Goal: Communication & Community: Share content

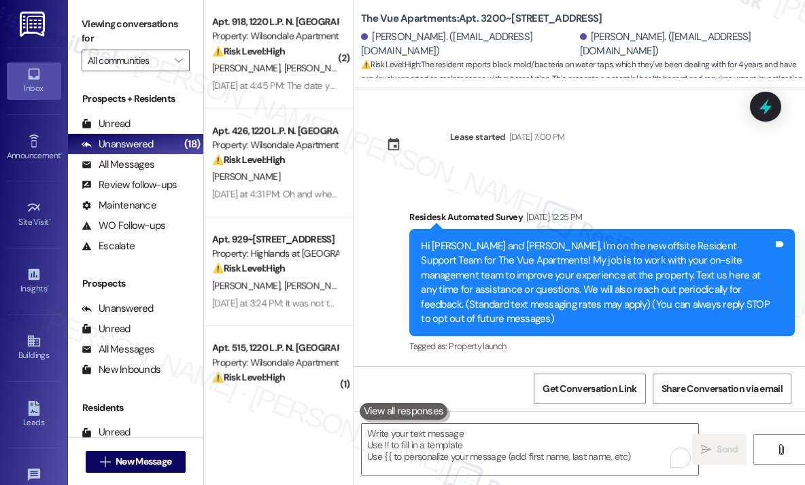
scroll to position [2976, 0]
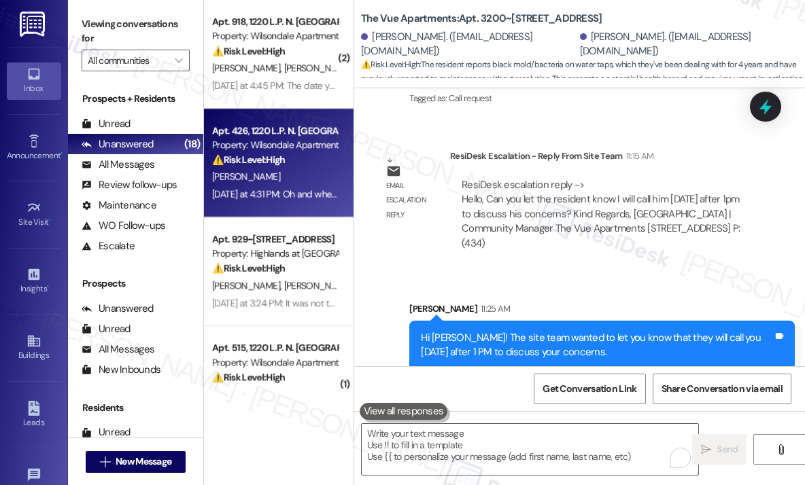
click at [314, 165] on div "⚠️ Risk Level: High The resident reports a malfunctioning kitchen sink that pre…" at bounding box center [275, 160] width 126 height 14
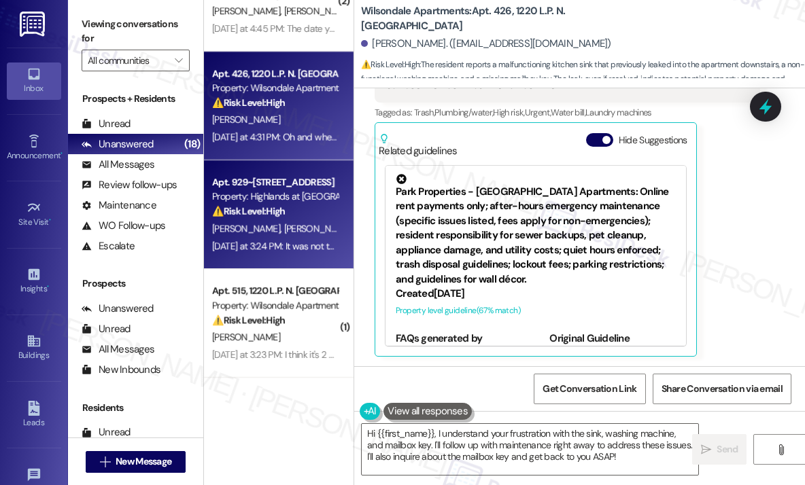
scroll to position [136, 0]
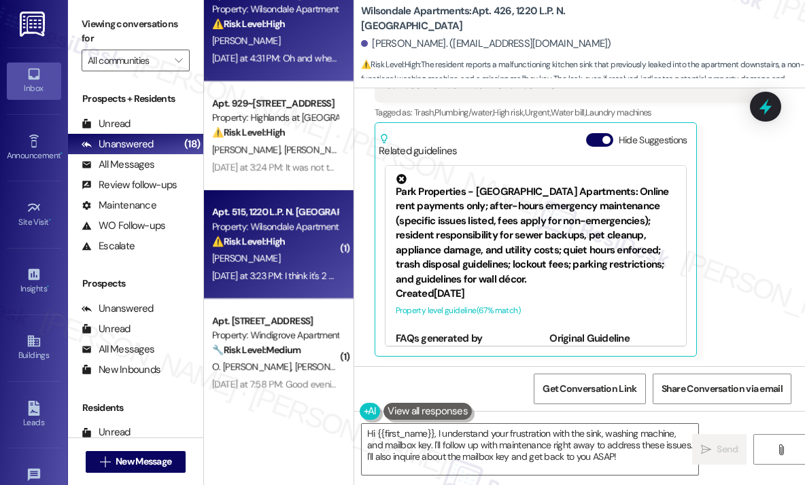
click at [269, 273] on div "[DATE] at 3:23 PM: I think it's 2 of them 376142 and 376414 [DATE] at 3:23 PM: …" at bounding box center [325, 276] width 226 height 12
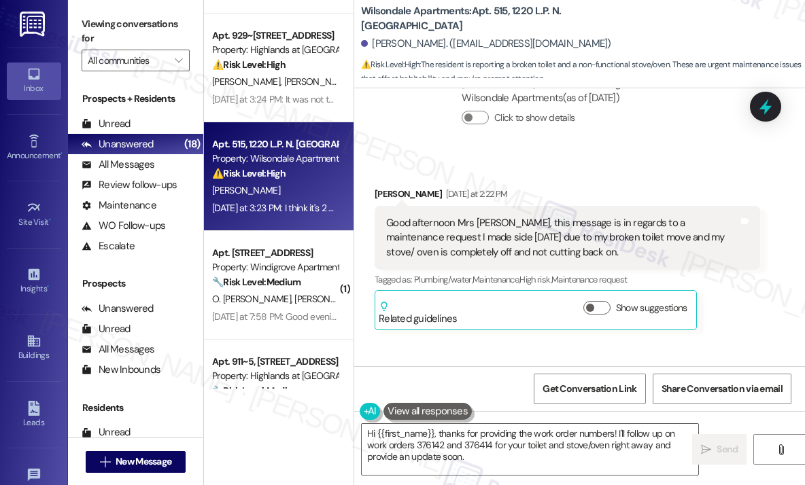
scroll to position [272, 0]
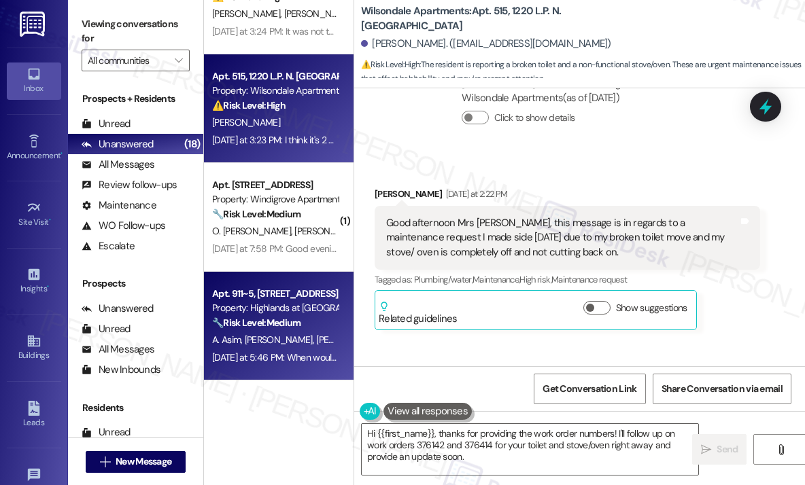
click at [290, 298] on div "Apt. 911~5, [STREET_ADDRESS]" at bounding box center [275, 294] width 126 height 14
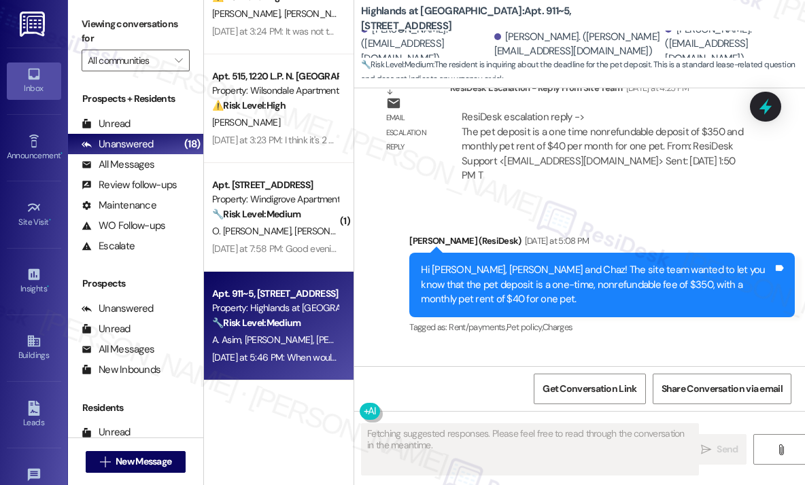
scroll to position [13326, 0]
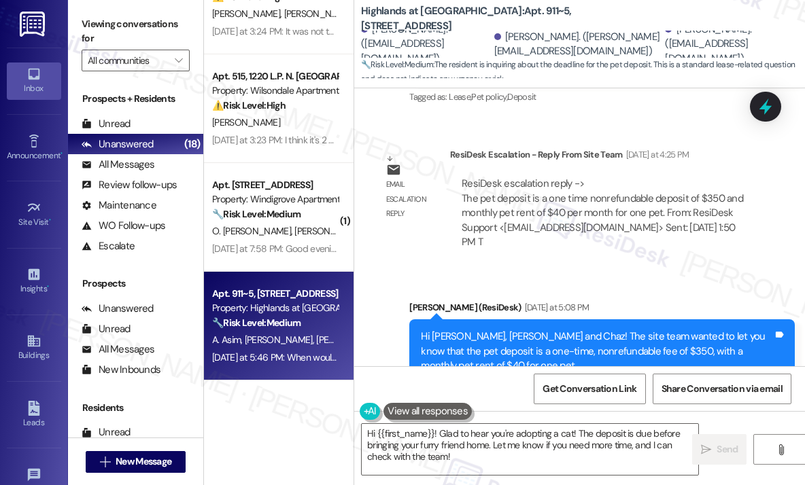
click at [591, 270] on div "Sent via SMS [PERSON_NAME] (ResiDesk) [DATE] at 5:08 PM Hi [PERSON_NAME], [PERS…" at bounding box center [579, 342] width 451 height 144
click at [597, 270] on div "Sent via SMS [PERSON_NAME] (ResiDesk) [DATE] at 5:08 PM Hi [PERSON_NAME], [PERS…" at bounding box center [579, 342] width 451 height 144
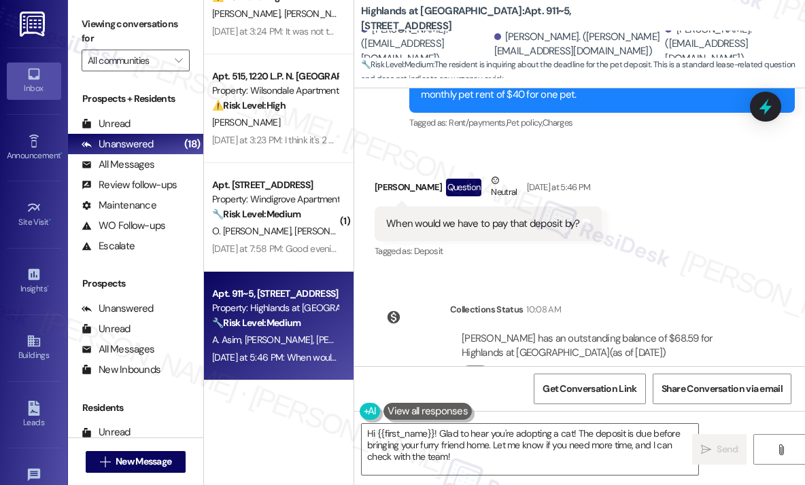
scroll to position [13598, 0]
click at [457, 216] on div "When would we have to pay that deposit by?" at bounding box center [483, 223] width 194 height 14
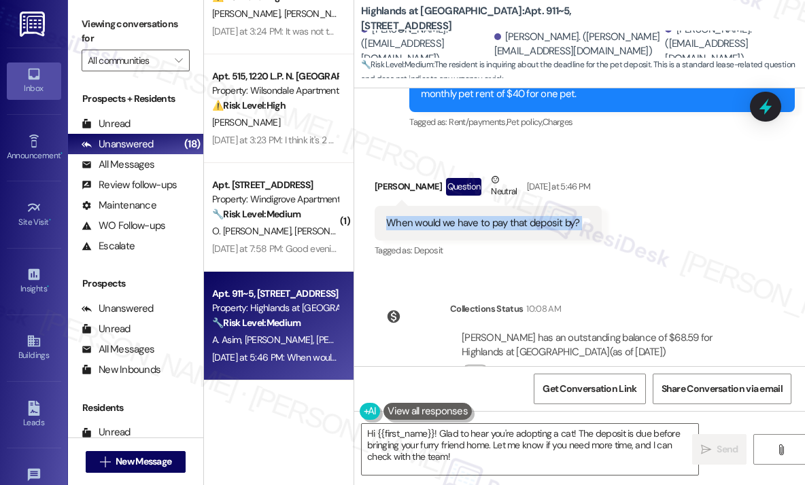
click at [457, 216] on div "When would we have to pay that deposit by?" at bounding box center [483, 223] width 194 height 14
copy div "When would we have to pay that deposit by? Tags and notes"
click at [623, 233] on div "Survey, sent via SMS Residesk Automated Survey Mar 11, 2025 at 12:21 PM Hi Adam…" at bounding box center [579, 227] width 451 height 278
click at [532, 470] on textarea "Hi {{first_name}}! Glad to hear you're adopting a cat! The deposit is due befor…" at bounding box center [530, 449] width 336 height 51
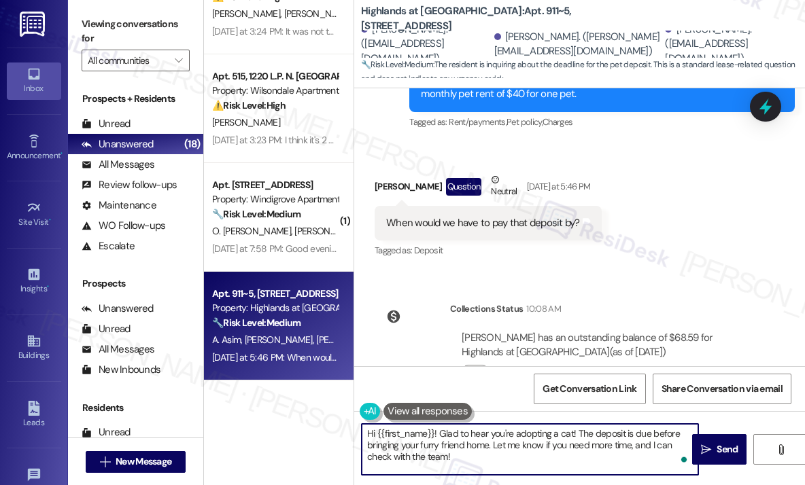
click at [535, 458] on textarea "Hi {{first_name}}! Glad to hear you're adopting a cat! The deposit is due befor…" at bounding box center [530, 449] width 336 height 51
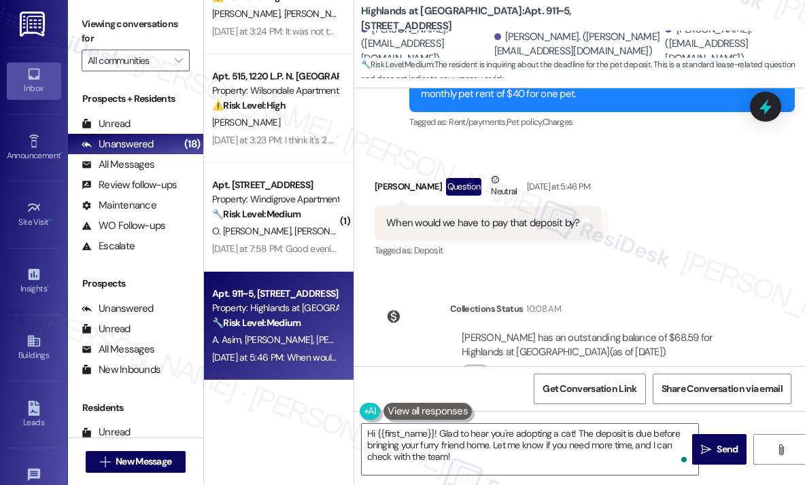
click at [644, 241] on div "Survey, sent via SMS Residesk Automated Survey Mar 11, 2025 at 12:21 PM Hi Adam…" at bounding box center [579, 227] width 451 height 278
click at [483, 216] on div "When would we have to pay that deposit by?" at bounding box center [483, 223] width 194 height 14
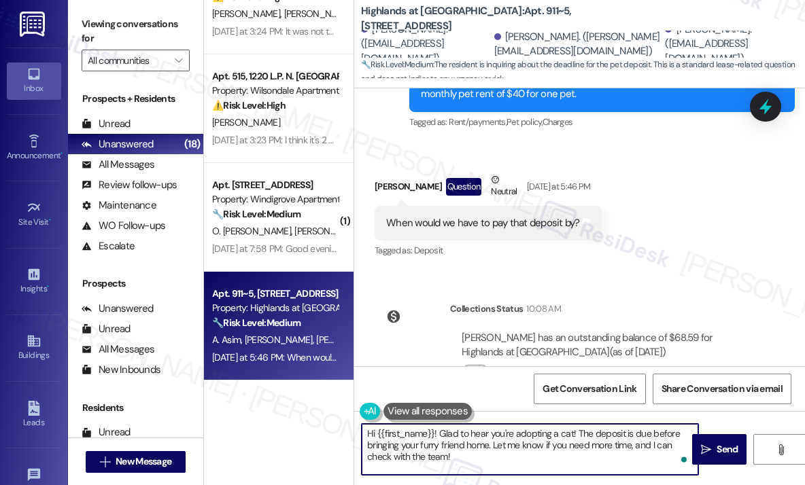
drag, startPoint x: 487, startPoint y: 462, endPoint x: 438, endPoint y: 432, distance: 57.9
click at [438, 432] on textarea "Hi {{first_name}}! Glad to hear you're adopting a cat! The deposit is due befor…" at bounding box center [530, 449] width 336 height 51
paste textarea "I’ll find out the answer for you and get back to you as soon as I have the info…"
click at [434, 436] on textarea "Hi {{first_name}}! I’ll find out the answer for you and get back to you as soon…" at bounding box center [530, 449] width 336 height 51
type textarea "Hi Adam! I’ll find out the answer for you and get back to you as soon as I have…"
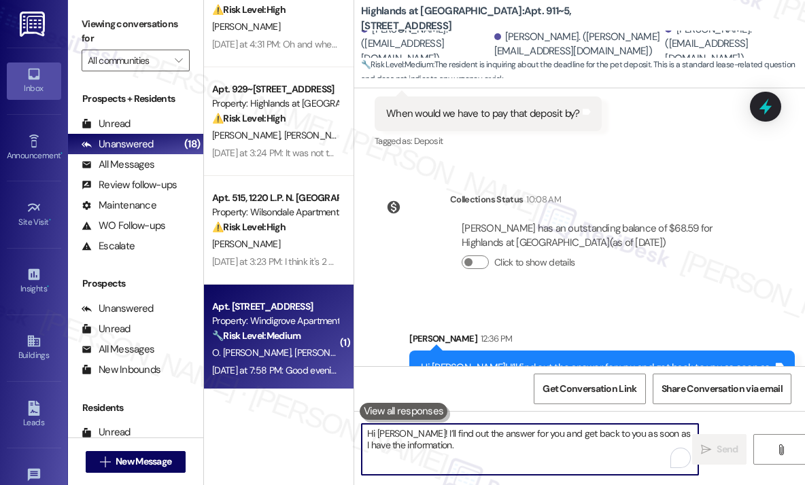
scroll to position [0, 0]
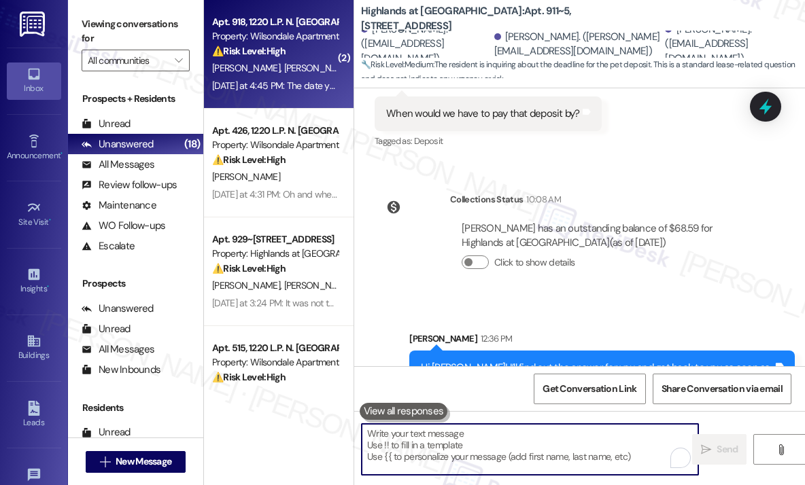
click at [284, 73] on span "G. Aguilar" at bounding box center [318, 68] width 68 height 12
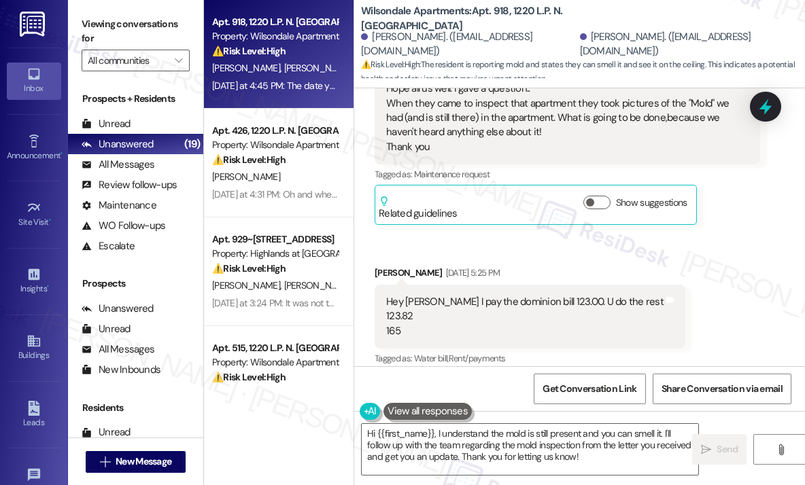
scroll to position [5729, 0]
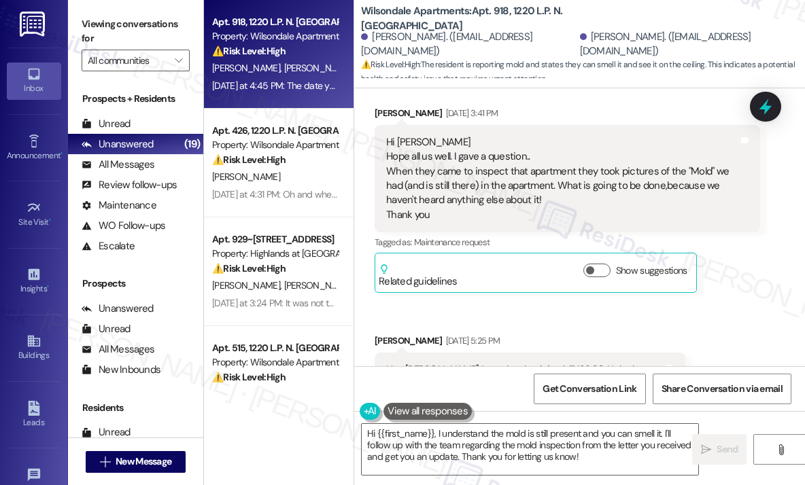
click at [579, 198] on div "Hi Sarah Hope all us well. I gave a question.. When they came to inspect that a…" at bounding box center [562, 179] width 352 height 88
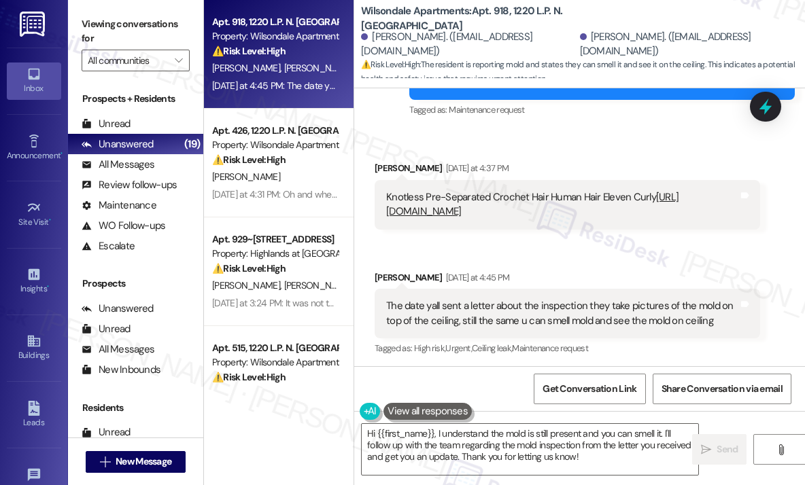
scroll to position [6204, 0]
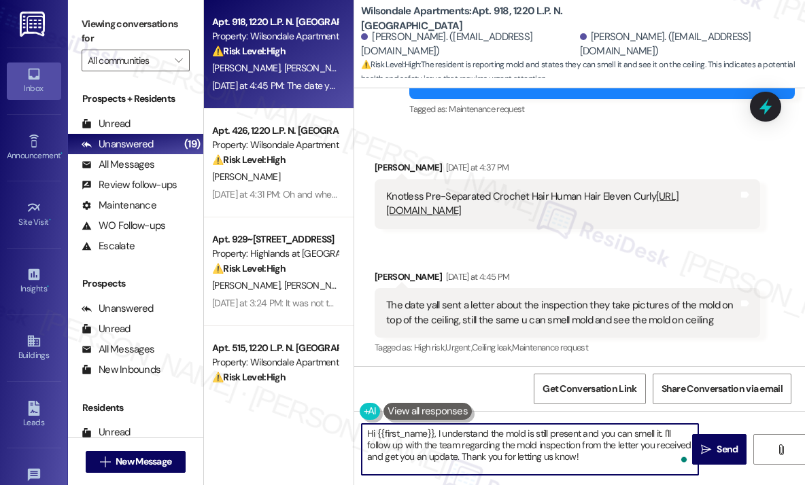
click at [607, 456] on textarea "Hi {{first_name}}, I understand the mold is still present and you can smell it.…" at bounding box center [530, 449] width 336 height 51
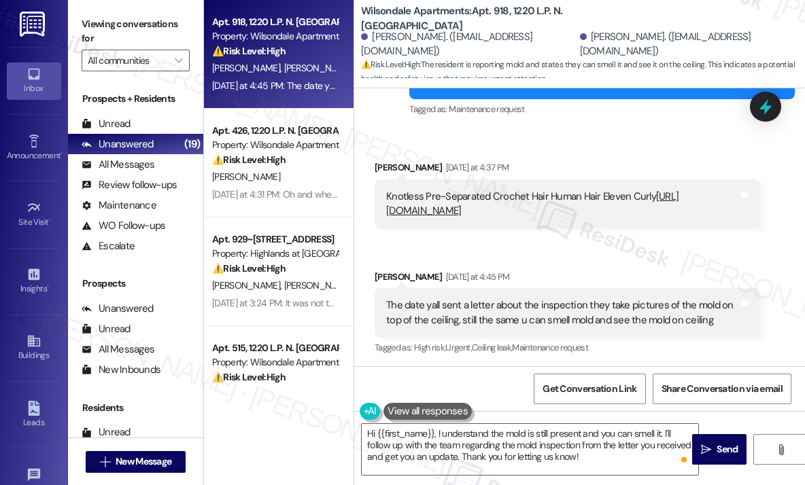
drag, startPoint x: 723, startPoint y: 321, endPoint x: 487, endPoint y: 317, distance: 235.2
click at [487, 317] on div "The date yall sent a letter about the inspection they take pictures of the mold…" at bounding box center [562, 312] width 352 height 29
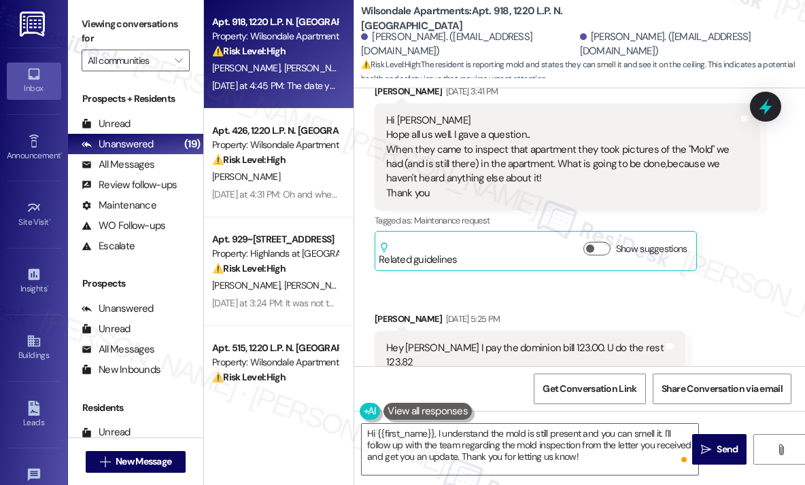
scroll to position [5729, 0]
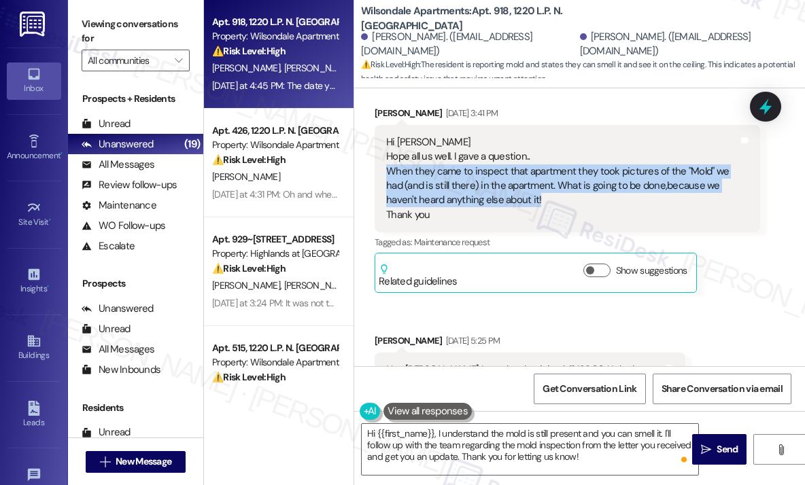
drag, startPoint x: 555, startPoint y: 193, endPoint x: 386, endPoint y: 165, distance: 171.5
click at [386, 165] on div "Hi Sarah Hope all us well. I gave a question.. When they came to inspect that a…" at bounding box center [562, 179] width 352 height 88
copy div "When they came to inspect that apartment they took pictures of the "Mold" we ha…"
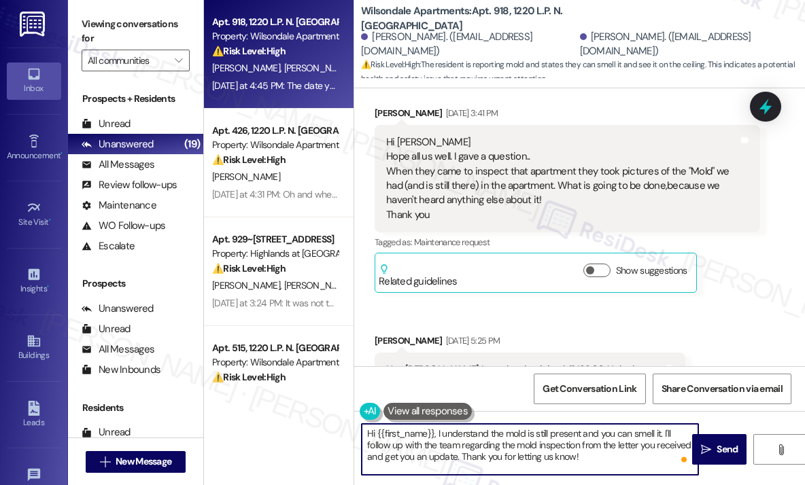
drag, startPoint x: 583, startPoint y: 458, endPoint x: 434, endPoint y: 434, distance: 151.4
click at [434, 434] on textarea "Hi {{first_name}}, I understand the mold is still present and you can smell it.…" at bounding box center [530, 449] width 336 height 51
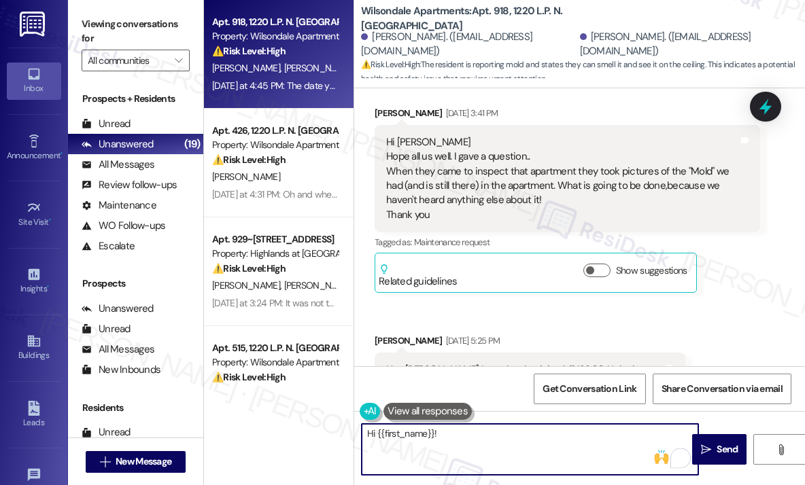
paste textarea "Can you tell me which part of the apartment is affected so I can share that det…"
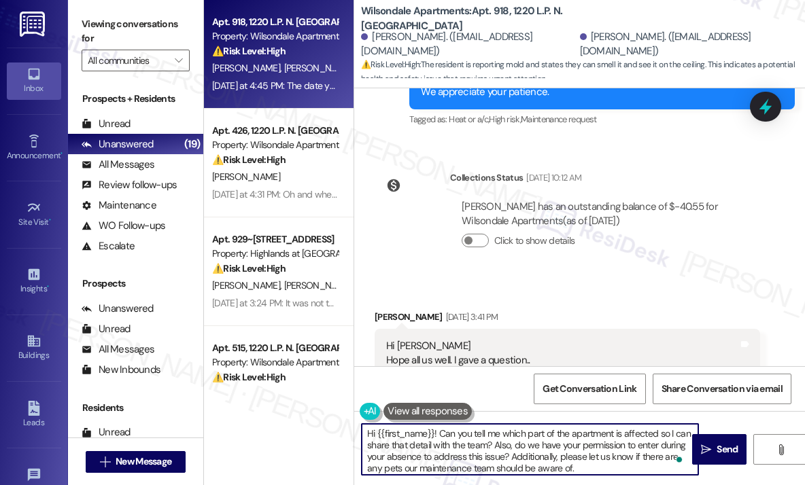
scroll to position [5525, 0]
type textarea "Hi {{first_name}}! Can you tell me which part of the apartment is affected so I…"
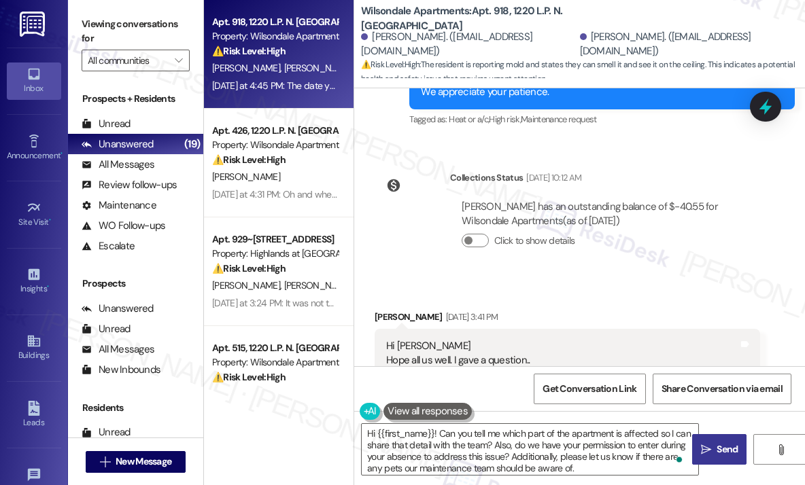
click at [708, 451] on icon "" at bounding box center [706, 450] width 10 height 11
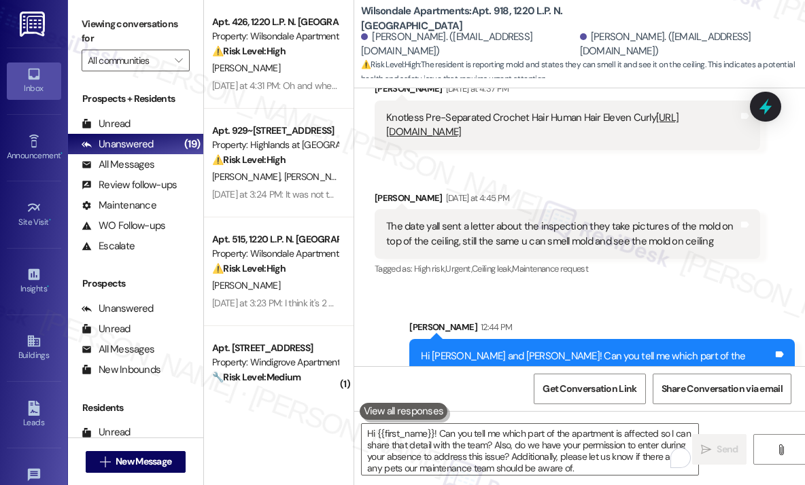
scroll to position [6342, 0]
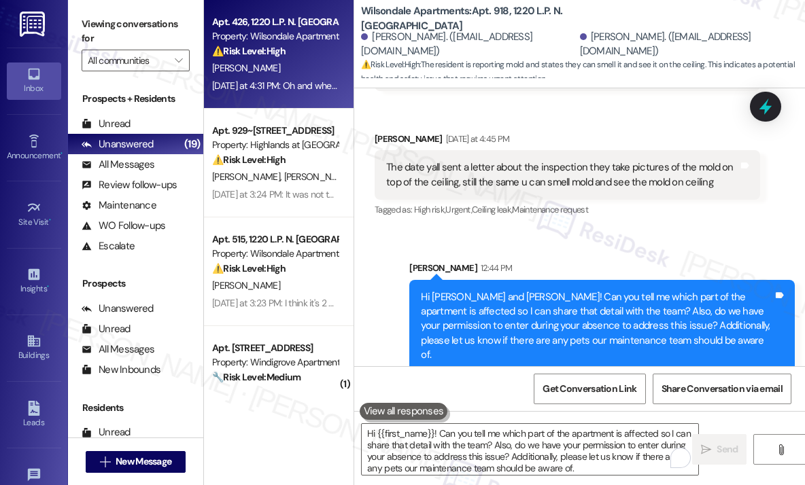
click at [296, 73] on div "[PERSON_NAME]" at bounding box center [275, 68] width 128 height 17
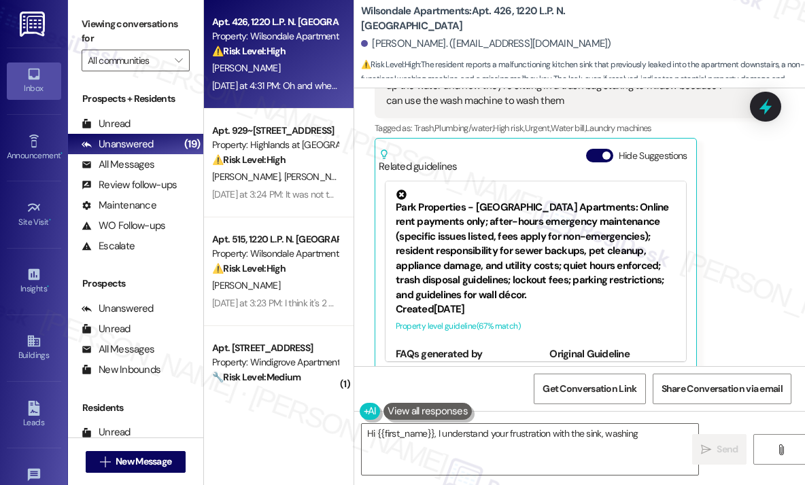
scroll to position [951, 0]
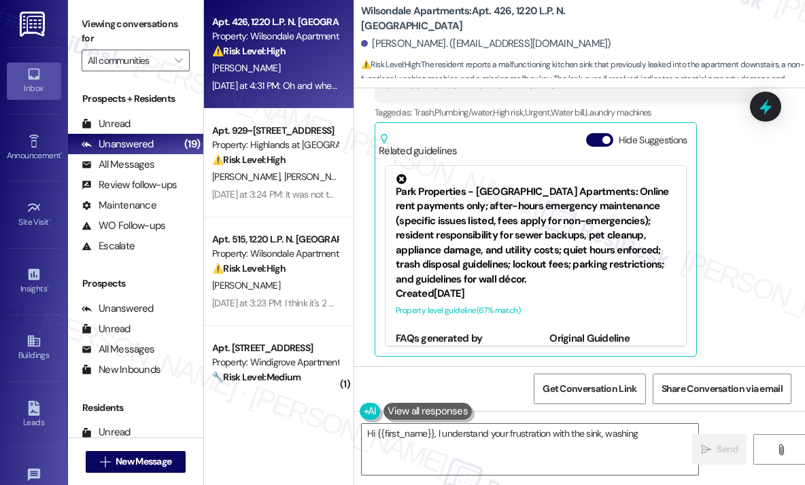
click at [733, 239] on div "Jujuan Burwell Yesterday at 4:31 PM Oh and when the water leaked all over the k…" at bounding box center [567, 189] width 385 height 338
click at [741, 209] on div "Jujuan Burwell Yesterday at 4:31 PM Oh and when the water leaked all over the k…" at bounding box center [567, 189] width 385 height 338
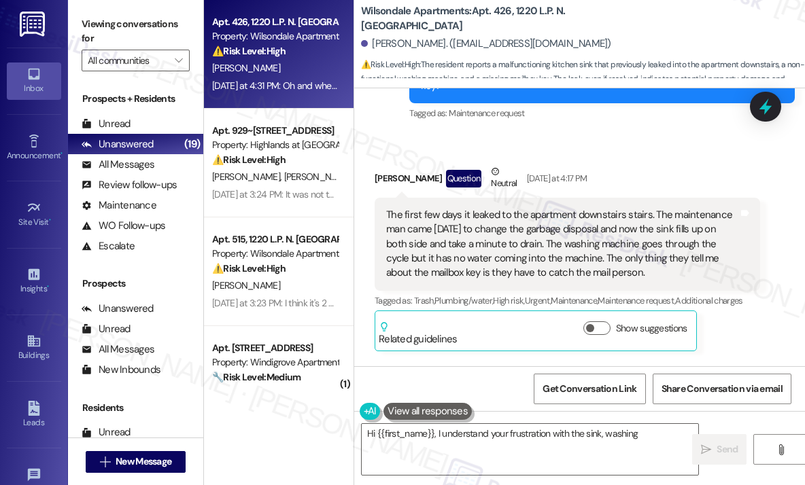
scroll to position [680, 0]
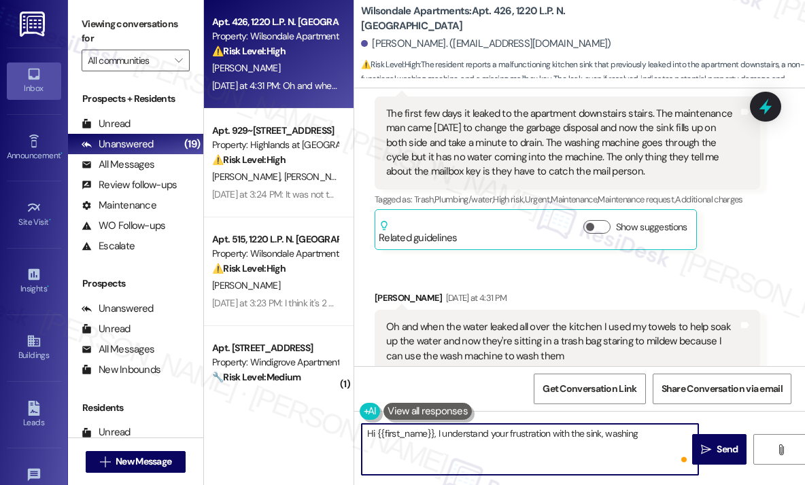
drag, startPoint x: 660, startPoint y: 458, endPoint x: 674, endPoint y: 450, distance: 16.4
click at [674, 450] on textarea "Hi {{first_name}}, I understand your frustration with the sink, washing machine…" at bounding box center [530, 449] width 336 height 51
paste textarea "Also, do we have your permission to enter during your absence to address this i…"
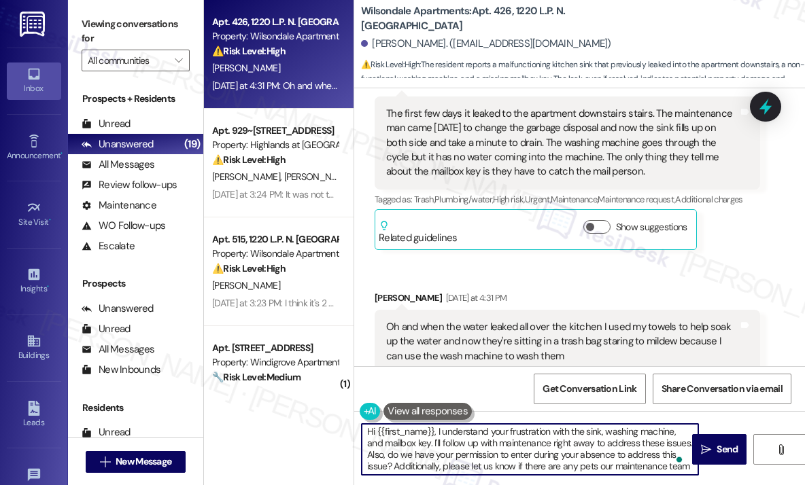
scroll to position [0, 0]
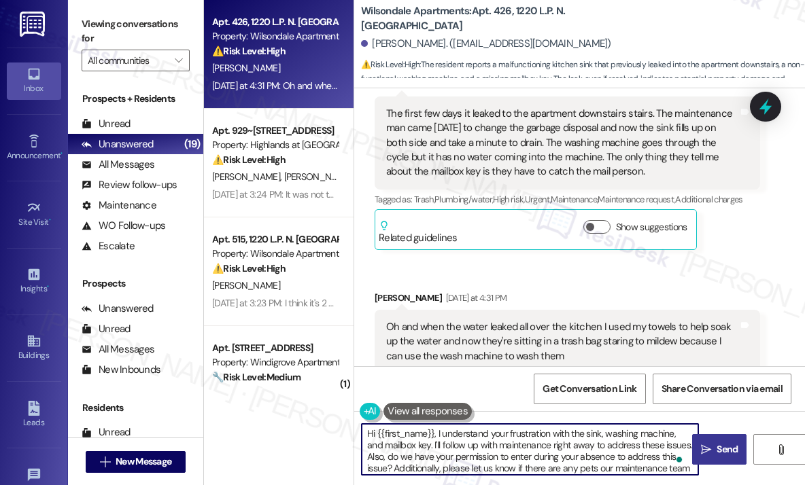
type textarea "Hi {{first_name}}, I understand your frustration with the sink, washing machine…"
click at [707, 452] on icon "" at bounding box center [706, 450] width 10 height 11
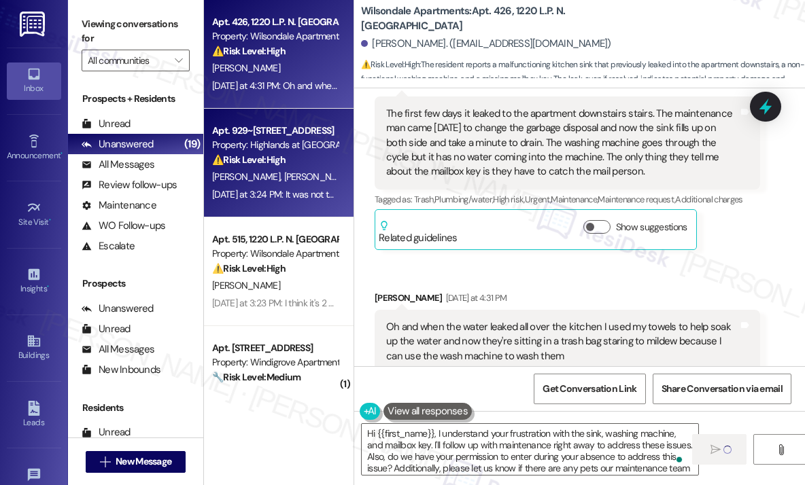
click at [274, 167] on div "⚠️ Risk Level: High The resident reports mold formation that has spread signifi…" at bounding box center [275, 160] width 126 height 14
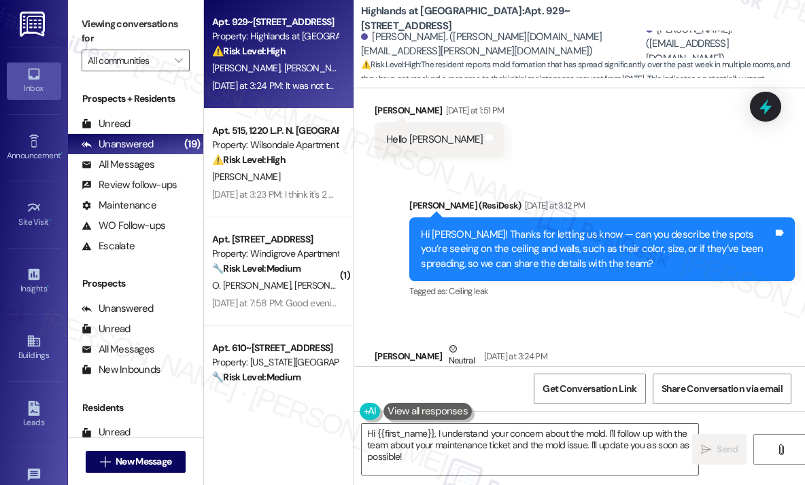
scroll to position [20205, 0]
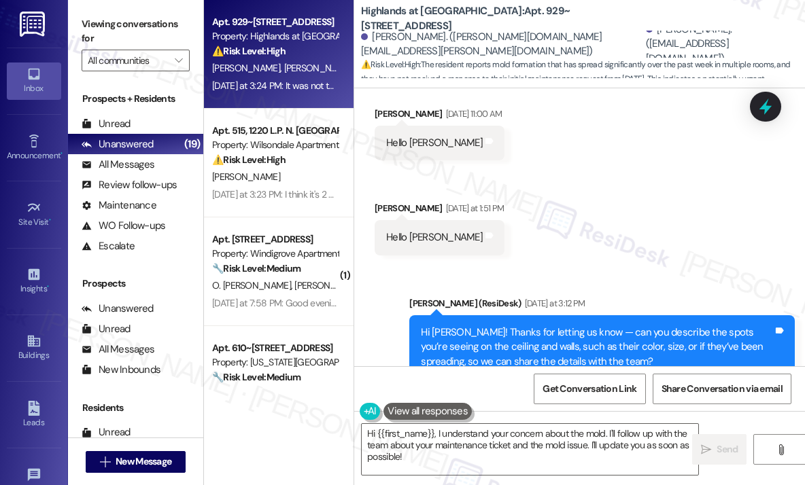
click at [657, 186] on div "Received via SMS Bibin George Aug 11, 2025 at 11:00 AM Hello Sarah Tags and not…" at bounding box center [579, 171] width 451 height 190
click at [634, 201] on div "Received via SMS Bibin George Aug 11, 2025 at 11:00 AM Hello Sarah Tags and not…" at bounding box center [579, 171] width 451 height 190
click at [621, 230] on div "Received via SMS Bibin George Aug 11, 2025 at 11:00 AM Hello Sarah Tags and not…" at bounding box center [579, 171] width 451 height 190
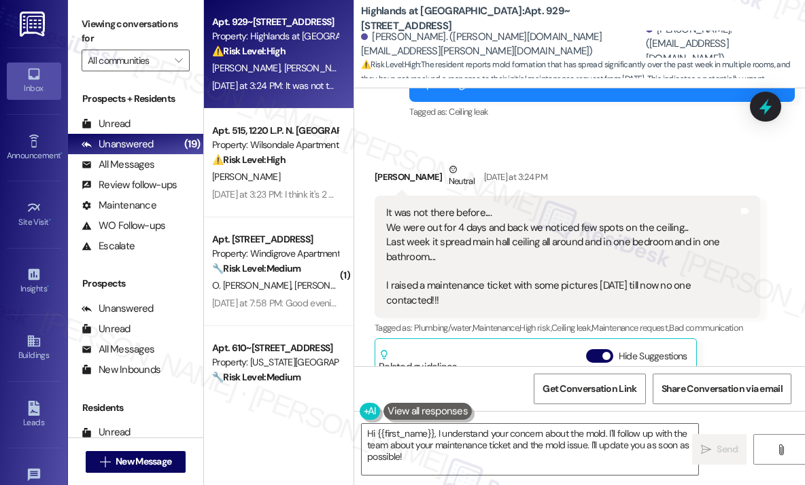
scroll to position [20477, 0]
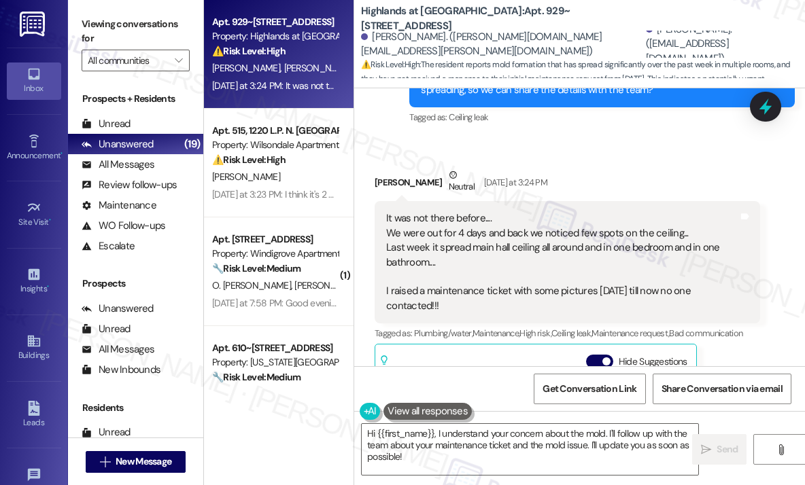
click at [660, 168] on div "Bibin George Neutral Yesterday at 3:24 PM" at bounding box center [567, 184] width 385 height 33
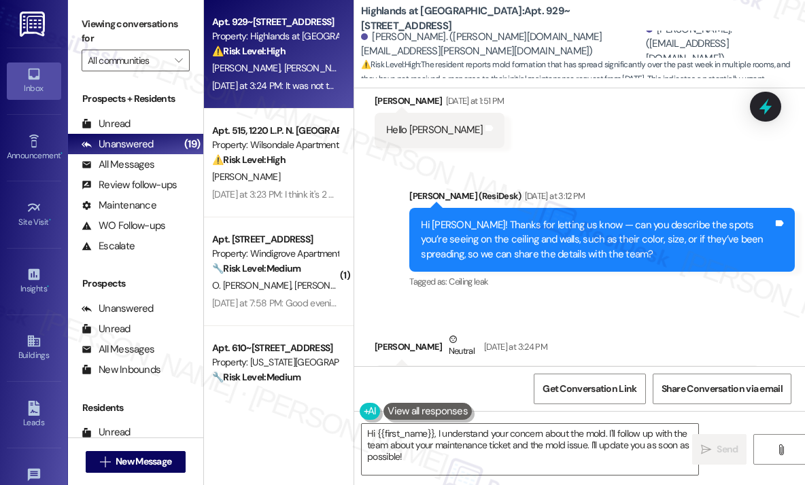
scroll to position [20341, 0]
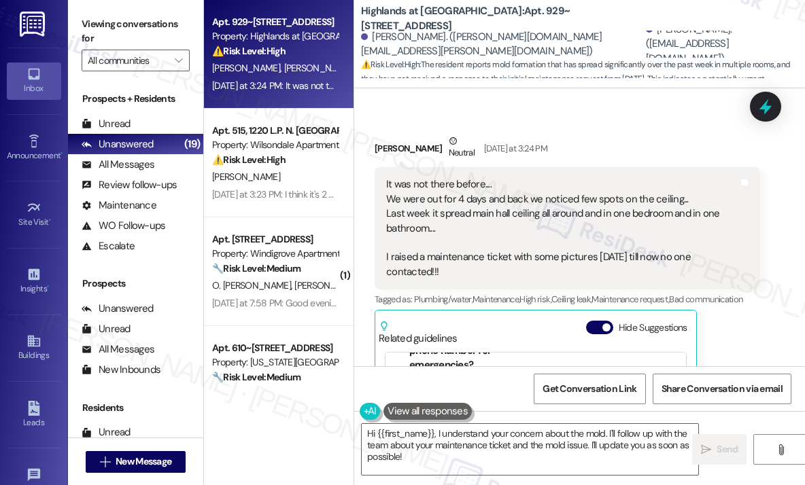
scroll to position [20545, 0]
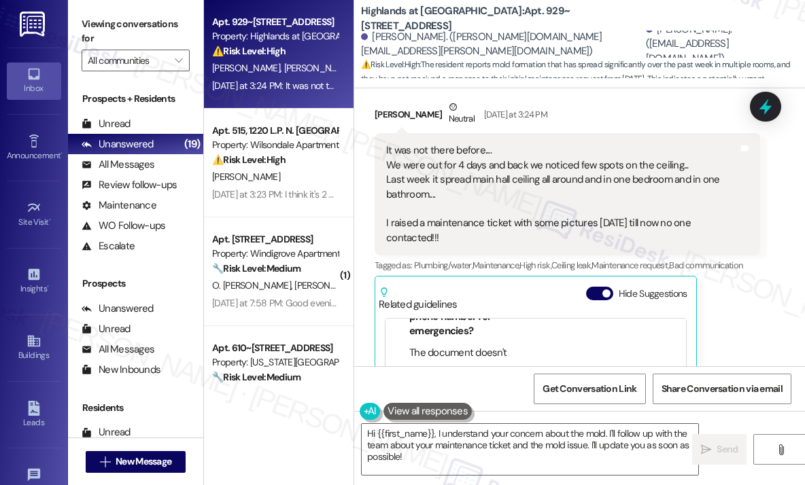
click at [735, 302] on div "Bibin George Neutral Yesterday at 3:24 PM It was not there before.... We were o…" at bounding box center [567, 305] width 385 height 410
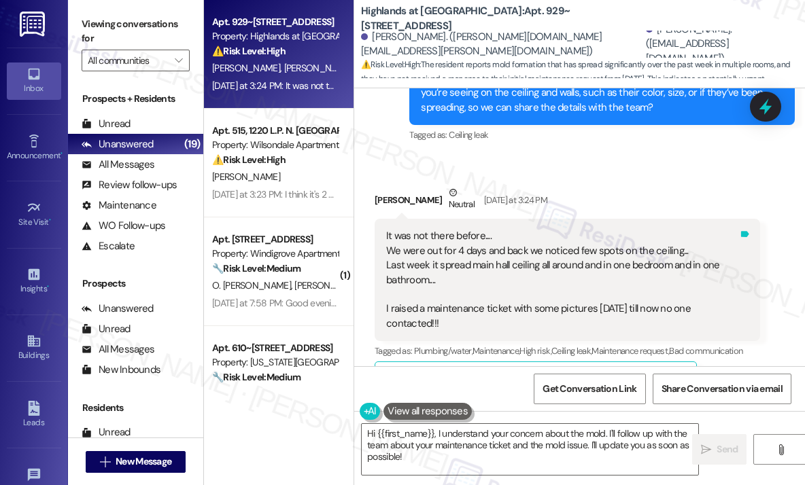
scroll to position [20409, 0]
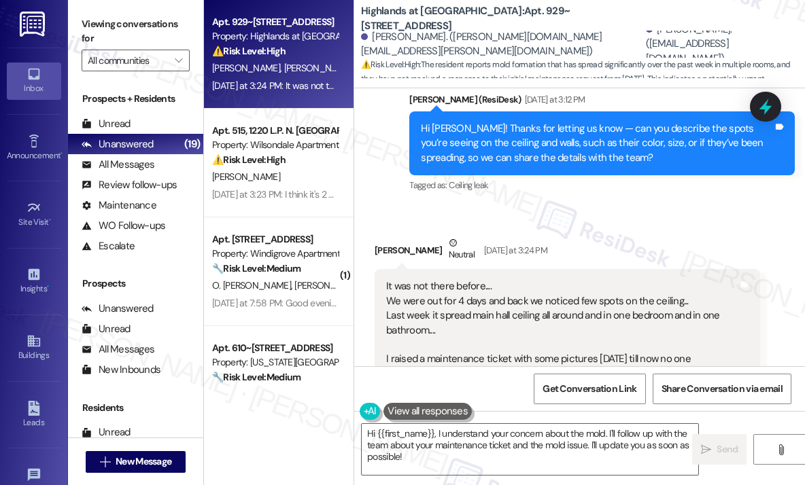
click at [664, 226] on div "Received via SMS Bibin George Neutral Yesterday at 3:24 PM It was not there bef…" at bounding box center [567, 441] width 406 height 430
click at [613, 205] on div "Received via SMS Bibin George Neutral Yesterday at 3:24 PM It was not there bef…" at bounding box center [579, 430] width 451 height 451
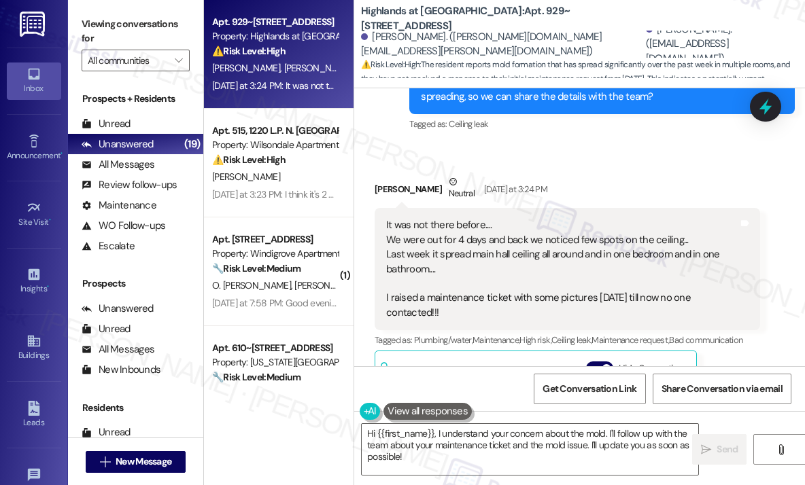
scroll to position [20477, 0]
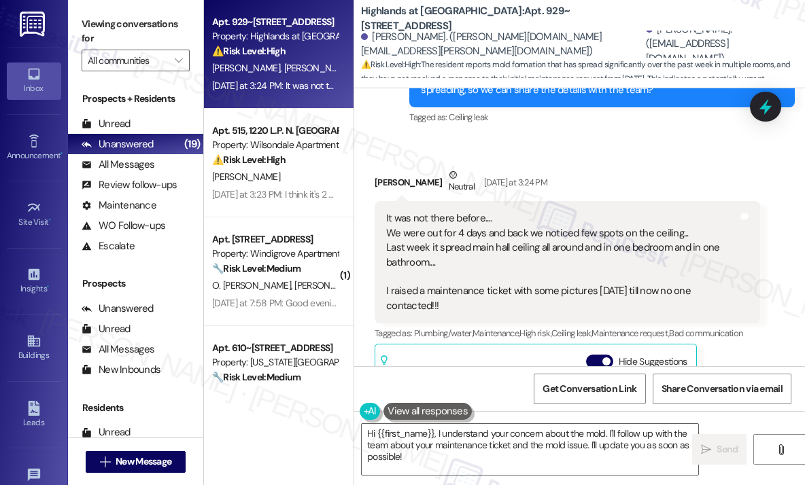
click at [609, 158] on div "Received via SMS Bibin George Neutral Yesterday at 3:24 PM It was not there bef…" at bounding box center [567, 373] width 406 height 430
click at [593, 158] on div "Received via SMS Bibin George Neutral Yesterday at 3:24 PM It was not there bef…" at bounding box center [567, 373] width 406 height 430
click at [475, 274] on div "It was not there before.... We were out for 4 days and back we noticed few spot…" at bounding box center [562, 262] width 352 height 102
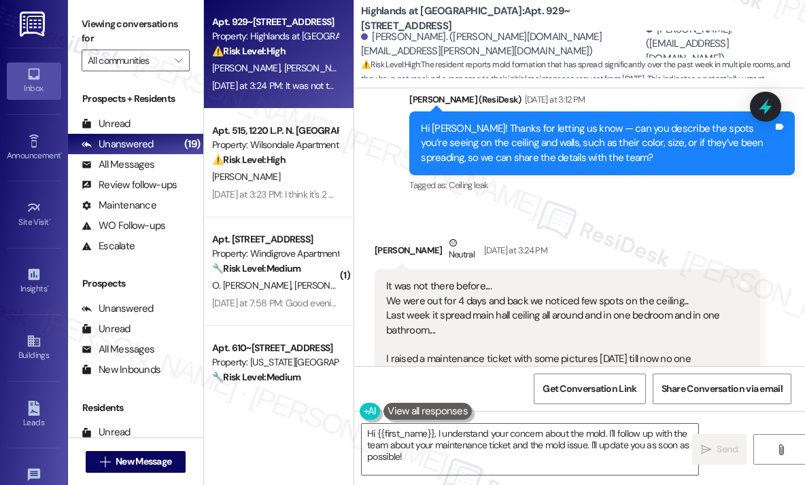
click at [595, 236] on div "Bibin George Neutral Yesterday at 3:24 PM" at bounding box center [567, 252] width 385 height 33
click at [767, 108] on icon at bounding box center [765, 107] width 16 height 21
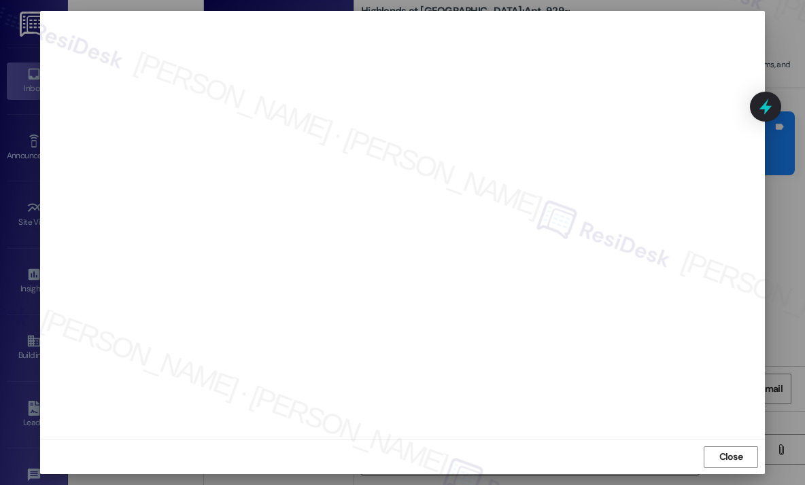
scroll to position [0, 0]
click at [725, 462] on span "Close" at bounding box center [731, 466] width 24 height 14
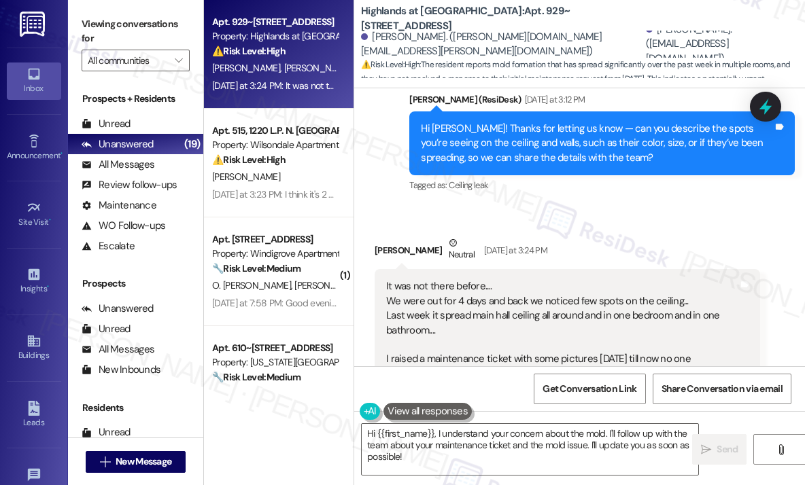
click at [685, 205] on div "Received via SMS Bibin George Neutral Yesterday at 3:24 PM It was not there bef…" at bounding box center [579, 430] width 451 height 451
click at [687, 226] on div "Received via SMS Bibin George Neutral Yesterday at 3:24 PM It was not there bef…" at bounding box center [567, 441] width 406 height 430
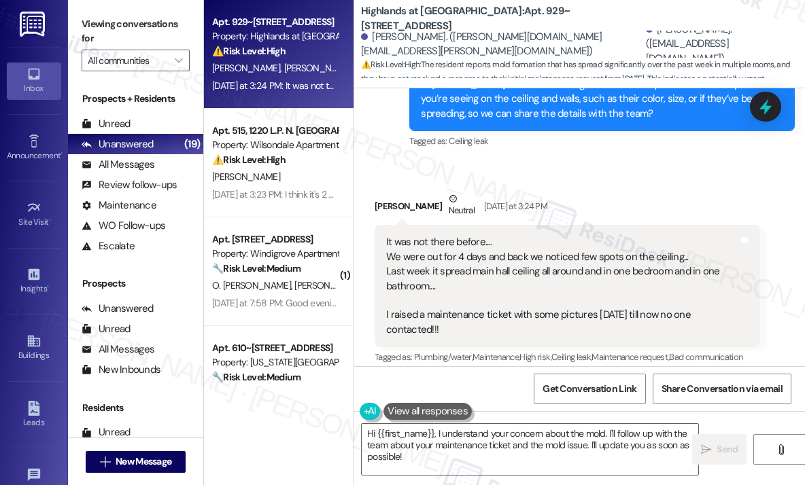
scroll to position [20477, 0]
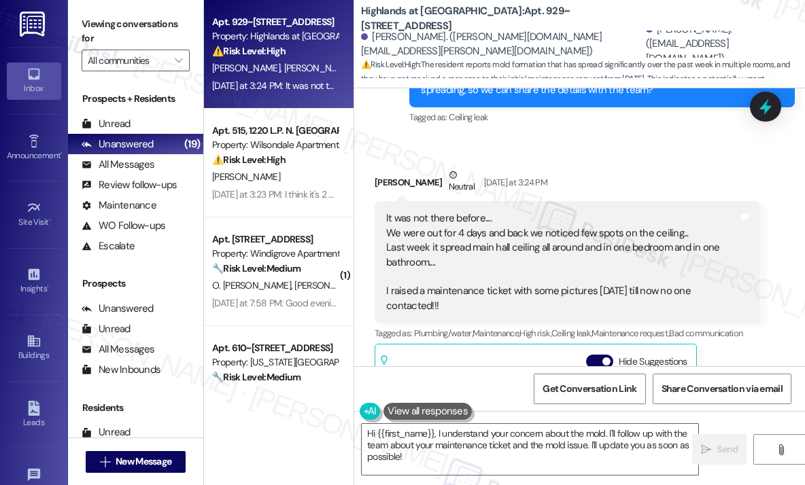
drag, startPoint x: 496, startPoint y: 274, endPoint x: 384, endPoint y: 189, distance: 140.2
click at [385, 211] on div "It was not there before.... We were out for 4 days and back we noticed few spot…" at bounding box center [562, 262] width 355 height 102
copy div "It was not there before.... We were out for 4 days and back we noticed few spot…"
click at [676, 137] on div "Received via SMS Bibin George Neutral Yesterday at 3:24 PM It was not there bef…" at bounding box center [579, 362] width 451 height 451
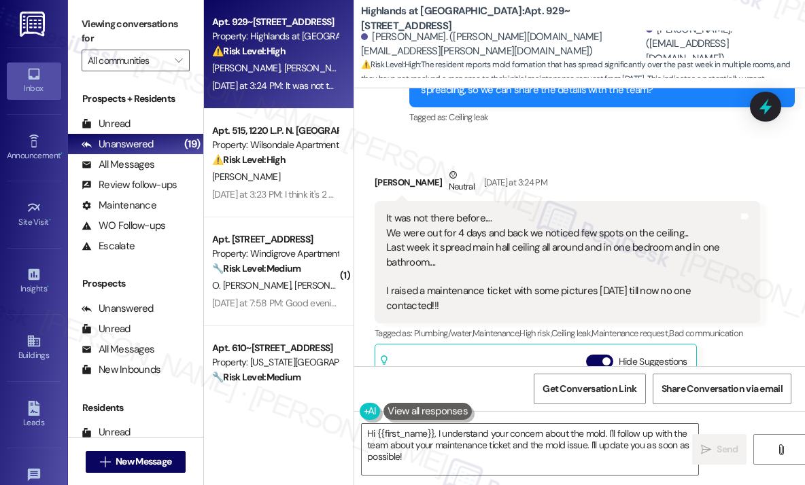
click at [674, 137] on div "Received via SMS Bibin George Neutral Yesterday at 3:24 PM It was not there bef…" at bounding box center [579, 362] width 451 height 451
click at [661, 158] on div "Received via SMS Bibin George Neutral Yesterday at 3:24 PM It was not there bef…" at bounding box center [567, 373] width 406 height 430
click at [600, 158] on div "Received via SMS Bibin George Neutral Yesterday at 3:24 PM It was not there bef…" at bounding box center [567, 373] width 406 height 430
click at [601, 158] on div "Received via SMS Bibin George Neutral Yesterday at 3:24 PM It was not there bef…" at bounding box center [567, 373] width 406 height 430
click at [599, 168] on div "Bibin George Neutral Yesterday at 3:24 PM" at bounding box center [567, 184] width 385 height 33
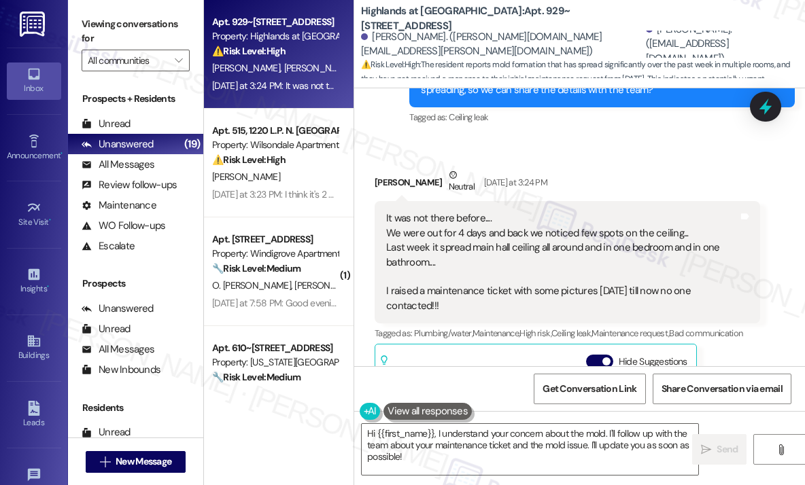
click at [762, 105] on icon at bounding box center [765, 107] width 12 height 16
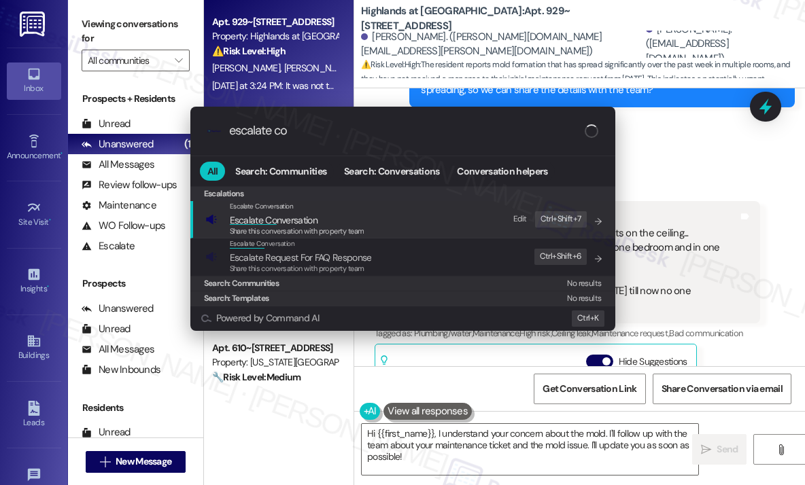
type input "escalate con"
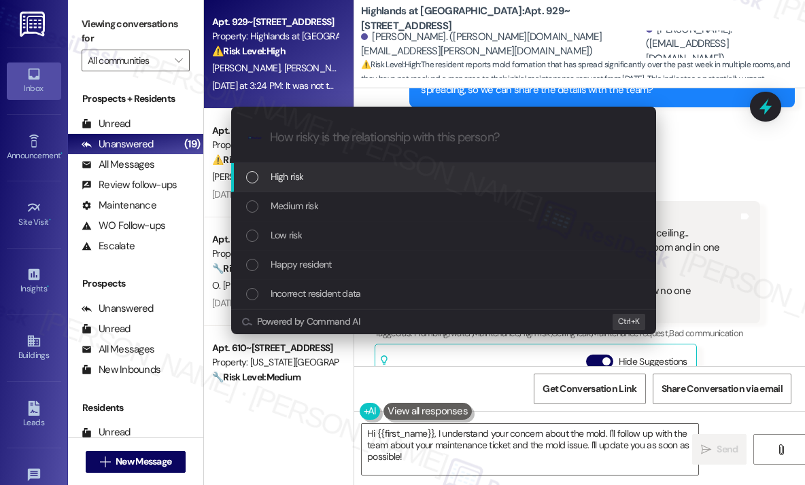
click at [354, 183] on div "High risk" at bounding box center [445, 176] width 398 height 15
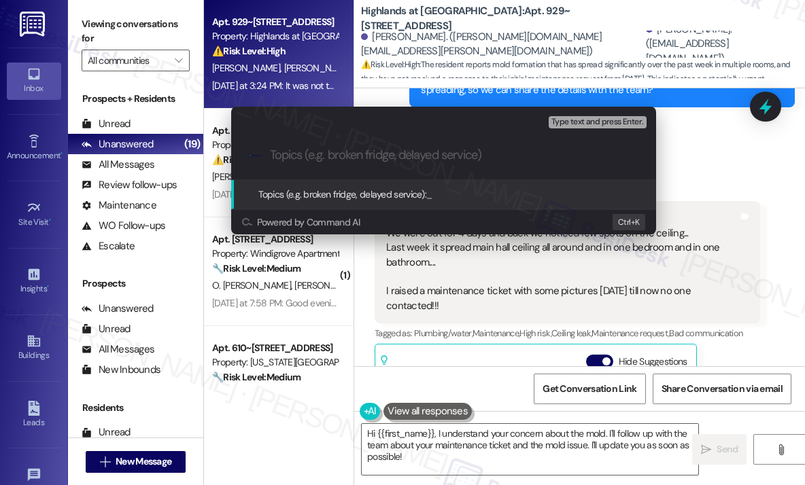
paste input "Follow-Up on Maintenance Ticket for Ceiling Spots and Spread"
type input "Follow-Up on Maintenance Ticket for Ceiling Spots and Spread"
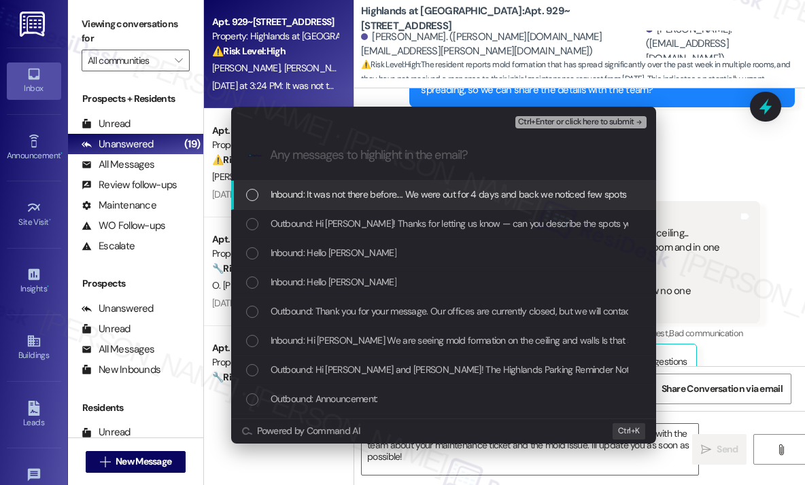
click at [317, 194] on span "Inbound: It was not there before.... We were out for 4 days and back we noticed…" at bounding box center [821, 194] width 1100 height 15
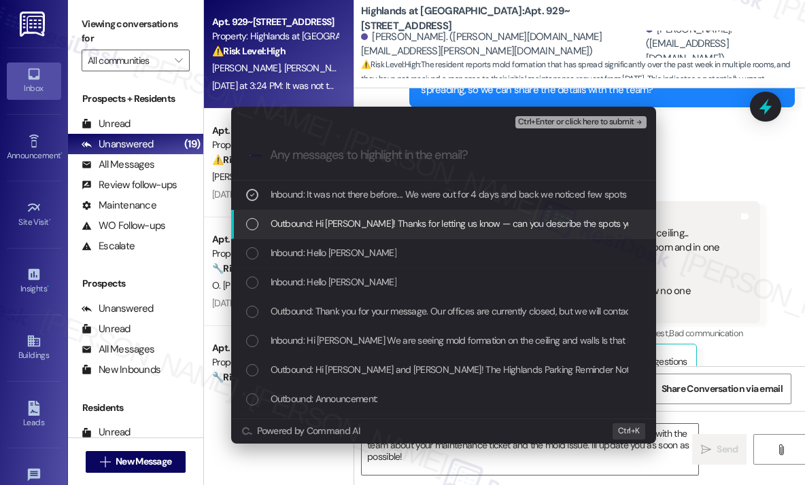
click at [319, 220] on span "Outbound: Hi Bibin! Thanks for letting us know — can you describe the spots you…" at bounding box center [710, 223] width 878 height 15
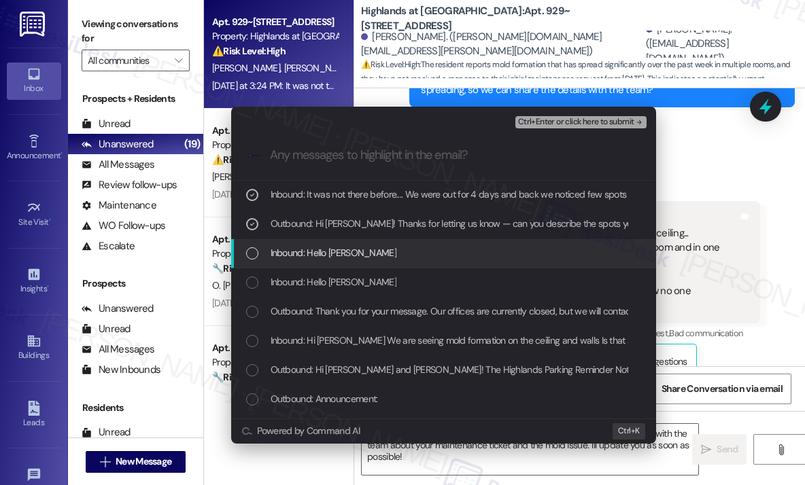
click at [328, 249] on span "Inbound: Hello Sarah" at bounding box center [334, 252] width 126 height 15
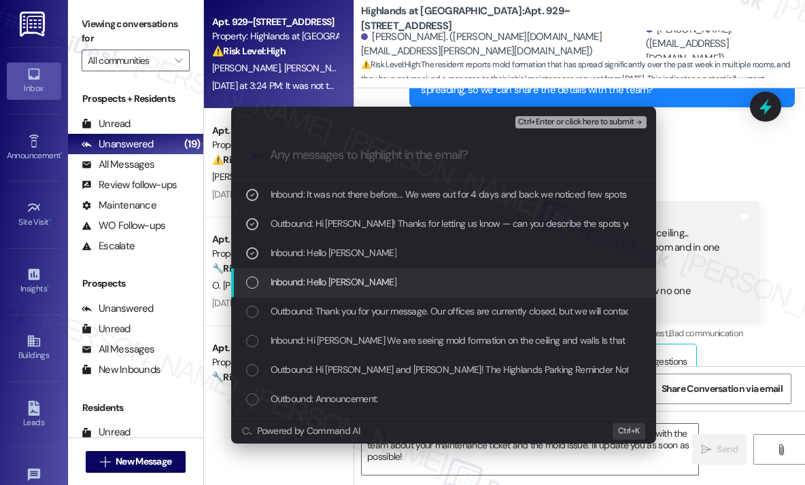
click at [332, 286] on span "Inbound: Hello Sarah" at bounding box center [334, 282] width 126 height 15
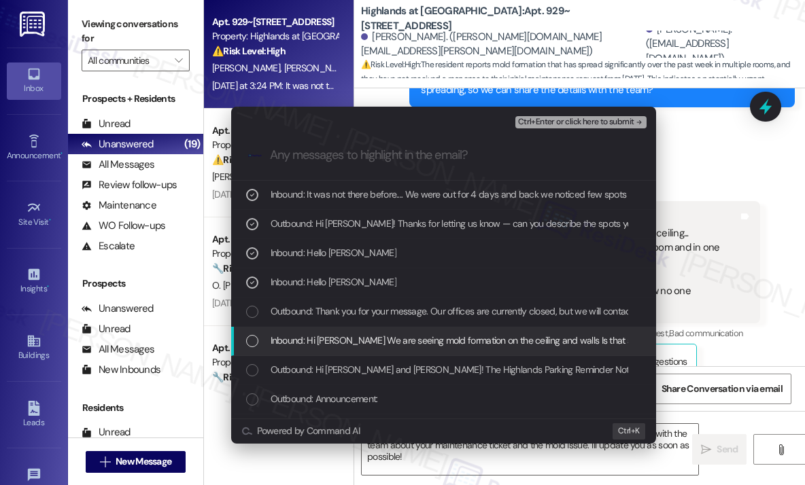
click at [370, 345] on span "Inbound: Hi Sarah We are seeing mold formation on the ceiling and walls Is that…" at bounding box center [505, 340] width 468 height 15
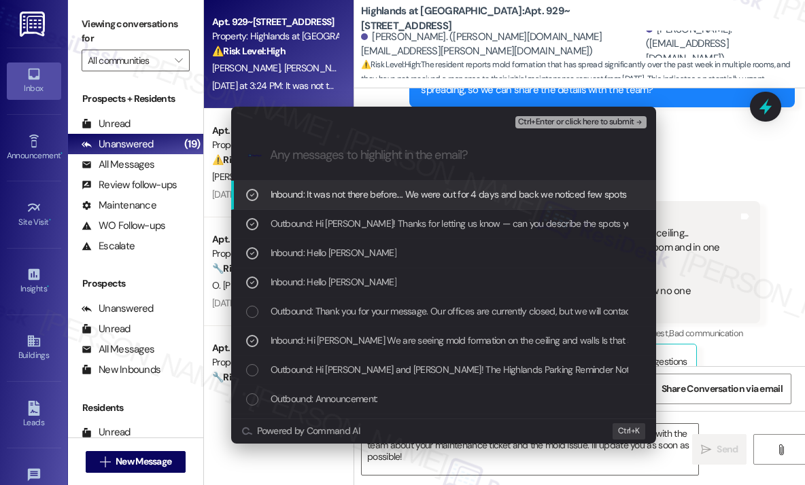
click at [564, 122] on span "Ctrl+Enter or click here to submit" at bounding box center [576, 123] width 116 height 10
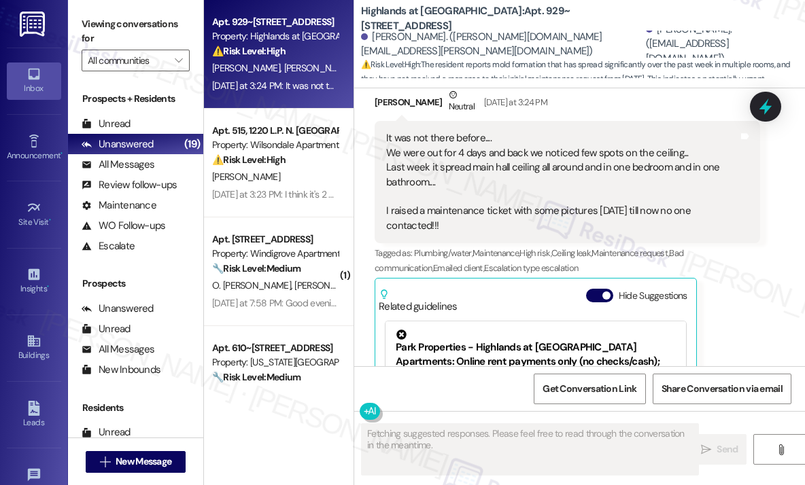
scroll to position [20681, 0]
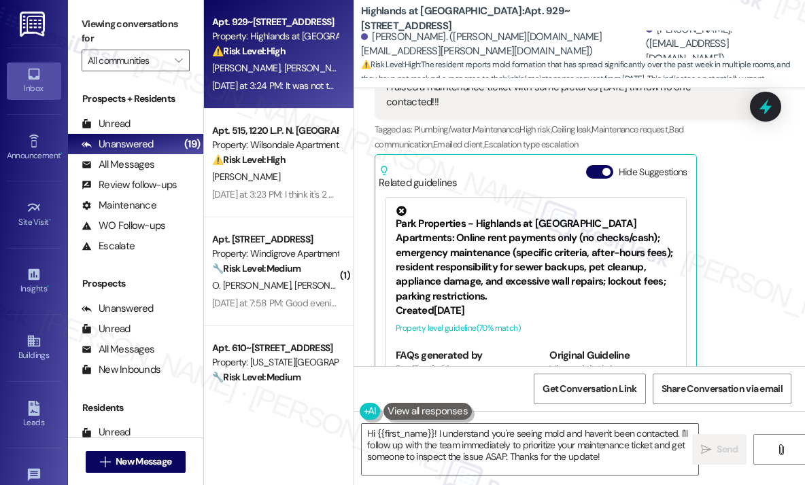
click at [729, 301] on div "Bibin George Neutral Yesterday at 3:24 PM It was not there before.... We were o…" at bounding box center [567, 176] width 385 height 425
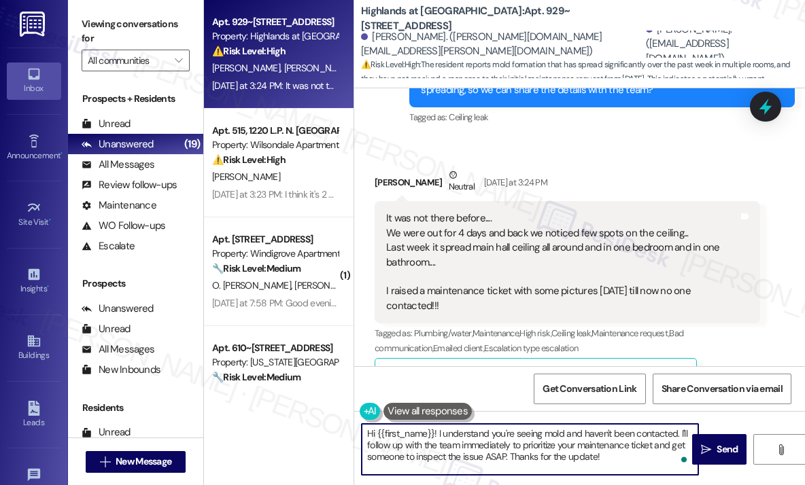
drag, startPoint x: 561, startPoint y: 434, endPoint x: 544, endPoint y: 434, distance: 17.0
click at [544, 434] on textarea "Hi {{first_name}}! I understand you're seeing mold and haven't been contacted. …" at bounding box center [530, 449] width 336 height 51
click at [631, 447] on textarea "Hi {{first_name}}! I understand you're seeing black spots and haven't been cont…" at bounding box center [530, 449] width 336 height 51
click at [546, 454] on textarea "Hi {{first_name}}! I understand you're seeing black spots and haven't been cont…" at bounding box center [530, 449] width 336 height 51
type textarea "Hi {{first_name}}! I understand you're seeing black spots and haven't been cont…"
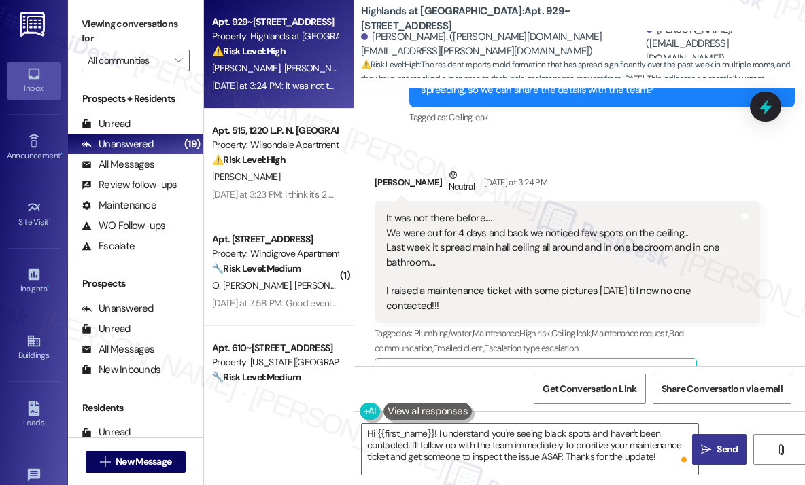
click at [710, 453] on icon "" at bounding box center [706, 450] width 10 height 11
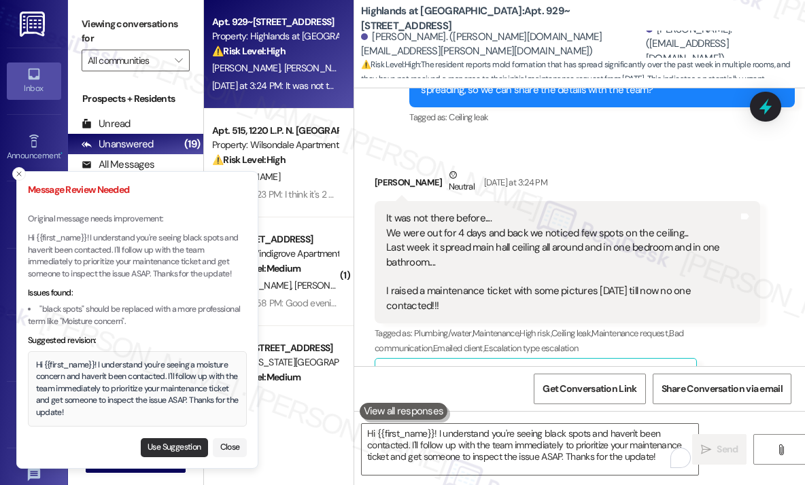
click at [198, 448] on button "Use Suggestion" at bounding box center [174, 447] width 67 height 19
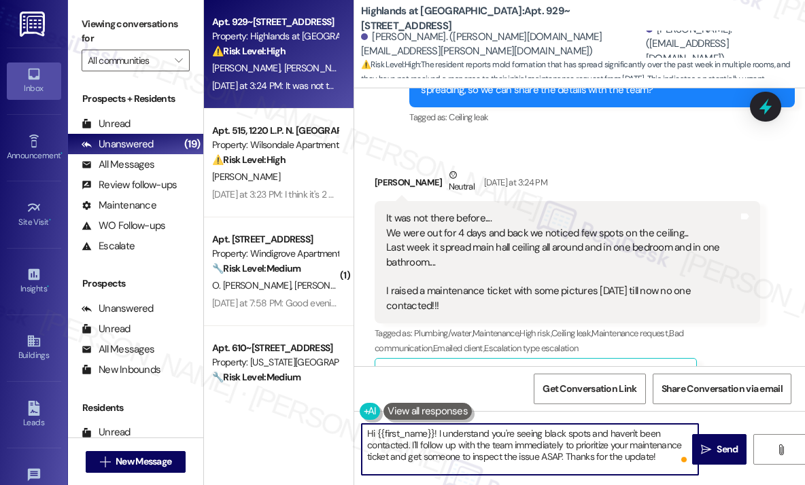
click at [578, 445] on textarea "Hi {{first_name}}! I understand you're seeing a moisture concern and haven't be…" at bounding box center [530, 449] width 336 height 51
click at [578, 446] on textarea "Hi {{first_name}}! I understand you're seeing a moisture concern and haven't be…" at bounding box center [530, 449] width 336 height 51
click at [658, 455] on textarea "Hi {{first_name}}! I understand you're seeing a moisture concern and haven't be…" at bounding box center [530, 449] width 336 height 51
click at [723, 451] on span "Send" at bounding box center [726, 449] width 21 height 14
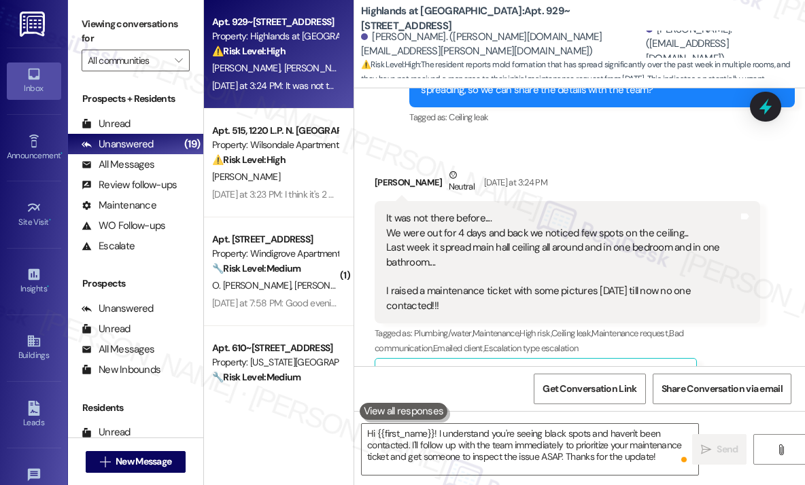
scroll to position [20680, 0]
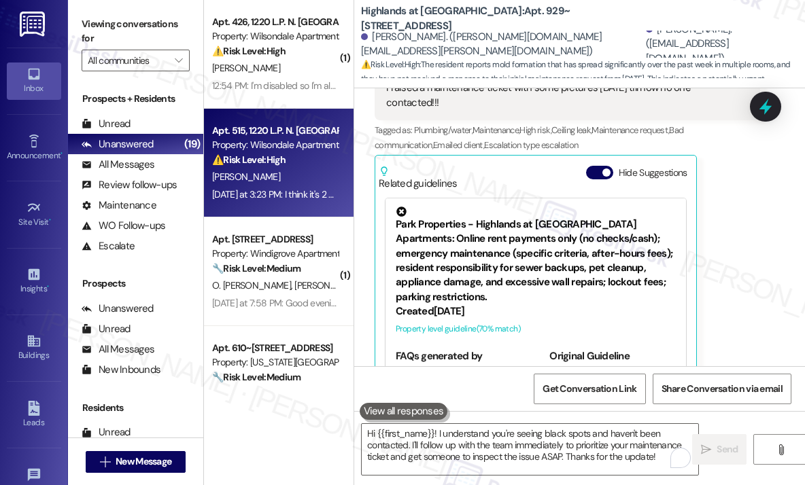
click at [298, 149] on div "Property: Wilsondale Apartments" at bounding box center [275, 145] width 126 height 14
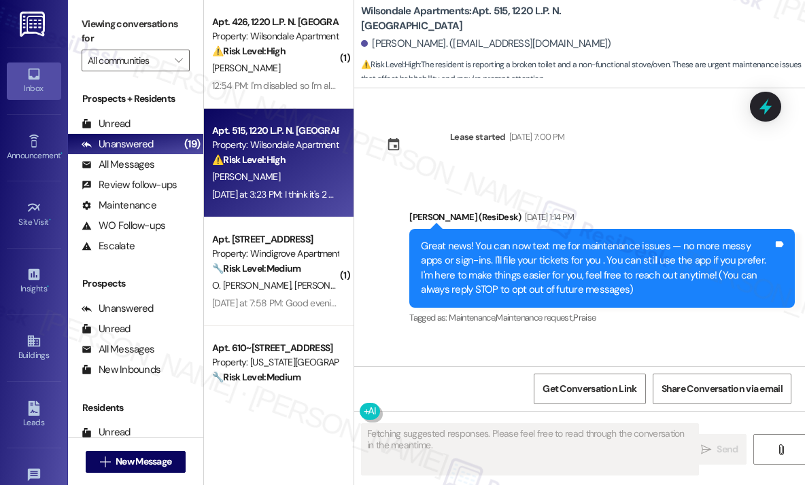
scroll to position [23906, 0]
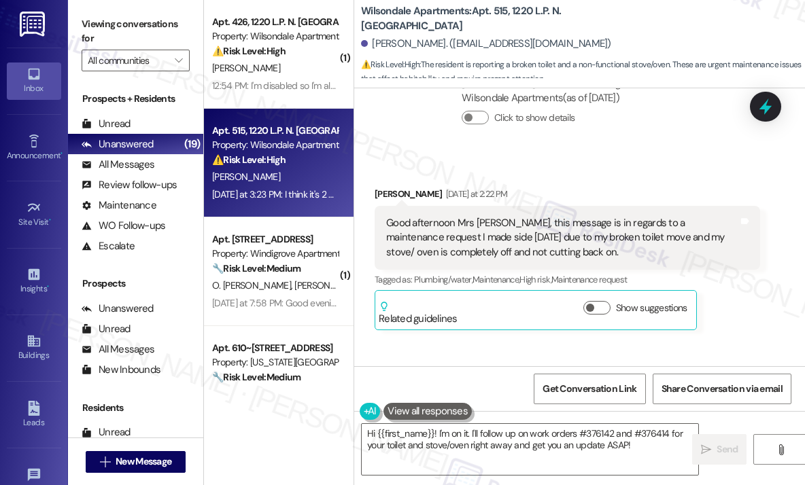
click at [719, 177] on div "Received via SMS Victoria Parker Yesterday at 2:22 PM Good afternoon Mrs Sarah,…" at bounding box center [567, 259] width 406 height 164
click at [769, 108] on icon at bounding box center [765, 107] width 16 height 21
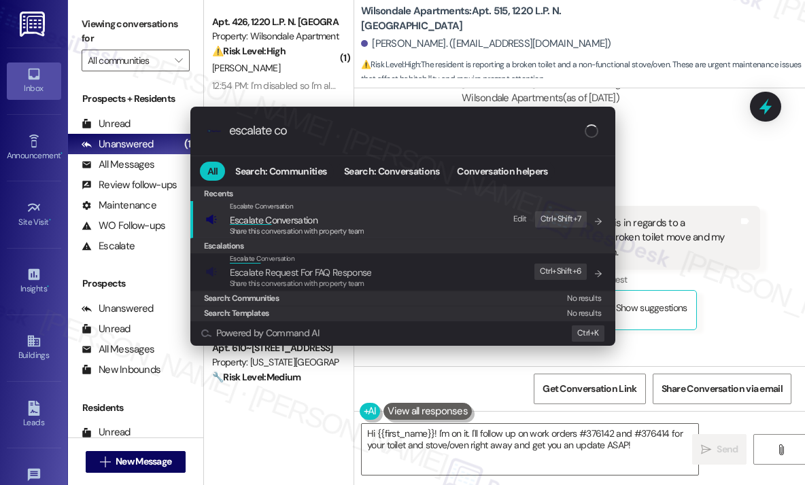
type input "escalate con"
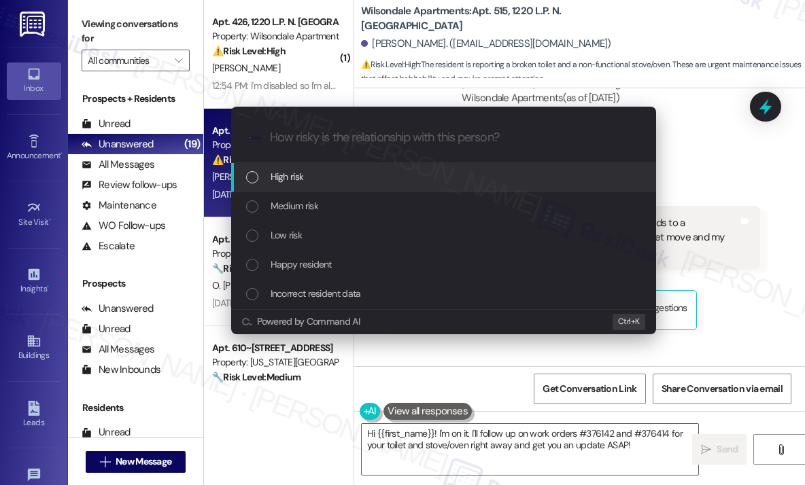
click at [527, 341] on div "Escalate Conversation How risky is the relationship with this person? Topics (e…" at bounding box center [443, 220] width 459 height 254
click at [723, 294] on div "Escalate Conversation How risky is the relationship with this person? Topics (e…" at bounding box center [402, 242] width 805 height 485
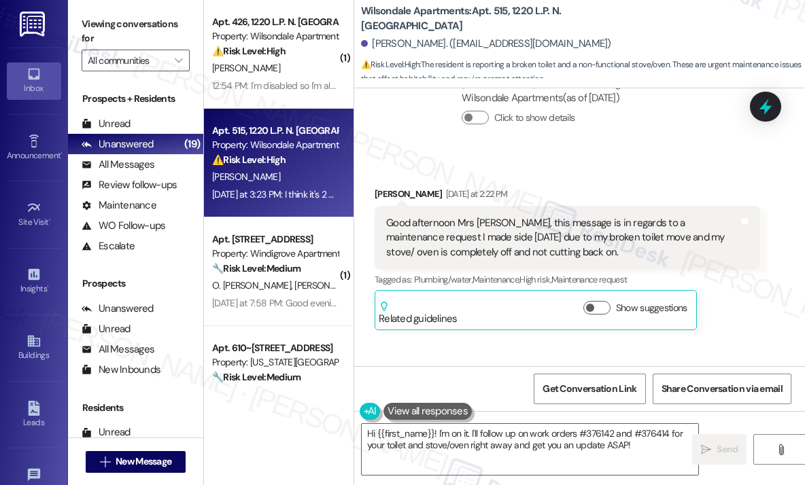
drag, startPoint x: 550, startPoint y: 336, endPoint x: 472, endPoint y: 338, distance: 78.2
copy div "376142 and 376414"
click at [761, 106] on icon at bounding box center [765, 106] width 23 height 23
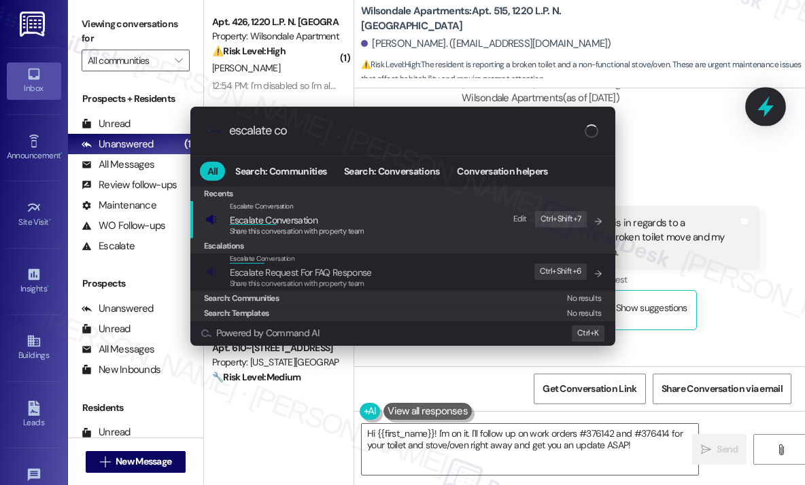
type input "escalate con"
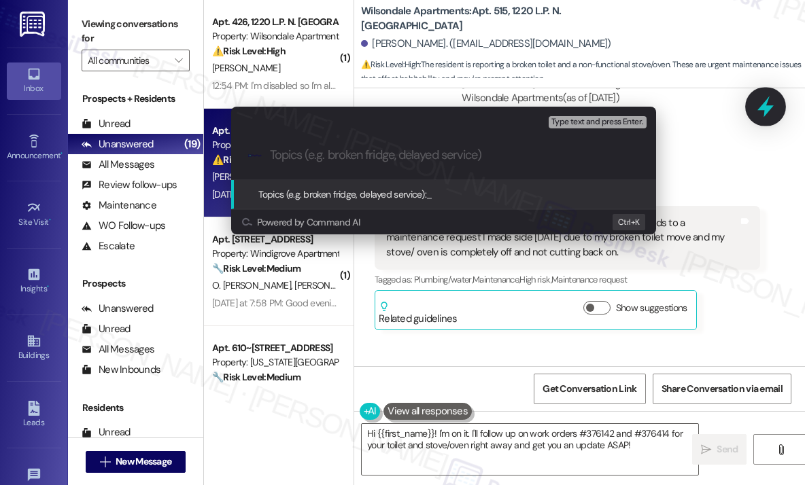
paste input "376142 and 376414"
type input "Follow-Up On WO #376142 and 376414"
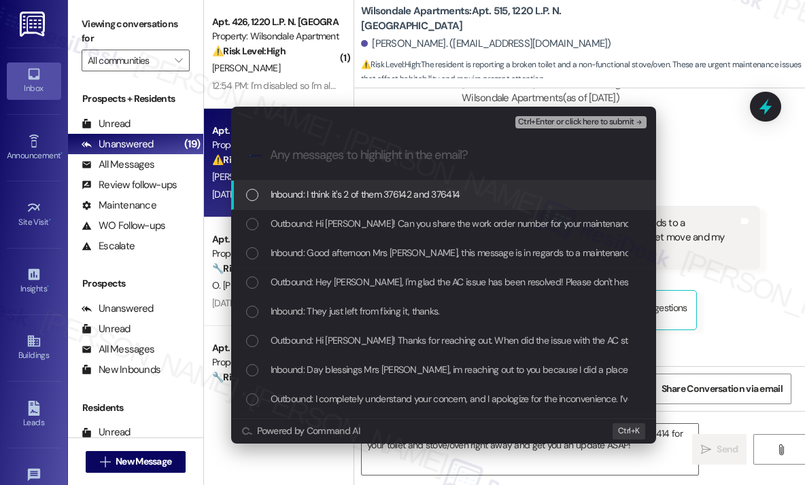
click at [452, 201] on span "Inbound: I think it's 2 of them 376142 and 376414" at bounding box center [366, 194] width 190 height 15
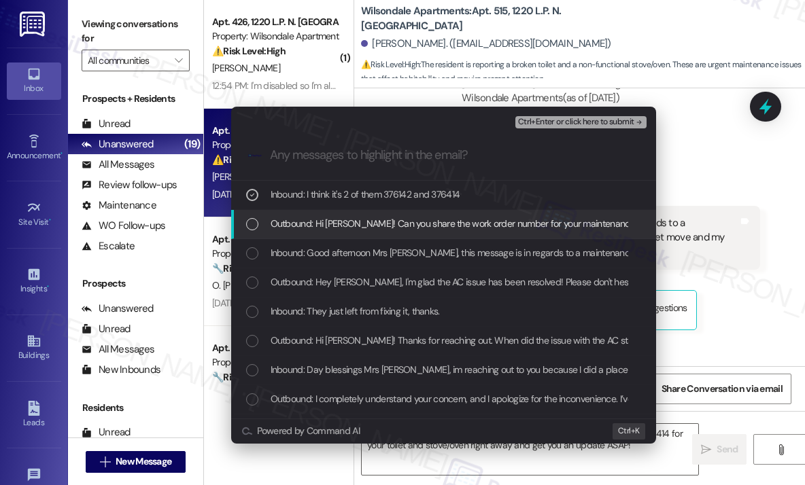
click at [455, 224] on span "Outbound: Hi Victoria! Can you share the work order number for your maintenance…" at bounding box center [531, 223] width 521 height 15
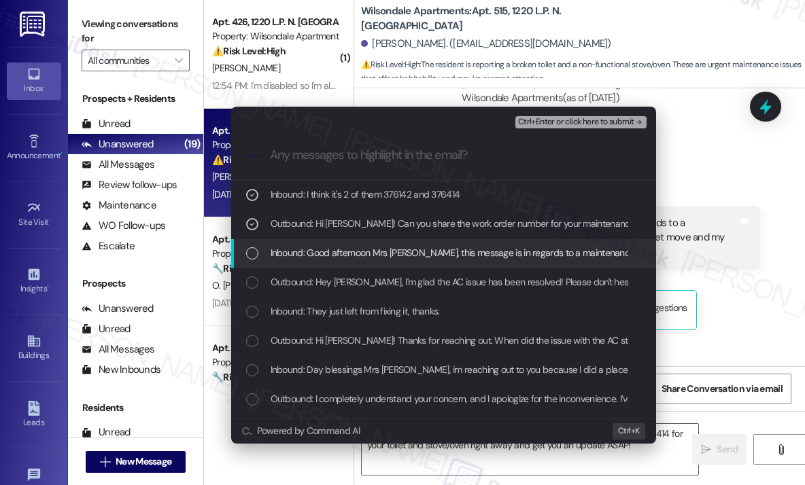
click at [465, 254] on span "Inbound: Good afternoon Mrs Sarah, this message is in regards to a maintenance …" at bounding box center [689, 252] width 836 height 15
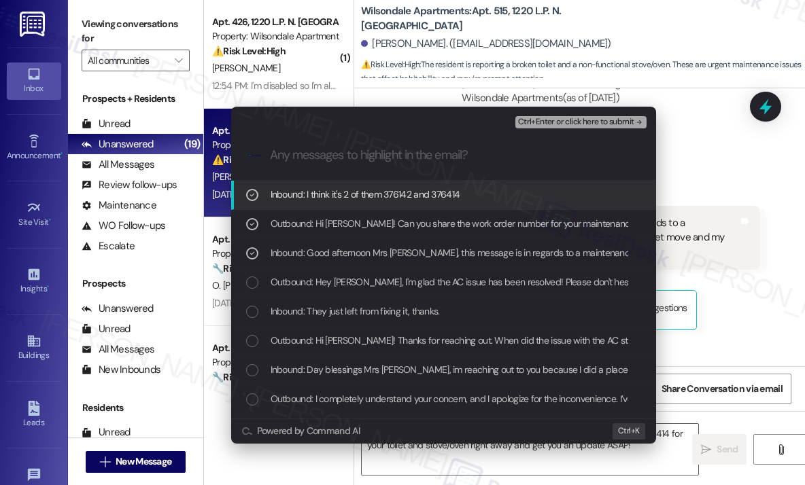
click at [550, 122] on span "Ctrl+Enter or click here to submit" at bounding box center [576, 123] width 116 height 10
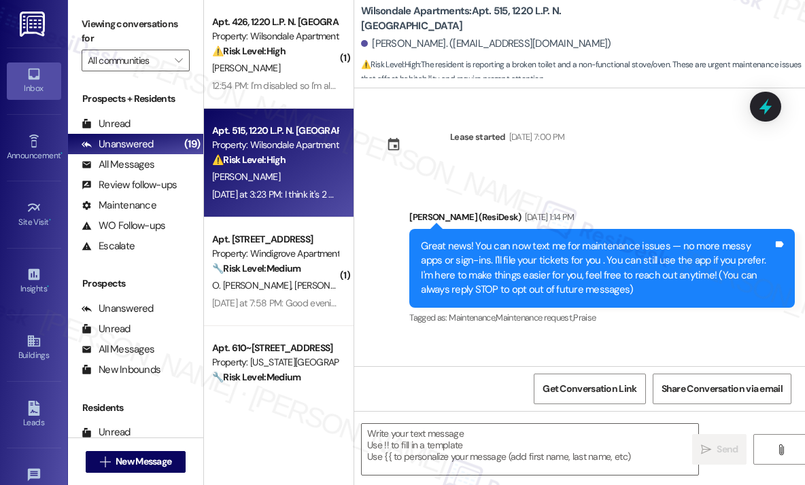
scroll to position [23926, 0]
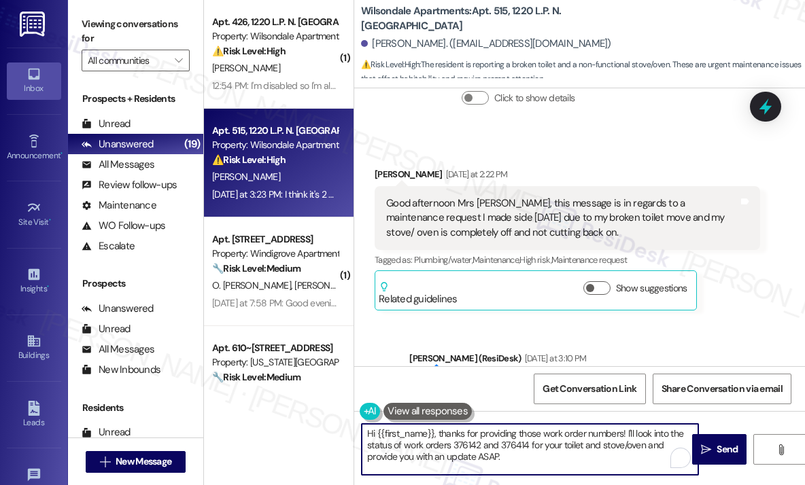
click at [584, 459] on textarea "Hi {{first_name}}, thanks for providing those work order numbers! I'll look int…" at bounding box center [530, 449] width 336 height 51
click at [583, 459] on textarea "Hi {{first_name}}, thanks for providing those work order numbers! I'll look int…" at bounding box center [530, 449] width 336 height 51
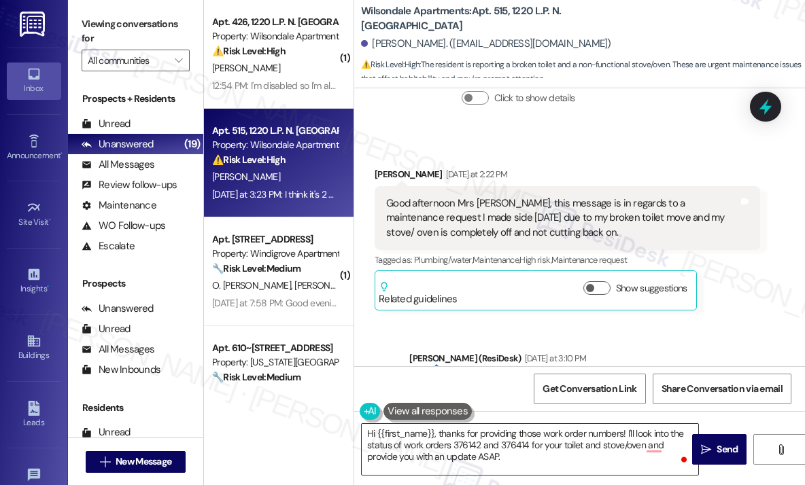
click at [562, 453] on textarea "Hi {{first_name}}, thanks for providing those work order numbers! I'll look int…" at bounding box center [530, 449] width 336 height 51
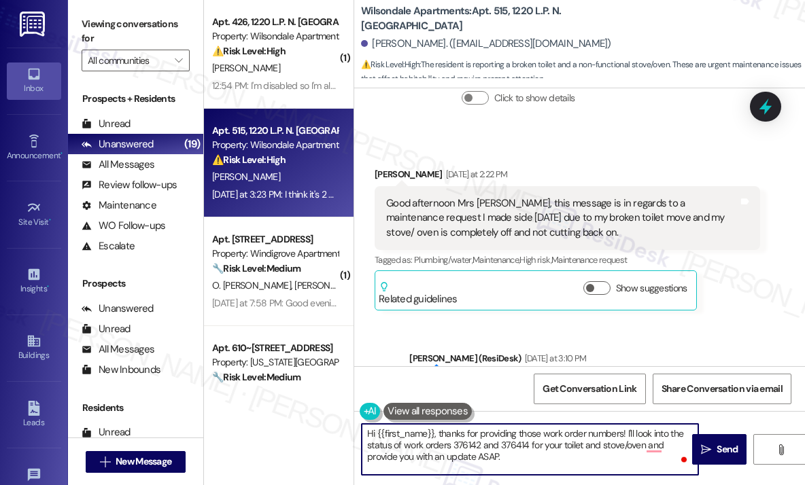
click at [566, 453] on textarea "Hi {{first_name}}, thanks for providing those work order numbers! I'll look int…" at bounding box center [530, 449] width 336 height 51
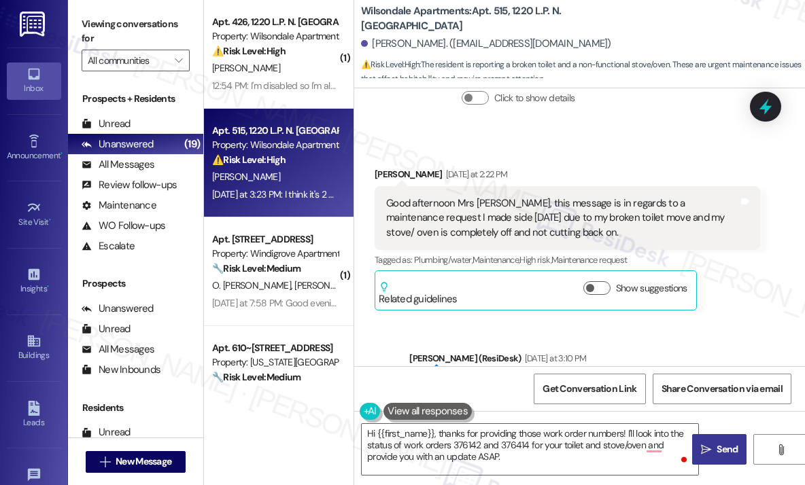
click at [722, 447] on span "Send" at bounding box center [726, 449] width 21 height 14
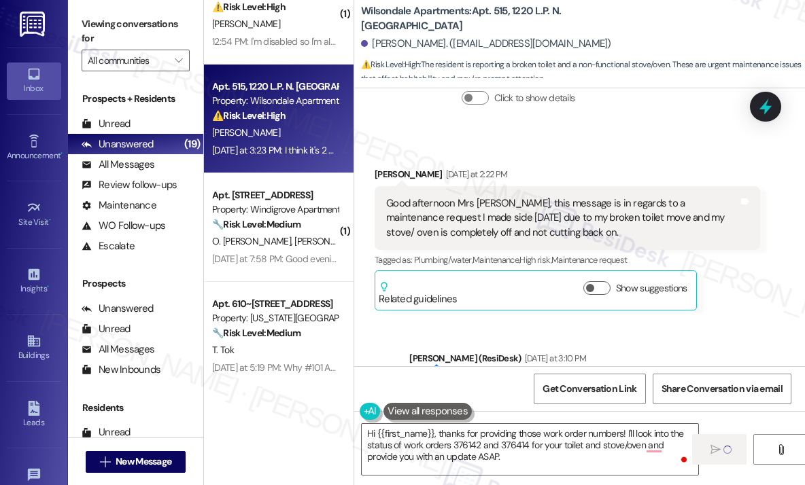
scroll to position [136, 0]
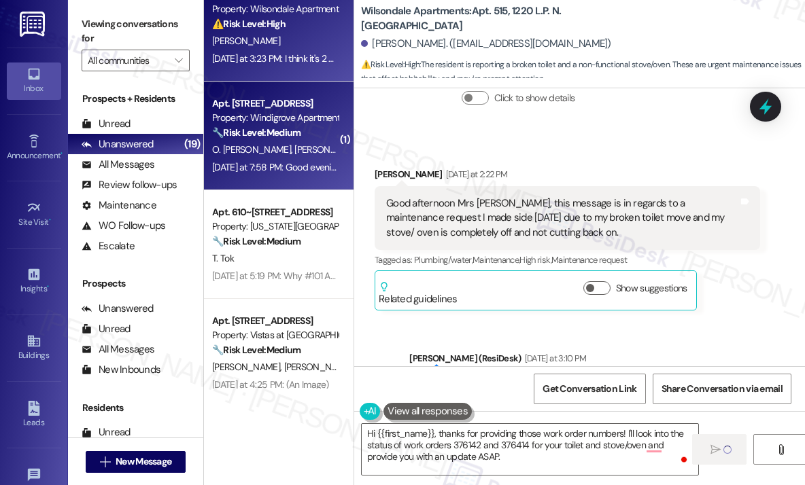
click at [298, 157] on div "O. Ortez Flores Y. Sevilla" at bounding box center [275, 149] width 128 height 17
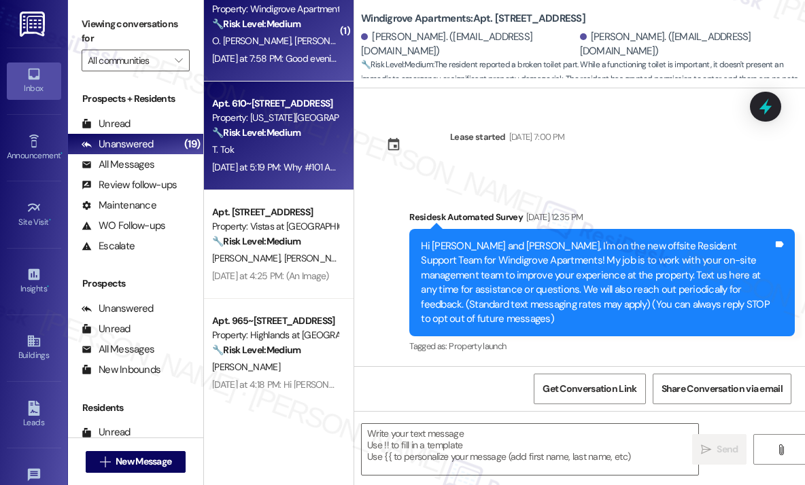
scroll to position [9371, 0]
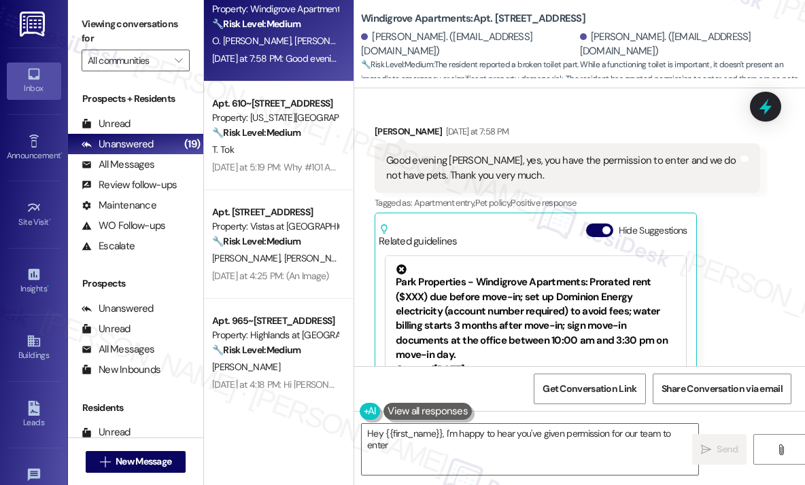
click at [735, 255] on div "Omar Ortez Flores Yesterday at 7:58 PM Good evening Sarah, yes, you have the pe…" at bounding box center [567, 285] width 385 height 323
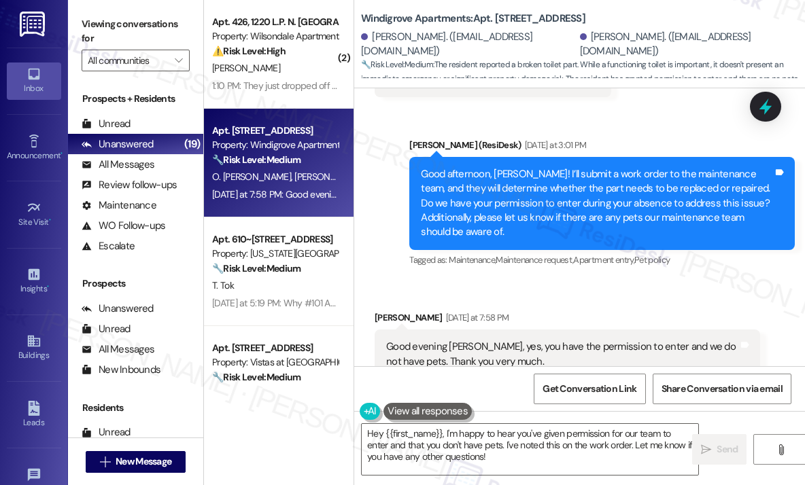
scroll to position [9167, 0]
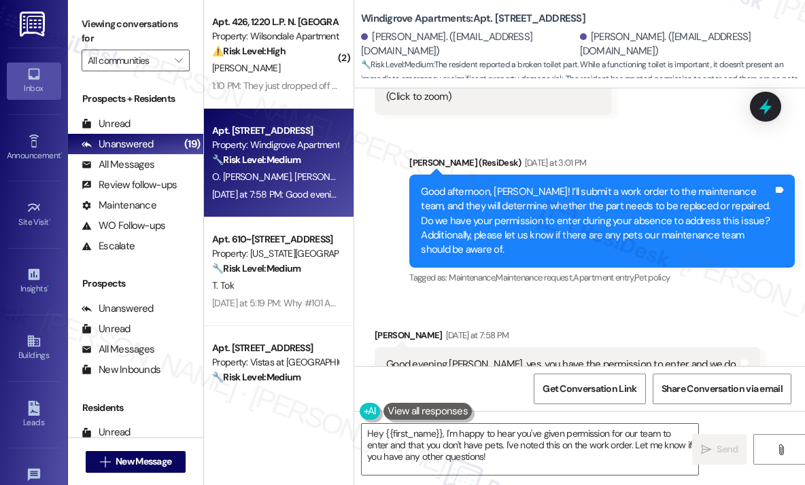
click at [686, 298] on div "Received via SMS Omar Ortez Flores Yesterday at 7:58 PM Good evening Sarah, yes…" at bounding box center [579, 480] width 451 height 364
click at [627, 298] on div "Received via SMS Omar Ortez Flores Yesterday at 7:58 PM Good evening Sarah, yes…" at bounding box center [579, 480] width 451 height 364
click at [623, 206] on div "Sent via SMS Sarah (ResiDesk) Yesterday at 3:01 PM Good afternoon, Omar! I’ll s…" at bounding box center [602, 221] width 406 height 152
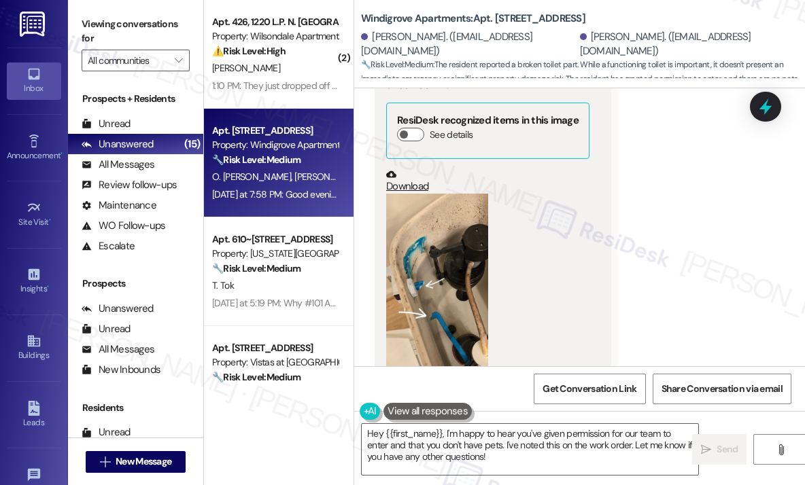
scroll to position [9031, 0]
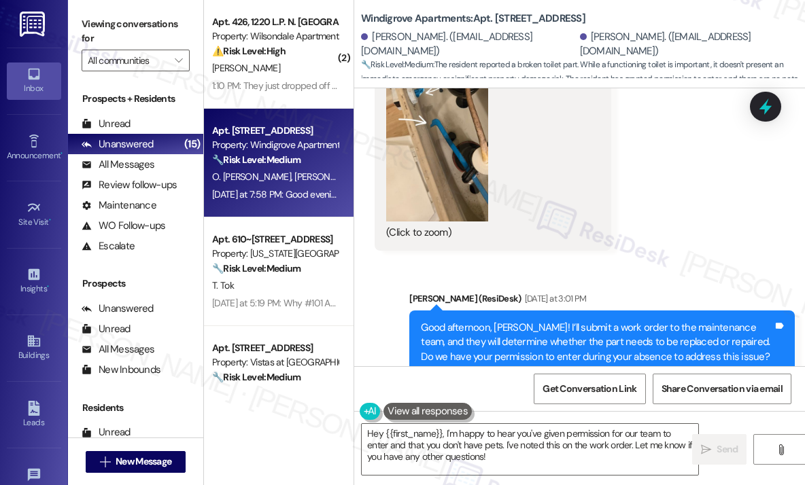
click at [710, 170] on div "Received via SMS Omar Ortez Flores Aug 11, 2025 at 9:38 AM JPG attachment ResiD…" at bounding box center [579, 41] width 451 height 439
click at [759, 109] on icon at bounding box center [765, 107] width 16 height 21
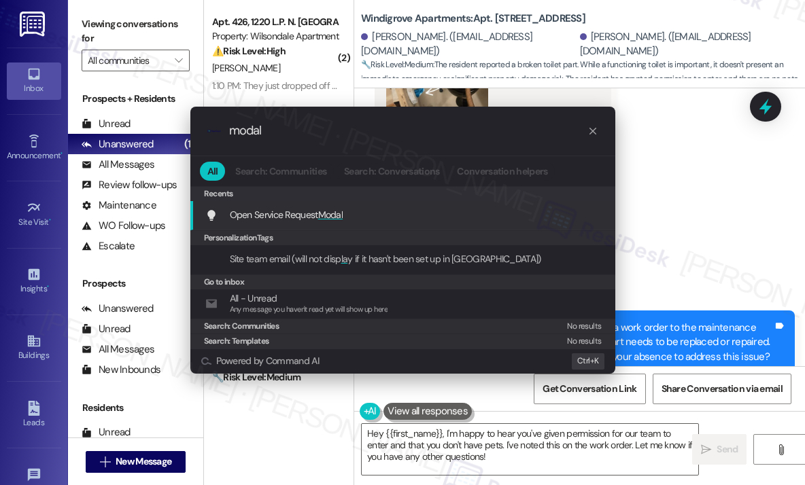
click at [370, 213] on div "Open Service Request Modal Add shortcut" at bounding box center [404, 214] width 398 height 15
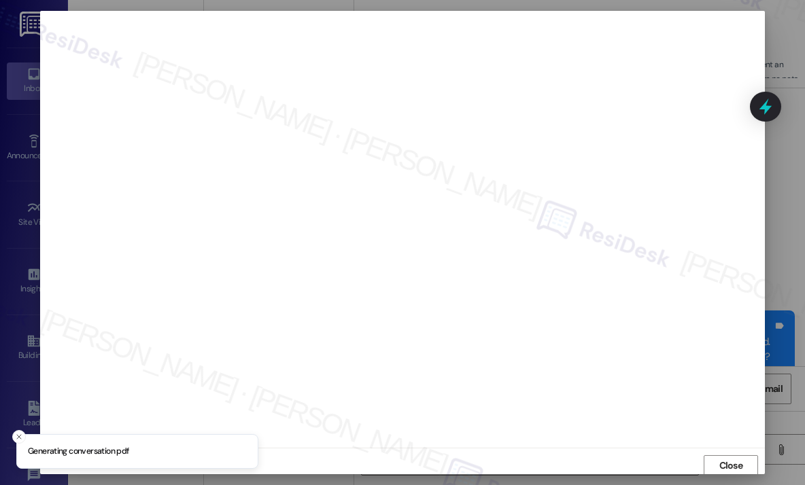
scroll to position [2, 0]
click at [710, 459] on button "Close" at bounding box center [731, 464] width 54 height 22
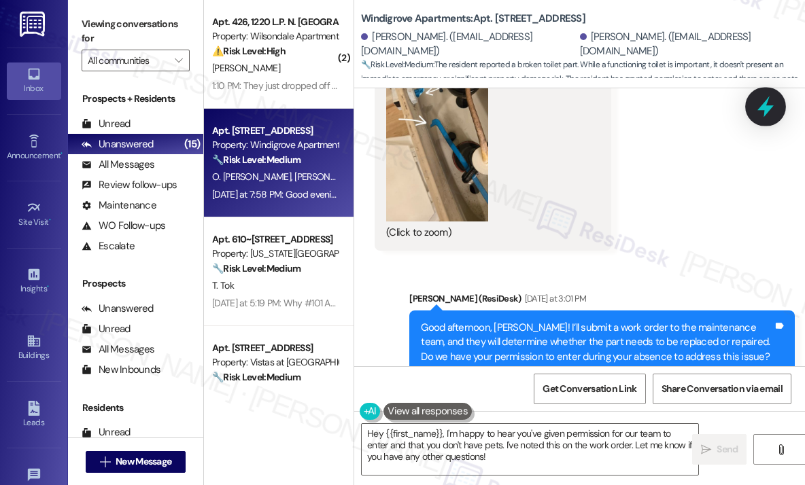
click at [761, 114] on icon at bounding box center [765, 106] width 23 height 23
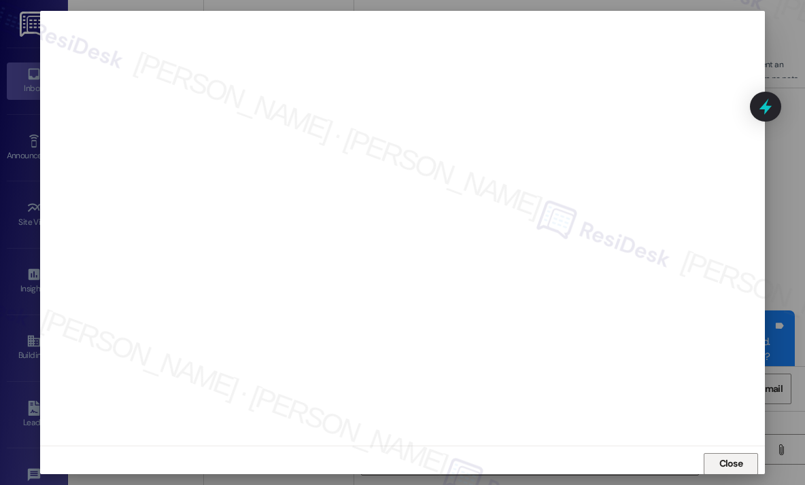
click at [724, 461] on span "Close" at bounding box center [731, 464] width 24 height 14
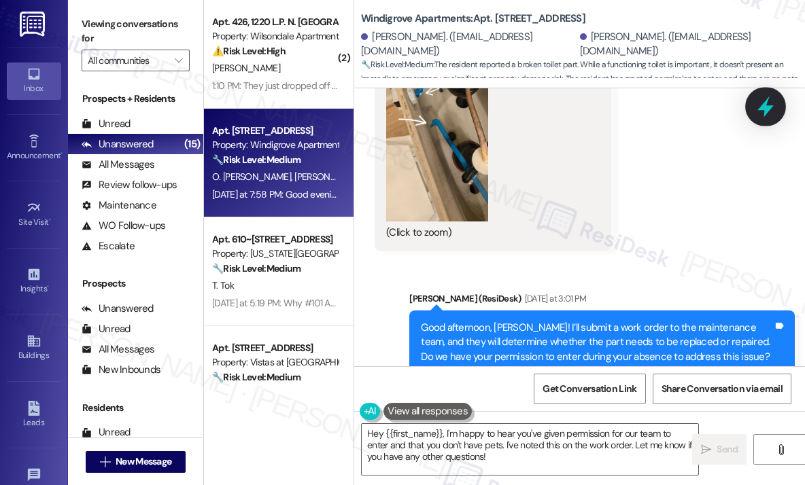
click at [759, 105] on icon at bounding box center [765, 106] width 23 height 23
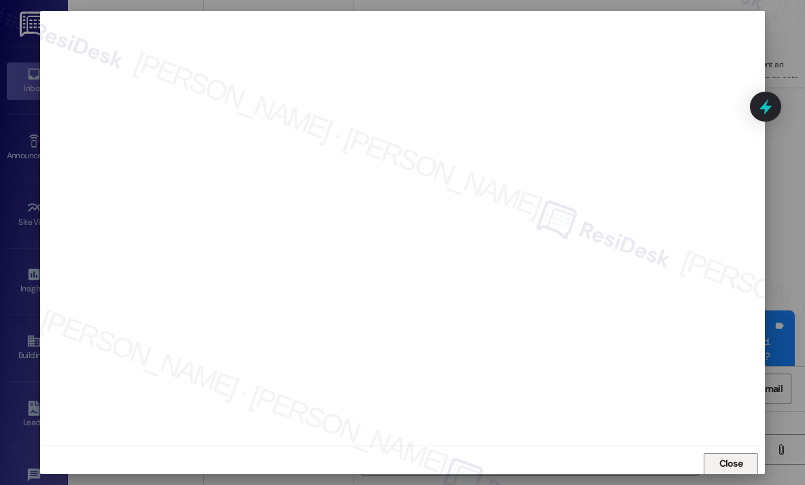
click at [723, 462] on span "Close" at bounding box center [731, 464] width 24 height 14
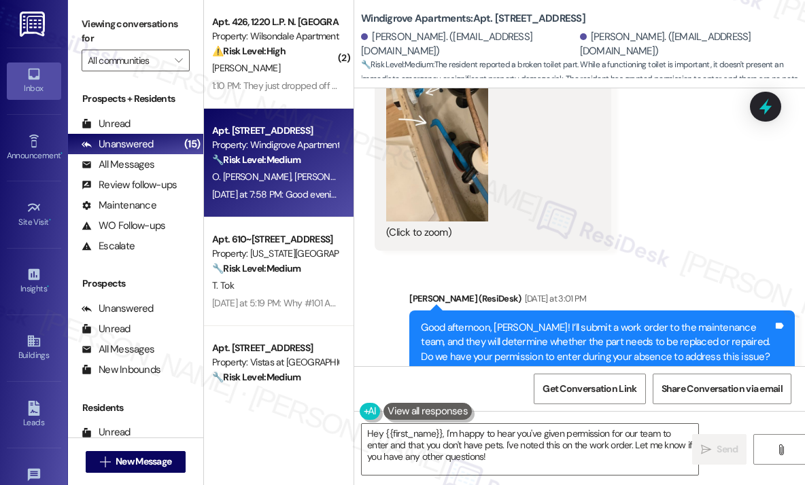
click at [731, 261] on div "Sent via SMS Sarah (ResiDesk) Yesterday at 3:01 PM Good afternoon, Omar! I’ll s…" at bounding box center [579, 347] width 451 height 173
click at [763, 109] on icon at bounding box center [765, 107] width 16 height 21
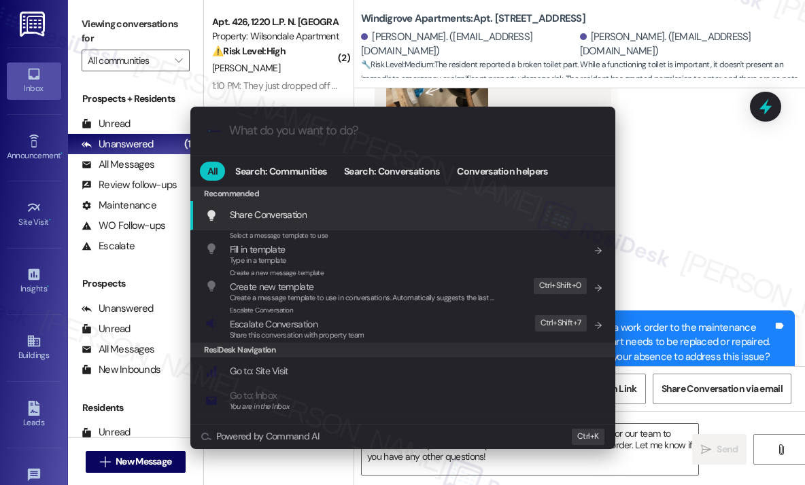
click at [704, 150] on div ".cls-1{fill:#0a055f;}.cls-2{fill:#0cc4c4;} resideskLogoBlueOrange All Search: C…" at bounding box center [402, 242] width 805 height 485
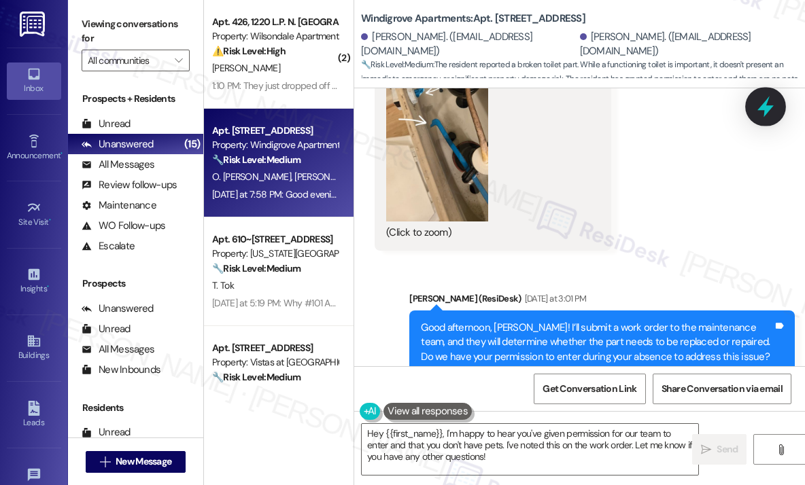
click at [760, 109] on icon at bounding box center [765, 107] width 16 height 21
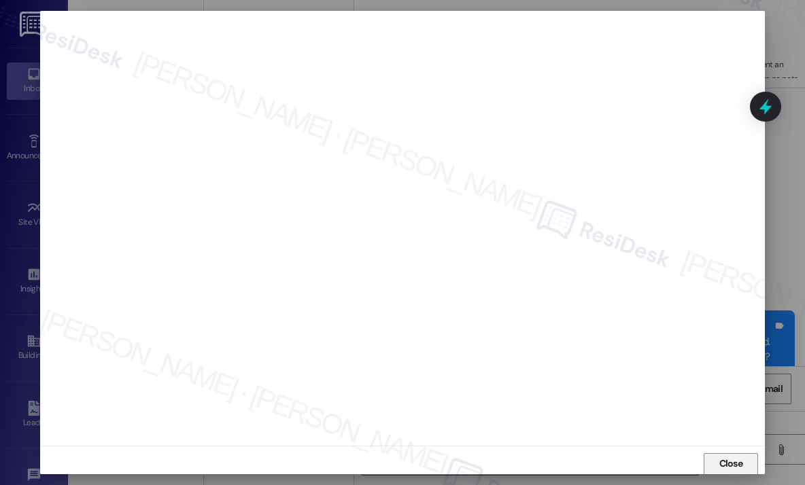
click at [725, 462] on span "Close" at bounding box center [731, 464] width 24 height 14
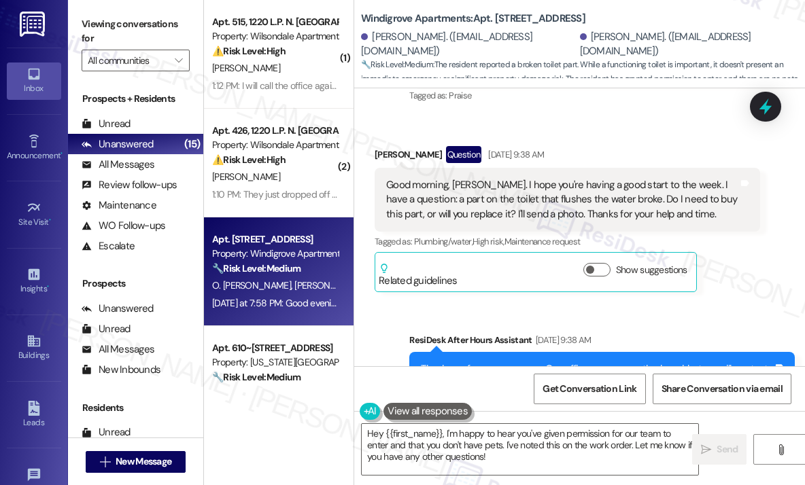
scroll to position [8352, 0]
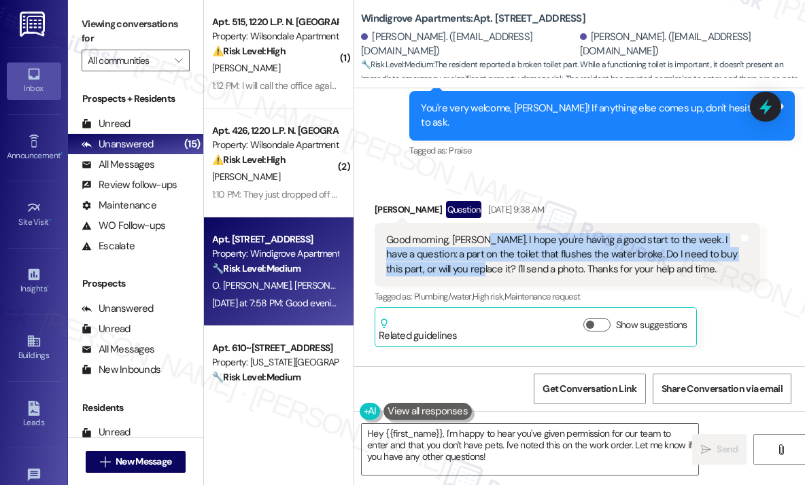
drag, startPoint x: 496, startPoint y: 192, endPoint x: 479, endPoint y: 164, distance: 32.3
click at [479, 233] on div "Good morning, Sarah. I hope you're having a good start to the week. I have a qu…" at bounding box center [562, 255] width 352 height 44
click at [670, 233] on div "Good morning, Sarah. I hope you're having a good start to the week. I have a qu…" at bounding box center [562, 255] width 352 height 44
copy div "I have a question: a part on the toilet that flushes the water broke. Do I need…"
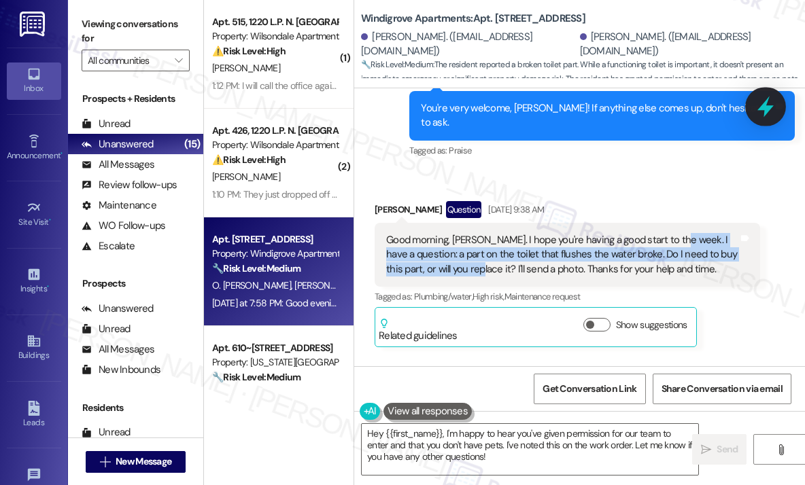
click at [769, 111] on icon at bounding box center [765, 106] width 23 height 23
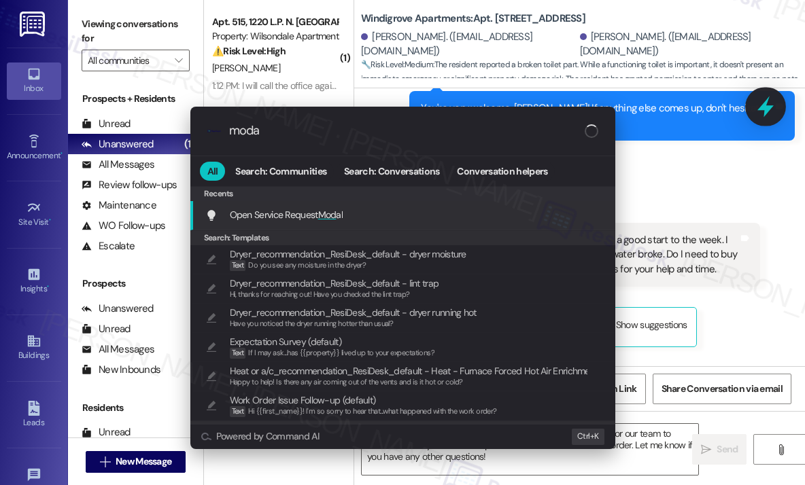
type input "modal"
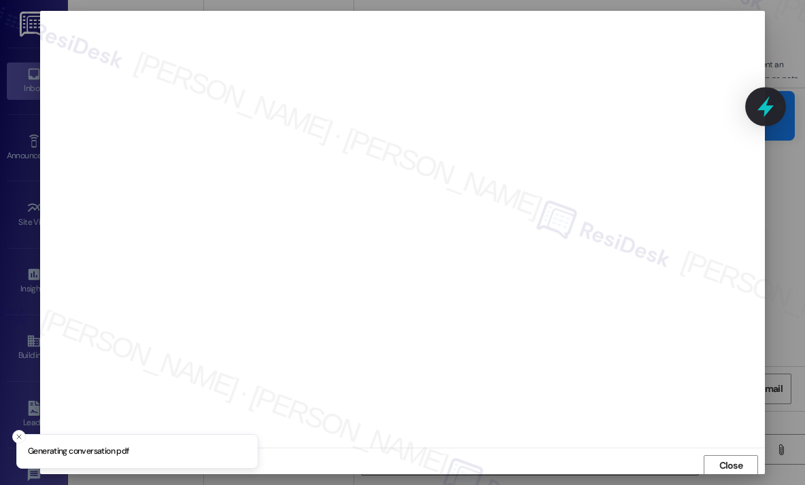
scroll to position [2, 0]
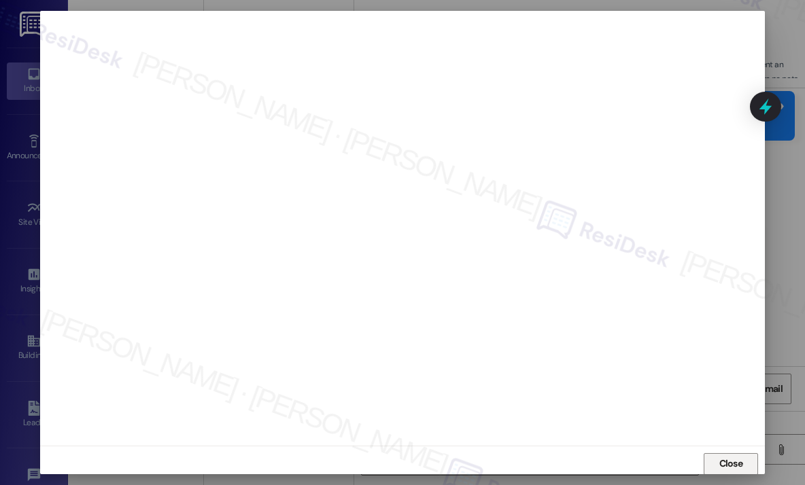
click at [739, 461] on span "Close" at bounding box center [731, 464] width 24 height 14
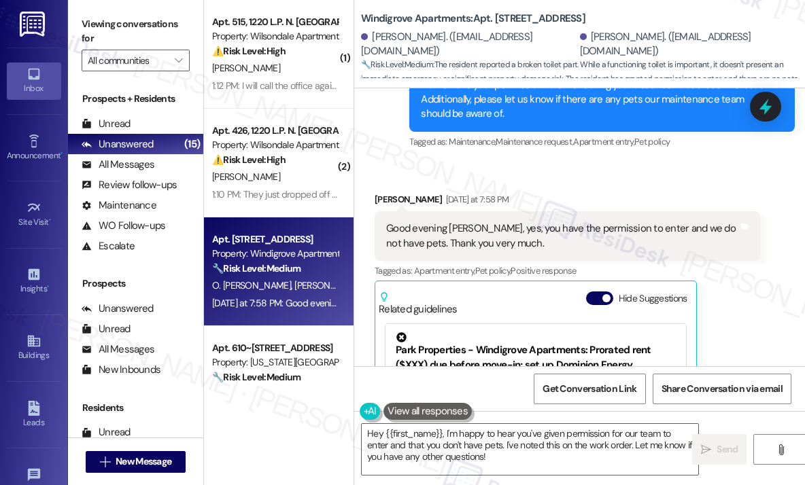
scroll to position [9371, 0]
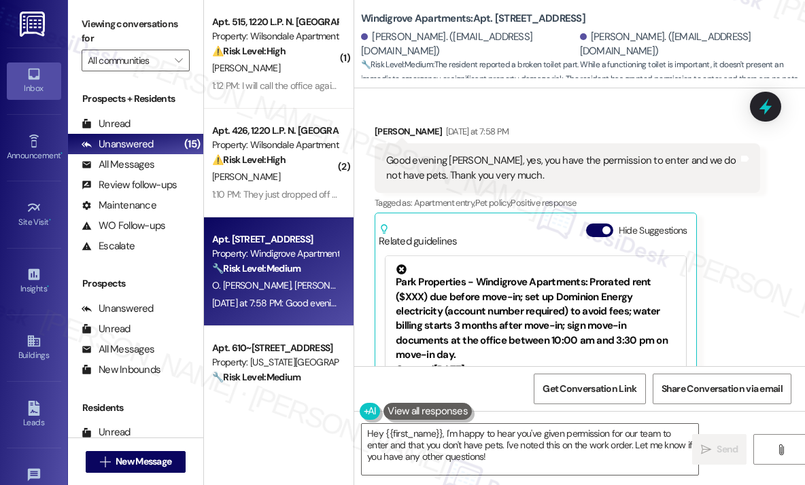
click at [723, 278] on div "Omar Ortez Flores Yesterday at 7:58 PM Good evening Sarah, yes, you have the pe…" at bounding box center [567, 285] width 385 height 323
click at [527, 462] on textarea "Hey {{first_name}}, I'm happy to hear you've given permission for our team to e…" at bounding box center [530, 449] width 336 height 51
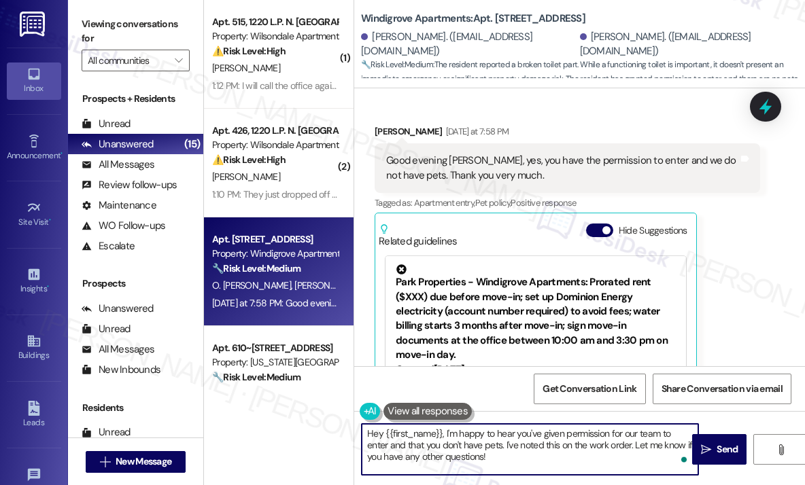
click at [527, 458] on textarea "Hey {{first_name}}, I'm happy to hear you've given permission for our team to e…" at bounding box center [530, 449] width 336 height 51
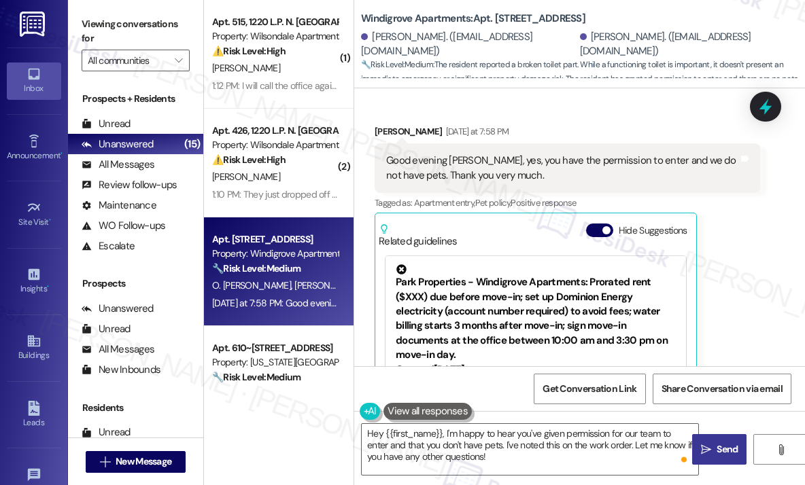
click at [714, 447] on span "Send" at bounding box center [727, 449] width 27 height 14
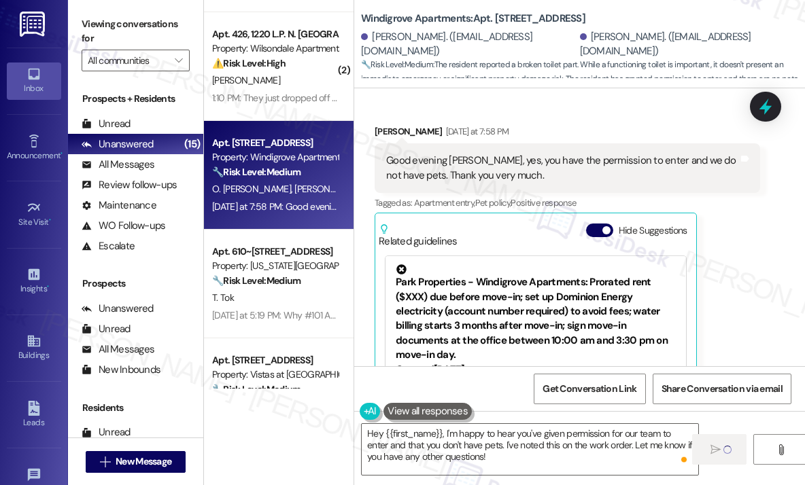
scroll to position [136, 0]
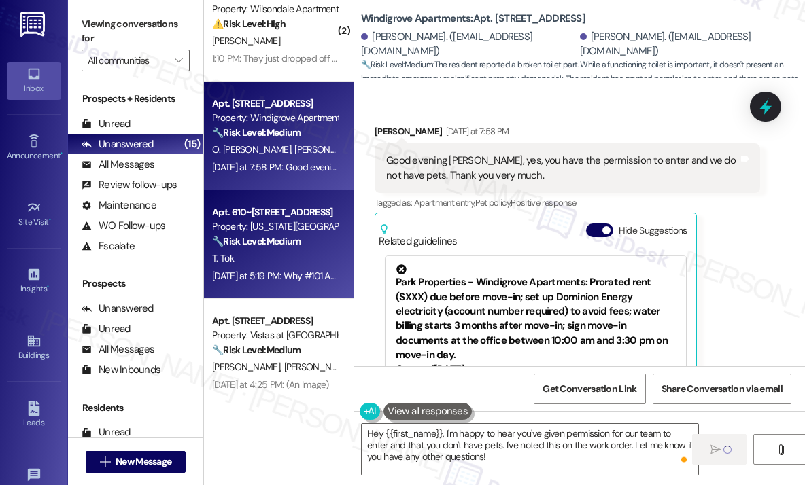
click at [294, 251] on div "T. Tok" at bounding box center [275, 258] width 128 height 17
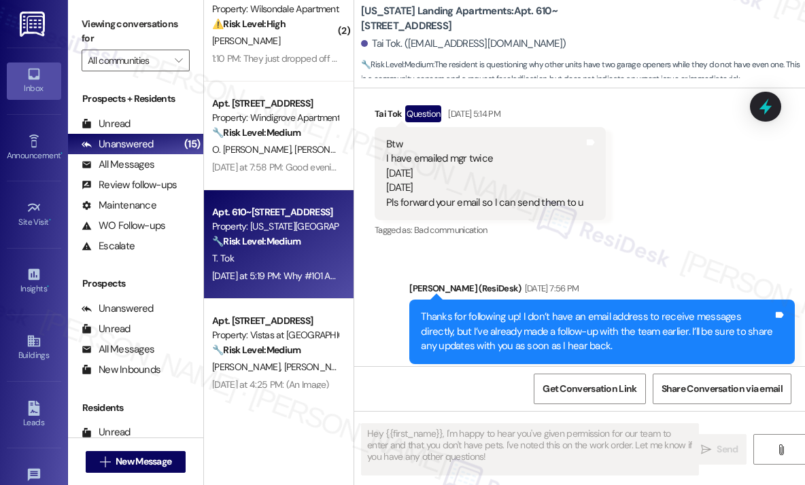
scroll to position [16026, 0]
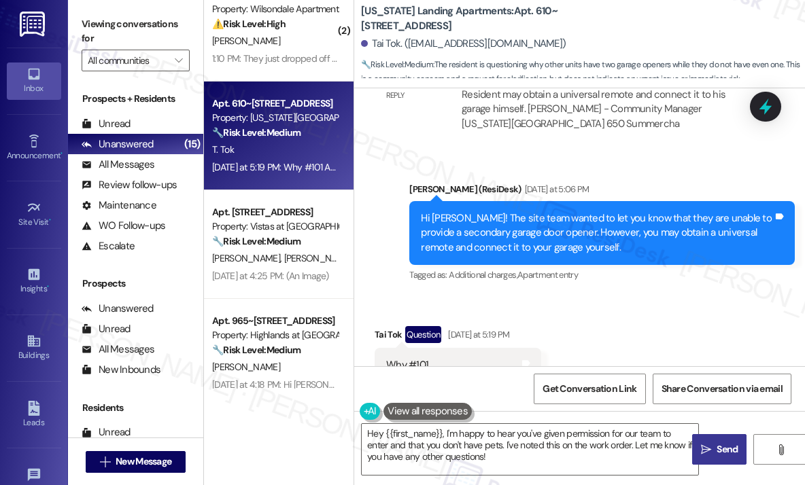
click at [631, 322] on div "Received via SMS Tai Tok Question Yesterday at 5:19 PM Why #101 And @103 Both h…" at bounding box center [579, 369] width 451 height 147
drag, startPoint x: 517, startPoint y: 317, endPoint x: 386, endPoint y: 290, distance: 133.4
click at [386, 348] on div "Why #101 And @103 Both has 2 openers each????? Tags and notes" at bounding box center [458, 380] width 167 height 64
copy div "Why #101 And @103 Both has 2 openers each????? Tags and notes"
click at [602, 296] on div "Received via SMS Tai Tok Question Yesterday at 5:19 PM Why #101 And @103 Both h…" at bounding box center [579, 369] width 451 height 147
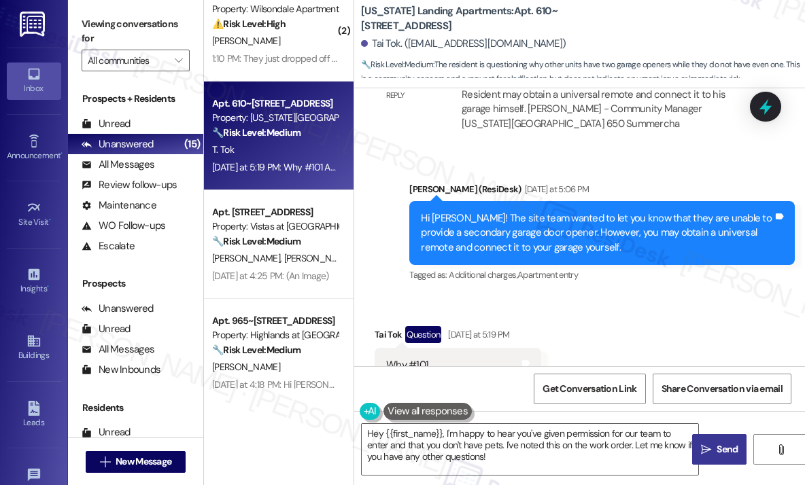
scroll to position [15890, 0]
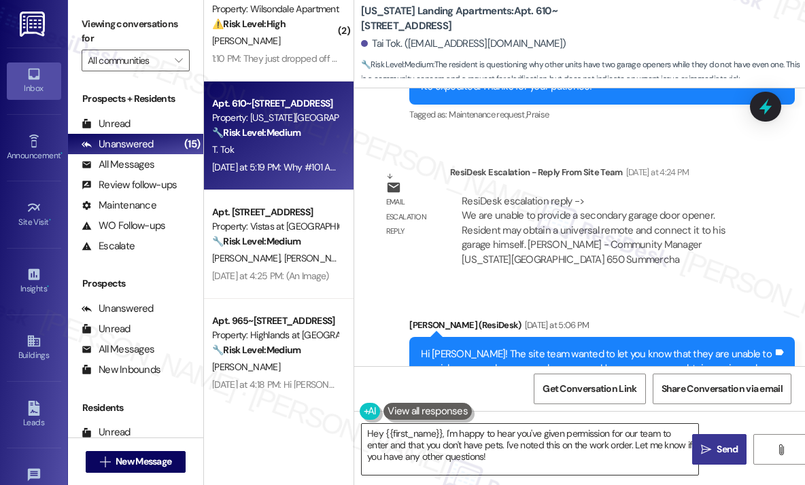
click at [491, 442] on textarea "Hi {{first_name}}, I understand your frustration. Let me look into why those un…" at bounding box center [530, 449] width 336 height 51
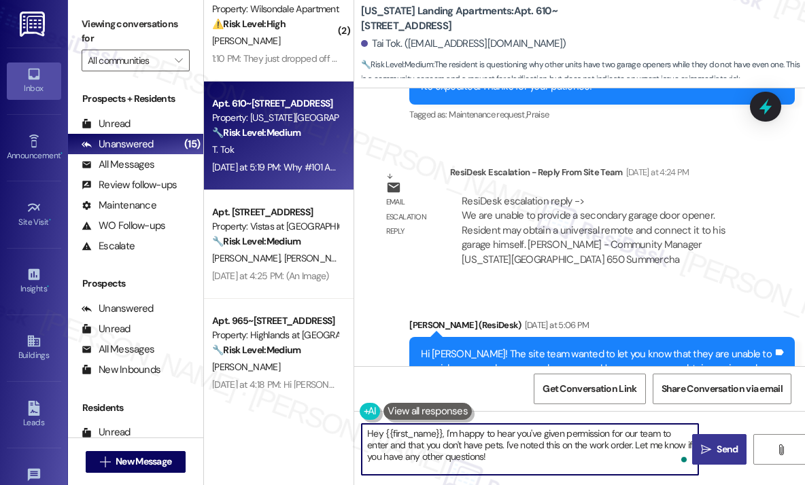
click at [512, 453] on textarea "Hi {{first_name}}, I understand your frustration. Let me look into why those un…" at bounding box center [530, 449] width 336 height 51
click at [716, 449] on span "Send" at bounding box center [726, 449] width 21 height 14
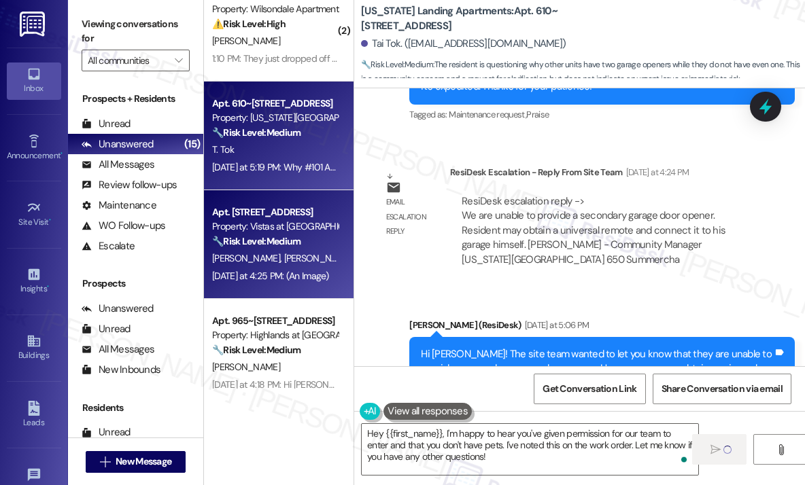
click at [258, 265] on div "E. Phillips D. Bennett" at bounding box center [275, 258] width 128 height 17
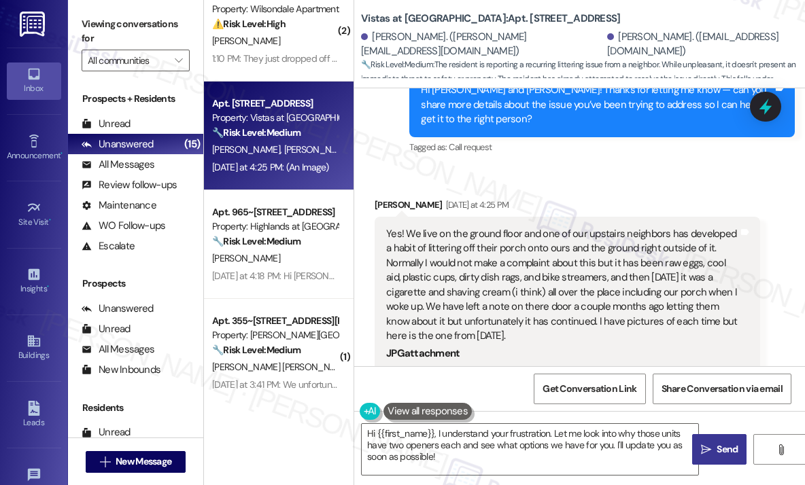
scroll to position [2775, 0]
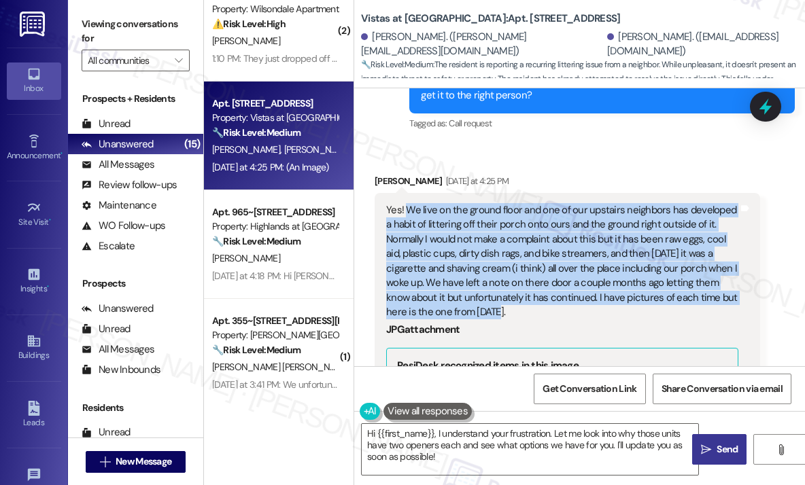
drag, startPoint x: 537, startPoint y: 283, endPoint x: 406, endPoint y: 187, distance: 162.3
click at [406, 203] on div "Yes! We live on the ground floor and one of our upstairs neighbors has develope…" at bounding box center [562, 261] width 352 height 116
copy div "We live on the ground floor and one of our upstairs neighbors has developed a h…"
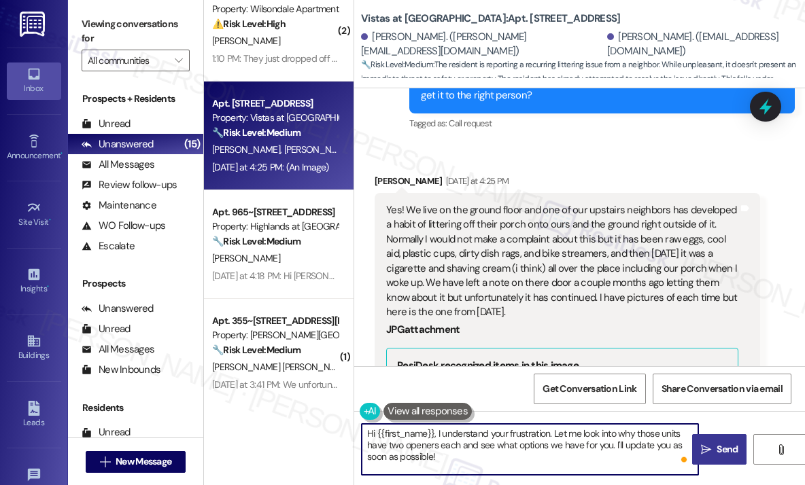
drag, startPoint x: 525, startPoint y: 466, endPoint x: 413, endPoint y: 447, distance: 113.8
click at [405, 431] on textarea "Hi Emma and Daniel! Thanks for sharing the image. I see you've been trying to g…" at bounding box center [530, 449] width 336 height 51
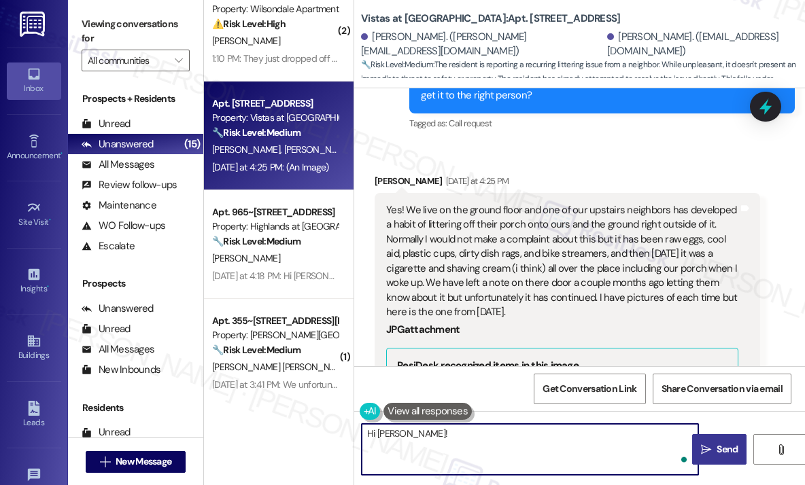
paste textarea "Thanks for letting me know — can you share how often this has been happening re…"
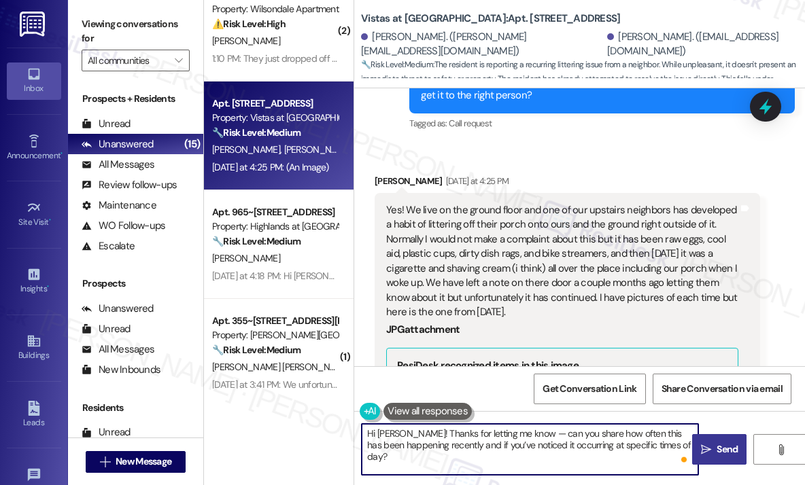
type textarea "Hi Emma! Thanks for letting me know — can you share how often this has been hap…"
click at [728, 452] on span "Send" at bounding box center [726, 449] width 21 height 14
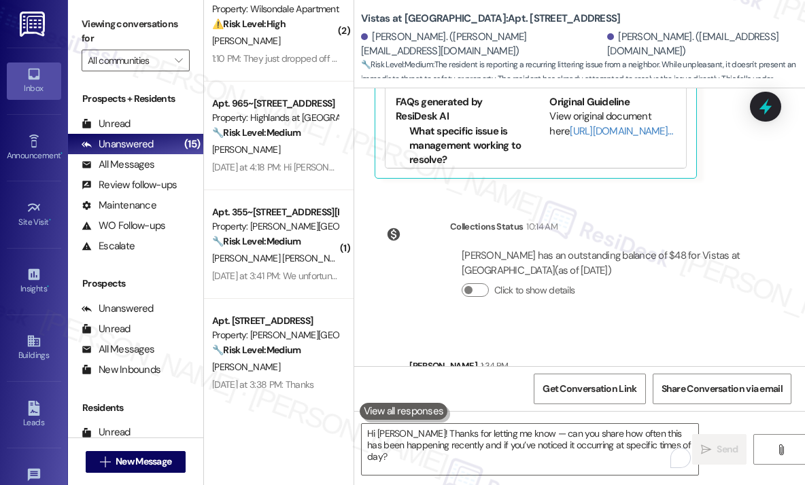
scroll to position [3496, 0]
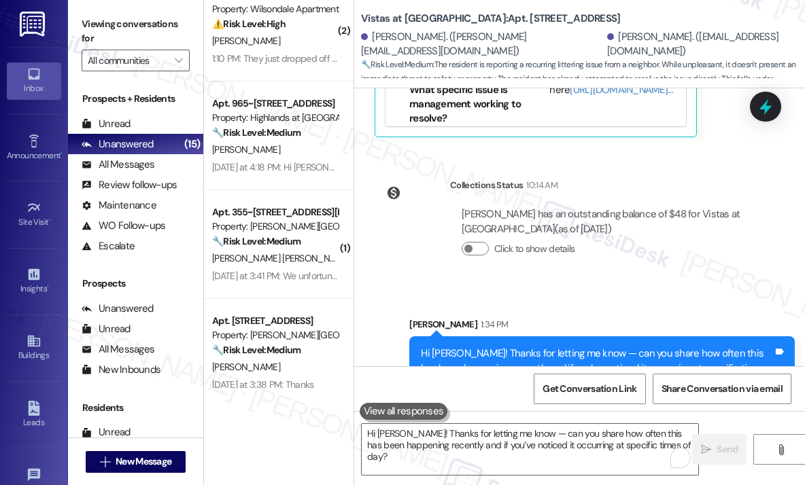
click at [626, 287] on div "Sent via SMS Sarah 1:34 PM Hi Emma! Thanks for letting me know — can you share …" at bounding box center [579, 349] width 451 height 124
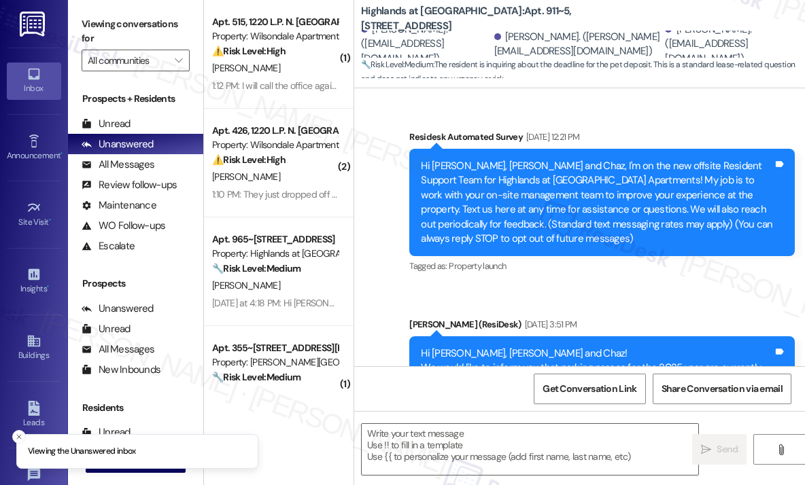
scroll to position [13880, 0]
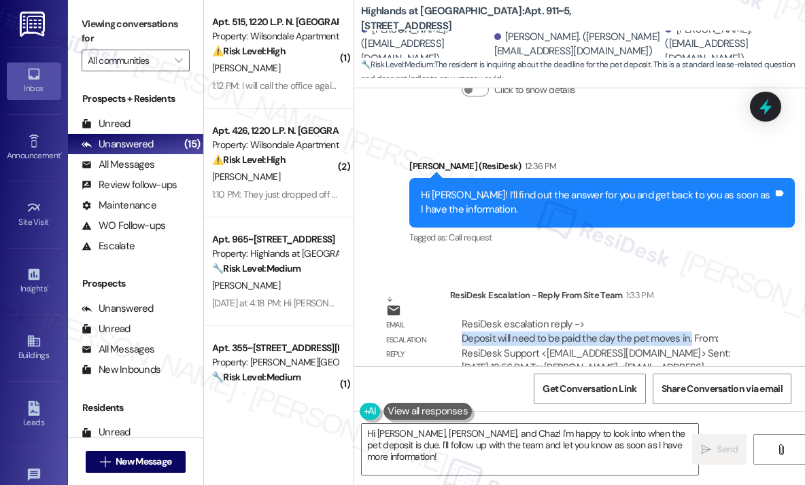
drag, startPoint x: 689, startPoint y: 293, endPoint x: 459, endPoint y: 293, distance: 229.1
click at [459, 307] on div "ResiDesk escalation reply -> Deposit will need to be paid the day the pet moves…" at bounding box center [605, 353] width 310 height 93
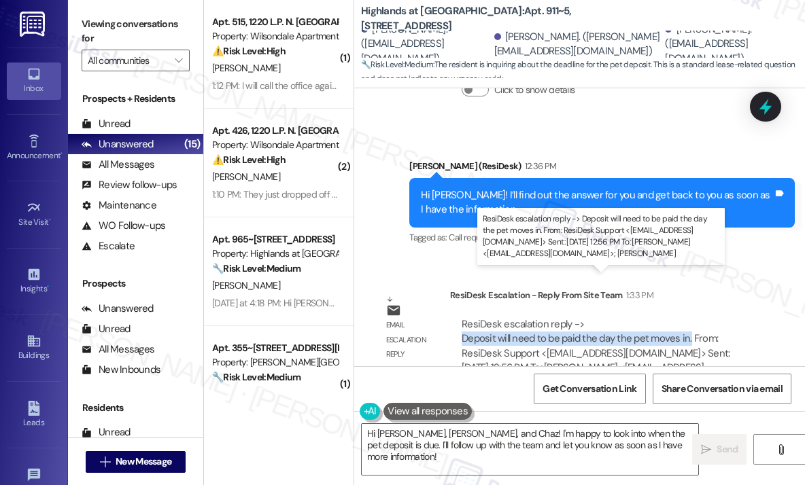
drag, startPoint x: 462, startPoint y: 294, endPoint x: 687, endPoint y: 300, distance: 225.1
click at [687, 317] on div "ResiDesk escalation reply -> Deposit will need to be paid the day the pet moves…" at bounding box center [596, 353] width 268 height 72
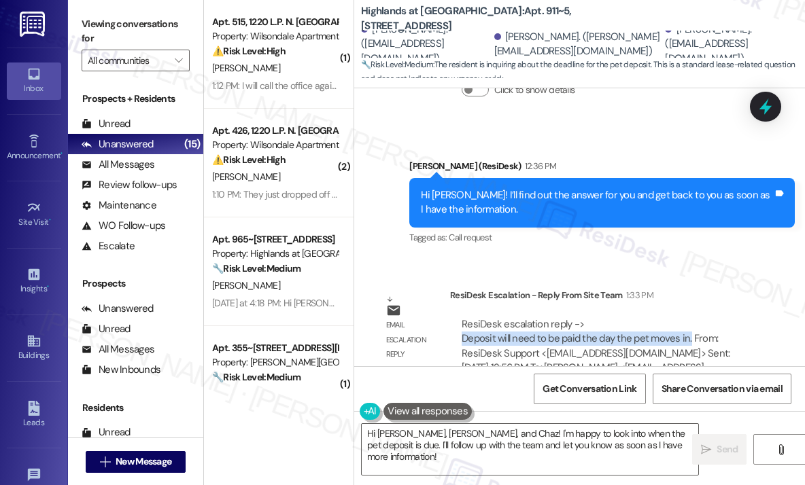
copy div "Deposit will need to be paid the day the pet moves in."
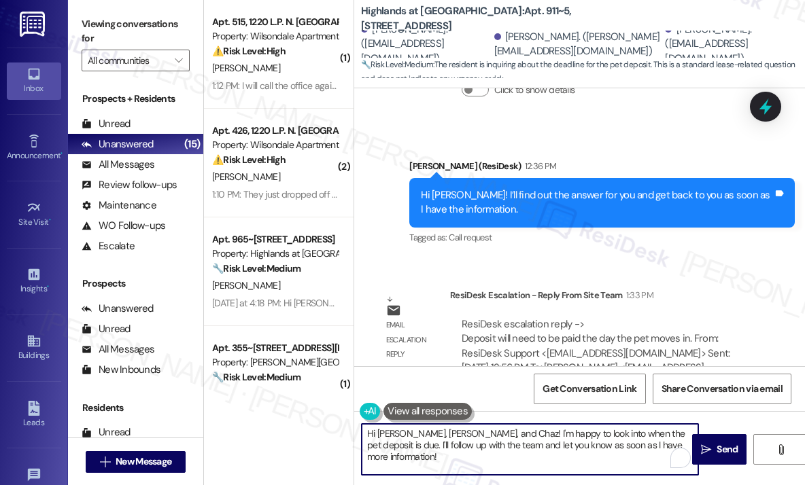
drag, startPoint x: 481, startPoint y: 432, endPoint x: 642, endPoint y: 451, distance: 161.5
click at [642, 451] on textarea "Hi Adam, Emerson, and Chaz! I'm happy to look into when the pet deposit is due.…" at bounding box center [530, 449] width 336 height 51
click at [670, 447] on textarea "Hi Adam, Emerson, and Chaz! I'm happy to look into when the pet deposit is due.…" at bounding box center [530, 449] width 336 height 51
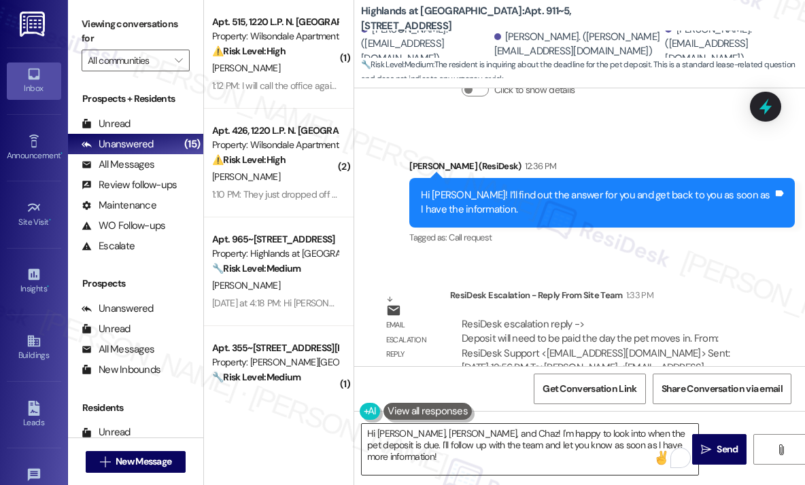
drag, startPoint x: 670, startPoint y: 447, endPoint x: 590, endPoint y: 445, distance: 79.6
click at [590, 445] on div "Hi Adam, Emerson, and Chaz! I'm happy to look into when the pet deposit is due.…" at bounding box center [530, 449] width 338 height 52
click at [503, 440] on textarea "Hi Adam, Emerson, and Chaz! I'm happy to look into when the pet deposit is due.…" at bounding box center [530, 449] width 336 height 51
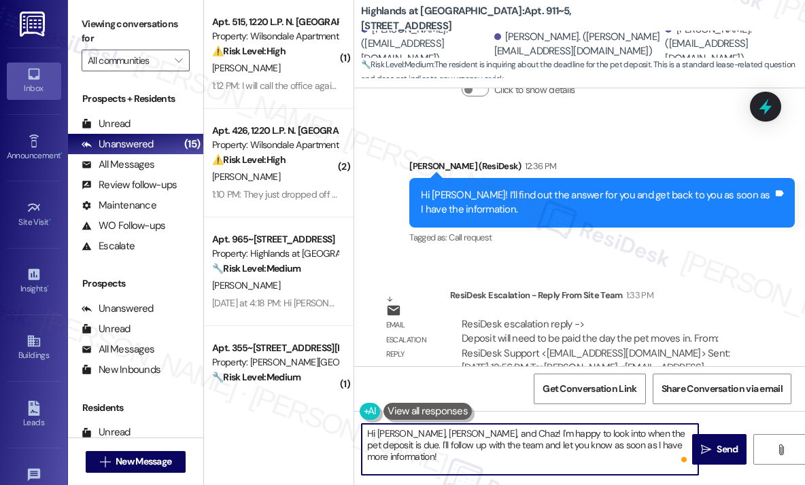
drag, startPoint x: 484, startPoint y: 432, endPoint x: 676, endPoint y: 456, distance: 193.2
click at [676, 456] on textarea "Hi Adam, Emerson, and Chaz! I'm happy to look into when the pet deposit is due.…" at bounding box center [530, 449] width 336 height 51
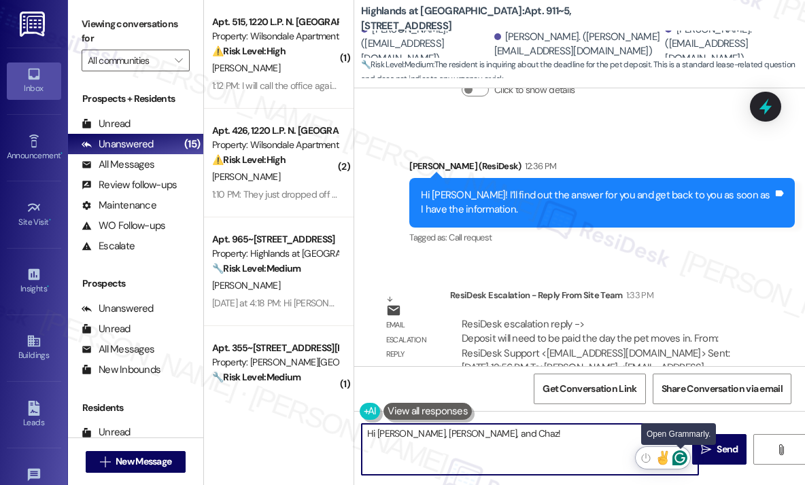
paste textarea "The site team wanted to let you know that the deposit will need to be paid on t…"
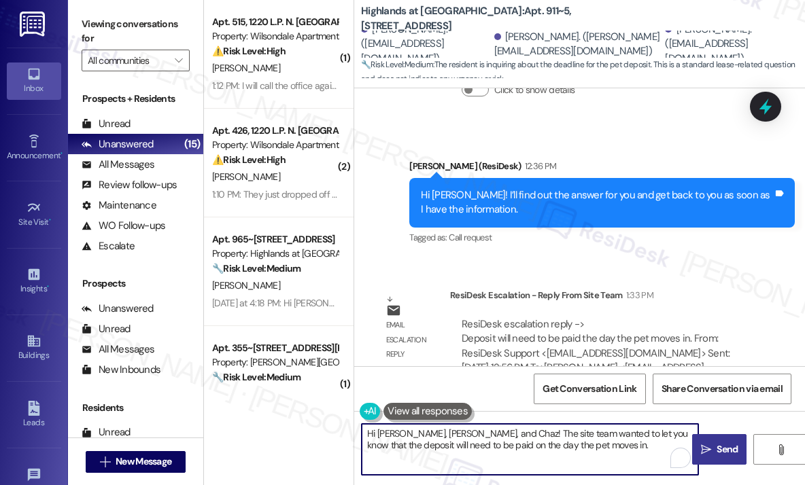
type textarea "Hi Adam, Emerson, and Chaz! The site team wanted to let you know that the depos…"
click at [721, 451] on span "Send" at bounding box center [726, 449] width 21 height 14
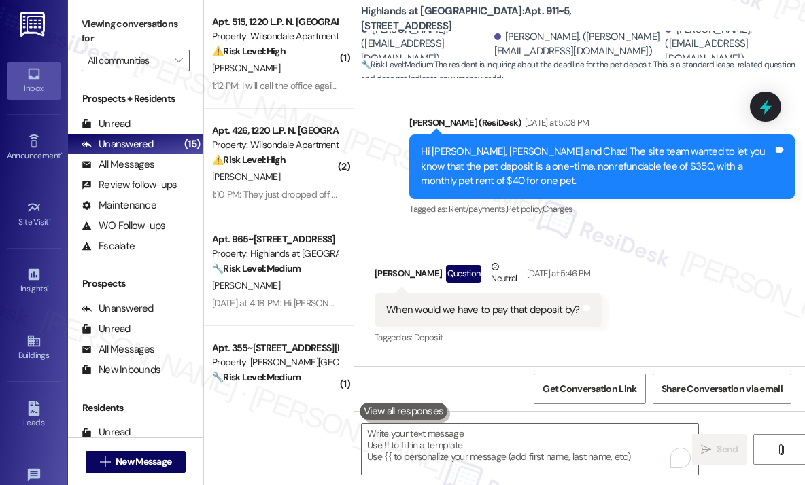
scroll to position [13458, 0]
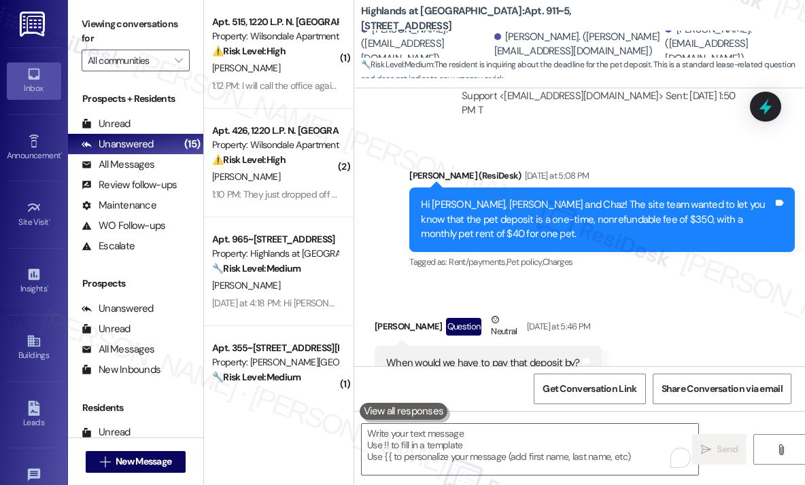
click at [682, 282] on div "Received via SMS Adam Asim Question Neutral Yesterday at 5:46 PM When would we …" at bounding box center [579, 346] width 451 height 129
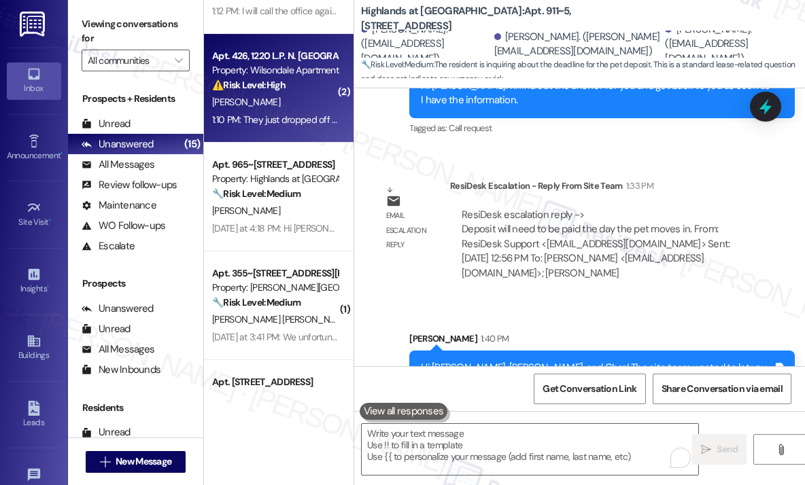
scroll to position [136, 0]
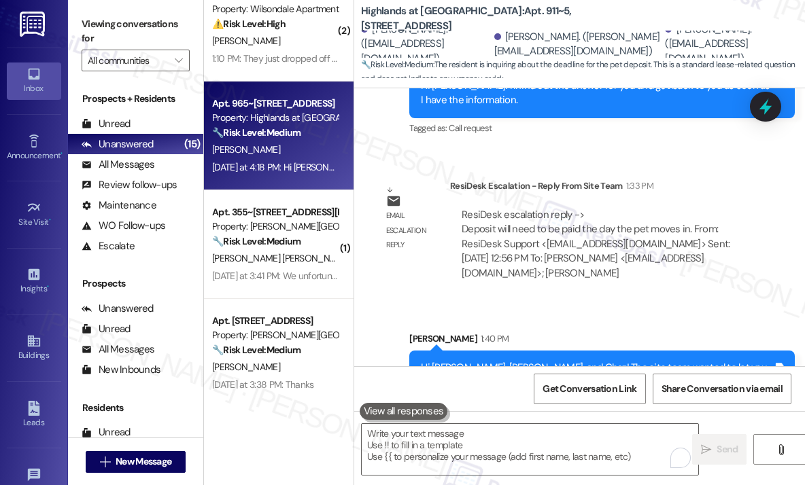
click at [281, 163] on div "Yesterday at 4:18 PM: Hi Sarah, yes now it's working properly,thank you. Yester…" at bounding box center [365, 167] width 307 height 12
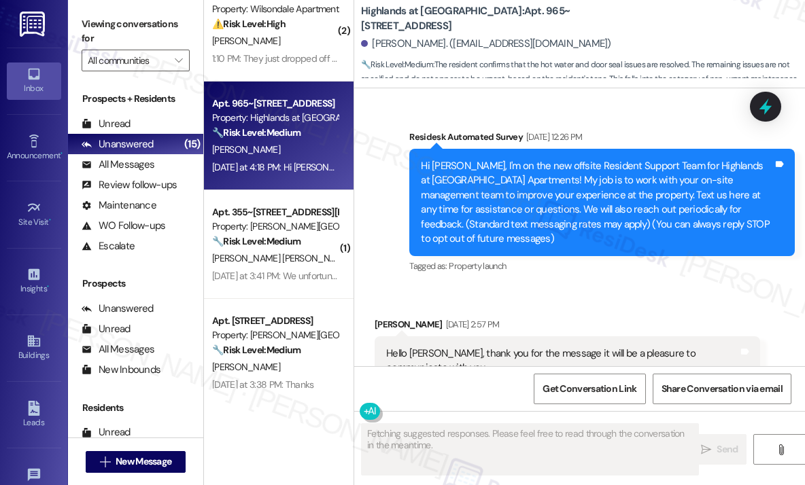
scroll to position [17241, 0]
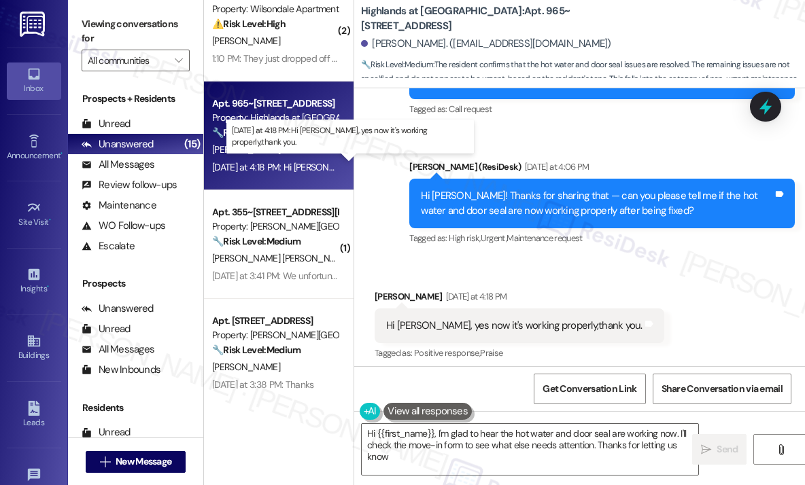
type textarea "Hi {{first_name}}, I'm glad to hear the hot water and door seal are working now…"
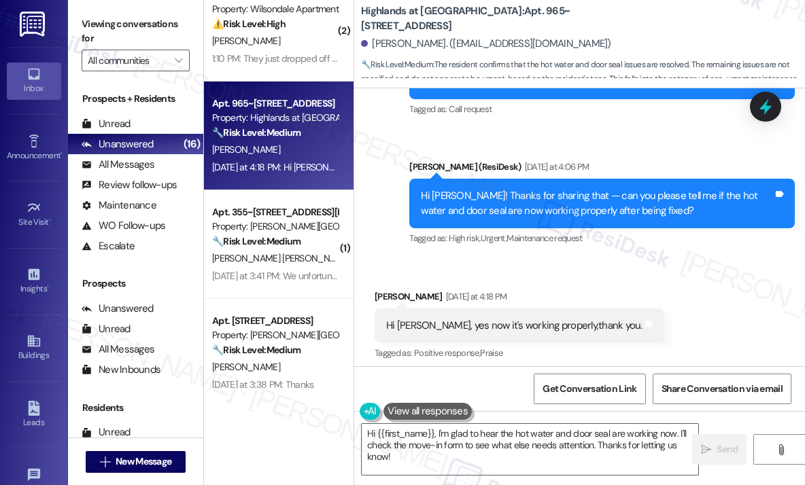
click at [434, 220] on div "Hi Claudia! Thanks for sharing that — can you please tell me if the hot water a…" at bounding box center [601, 204] width 385 height 50
click at [496, 451] on textarea "Hi {{first_name}}, I'm glad to hear the hot water and door seal are working now…" at bounding box center [530, 449] width 336 height 51
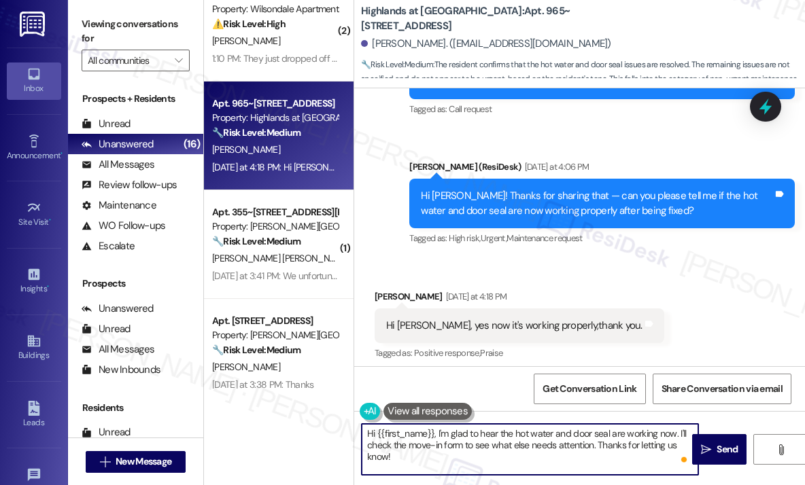
click at [633, 446] on textarea "Hi {{first_name}}, I'm glad to hear the hot water and door seal are working now…" at bounding box center [530, 449] width 336 height 51
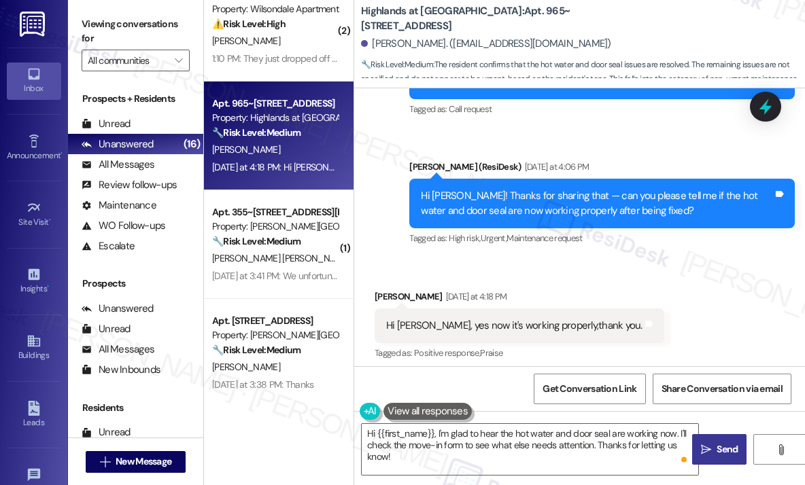
click at [720, 448] on span "Send" at bounding box center [726, 449] width 21 height 14
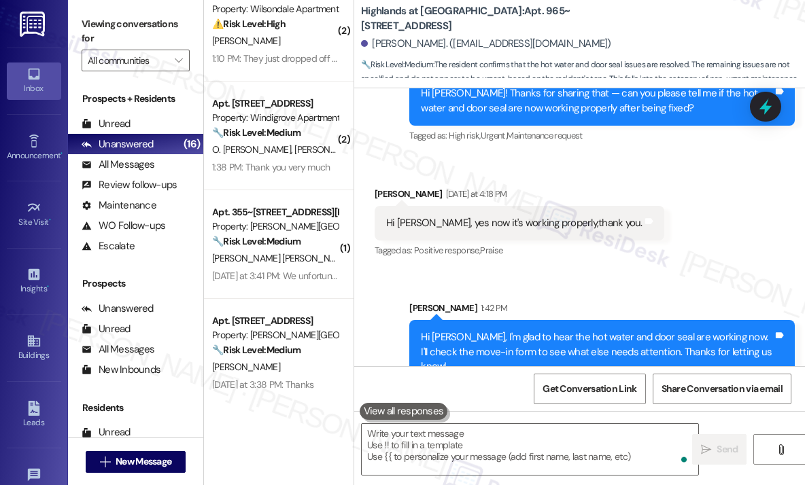
scroll to position [17350, 0]
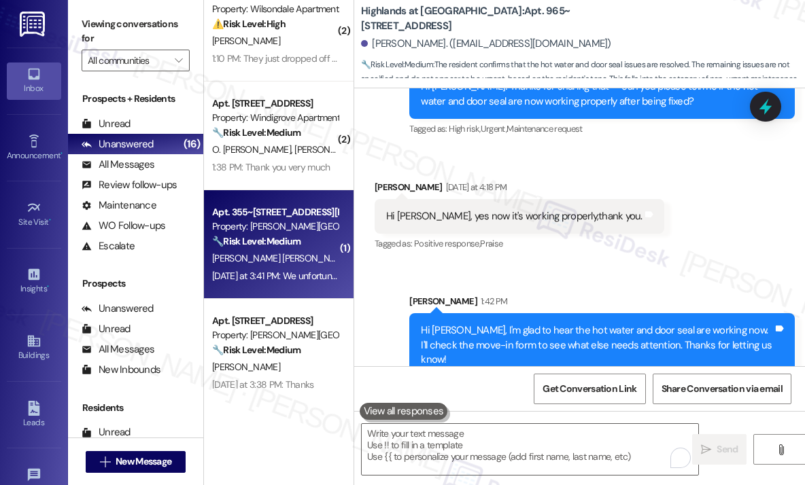
click at [288, 246] on strong "🔧 Risk Level: Medium" at bounding box center [256, 241] width 88 height 12
type textarea "Fetching suggested responses. Please feel free to read through the conversation…"
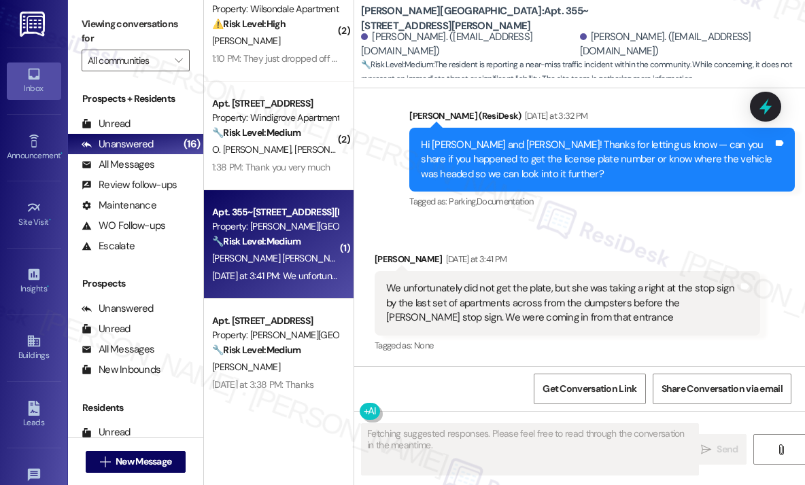
scroll to position [3059, 0]
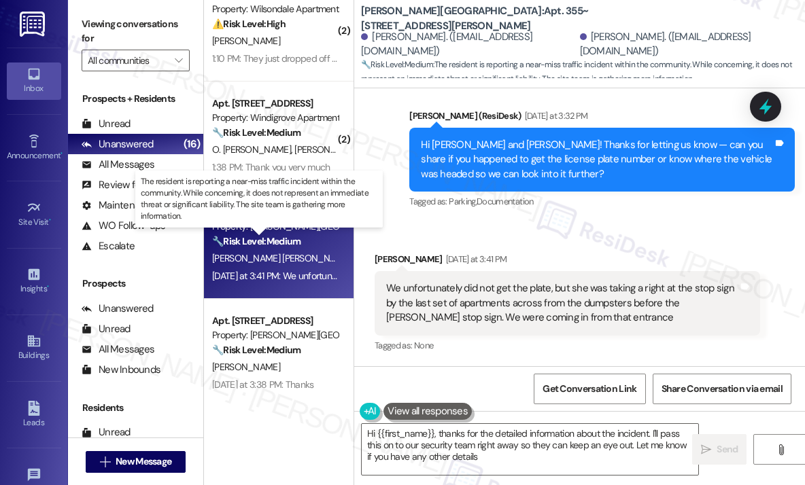
type textarea "Hi {{first_name}}, thanks for the detailed information about the incident. I'll…"
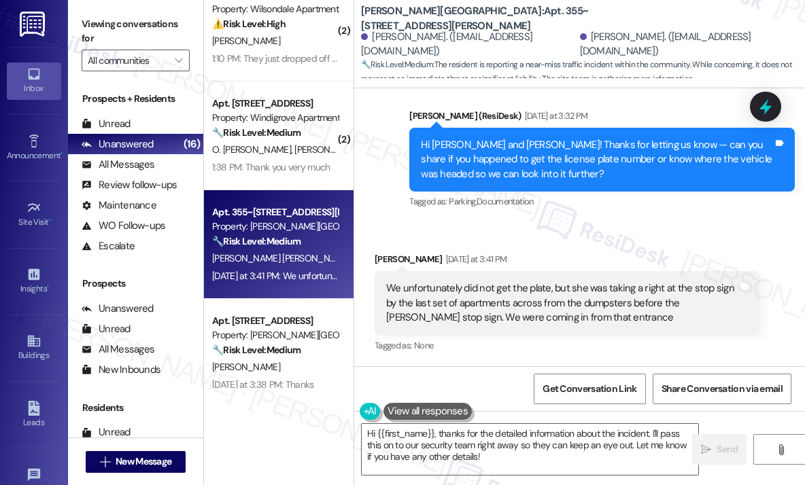
click at [630, 242] on div "Received via SMS Tyler Sutton Yesterday at 3:41 PM We unfortunately did not get…" at bounding box center [579, 294] width 451 height 144
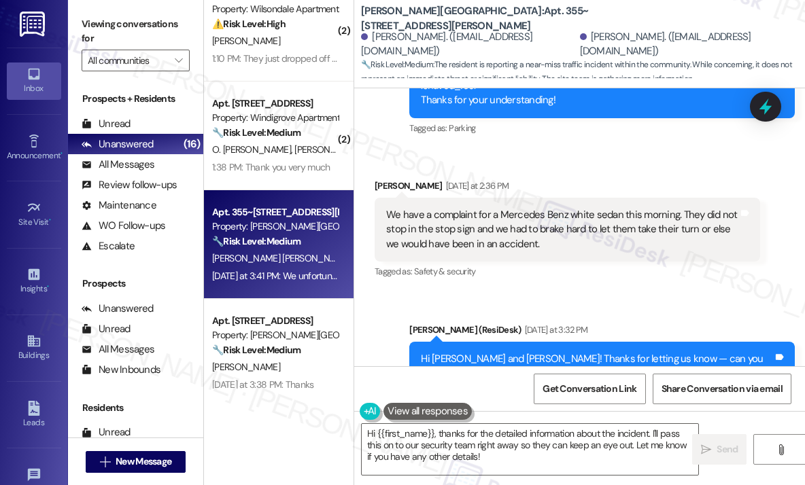
scroll to position [2855, 0]
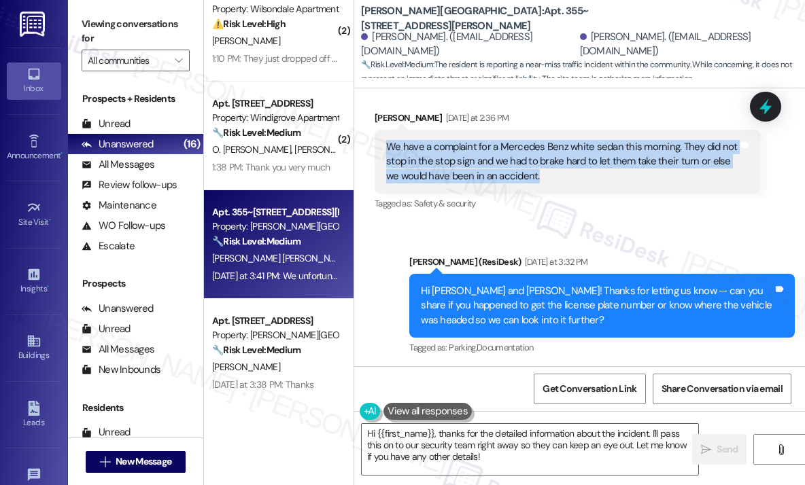
drag, startPoint x: 555, startPoint y: 239, endPoint x: 387, endPoint y: 208, distance: 170.7
click at [387, 184] on div "We have a complaint for a Mercedes Benz white sedan this morning. They did not …" at bounding box center [562, 162] width 352 height 44
copy div "We have a complaint for a Mercedes Benz white sedan this morning. They did not …"
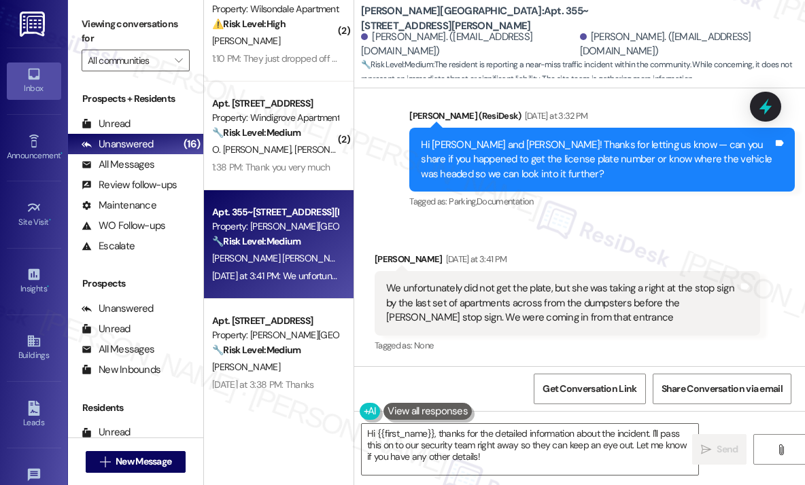
scroll to position [3059, 0]
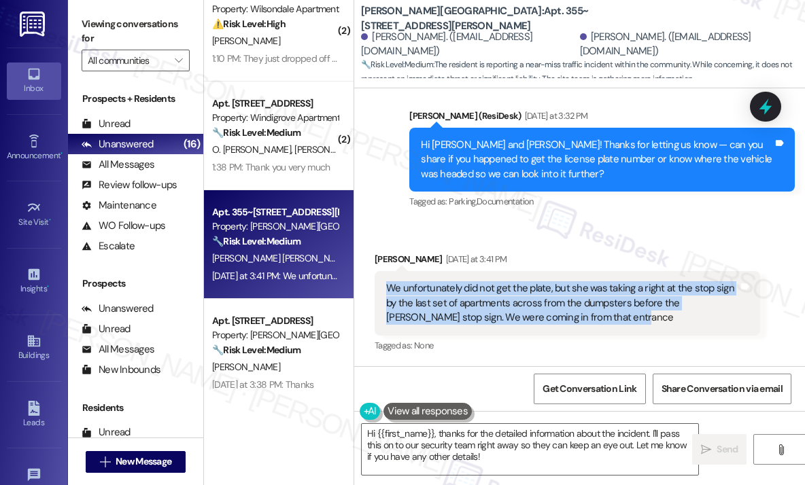
drag, startPoint x: 607, startPoint y: 317, endPoint x: 386, endPoint y: 283, distance: 223.5
click at [386, 283] on div "We unfortunately did not get the plate, but she was taking a right at the stop …" at bounding box center [562, 303] width 352 height 44
copy div "We unfortunately did not get the plate, but she was taking a right at the stop …"
click at [763, 103] on icon at bounding box center [765, 107] width 16 height 21
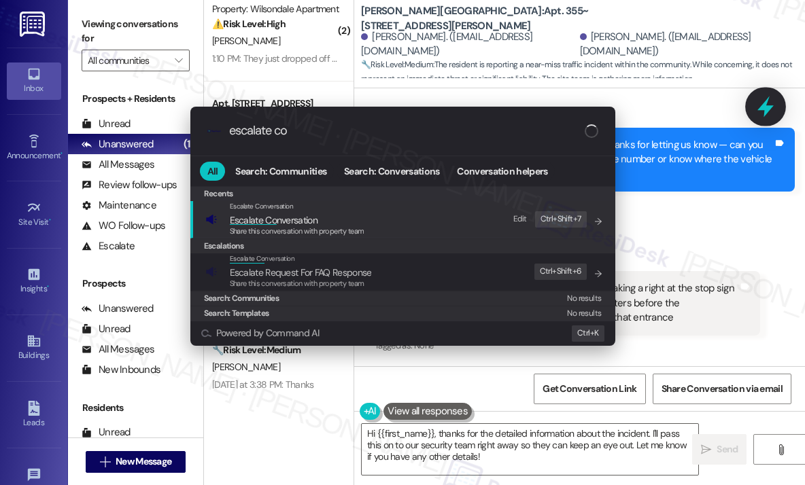
type input "escalate con"
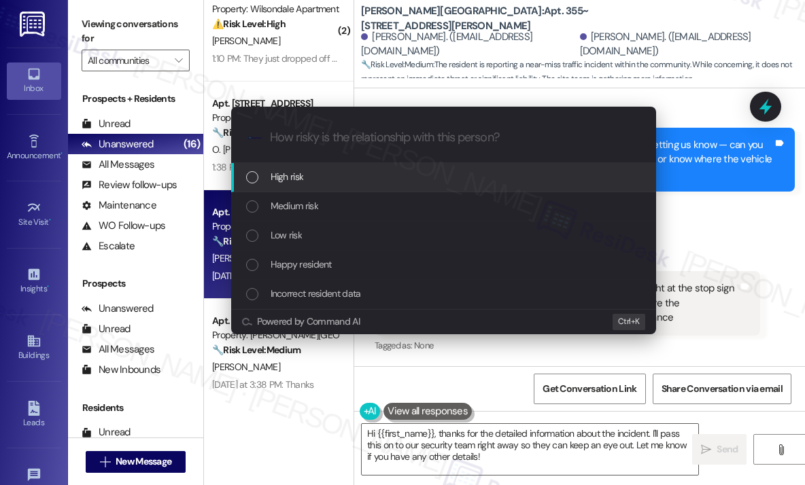
click at [316, 181] on div "High risk" at bounding box center [445, 176] width 398 height 15
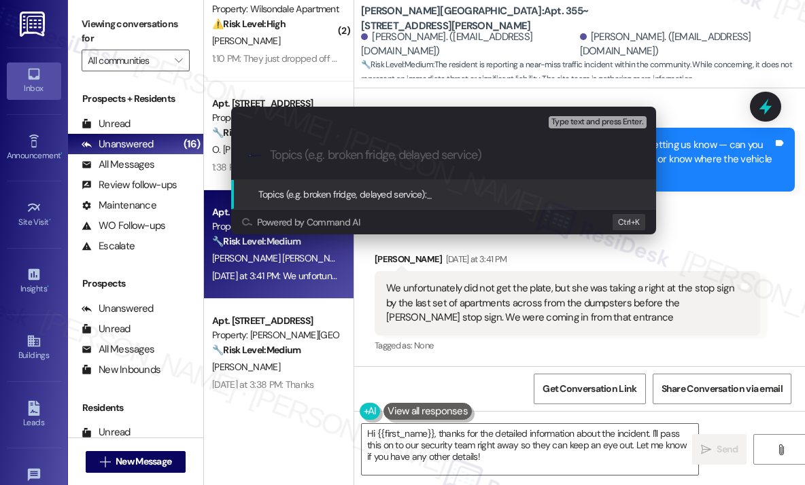
paste input "Complaint Regarding White Mercedes Benz Failing to Stop at Sign Near Boyers Rd …"
type input "Complaint Regarding White Mercedes Benz Failing to Stop at Sign Near Boyers Rd …"
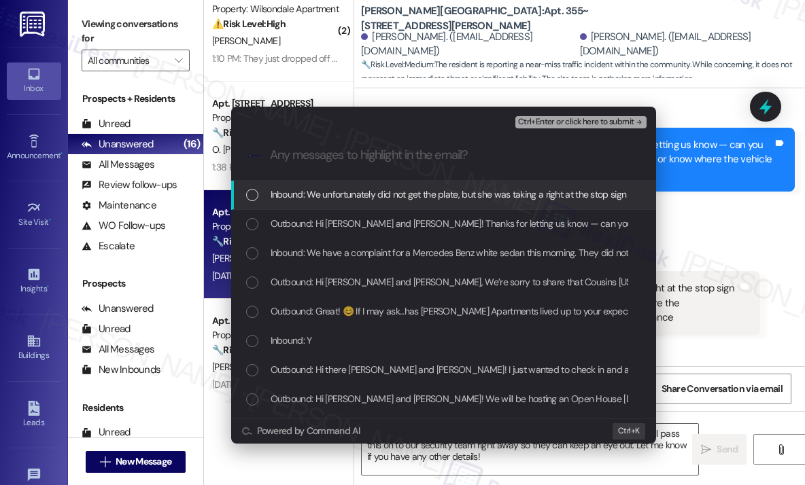
scroll to position [0, 0]
click at [326, 195] on span "Inbound: We unfortunately did not get the plate, but she was taking a right at …" at bounding box center [716, 194] width 890 height 15
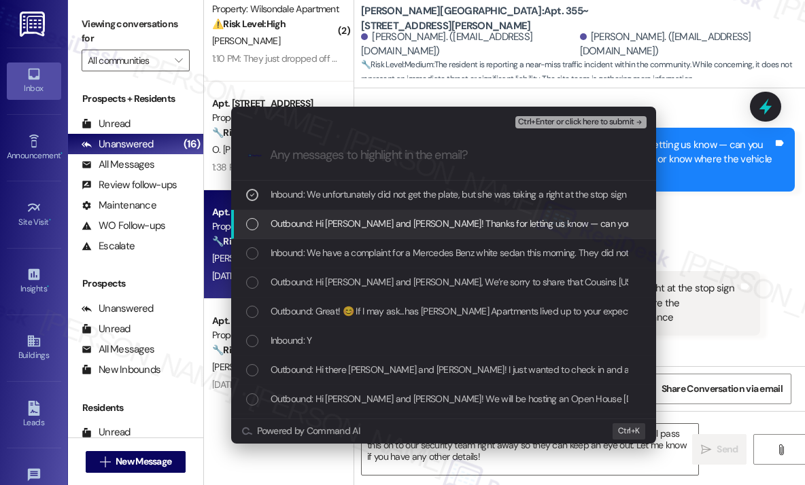
click at [326, 220] on span "Outbound: Hi Tyler and Daniela! Thanks for letting us know — can you share if y…" at bounding box center [697, 223] width 853 height 15
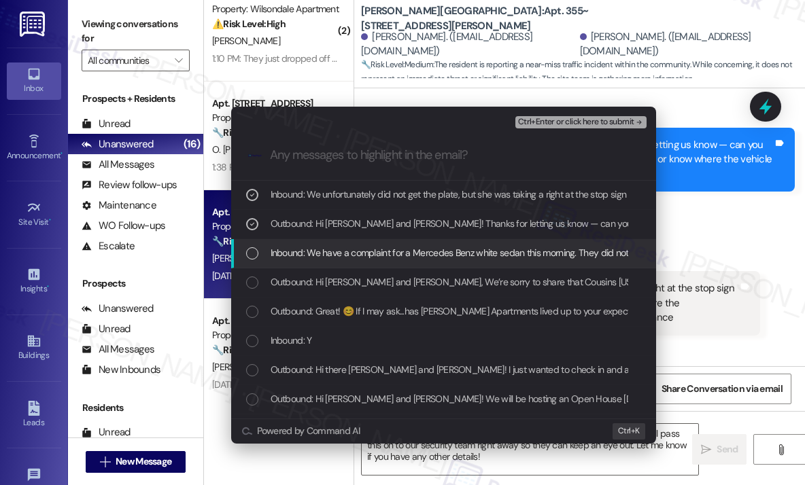
click at [351, 258] on span "Inbound: We have a complaint for a Mercedes Benz white sedan this morning. They…" at bounding box center [680, 252] width 819 height 15
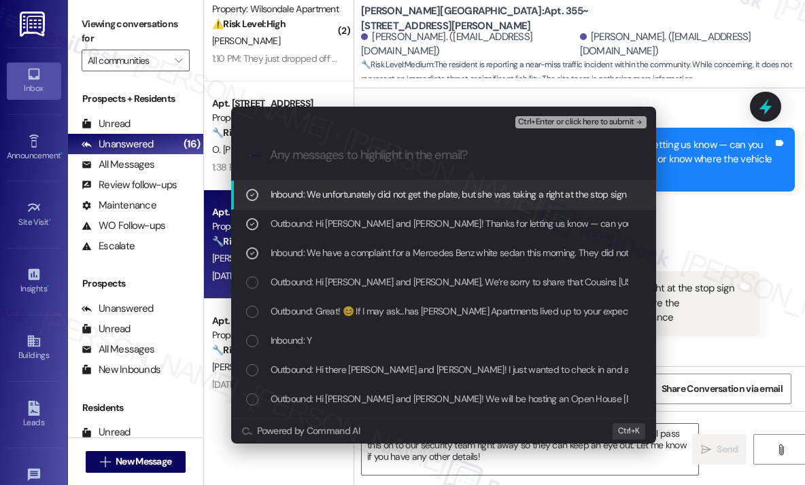
click at [560, 124] on span "Ctrl+Enter or click here to submit" at bounding box center [576, 123] width 116 height 10
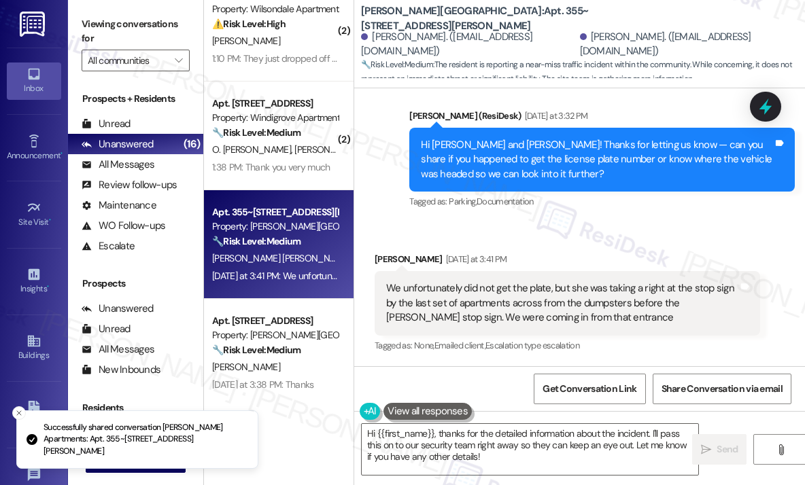
scroll to position [3059, 0]
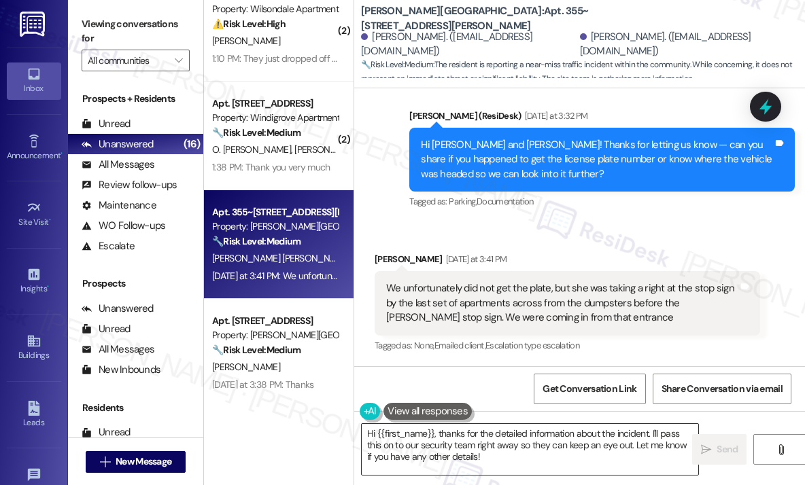
click at [532, 459] on textarea "Hi {{first_name}}, thanks for the detailed information about the incident. I'll…" at bounding box center [530, 449] width 336 height 51
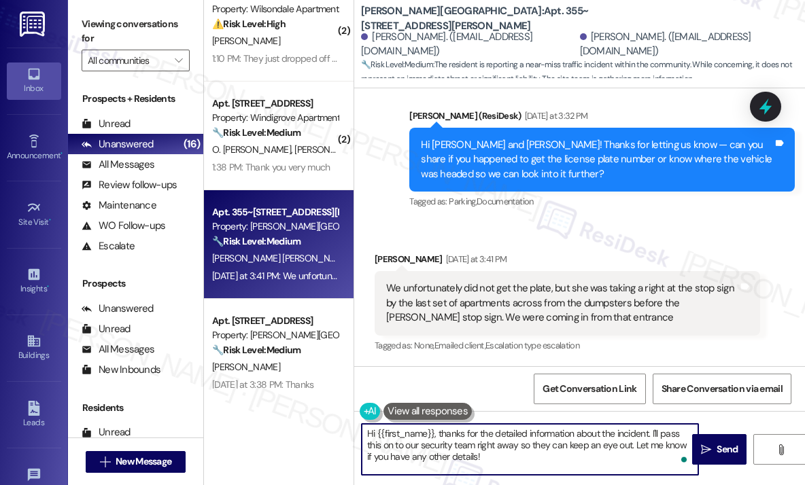
click at [532, 459] on textarea "Hi {{first_name}}, thanks for the detailed information about the incident. I'll…" at bounding box center [530, 449] width 336 height 51
click at [714, 451] on span "Send" at bounding box center [727, 449] width 27 height 14
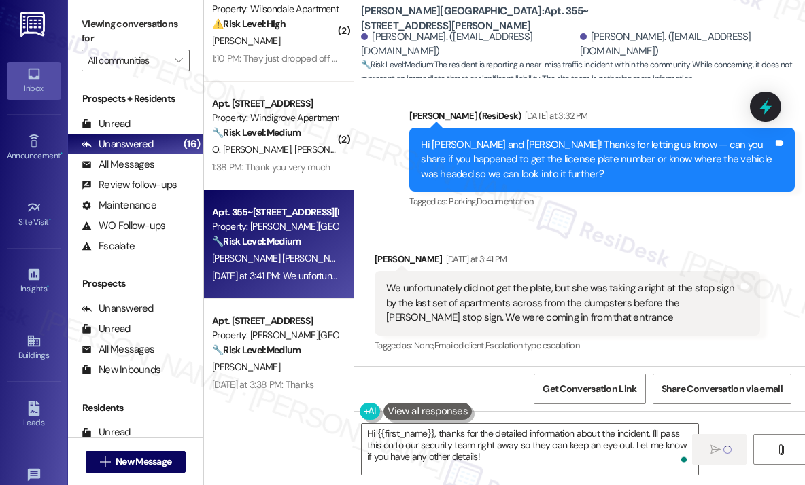
scroll to position [272, 0]
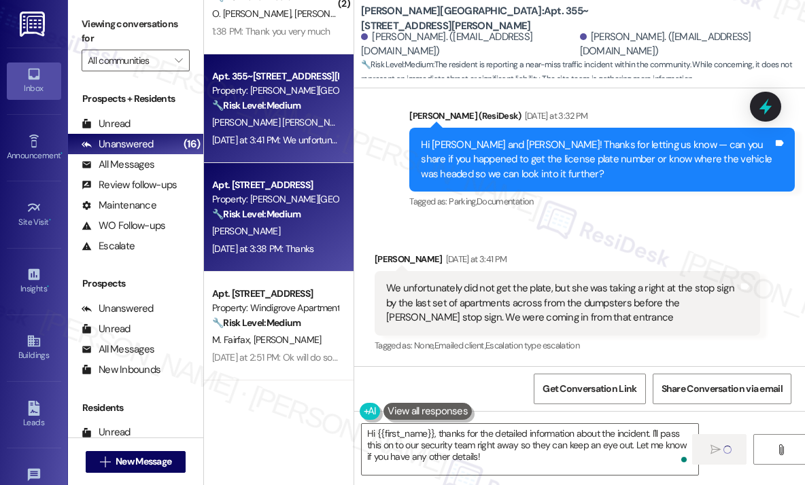
click at [296, 241] on div "Yesterday at 3:38 PM: Thanks Yesterday at 3:38 PM: Thanks" at bounding box center [275, 249] width 128 height 17
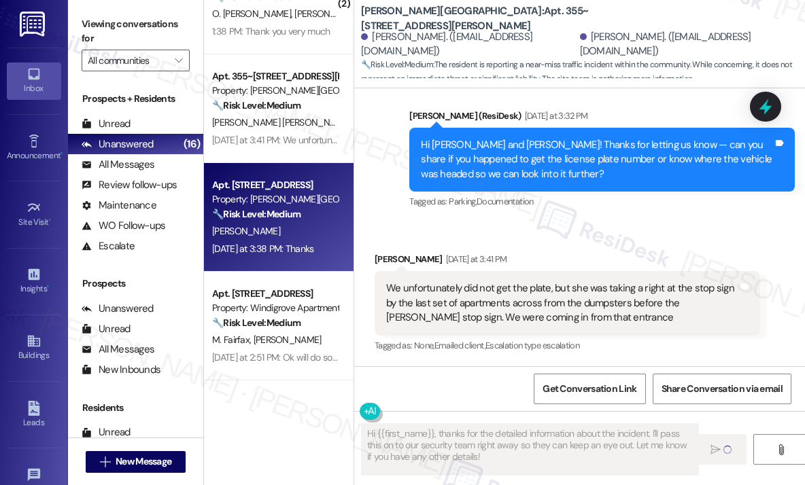
type textarea "Fetching suggested responses. Please feel free to read through the conversation…"
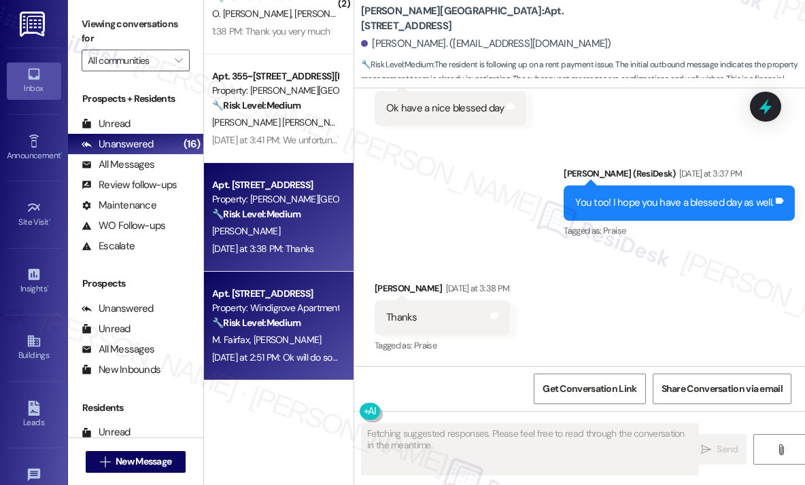
scroll to position [17832, 0]
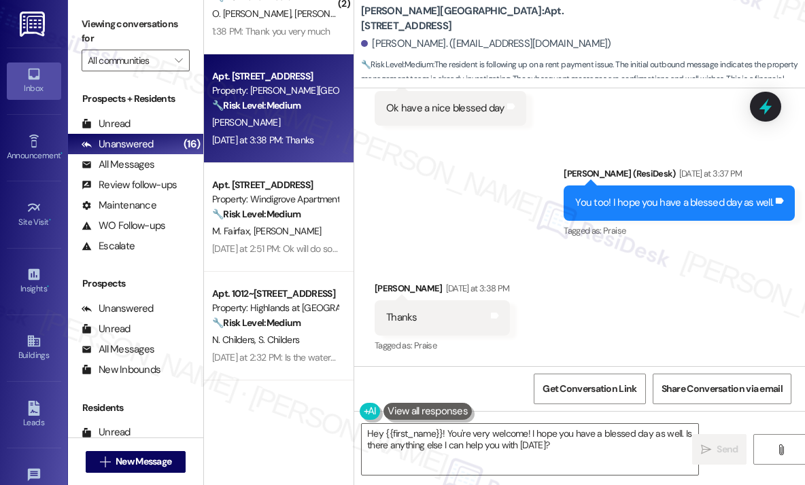
click at [431, 163] on div "Sent via SMS Sarah (ResiDesk) Yesterday at 3:37 PM You too! I hope you have a b…" at bounding box center [579, 193] width 451 height 115
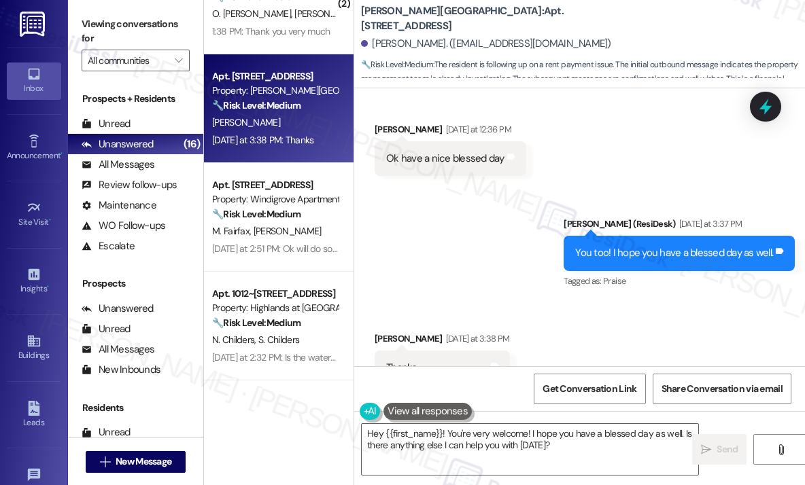
scroll to position [17833, 0]
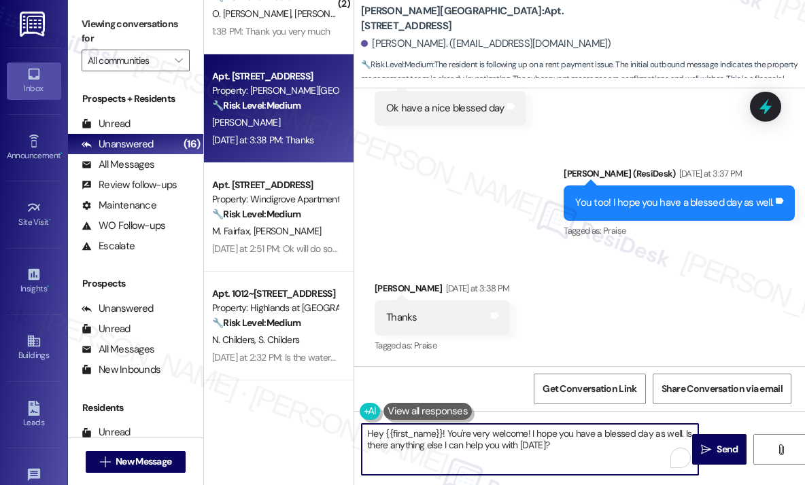
drag, startPoint x: 447, startPoint y: 431, endPoint x: 360, endPoint y: 432, distance: 87.7
click at [360, 432] on div "Hey {{first_name}}! You're very welcome! I hope you have a blessed day as well.…" at bounding box center [523, 449] width 338 height 52
drag, startPoint x: 451, startPoint y: 434, endPoint x: 489, endPoint y: 454, distance: 42.9
click at [489, 454] on textarea "You're very welcome! I hope you have a blessed day as well. Is there anything e…" at bounding box center [530, 449] width 336 height 51
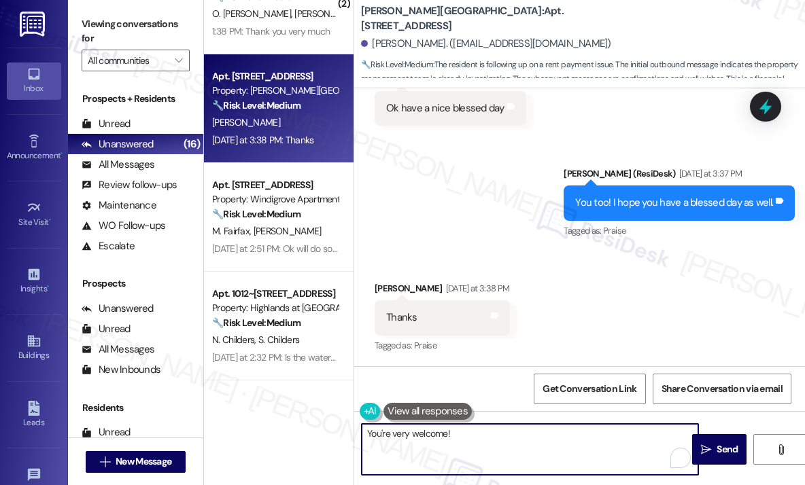
click at [446, 434] on textarea "You're very welcome!" at bounding box center [530, 449] width 336 height 51
type textarea "You're very welcome, Joseph!"
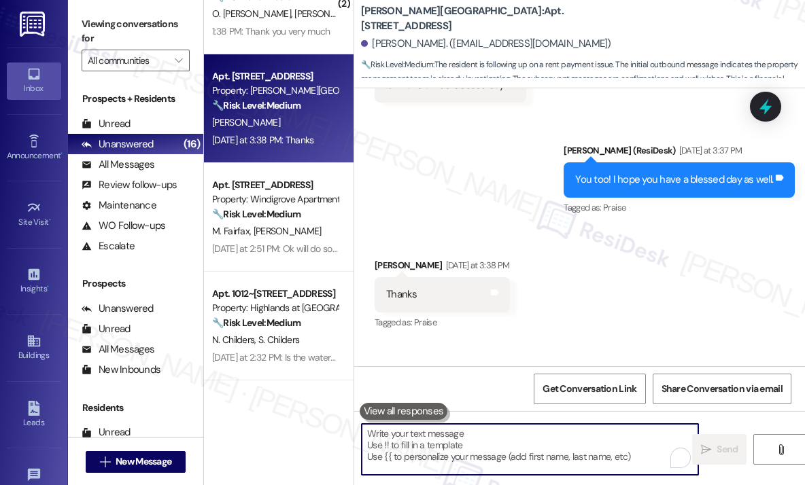
scroll to position [17832, 0]
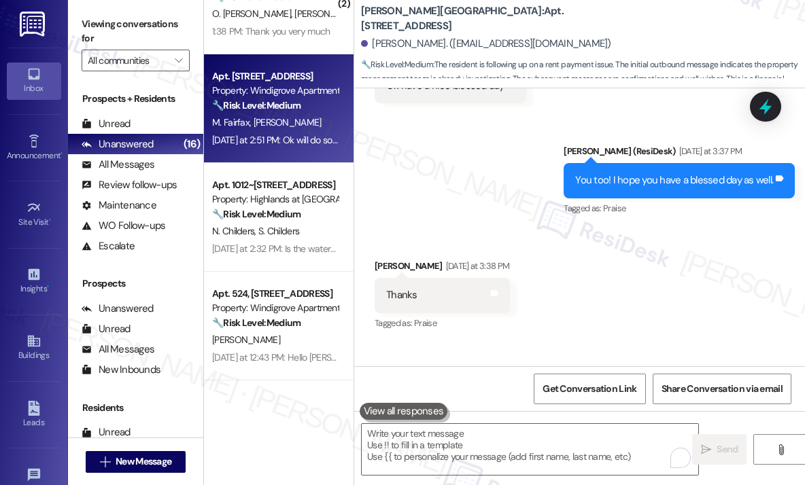
click at [299, 132] on div "Yesterday at 2:51 PM: Ok will do sorry I've been busy at work. Can you do me a …" at bounding box center [275, 140] width 128 height 17
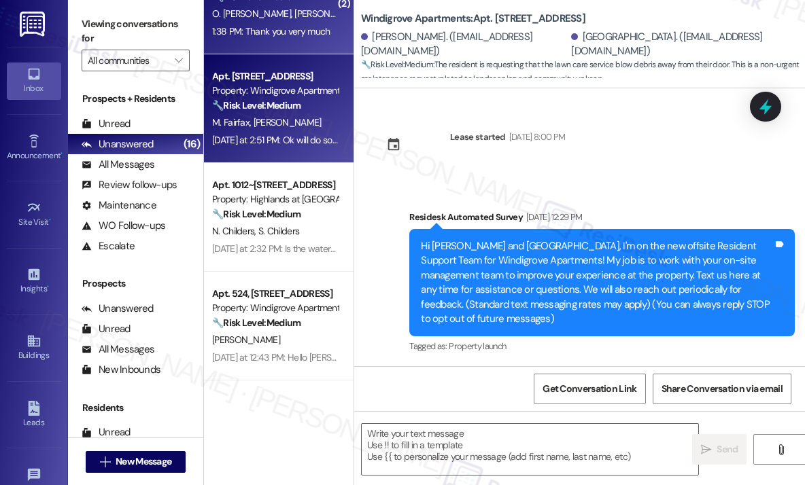
click at [309, 37] on div "1:38 PM: Thank you very much 1:38 PM: Thank you very much" at bounding box center [271, 31] width 118 height 12
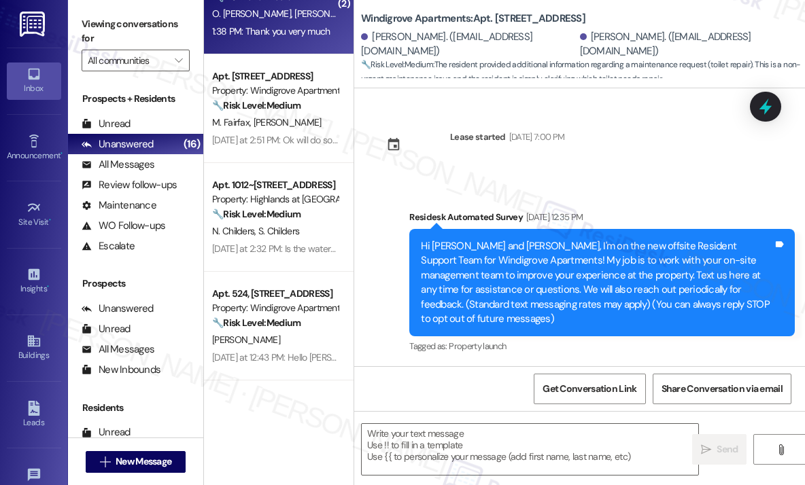
scroll to position [9546, 0]
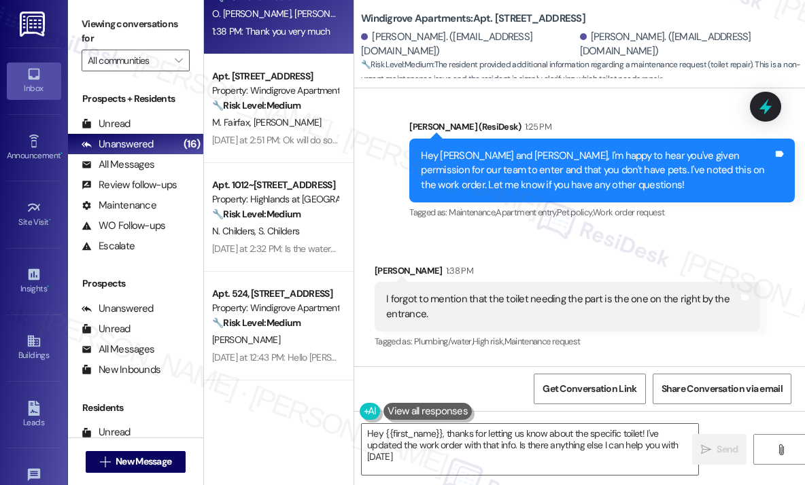
type textarea "Hey {{first_name}}, thanks for letting us know about the specific toilet! I've …"
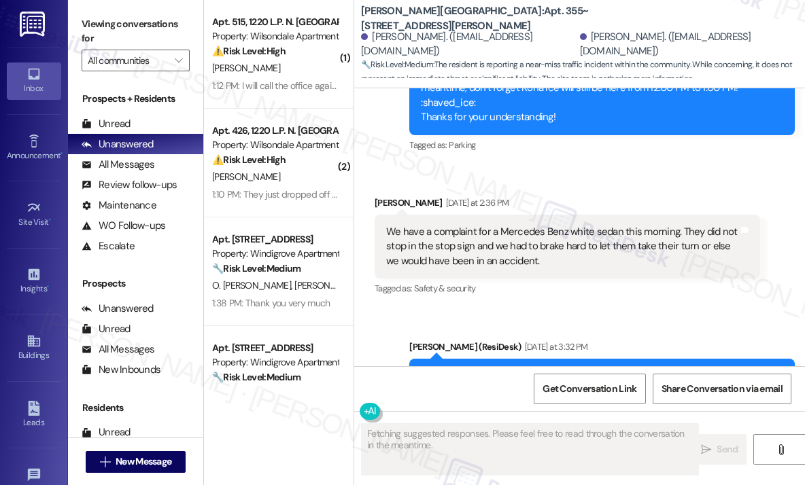
scroll to position [3059, 0]
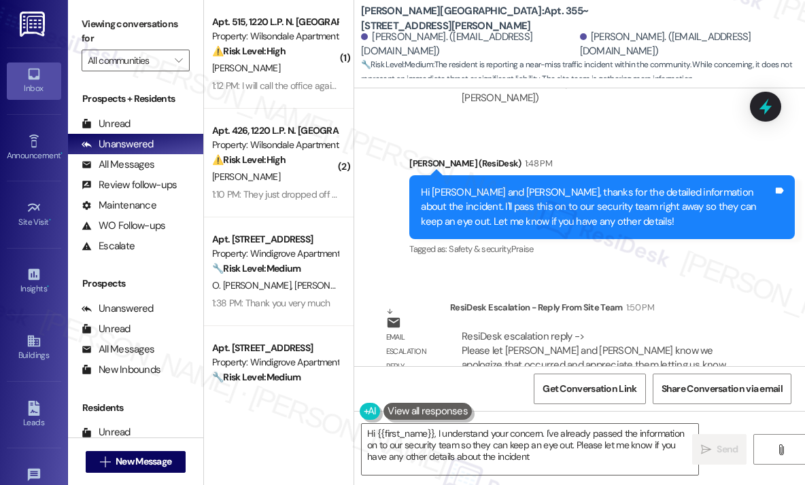
type textarea "Hi {{first_name}}, I understand your concern. I've already passed the informati…"
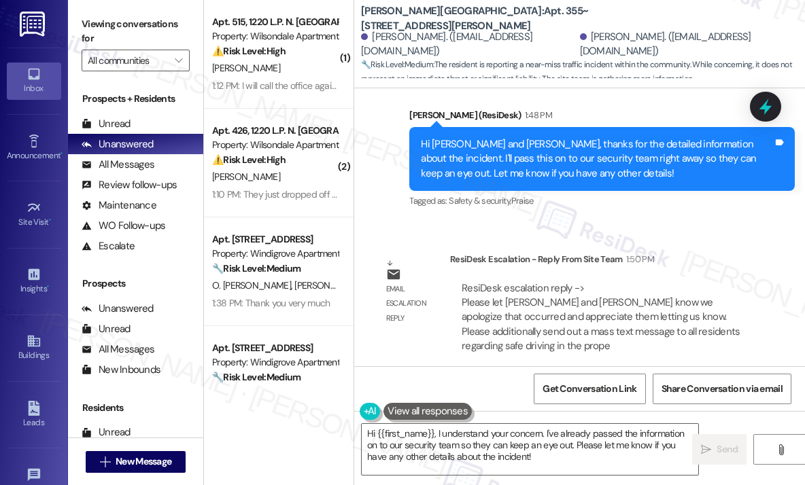
scroll to position [3567, 0]
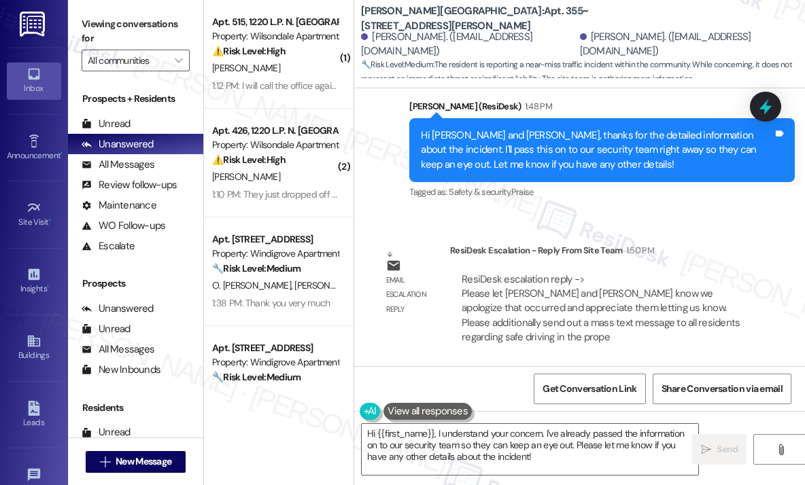
click at [723, 252] on div "ResiDesk Escalation - Reply From Site Team 1:50 PM" at bounding box center [605, 252] width 310 height 19
click at [633, 220] on div "Lease started Aug 31, 2024 at 8:00 PM Announcement, sent via SMS Sarah (ResiDes…" at bounding box center [579, 227] width 451 height 278
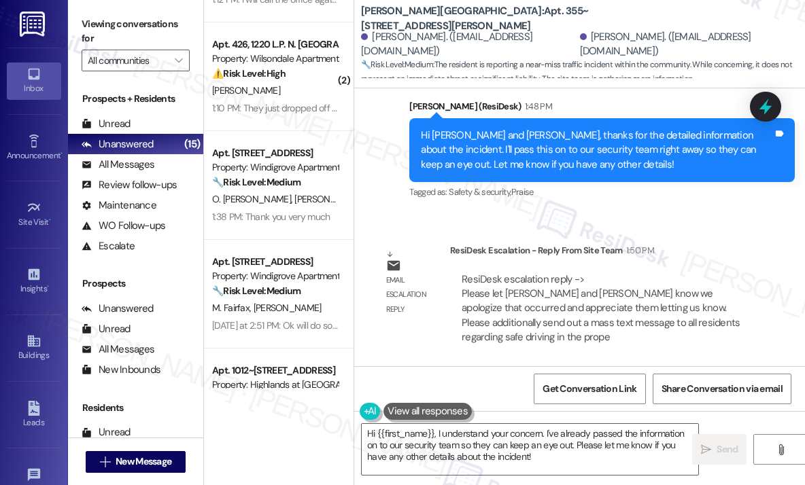
scroll to position [136, 0]
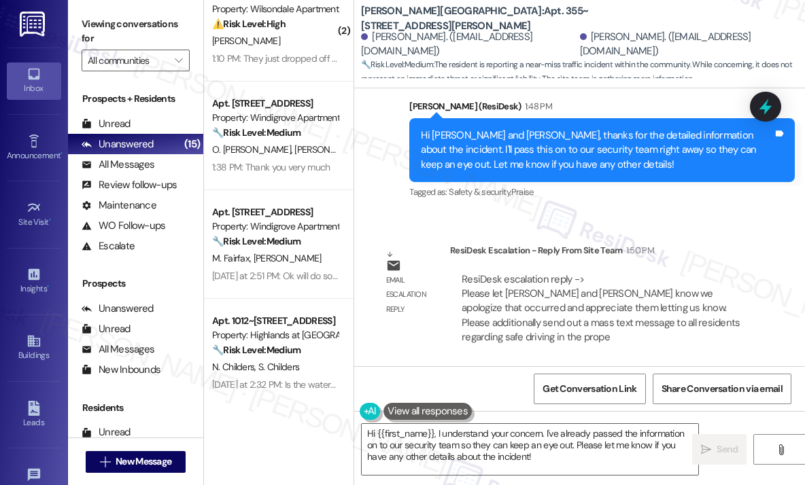
click at [576, 226] on div "Lease started Aug 31, 2024 at 8:00 PM Announcement, sent via SMS Sarah (ResiDes…" at bounding box center [579, 227] width 451 height 278
click at [33, 340] on icon at bounding box center [34, 341] width 15 height 15
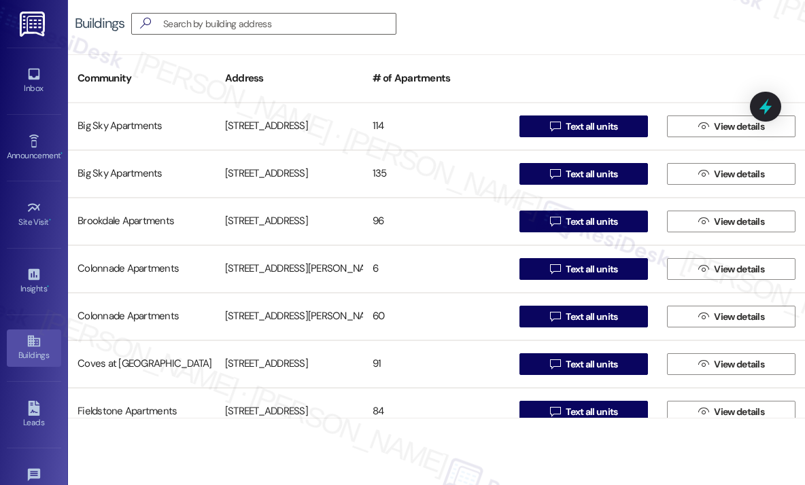
click at [595, 48] on div "Buildings  Community Address # of Apartments Big Sky Apartments 106 Community …" at bounding box center [436, 209] width 737 height 419
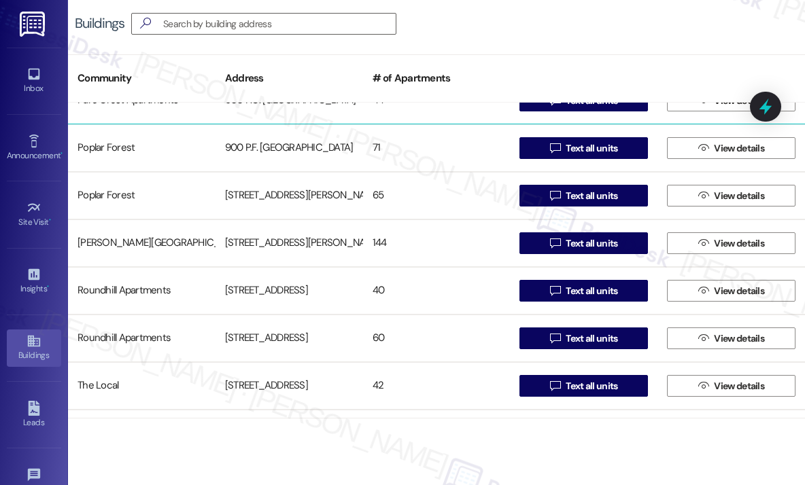
scroll to position [748, 0]
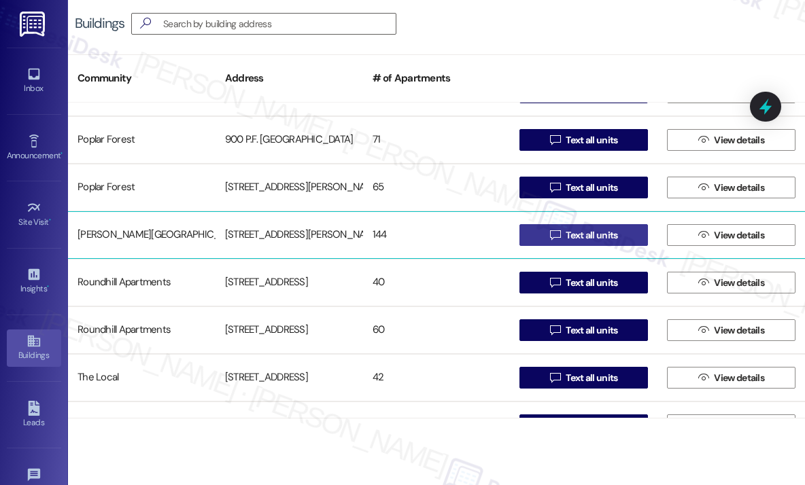
click at [581, 236] on span "Text all units" at bounding box center [592, 235] width 52 height 14
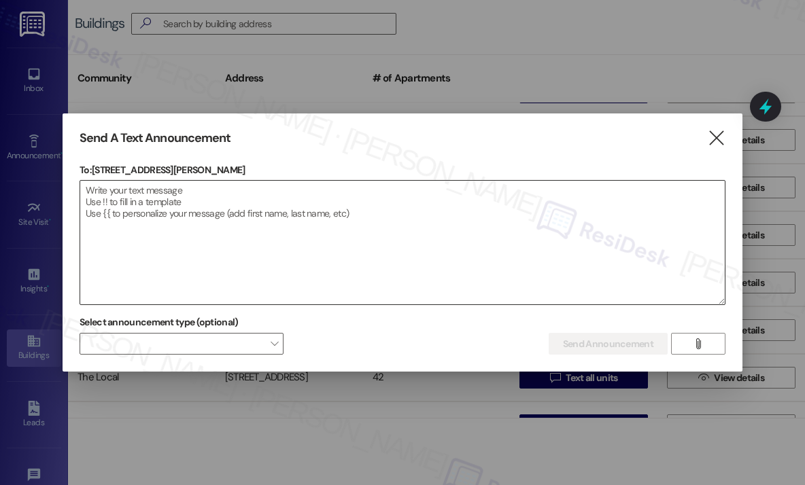
click at [518, 235] on textarea at bounding box center [402, 243] width 644 height 124
click at [229, 199] on textarea at bounding box center [402, 243] width 644 height 124
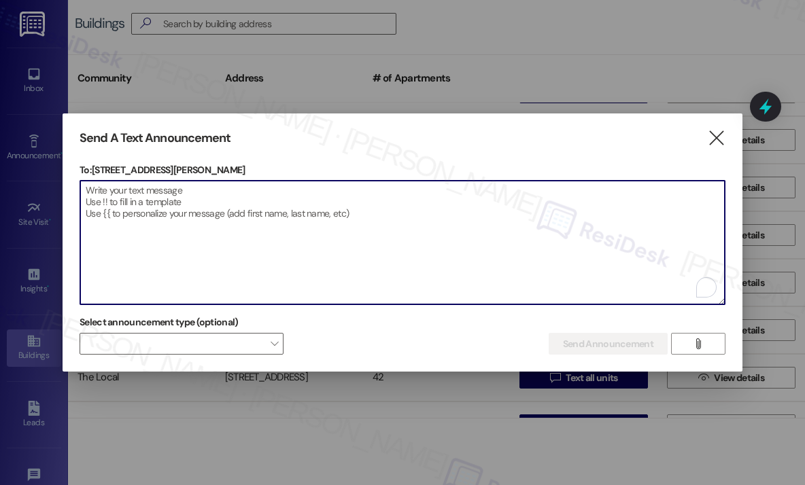
paste textarea "Hi {{first_name}}, For the safety of all residents, guests, and staff, please r…"
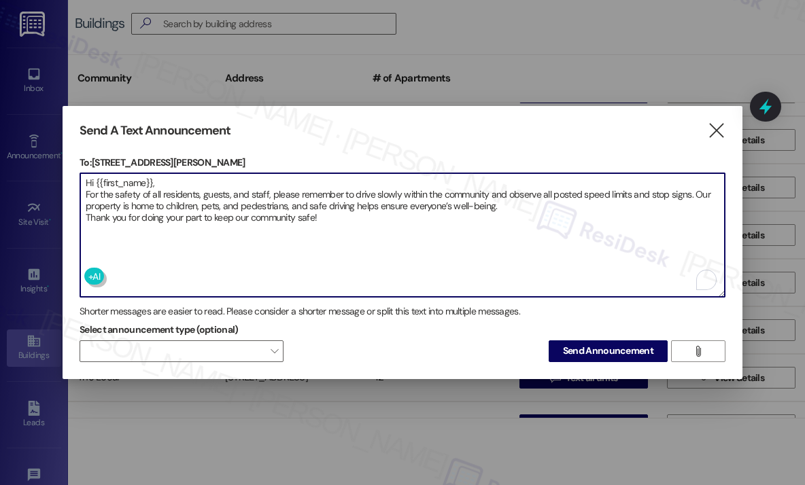
click at [405, 247] on textarea "Hi {{first_name}}, For the safety of all residents, guests, and staff, please r…" at bounding box center [402, 235] width 644 height 124
type textarea "Hi {{first_name}}, For the safety of all residents, guests, and staff, please r…"
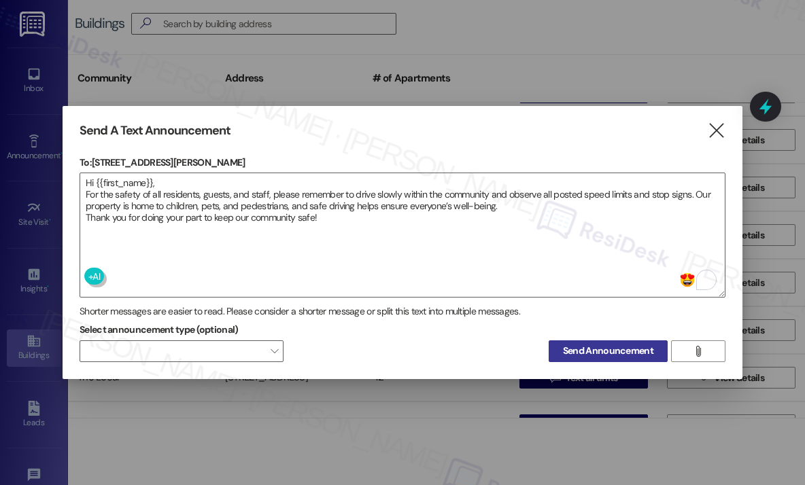
click at [593, 358] on span "Send Announcement" at bounding box center [608, 351] width 90 height 14
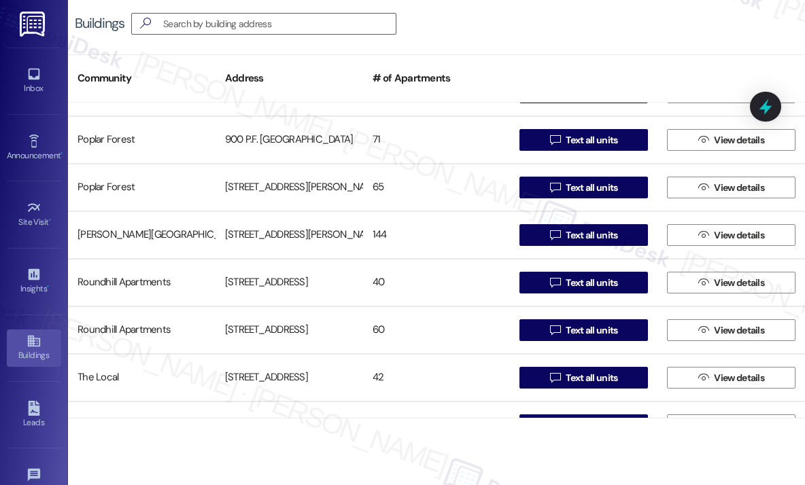
click at [623, 52] on div "Buildings  Community Address # of Apartments Lofts at Meadowcreek Apartments 6…" at bounding box center [436, 209] width 737 height 419
click at [31, 87] on div "Inbox" at bounding box center [34, 89] width 68 height 14
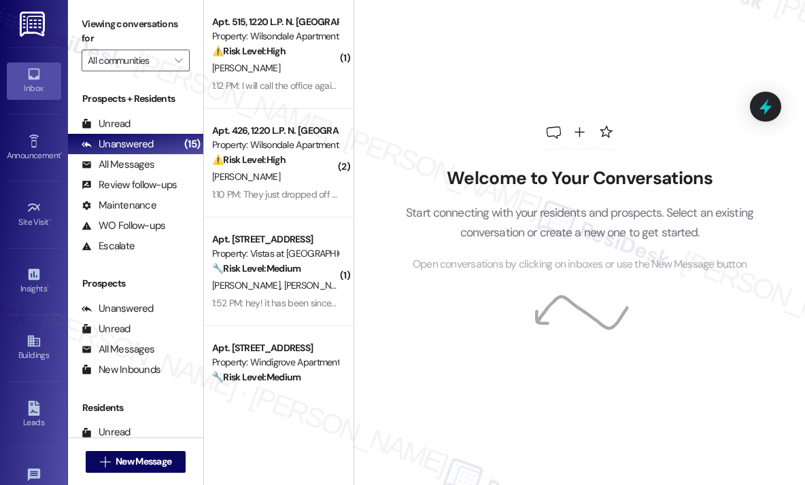
click at [552, 64] on div "Welcome to Your Conversations Start connecting with your residents and prospect…" at bounding box center [580, 194] width 408 height 388
click at [552, 73] on div "Welcome to Your Conversations Start connecting with your residents and prospect…" at bounding box center [580, 194] width 408 height 388
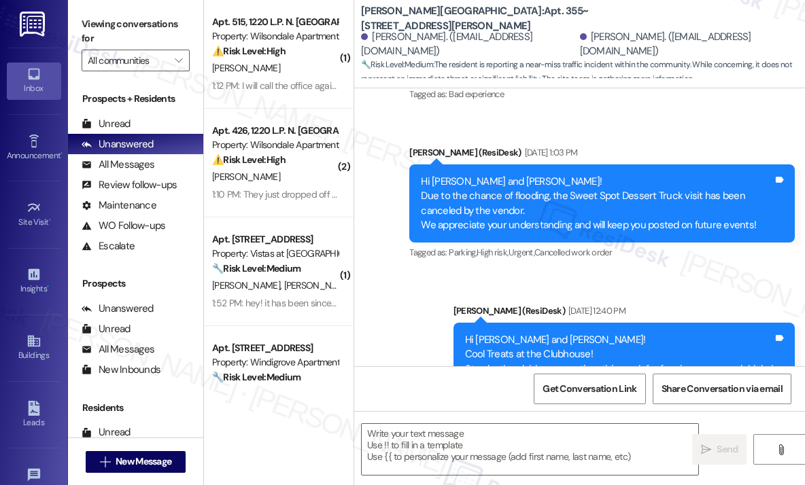
type textarea "Fetching suggested responses. Please feel free to read through the conversation…"
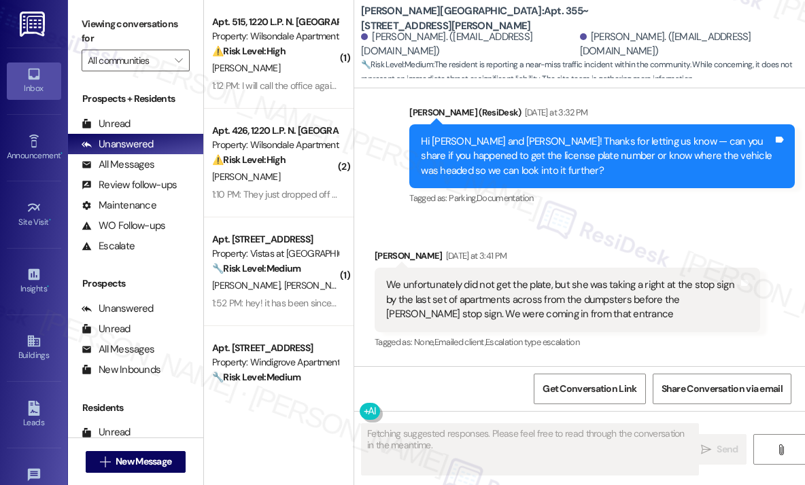
scroll to position [3059, 0]
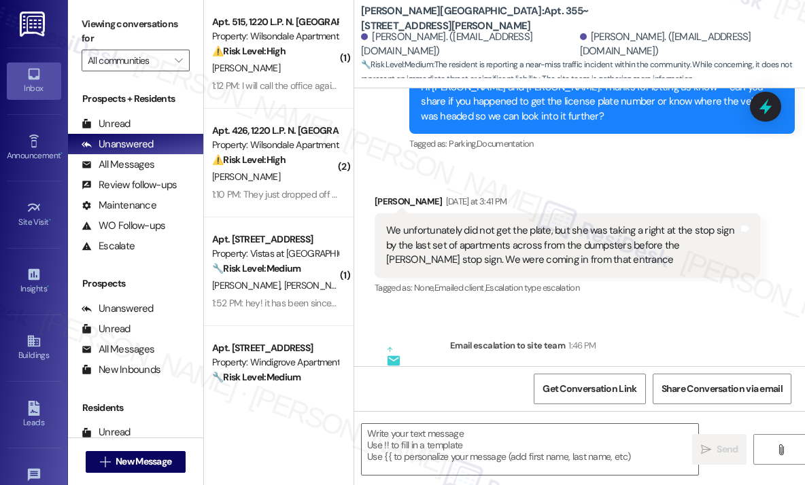
click at [636, 234] on div "Received via SMS Tyler Sutton Yesterday at 3:41 PM We unfortunately did not get…" at bounding box center [579, 236] width 451 height 144
click at [621, 236] on div "Received via SMS Tyler Sutton Yesterday at 3:41 PM We unfortunately did not get…" at bounding box center [579, 236] width 451 height 144
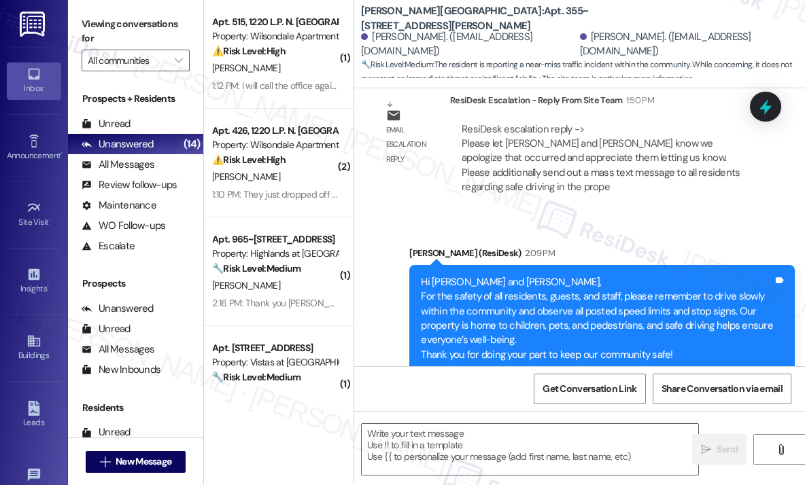
scroll to position [3755, 0]
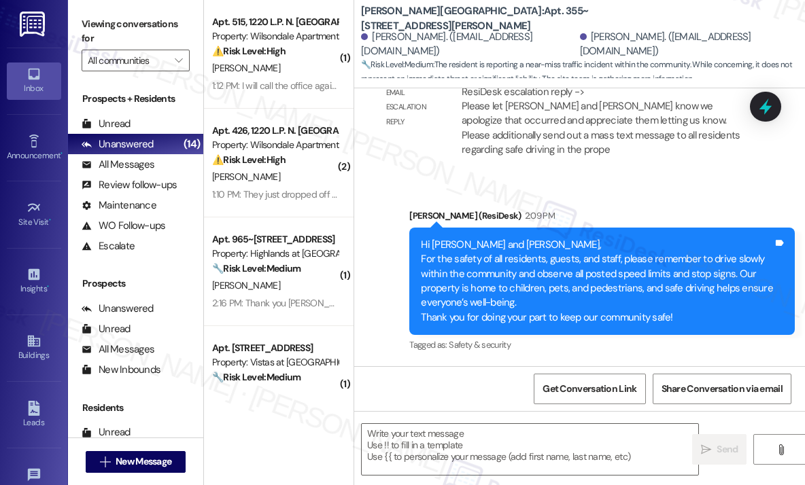
click at [525, 196] on div "Announcement, sent via SMS Sarah (ResiDesk) 2:09 PM Hi Tyler and Daniela, For t…" at bounding box center [579, 272] width 451 height 188
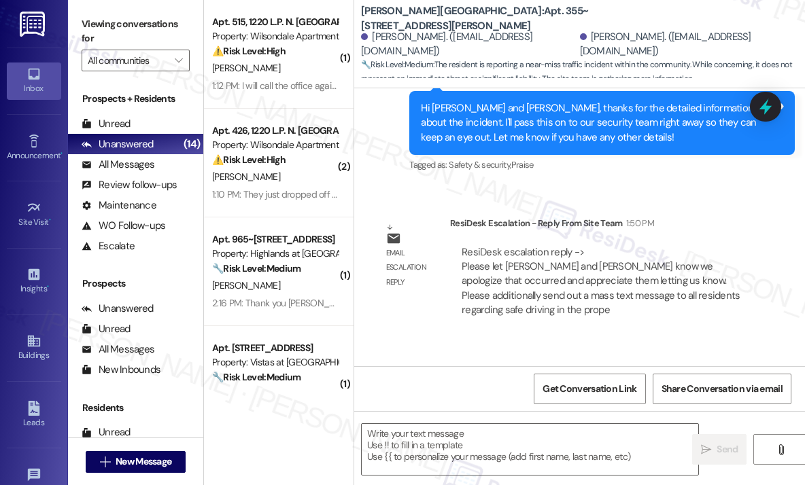
scroll to position [3415, 0]
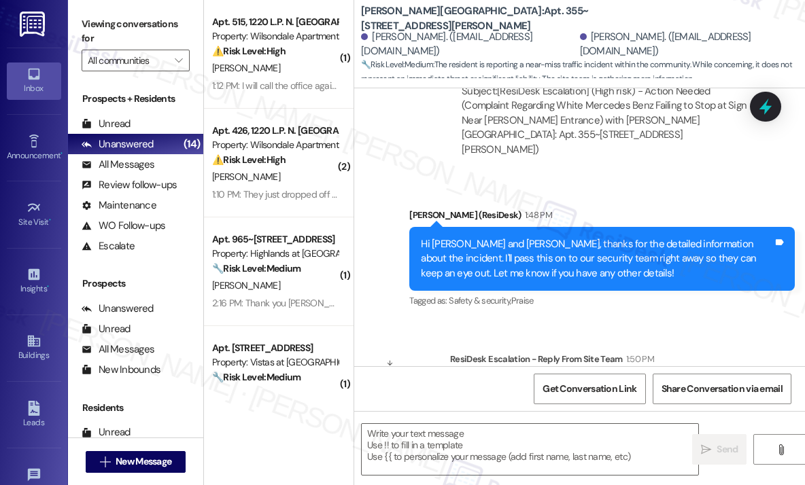
click at [604, 235] on div "Sent via SMS Sarah (ResiDesk) 1:48 PM Hi Tyler and Daniela, thanks for the deta…" at bounding box center [579, 249] width 451 height 144
click at [476, 429] on textarea at bounding box center [530, 449] width 336 height 51
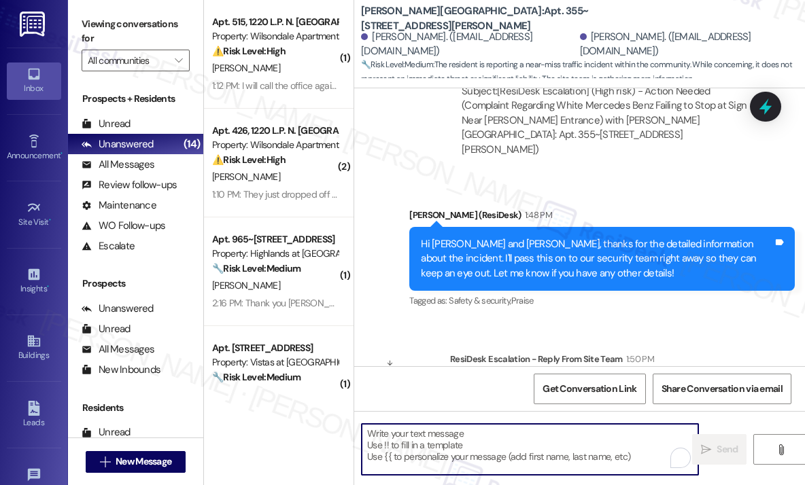
paste textarea "The site team wanted to let you know that they apologize for what happened and …"
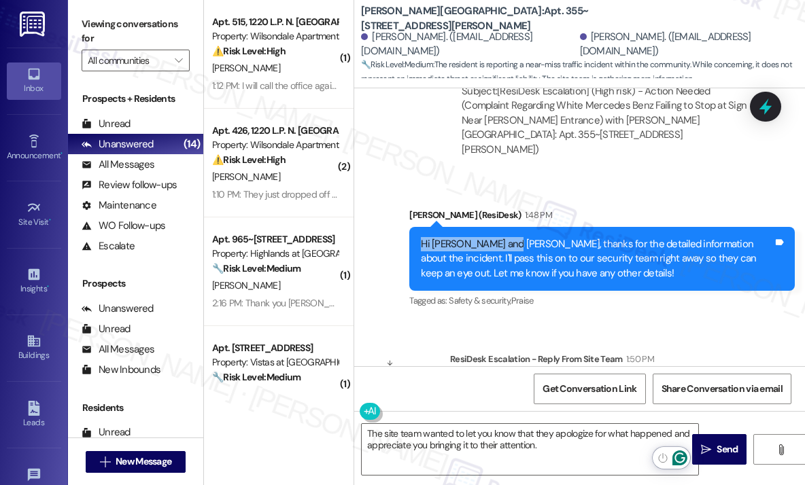
drag, startPoint x: 502, startPoint y: 285, endPoint x: 418, endPoint y: 282, distance: 83.6
click at [418, 282] on div "Hi Tyler and Daniela, thanks for the detailed information about the incident. I…" at bounding box center [601, 259] width 385 height 64
copy div "Hi Tyler and Daniela"
click at [368, 436] on textarea "The site team wanted to let you know that they apologize for what happened and …" at bounding box center [530, 449] width 336 height 51
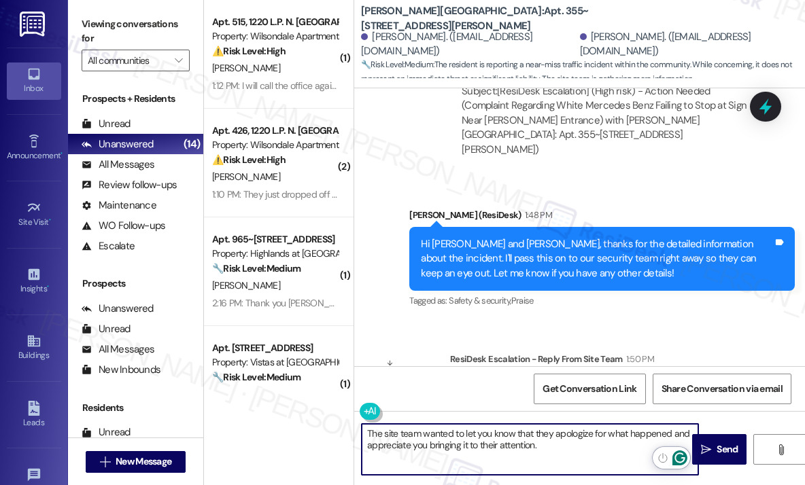
paste textarea "Hi Tyler and Daniela"
type textarea "Hi Tyler and Daniela! The site team wanted to let you know that they apologize …"
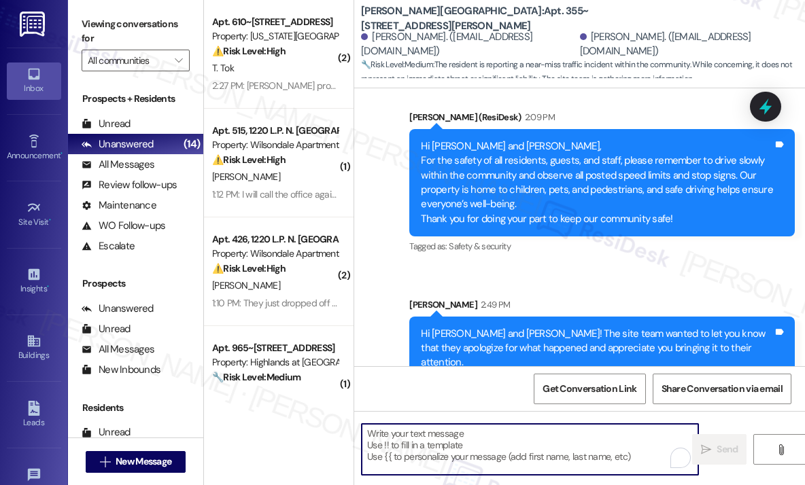
scroll to position [3864, 0]
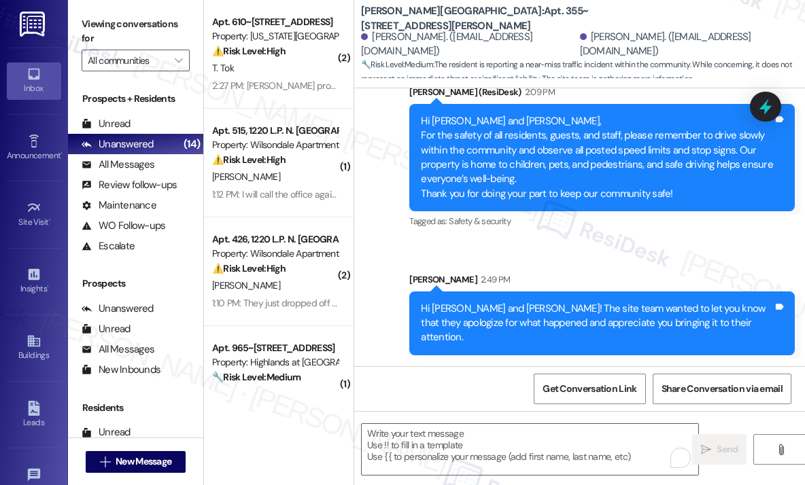
click at [547, 266] on div "Announcement, sent via SMS Sarah (ResiDesk) 2:09 PM Hi Tyler and Daniela, For t…" at bounding box center [579, 209] width 451 height 311
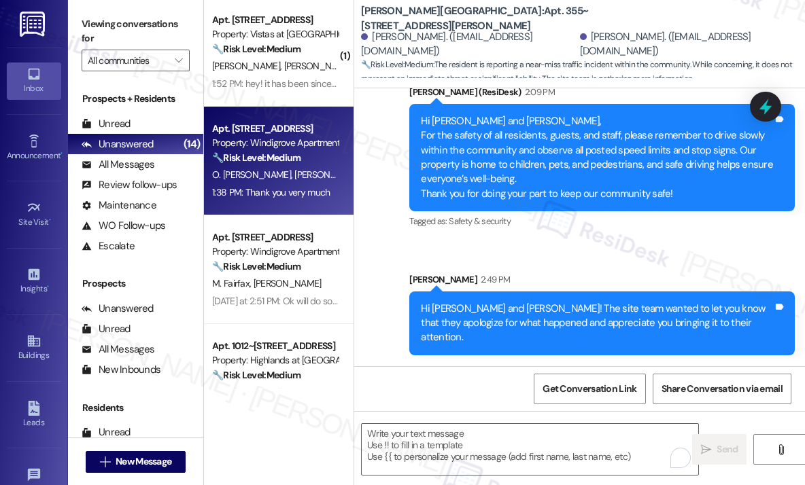
scroll to position [476, 0]
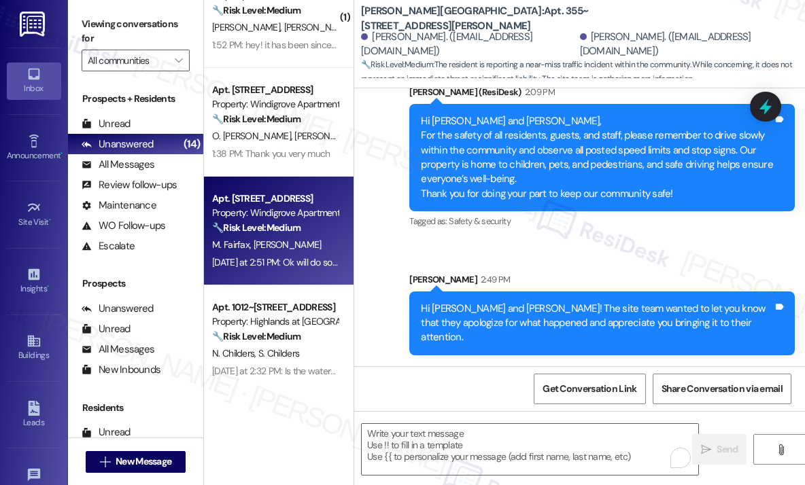
click at [285, 245] on div "M. Fairfax I. Hall" at bounding box center [275, 245] width 128 height 17
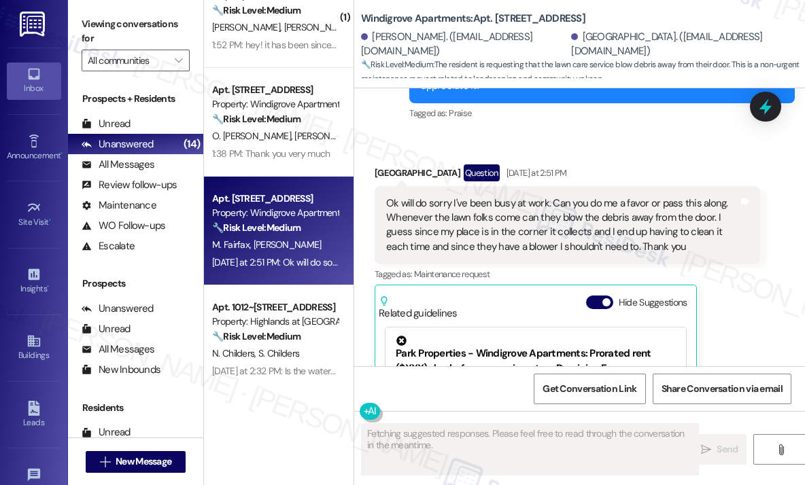
scroll to position [1265, 0]
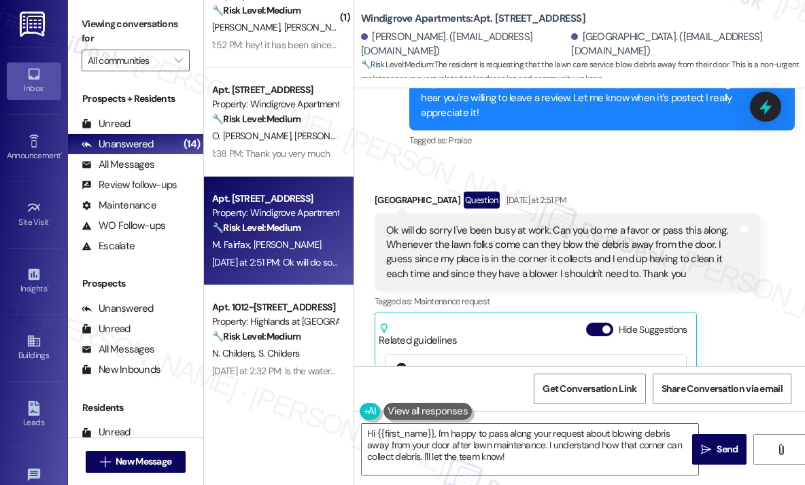
click at [661, 187] on div "Received via SMS India Hall Question Yesterday at 2:51 PM Ok will do sorry I've…" at bounding box center [579, 359] width 451 height 396
click at [659, 186] on div "Received via SMS India Hall Question Yesterday at 2:51 PM Ok will do sorry I've…" at bounding box center [579, 359] width 451 height 396
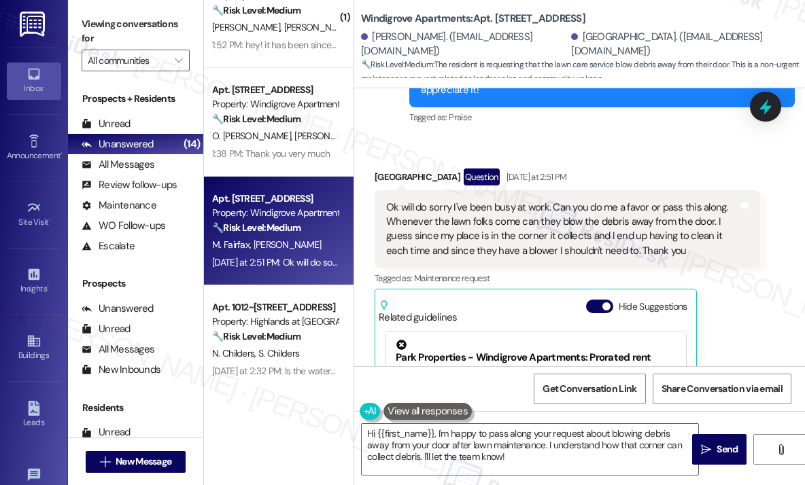
scroll to position [1333, 0]
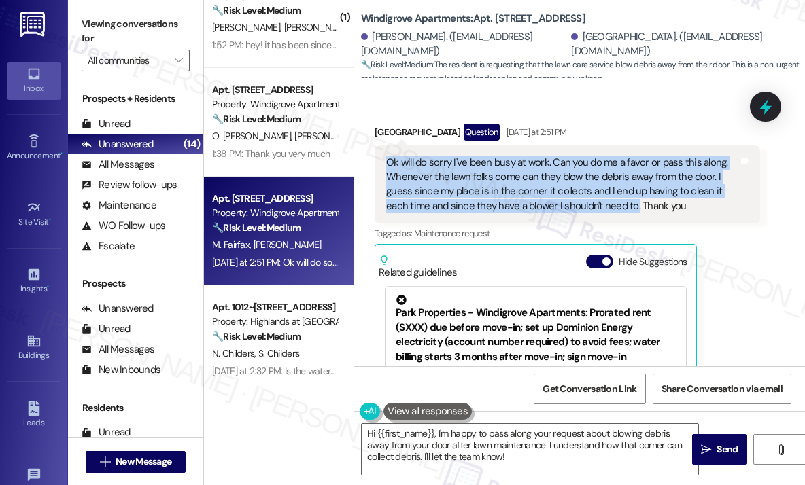
drag, startPoint x: 633, startPoint y: 220, endPoint x: 386, endPoint y: 176, distance: 251.2
click at [386, 176] on div "Ok will do sorry I've been busy at work. Can you do me a favor or pass this alo…" at bounding box center [562, 185] width 352 height 58
copy div "Ok will do sorry I've been busy at work. Can you do me a favor or pass this alo…"
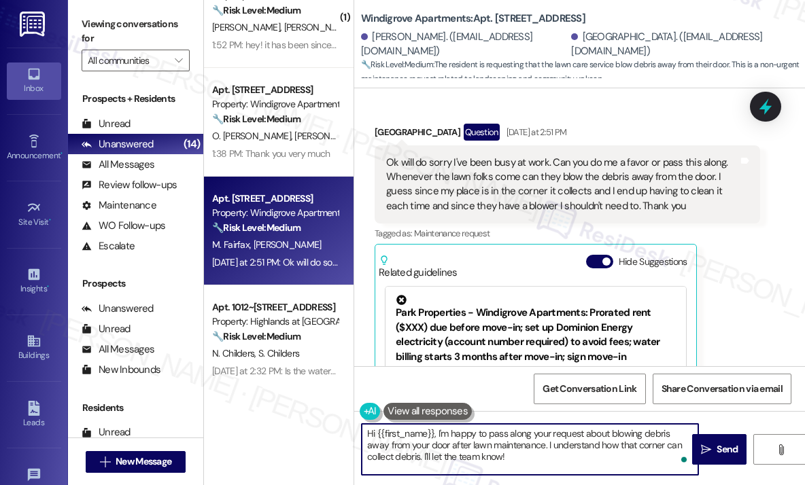
drag, startPoint x: 497, startPoint y: 458, endPoint x: 435, endPoint y: 434, distance: 66.3
click at [435, 434] on textarea "Hi {{first_name}}, I'm happy to pass along your request about blowing debris aw…" at bounding box center [530, 449] width 336 height 51
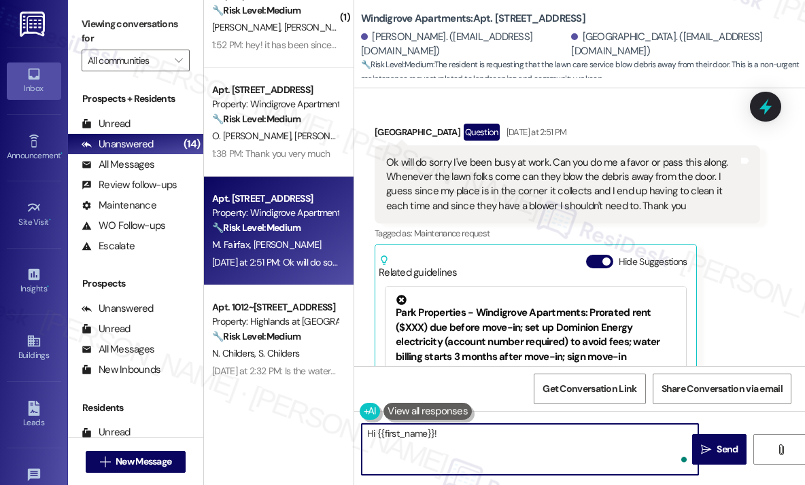
paste textarea "Thanks for letting me know — can you tell me how often the debris tends to coll…"
type textarea "Hi {{first_name}}! Thanks for letting me know — can you tell me how often the d…"
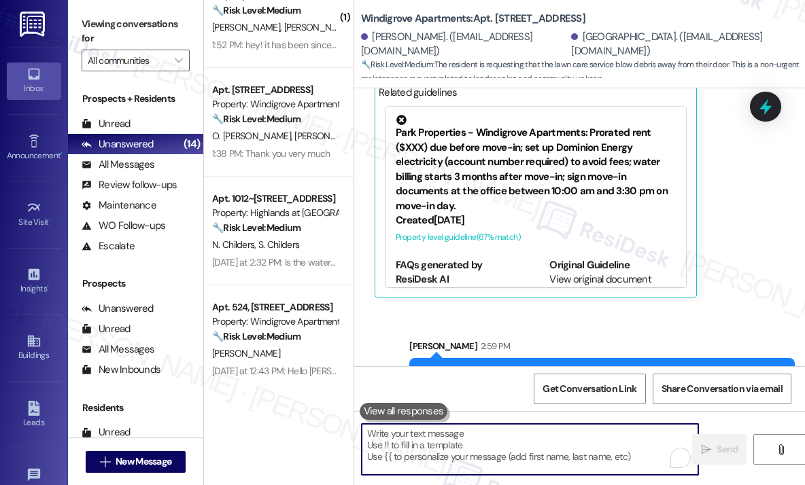
scroll to position [1593, 0]
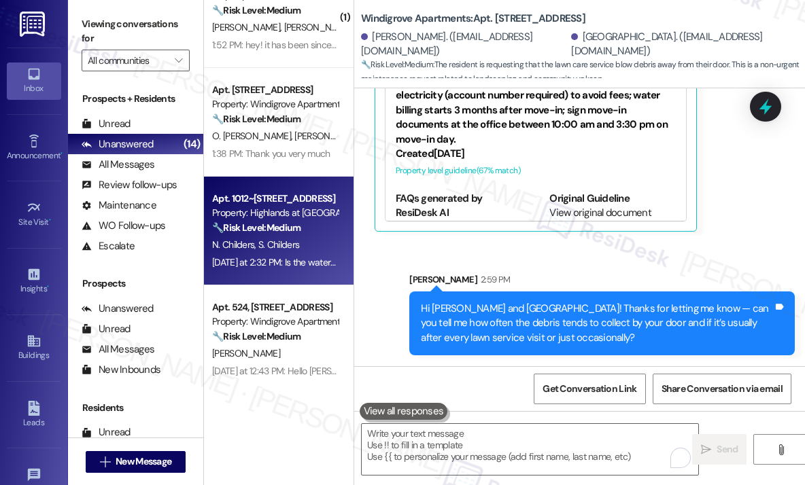
click at [298, 205] on div "Apt. 1012~[STREET_ADDRESS]" at bounding box center [275, 199] width 126 height 14
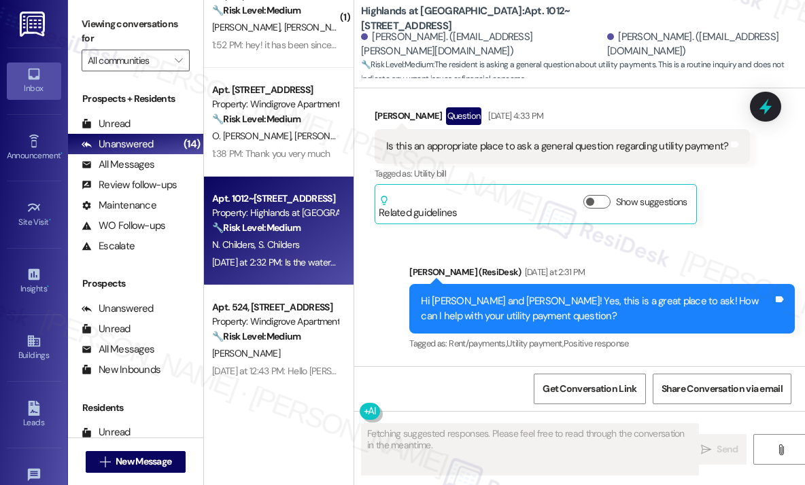
scroll to position [4673, 0]
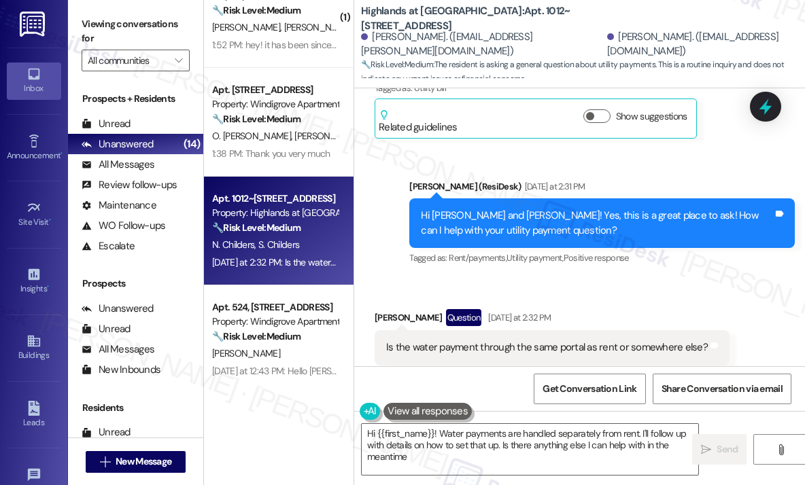
type textarea "Hi {{first_name}}! Water payments are handled separately from rent. I'll follow…"
click at [602, 299] on div "Received via SMS Nicholas Childers Question Yesterday at 2:32 PM Is the water p…" at bounding box center [551, 347] width 375 height 97
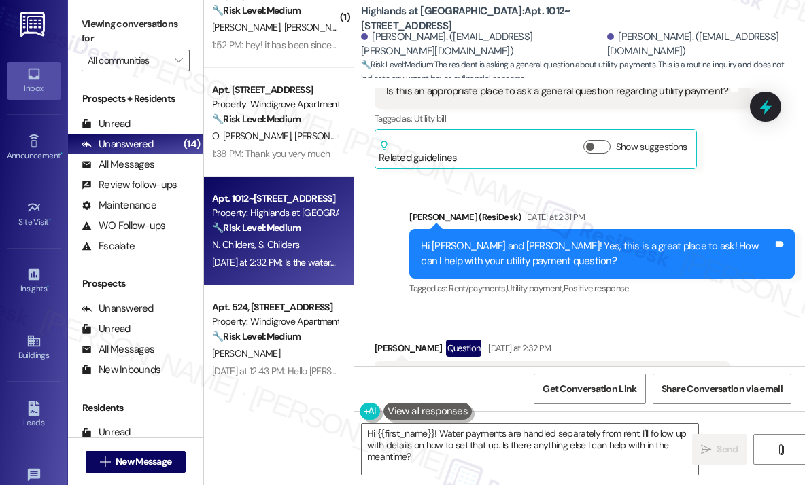
scroll to position [4674, 0]
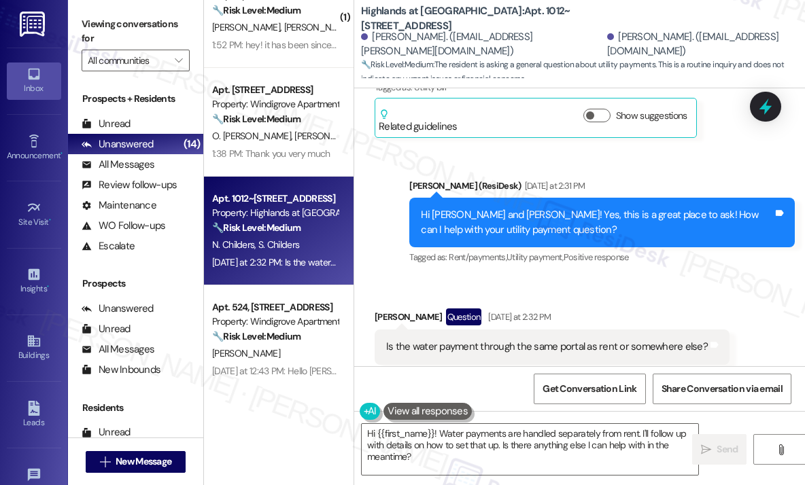
click at [566, 340] on div "Is the water payment through the same portal as rent or somewhere else?" at bounding box center [547, 347] width 322 height 14
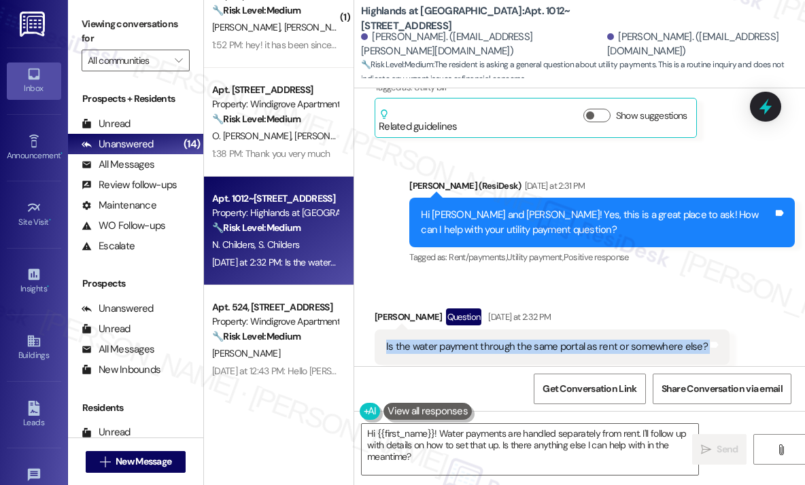
click at [566, 340] on div "Is the water payment through the same portal as rent or somewhere else?" at bounding box center [547, 347] width 322 height 14
copy div "Is the water payment through the same portal as rent or somewhere else? Tags an…"
click at [767, 107] on icon at bounding box center [765, 107] width 16 height 21
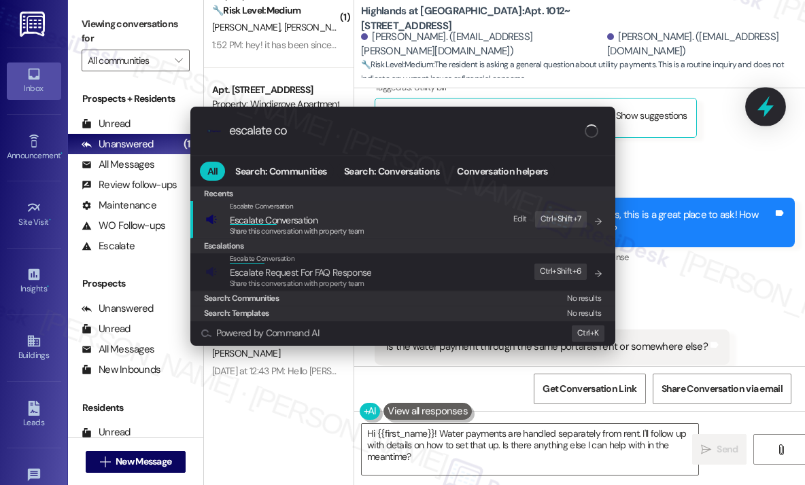
type input "escalate con"
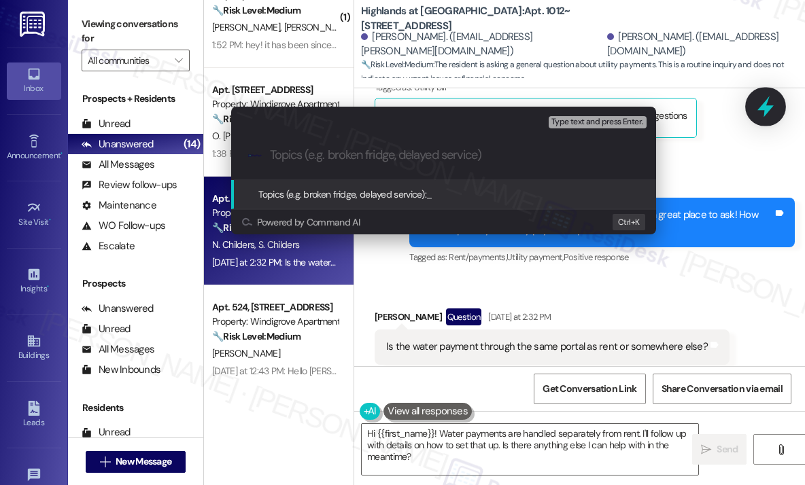
type input "Question About Whether Water Payment Uses Same Portal as Rent"
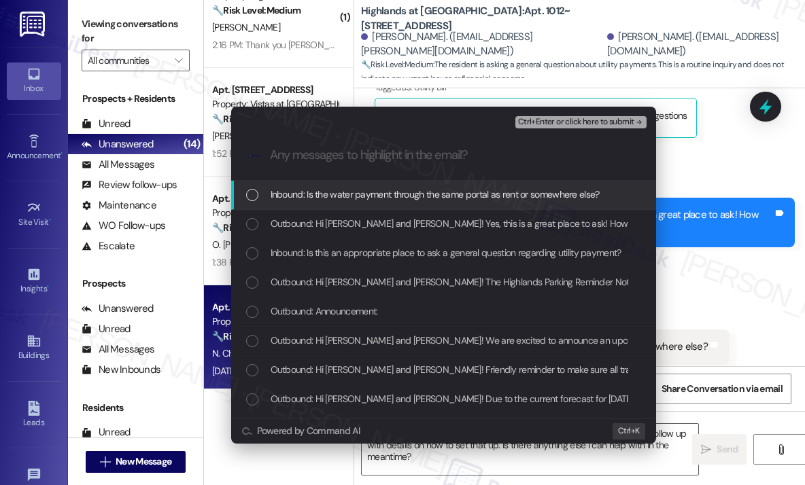
click at [379, 201] on span "Inbound: Is the water payment through the same portal as rent or somewhere else?" at bounding box center [435, 194] width 329 height 15
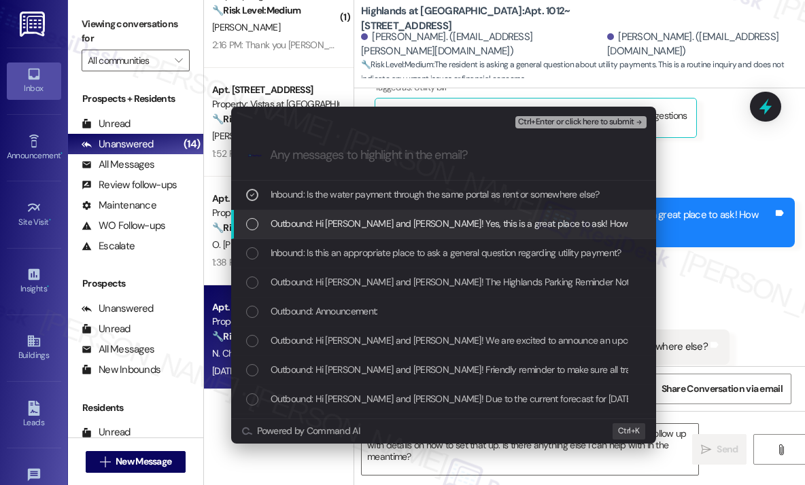
click at [388, 230] on span "Outbound: Hi Savannah and Nicholas! Yes, this is a great place to ask! How can …" at bounding box center [540, 223] width 538 height 15
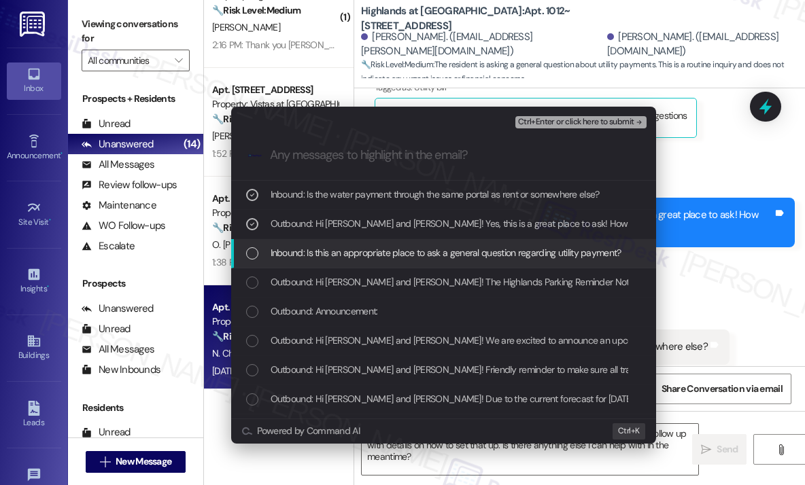
click at [389, 249] on span "Inbound: Is this an appropriate place to ask a general question regarding utili…" at bounding box center [446, 252] width 351 height 15
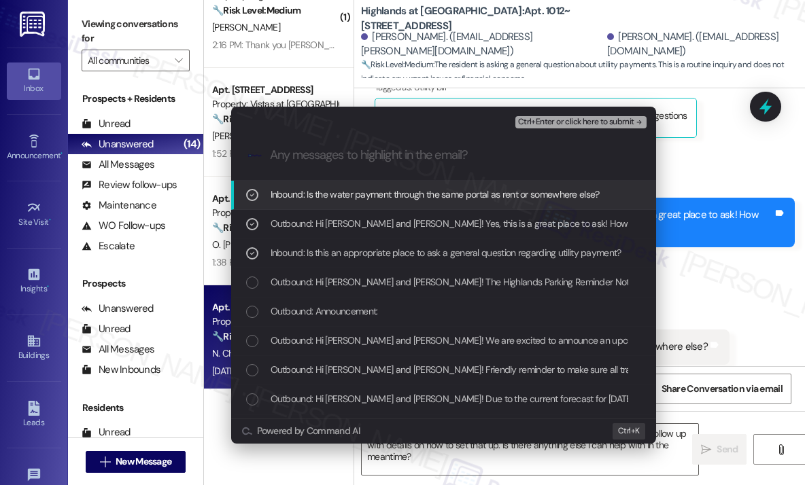
click at [581, 133] on div ".cls-1{fill:#0a055f;}.cls-2{fill:#0cc4c4;} resideskLogoBlueOrange" at bounding box center [443, 155] width 425 height 48
click at [583, 124] on span "Ctrl+Enter or click here to submit" at bounding box center [576, 123] width 116 height 10
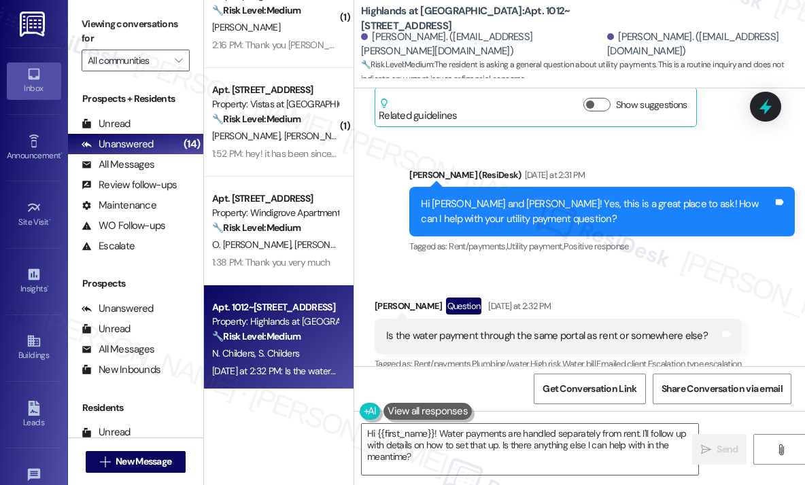
scroll to position [4688, 0]
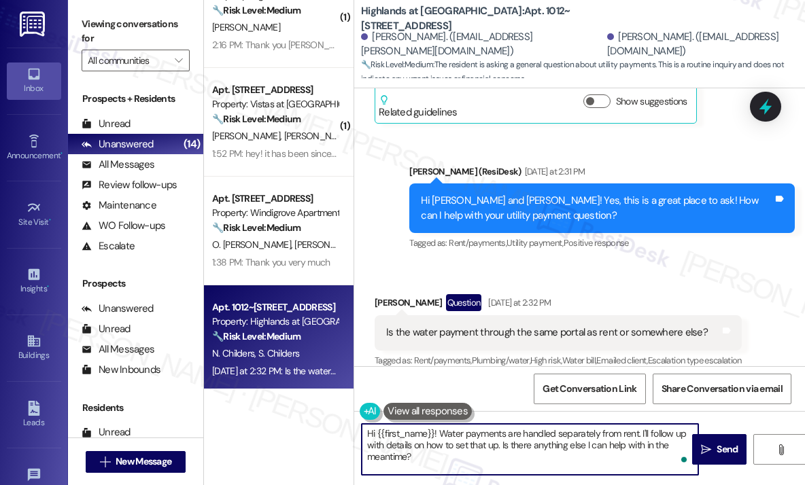
drag, startPoint x: 478, startPoint y: 462, endPoint x: 438, endPoint y: 430, distance: 50.7
click at [438, 430] on textarea "Hi {{first_name}}! Water payments are handled separately from rent. I'll follow…" at bounding box center [530, 449] width 336 height 51
paste textarea "I’ll check on that for you and get back to you with the answer as soon as I hav…"
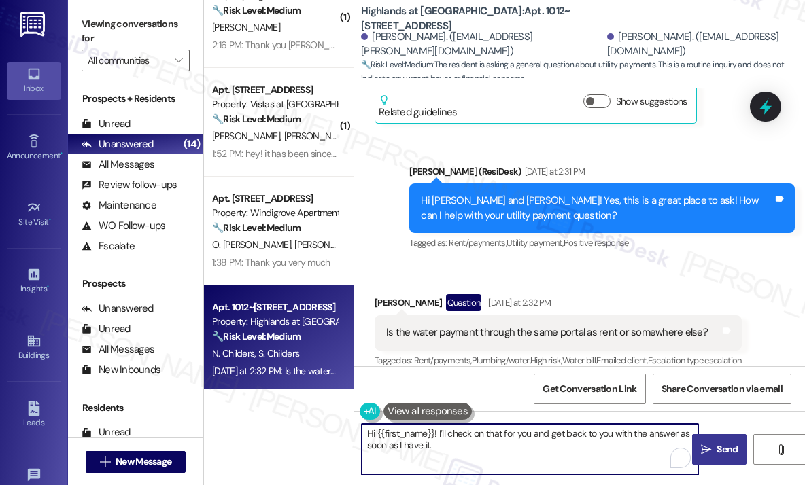
type textarea "Hi {{first_name}}! I’ll check on that for you and get back to you with the answ…"
click at [708, 443] on span " Send" at bounding box center [719, 449] width 43 height 14
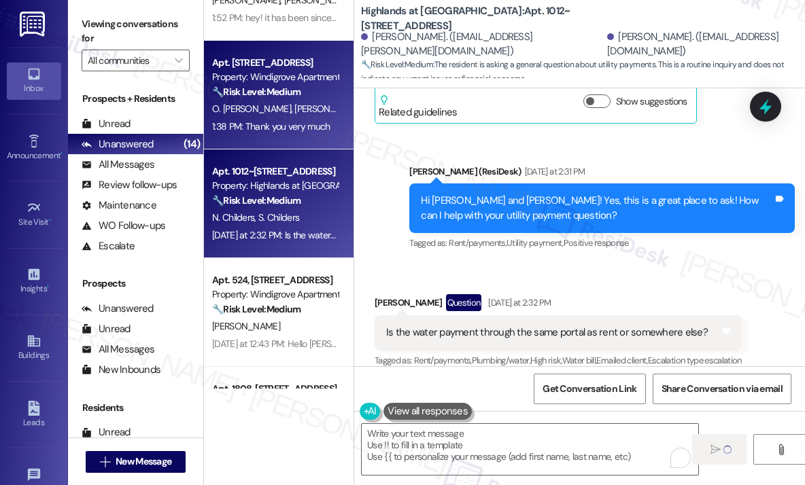
scroll to position [4687, 0]
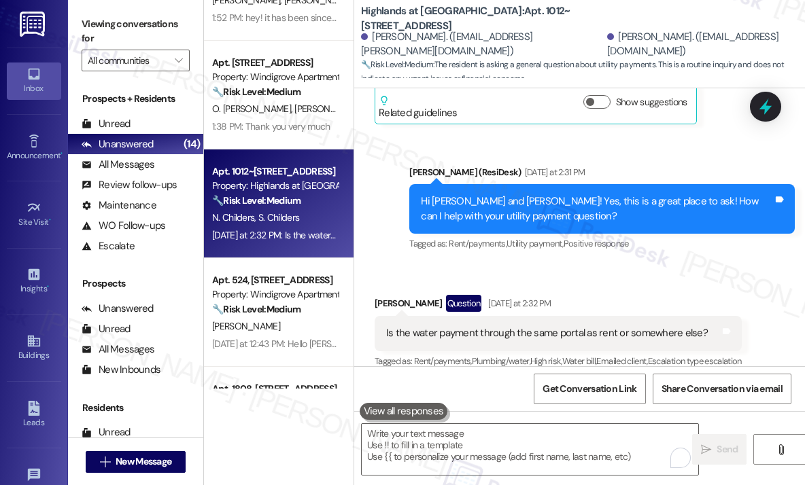
click at [290, 131] on div "1:38 PM: Thank you very much 1:38 PM: Thank you very much" at bounding box center [271, 126] width 118 height 12
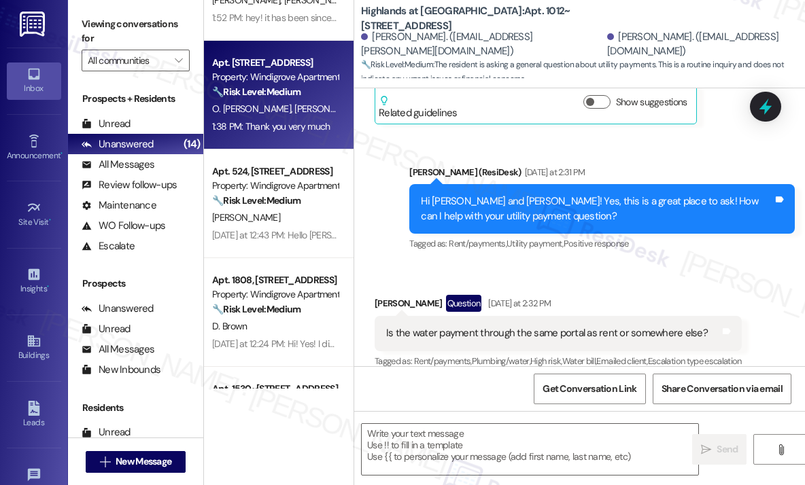
type textarea "Fetching suggested responses. Please feel free to read through the conversation…"
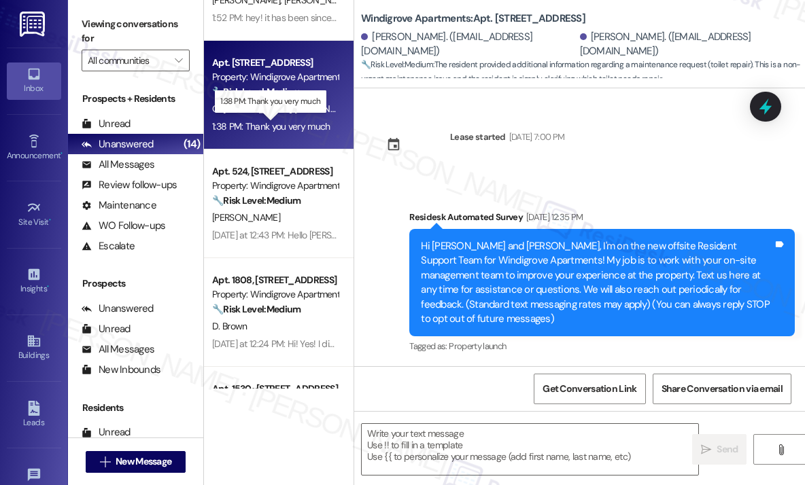
scroll to position [9546, 0]
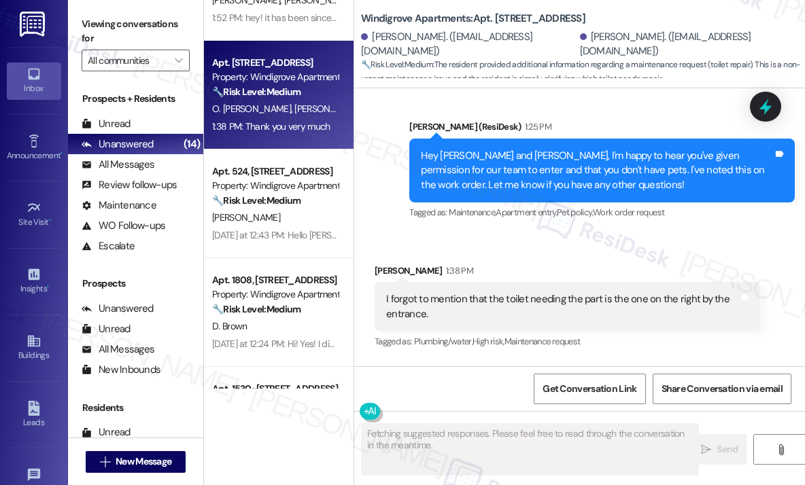
click at [672, 296] on div "Received via SMS Omar Ortez Flores 1:38 PM I forgot to mention that the toilet …" at bounding box center [579, 345] width 451 height 225
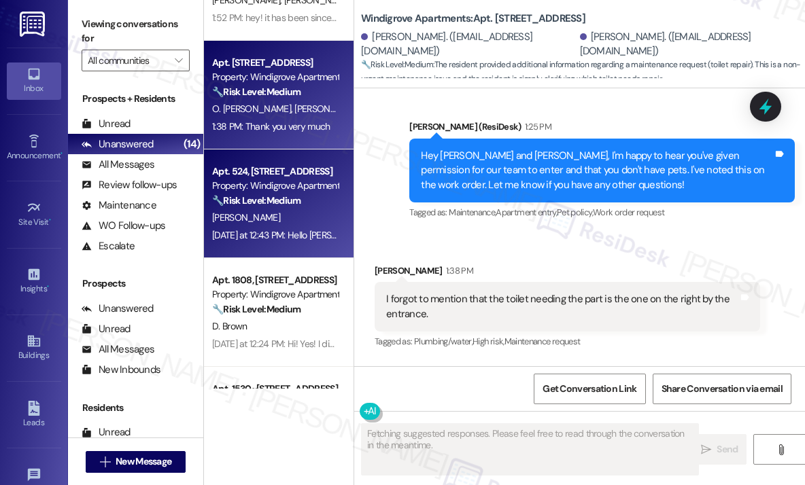
scroll to position [680, 0]
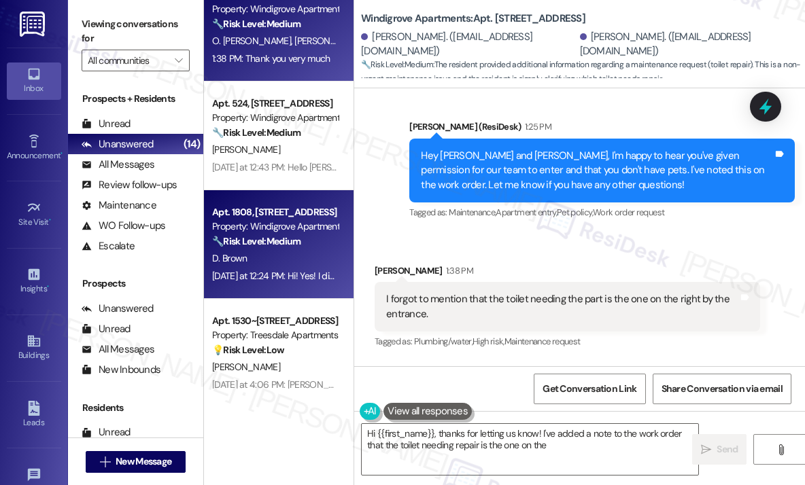
type textarea "Hi {{first_name}}, thanks for letting us know! I've added a note to the work or…"
click at [305, 211] on div "Apt. 1808, 357 III Windigrove Drive" at bounding box center [275, 212] width 126 height 14
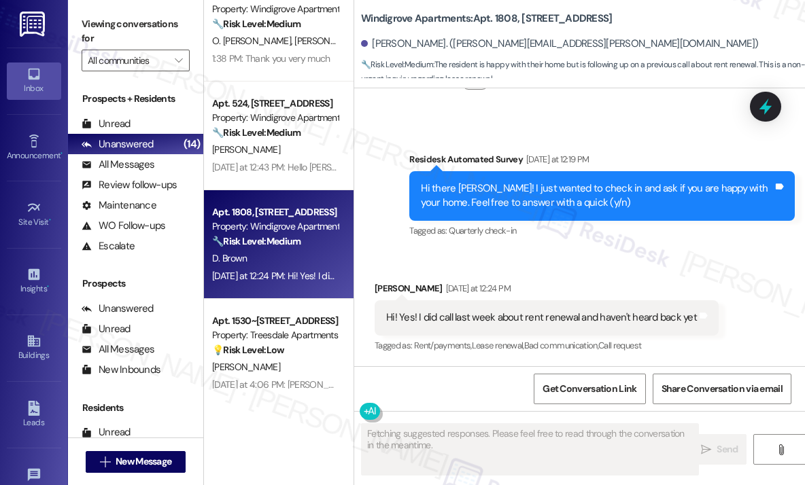
scroll to position [383, 0]
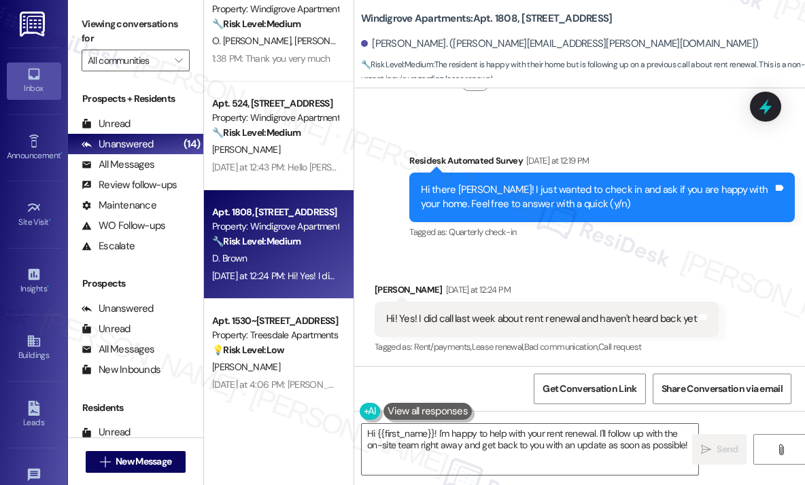
click at [628, 264] on div "Received via SMS Dominique Brown Yesterday at 12:24 PM Hi! Yes! I did call last…" at bounding box center [579, 309] width 451 height 115
click at [604, 253] on div "Received via SMS Dominique Brown Yesterday at 12:24 PM Hi! Yes! I did call last…" at bounding box center [579, 309] width 451 height 115
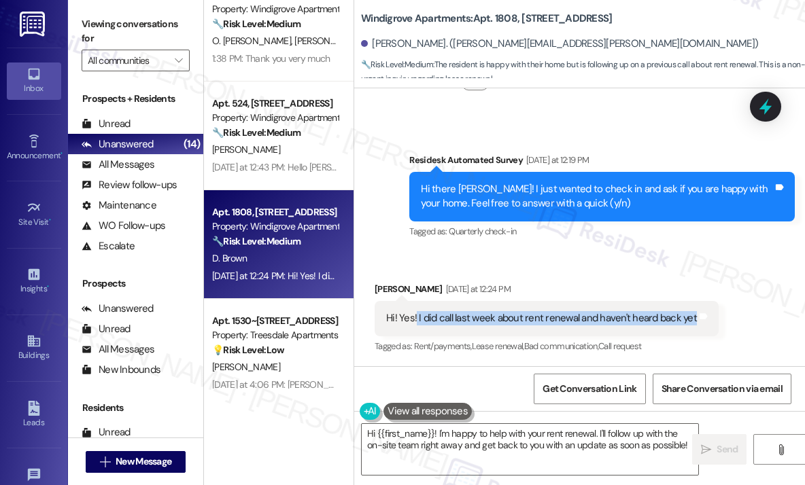
drag, startPoint x: 415, startPoint y: 315, endPoint x: 689, endPoint y: 317, distance: 273.3
click at [689, 317] on div "Hi! Yes! I did call last week about rent renewal and haven't heard back yet" at bounding box center [541, 318] width 311 height 14
copy div "I did call last week about rent renewal and haven't heard back yet"
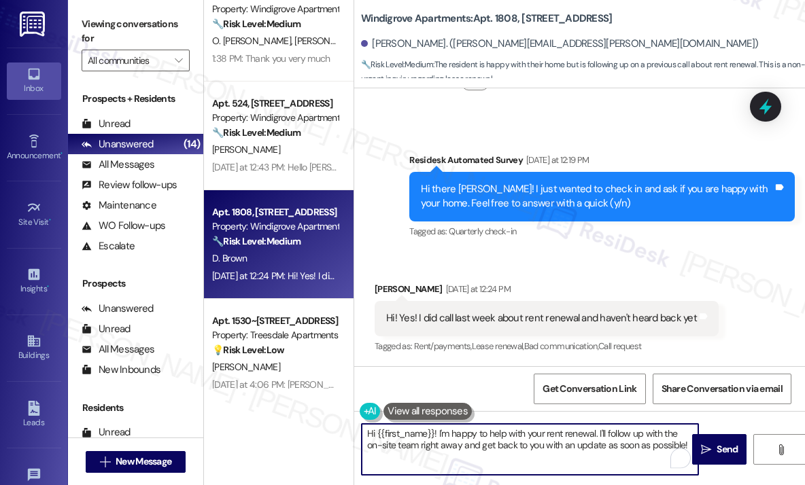
drag, startPoint x: 674, startPoint y: 442, endPoint x: 438, endPoint y: 432, distance: 236.1
click at [438, 432] on textarea "Hi {{first_name}}! I'm happy to help with your rent renewal. I'll follow up wit…" at bounding box center [530, 449] width 336 height 51
paste textarea "Thanks for letting me know — can you share when your current lease ends so I ca…"
click at [627, 447] on textarea "Hi {{first_name}}! Thanks for letting me know — can you share when your current…" at bounding box center [530, 449] width 336 height 51
type textarea "Hi {{first_name}}! Thanks for letting me know — can you share when your current…"
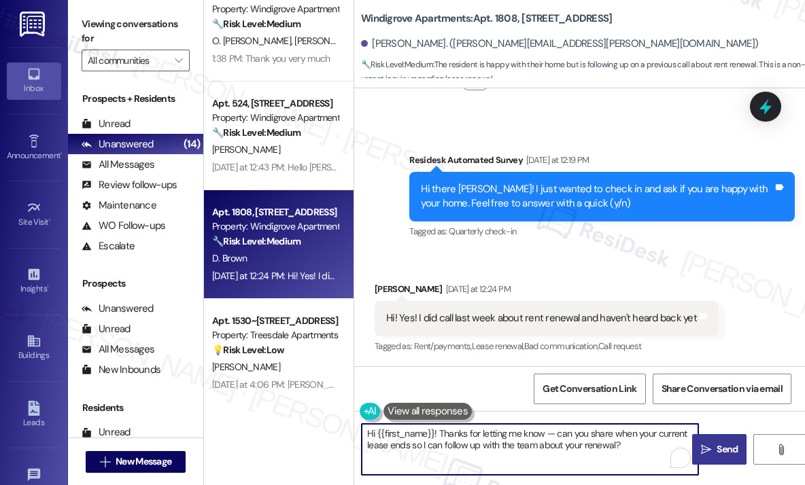
click at [715, 450] on span "Send" at bounding box center [727, 449] width 27 height 14
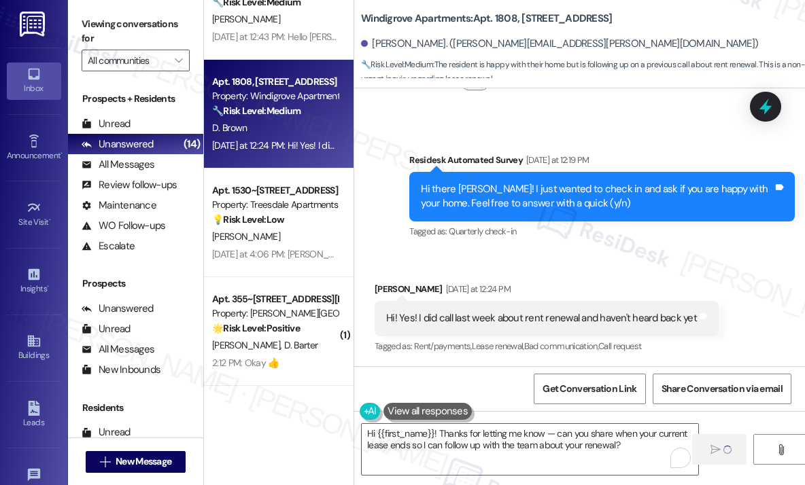
scroll to position [816, 0]
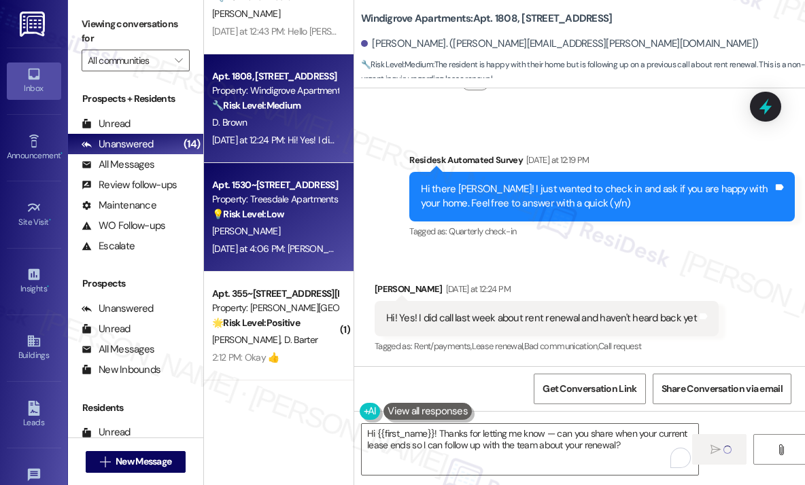
click at [280, 243] on div "Yesterday at 4:06 PM: Sarah it's not letting me login Yesterday at 4:06 PM: Sar…" at bounding box center [327, 249] width 231 height 12
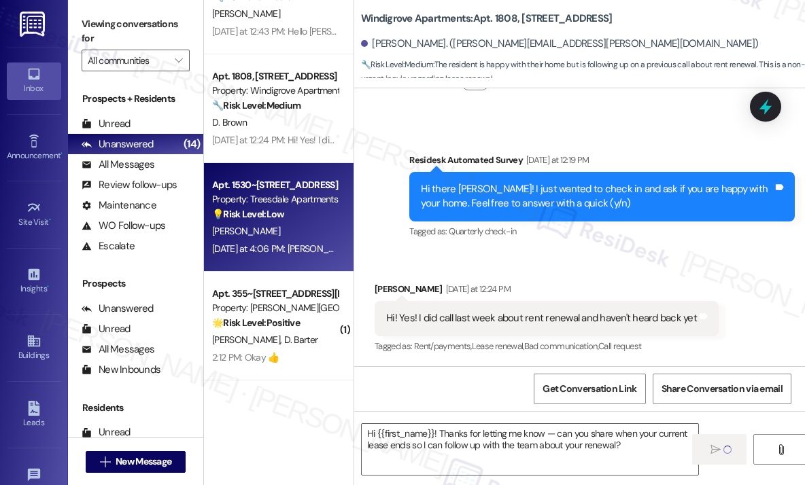
type textarea "Fetching suggested responses. Please feel free to read through the conversation…"
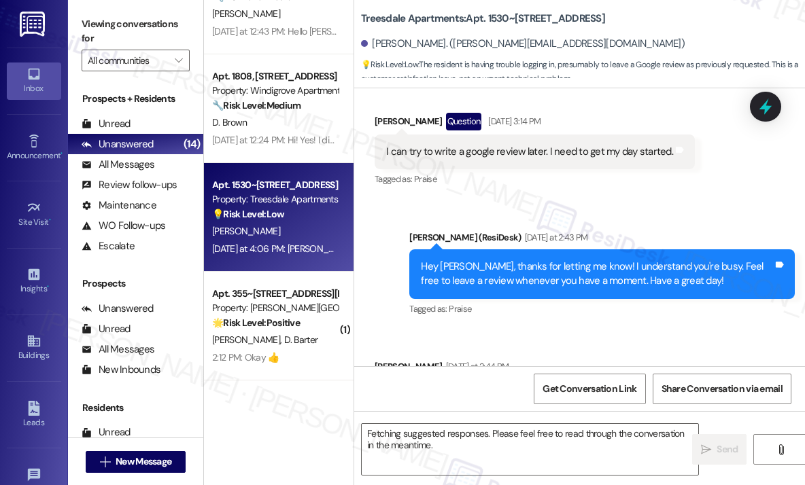
scroll to position [1357, 0]
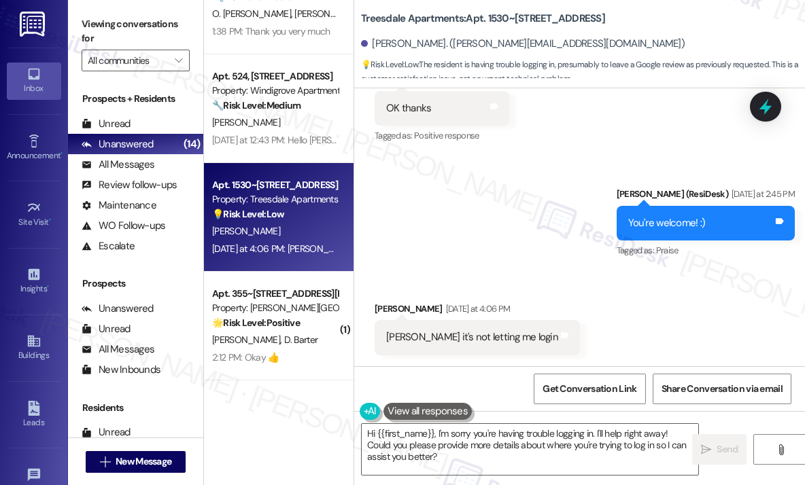
click at [509, 254] on div "Sent via SMS Sarah (ResiDesk) Yesterday at 2:45 PM You're welcome! :) Tags and …" at bounding box center [579, 213] width 451 height 115
click at [482, 215] on div "Sent via SMS Sarah (ResiDesk) Yesterday at 2:45 PM You're welcome! :) Tags and …" at bounding box center [579, 213] width 451 height 115
click at [614, 292] on div "Received via SMS Michael Youngkin Yesterday at 4:06 PM Sarah it's not letting m…" at bounding box center [579, 318] width 451 height 94
click at [539, 187] on div "Sent via SMS Sarah (ResiDesk) Yesterday at 2:45 PM You're welcome! :) Tags and …" at bounding box center [579, 213] width 451 height 115
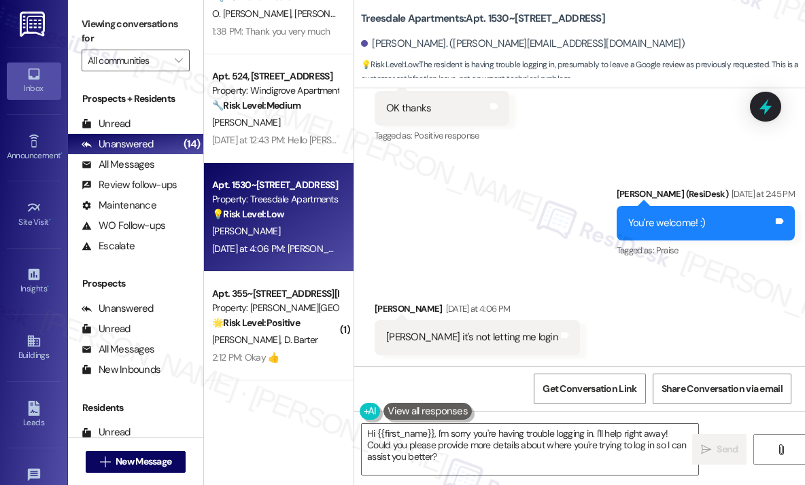
click at [519, 201] on div "Sent via SMS Sarah (ResiDesk) Yesterday at 2:45 PM You're welcome! :) Tags and …" at bounding box center [579, 213] width 451 height 115
click at [519, 200] on div "Sent via SMS Sarah (ResiDesk) Yesterday at 2:45 PM You're welcome! :) Tags and …" at bounding box center [579, 213] width 451 height 115
click at [487, 220] on div "Sent via SMS Sarah (ResiDesk) Yesterday at 2:45 PM You're welcome! :) Tags and …" at bounding box center [579, 213] width 451 height 115
click at [495, 241] on div "Sent via SMS Sarah (ResiDesk) Yesterday at 2:45 PM You're welcome! :) Tags and …" at bounding box center [579, 213] width 451 height 115
click at [472, 340] on div "Sarah it's not letting me login" at bounding box center [472, 337] width 172 height 14
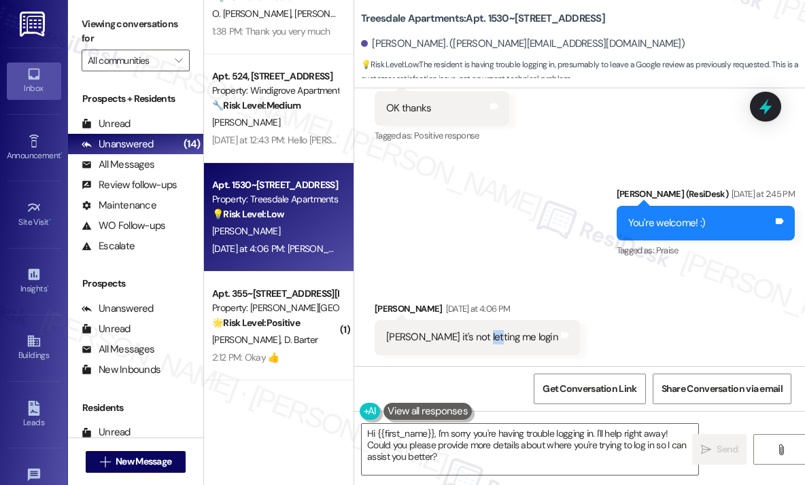
click at [472, 340] on div "Sarah it's not letting me login" at bounding box center [472, 337] width 172 height 14
copy div "Sarah it's not letting me login Tags and notes"
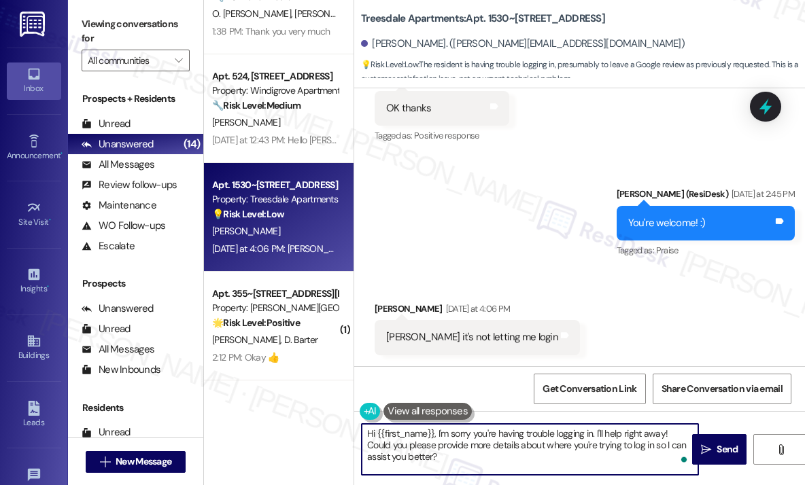
drag, startPoint x: 465, startPoint y: 466, endPoint x: 439, endPoint y: 432, distance: 42.1
click at [439, 432] on textarea "Hi {{first_name}}, I'm sorry you're having trouble logging in. I'll help right …" at bounding box center [530, 449] width 336 height 51
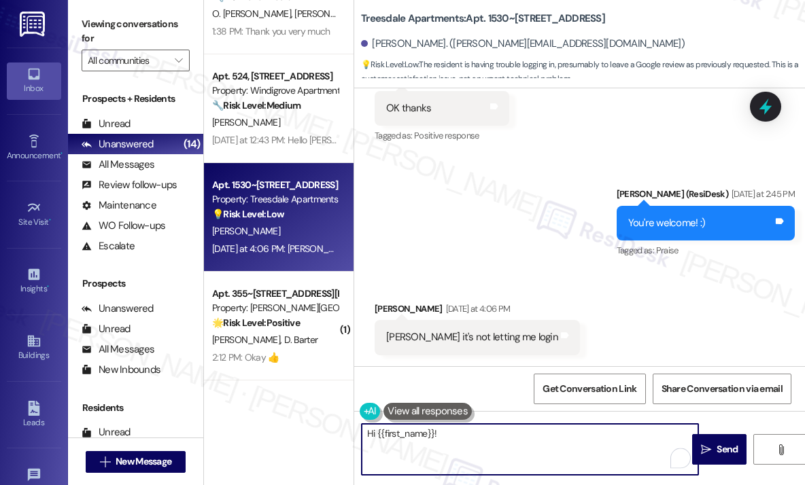
paste textarea "Can you tell me if you’re getting an error message, or is it asking you to log …"
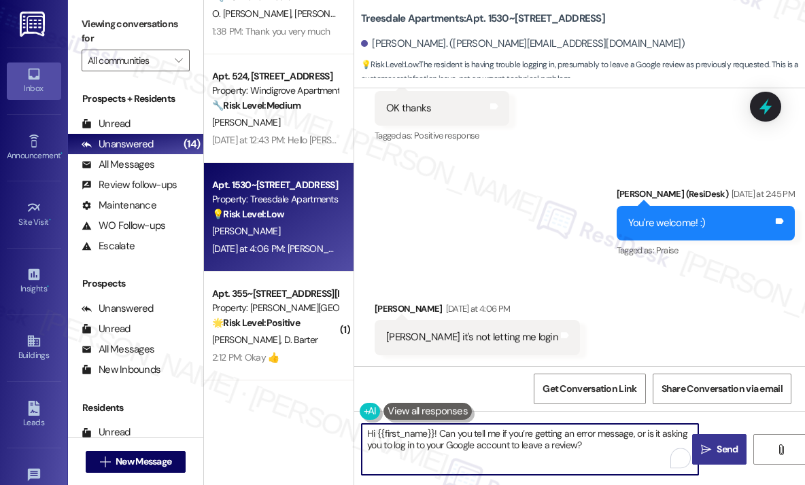
type textarea "Hi {{first_name}}! Can you tell me if you’re getting an error message, or is it…"
click at [729, 448] on span "Send" at bounding box center [726, 449] width 21 height 14
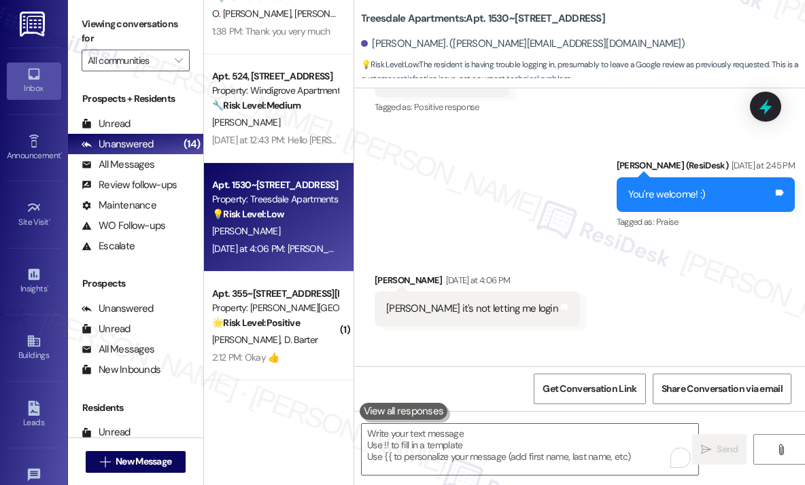
scroll to position [1357, 0]
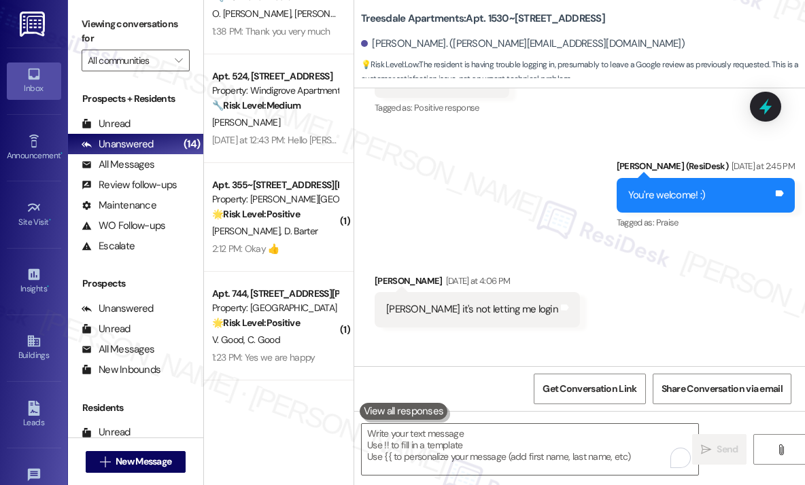
click at [606, 331] on div "Received via SMS Michael Youngkin Yesterday at 4:06 PM Sarah it's not letting m…" at bounding box center [579, 290] width 451 height 94
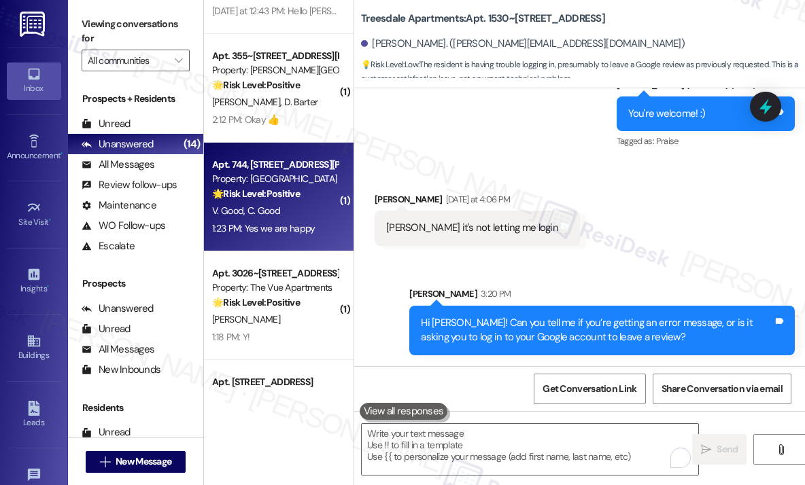
scroll to position [952, 0]
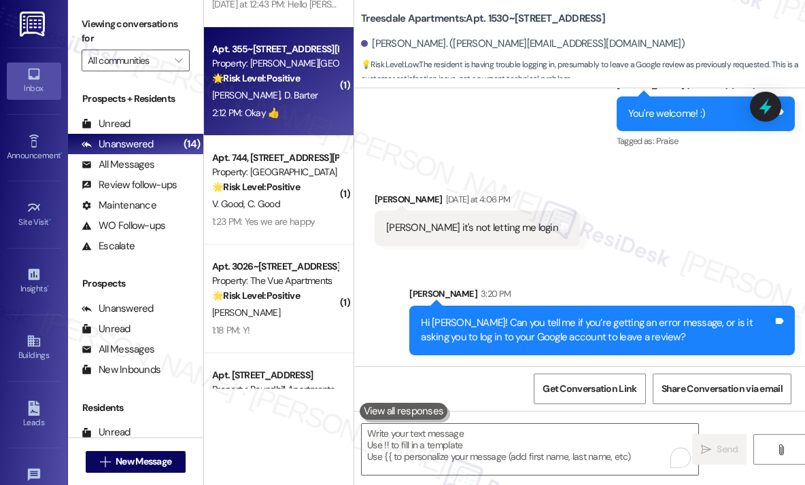
click at [291, 114] on div "2:12 PM: Okay 👍 2:12 PM: Okay 👍" at bounding box center [275, 113] width 128 height 17
type textarea "Fetching suggested responses. Please feel free to read through the conversation…"
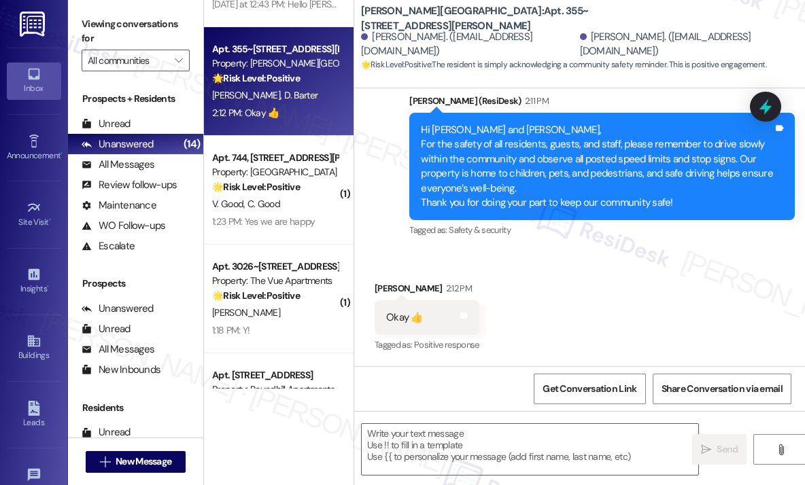
scroll to position [2072, 0]
click at [547, 298] on div "Received via SMS Heather Alexander 2:12 PM Okay 👍 Tags and notes Tagged as: Pos…" at bounding box center [579, 308] width 451 height 115
click at [466, 432] on textarea at bounding box center [530, 449] width 336 height 51
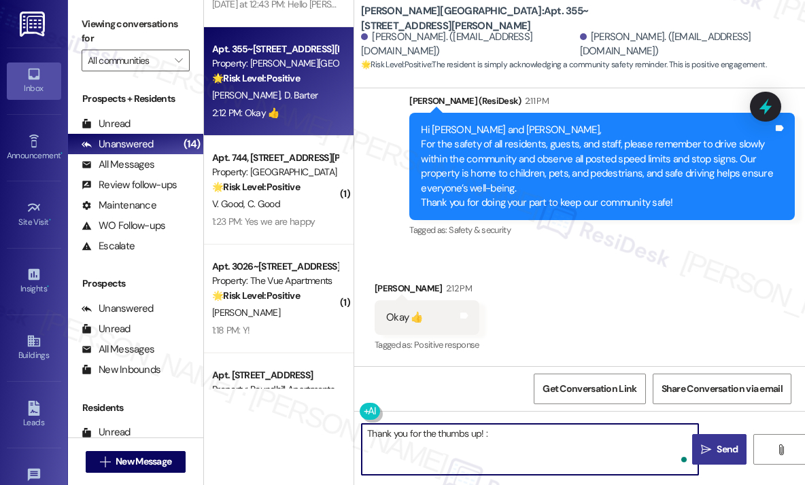
type textarea "Thank you for the thumbs up! :)"
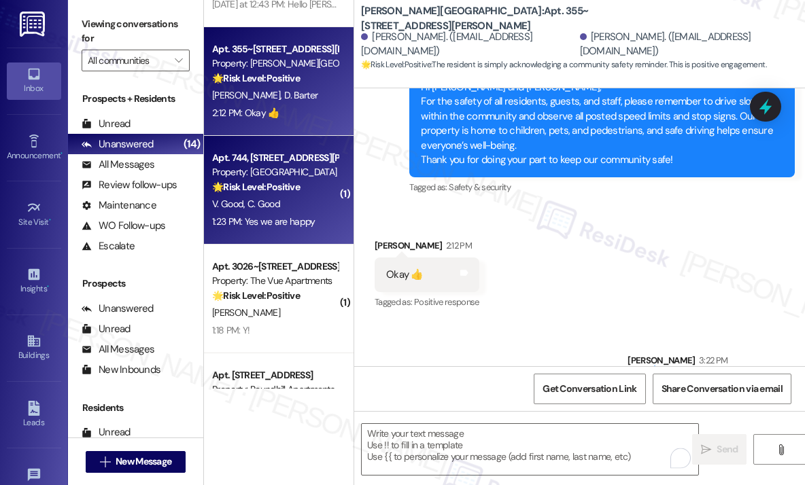
click at [300, 197] on div "V. Good C. Good" at bounding box center [275, 204] width 128 height 17
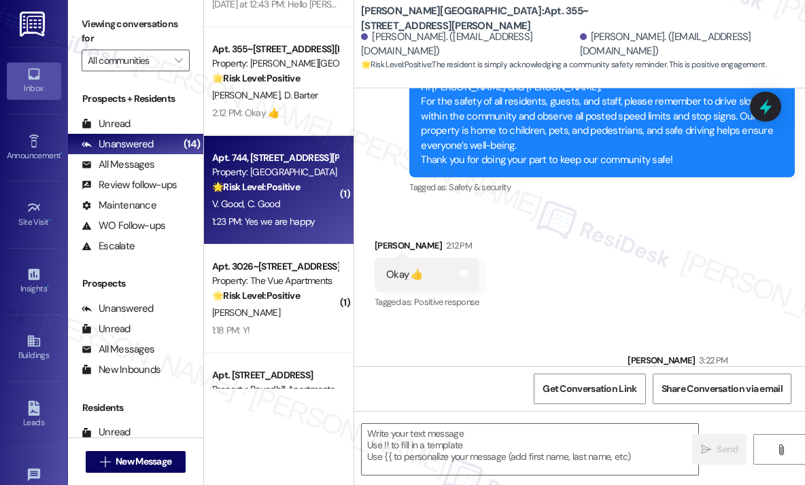
type textarea "Fetching suggested responses. Please feel free to read through the conversation…"
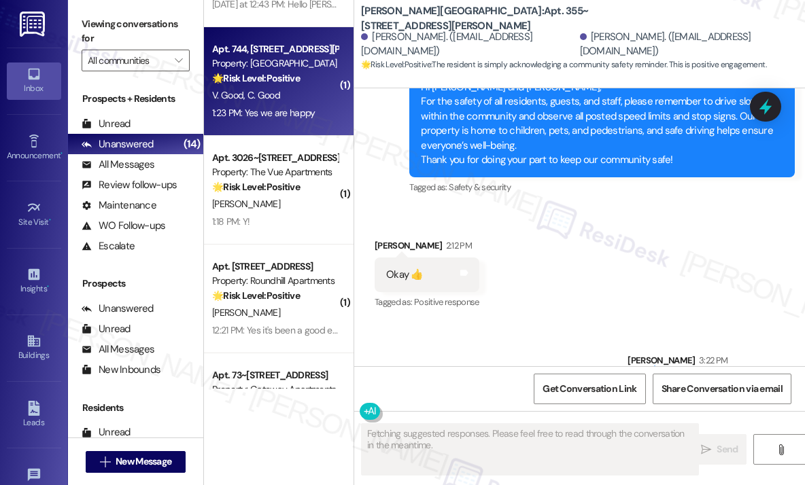
scroll to position [230, 0]
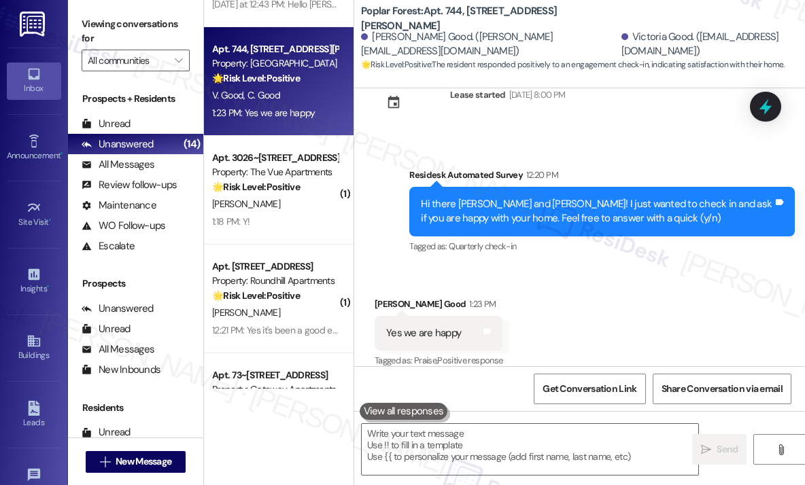
click at [591, 290] on div "Received via SMS Conner Good 1:23 PM Yes we are happy Tags and notes Tagged as:…" at bounding box center [579, 323] width 451 height 115
click at [399, 266] on div "Received via SMS Conner Good 1:23 PM Yes we are happy Tags and notes Tagged as:…" at bounding box center [579, 323] width 451 height 115
click at [474, 445] on textarea at bounding box center [530, 449] width 336 height 51
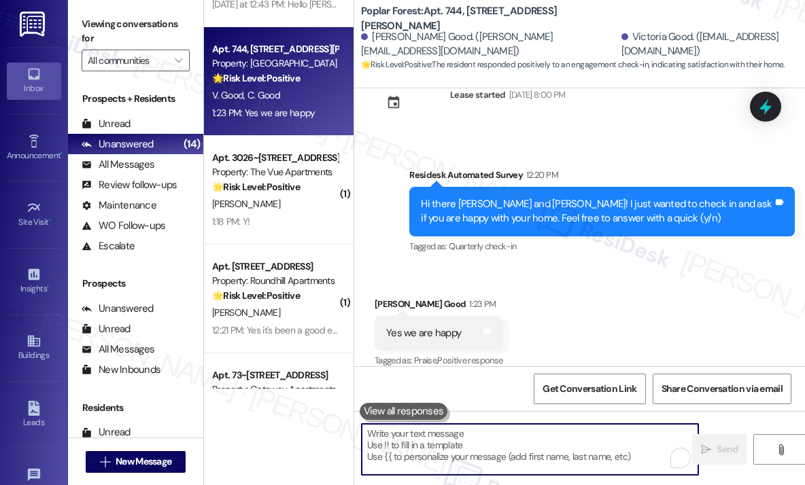
paste textarea "Great! 😊 If I may ask...has {{property}} lived up to your expectations?"
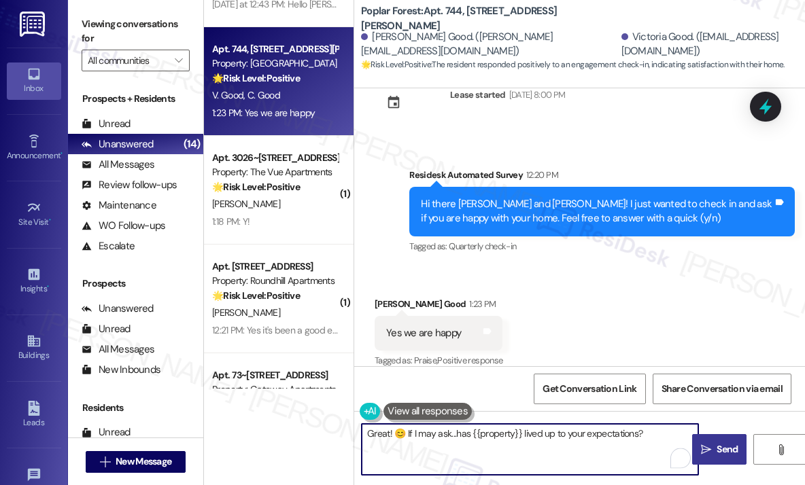
type textarea "Great! 😊 If I may ask...has {{property}} lived up to your expectations?"
click at [714, 447] on span "Send" at bounding box center [727, 449] width 27 height 14
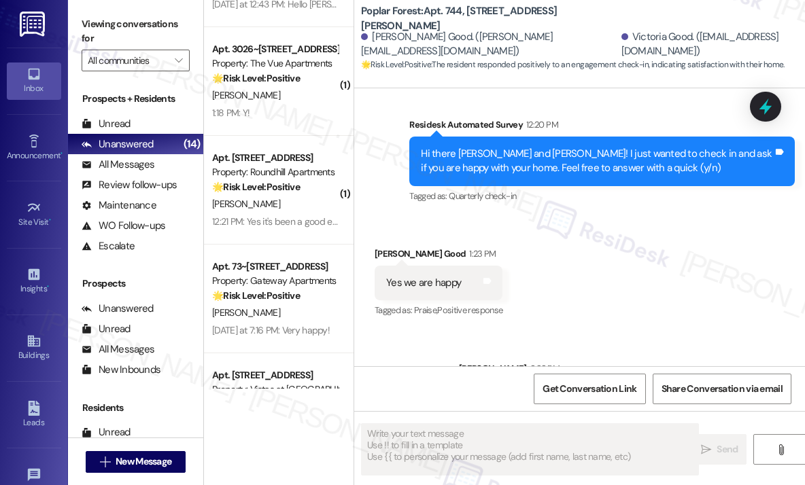
scroll to position [325, 0]
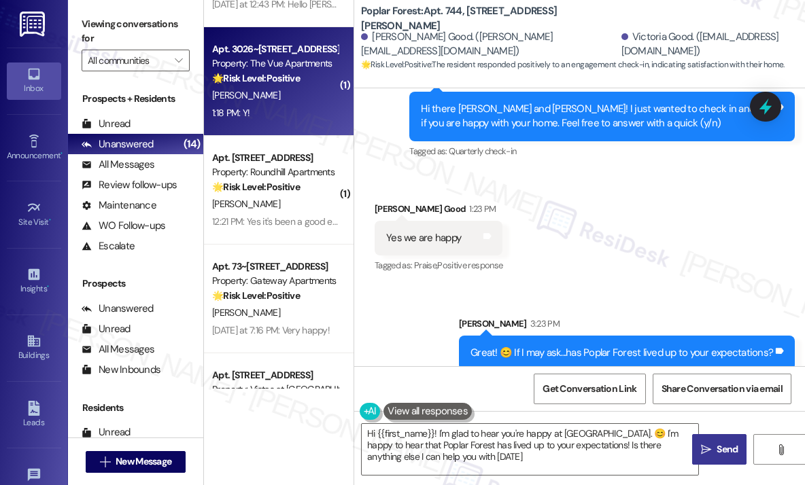
type textarea "Hi {{first_name}}! I'm glad to hear you're happy at Poplar Forest. 😊 I'm happy …"
click at [273, 111] on div "1:18 PM: Y! 1:18 PM: Y!" at bounding box center [275, 113] width 128 height 17
type textarea "Fetching suggested responses. Please feel free to read through the conversation…"
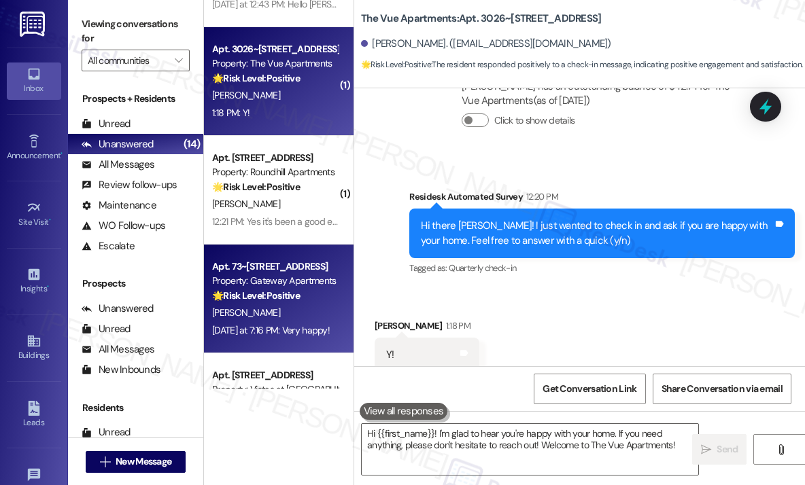
scroll to position [513, 0]
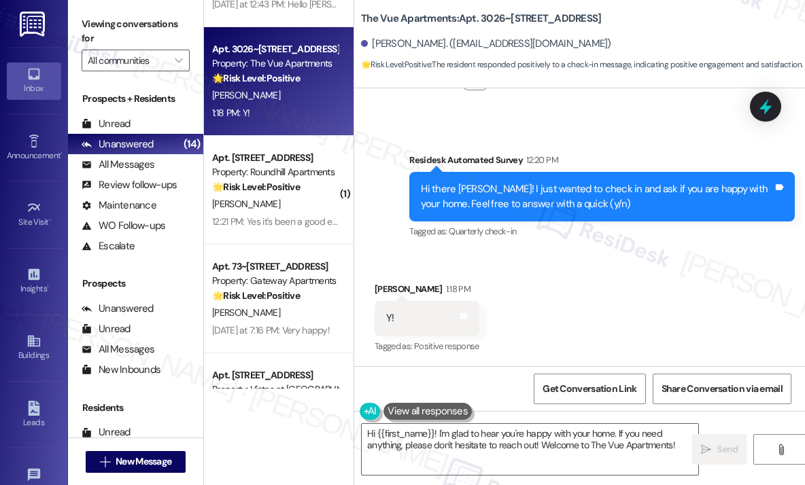
click at [638, 279] on div "Received via SMS Christopher Wyman 1:18 PM Y! Tags and notes Tagged as: Positiv…" at bounding box center [579, 308] width 451 height 115
click at [597, 313] on div "Received via SMS Christopher Wyman 1:18 PM Y! Tags and notes Tagged as: Positiv…" at bounding box center [579, 308] width 451 height 115
click at [653, 321] on div "Received via SMS Christopher Wyman 1:18 PM Y! Tags and notes Tagged as: Positiv…" at bounding box center [579, 308] width 451 height 115
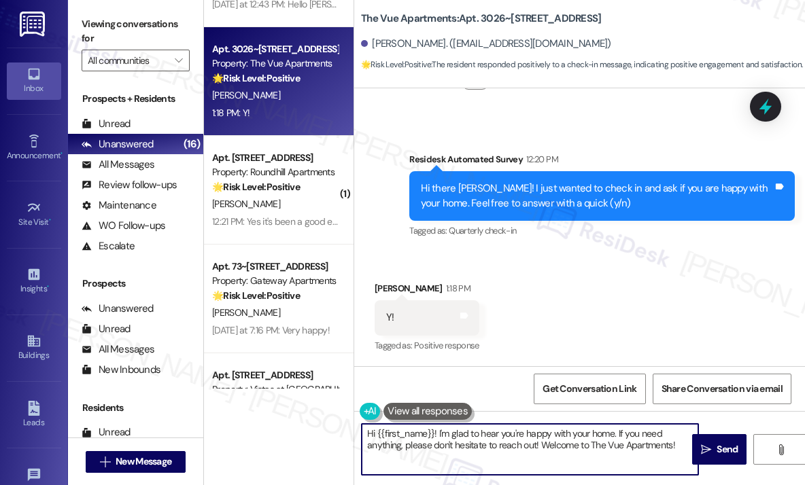
click at [502, 438] on textarea "Hi {{first_name}}! I'm glad to hear you're happy with your home. If you need an…" at bounding box center [530, 449] width 336 height 51
drag, startPoint x: 617, startPoint y: 434, endPoint x: 685, endPoint y: 447, distance: 69.9
click at [685, 447] on textarea "Hi {{first_name}}! I'm glad to hear you're happy with your home. If you need an…" at bounding box center [530, 449] width 336 height 51
paste textarea "Great! 😊 If I may ask...has {{property}} lived up to your expectations?"
click at [645, 432] on textarea "Hi {{first_name}}! I'm glad to hear you're happy with your home. Great! 😊 If I …" at bounding box center [530, 449] width 336 height 51
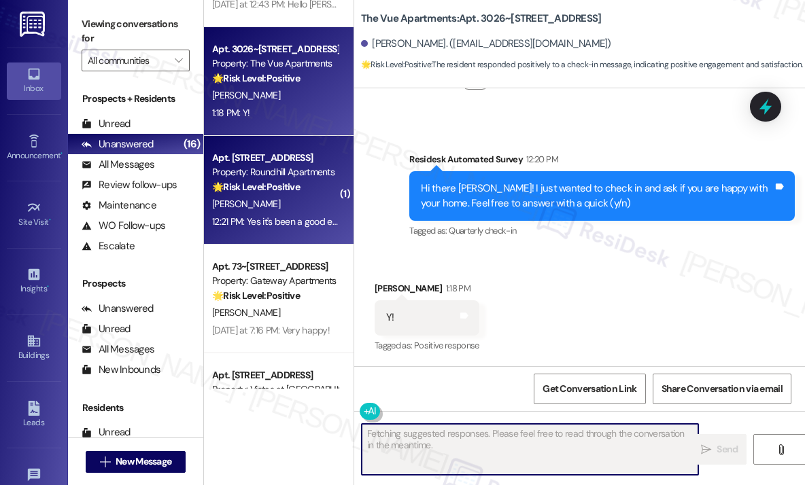
scroll to position [513, 0]
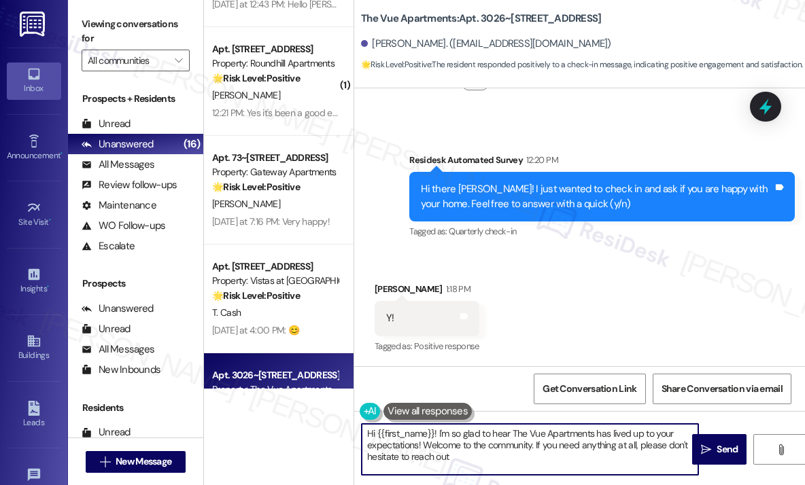
type textarea "Hi {{first_name}}! I'm so glad to hear The Vue Apartments has lived up to your …"
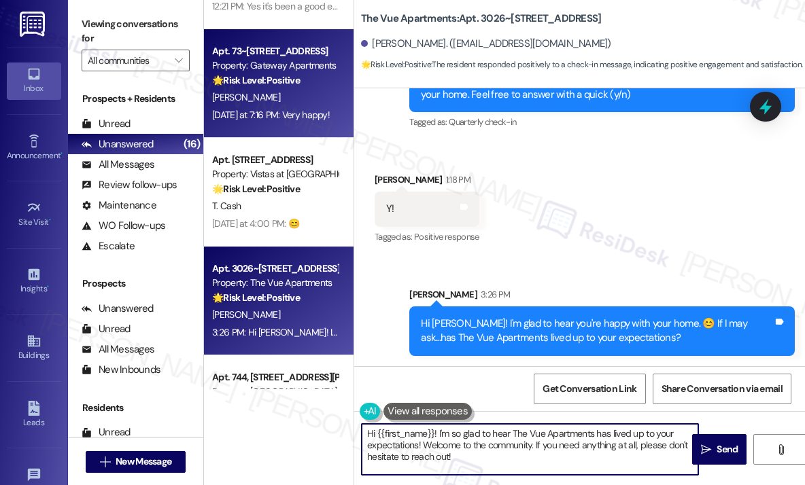
scroll to position [1088, 0]
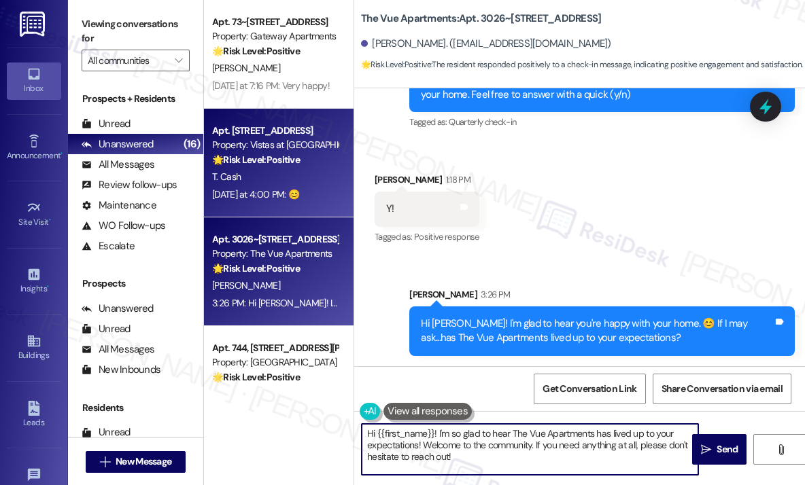
click at [280, 193] on div "Yesterday at 4:00 PM: 😊 Yesterday at 4:00 PM: 😊" at bounding box center [255, 194] width 87 height 12
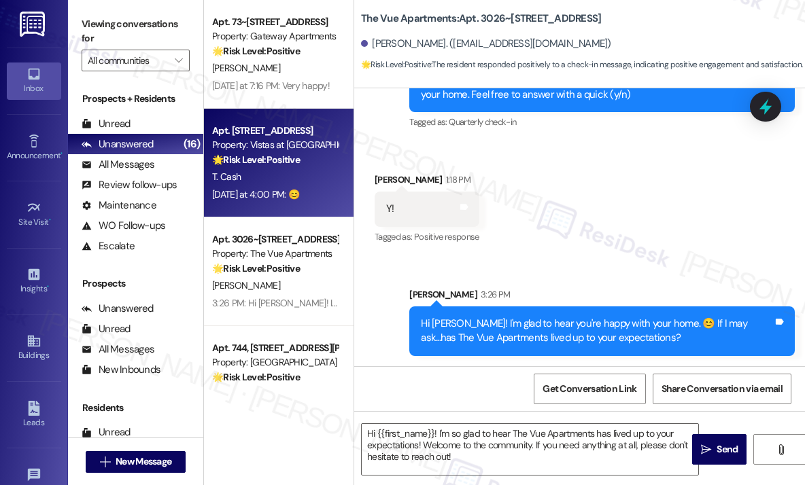
type textarea "Fetching suggested responses. Please feel free to read through the conversation…"
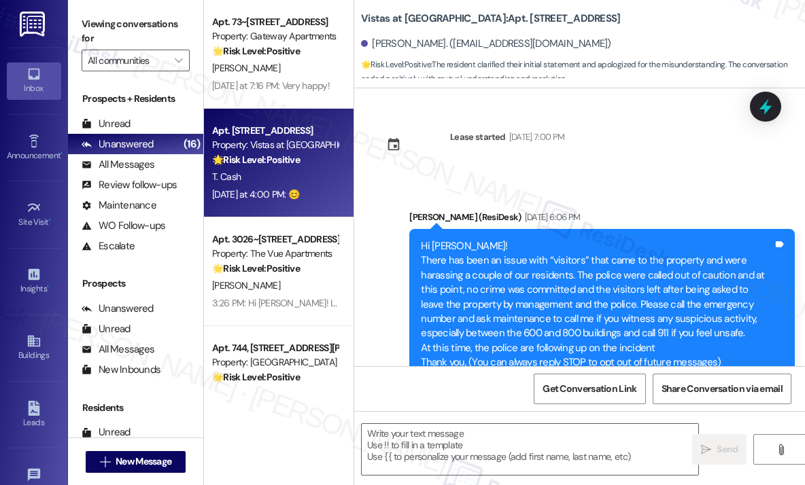
scroll to position [10459, 0]
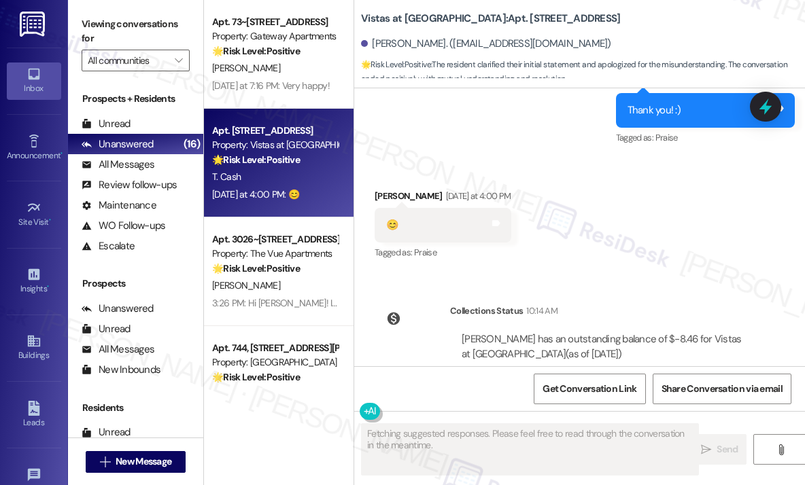
click at [672, 233] on div "Lease started Dec 31, 2024 at 7:00 PM Announcement, sent via SMS Sarah (ResiDes…" at bounding box center [579, 227] width 451 height 278
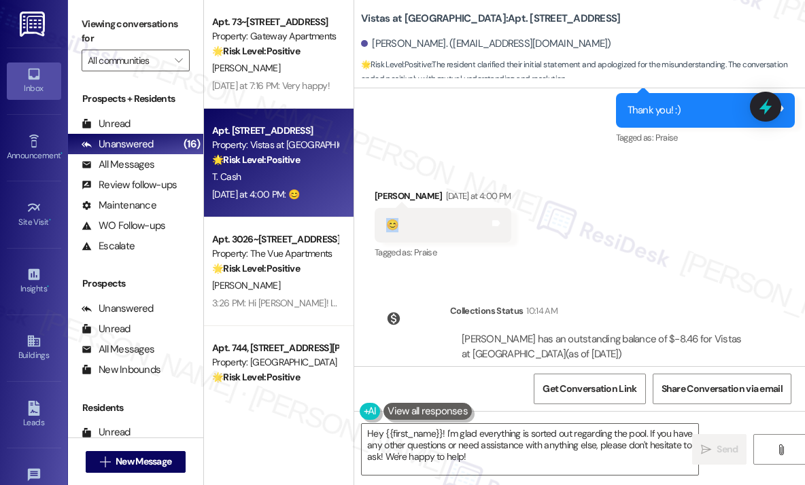
drag, startPoint x: 406, startPoint y: 178, endPoint x: 387, endPoint y: 179, distance: 19.0
click at [387, 208] on div "😊 Tags and notes" at bounding box center [443, 225] width 137 height 35
copy div "😊"
click at [625, 208] on div "Received via SMS Trudy Cash Yesterday at 4:00 PM 😊 Tags and notes Tagged as: Pr…" at bounding box center [579, 215] width 451 height 115
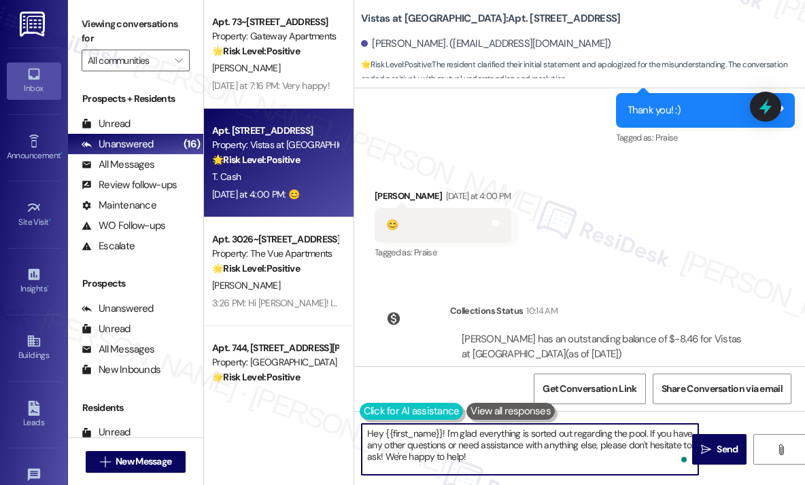
drag, startPoint x: 493, startPoint y: 451, endPoint x: 362, endPoint y: 421, distance: 135.4
click at [361, 423] on div "Hey {{first_name}}! I'm glad everything is sorted out regarding the pool. If yo…" at bounding box center [523, 449] width 338 height 52
paste textarea "😊"
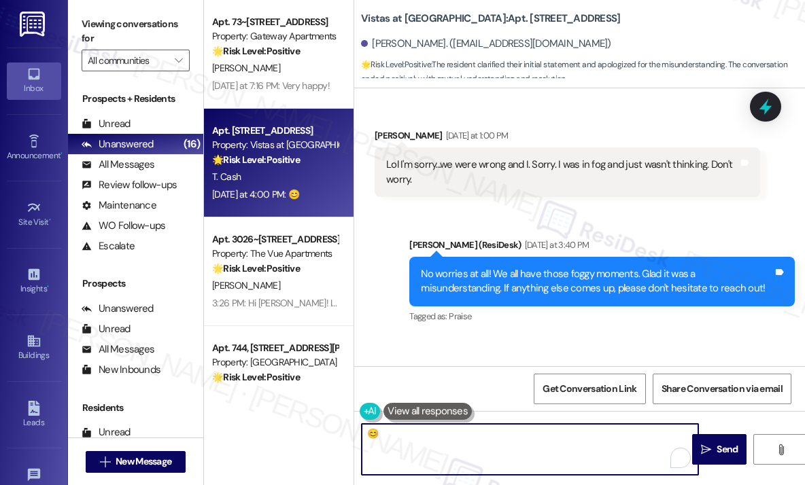
scroll to position [10256, 0]
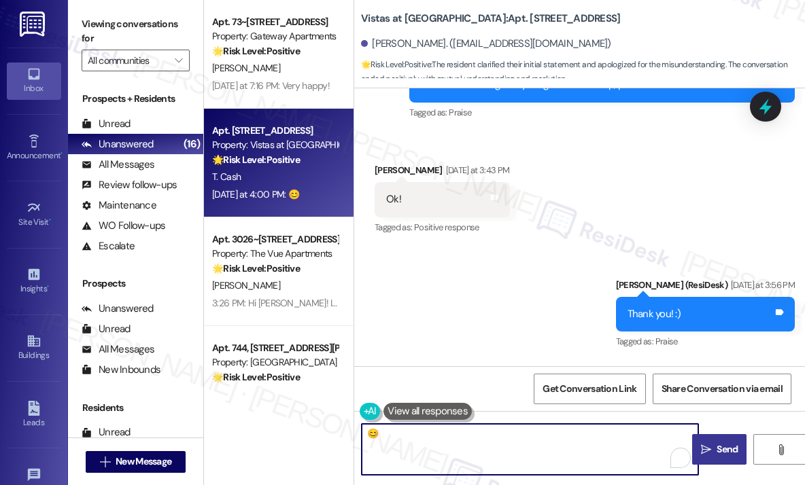
type textarea "😊"
click at [712, 451] on span " Send" at bounding box center [719, 449] width 43 height 14
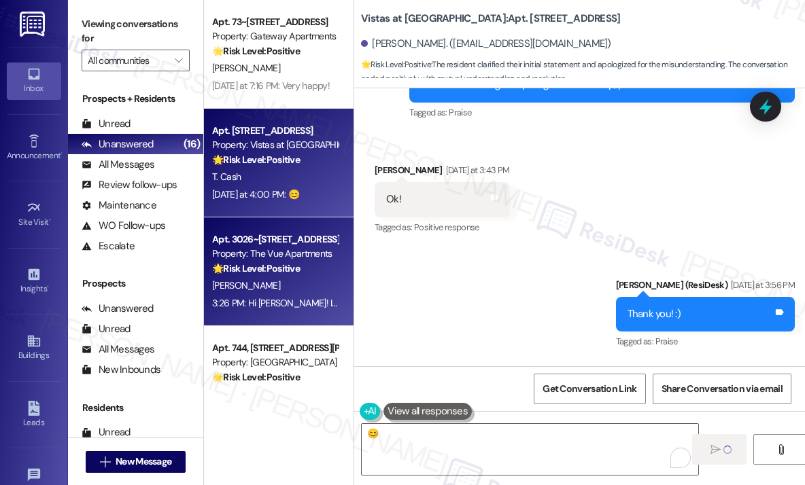
click at [305, 285] on div "C. Wyman" at bounding box center [275, 285] width 128 height 17
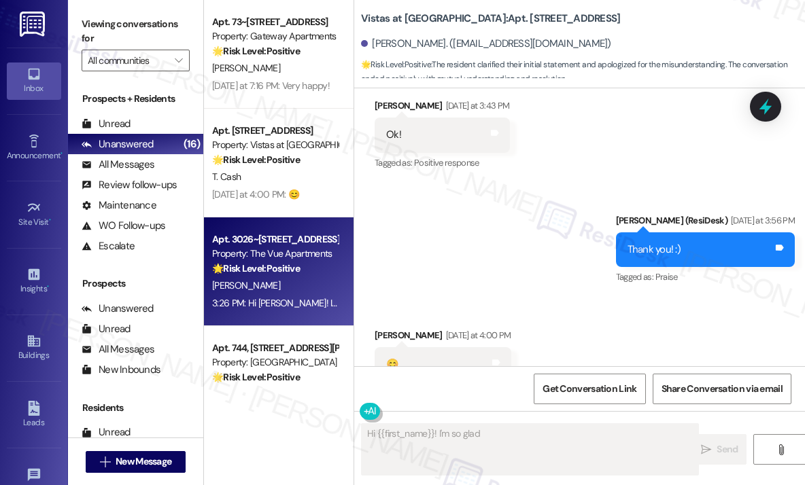
scroll to position [642, 0]
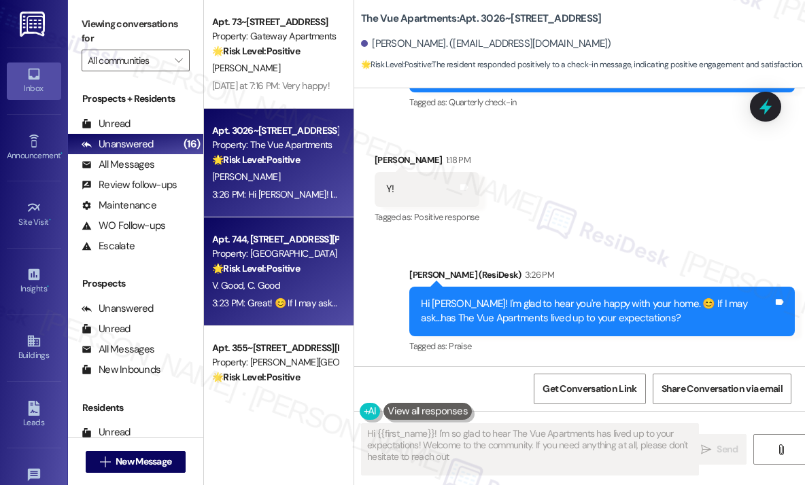
type textarea "Hi {{first_name}}! I'm so glad to hear The Vue Apartments has lived up to your …"
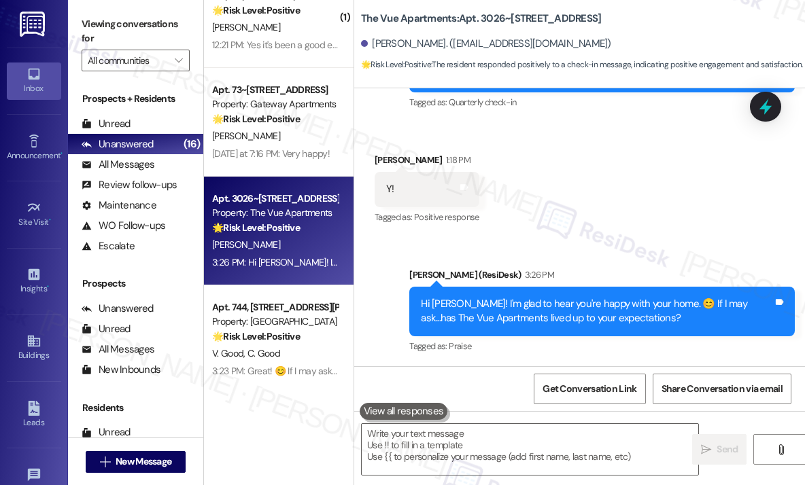
scroll to position [1011, 0]
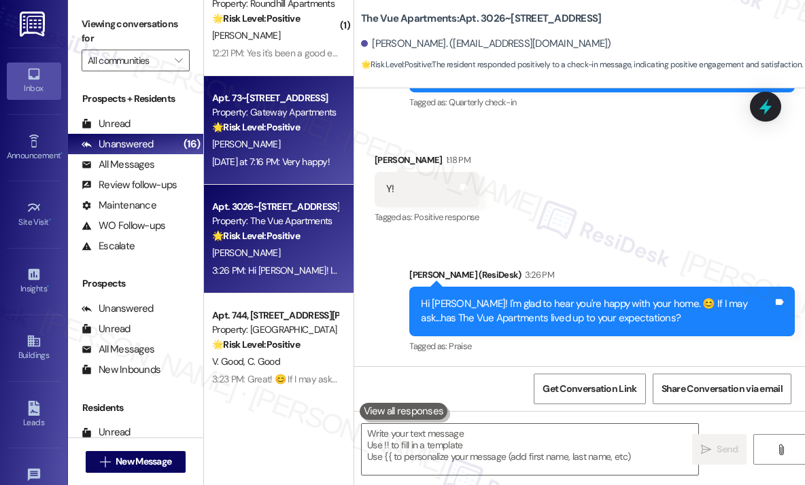
click at [302, 156] on div "Yesterday at 7:16 PM: Very happy! Yesterday at 7:16 PM: Very happy!" at bounding box center [271, 162] width 118 height 12
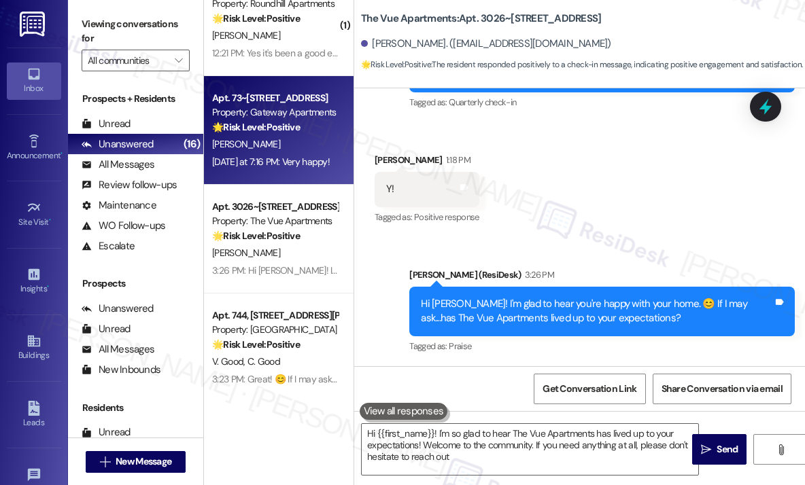
type textarea "Hi {{first_name}}! I'm so glad to hear The Vue Apartments has lived up to your …"
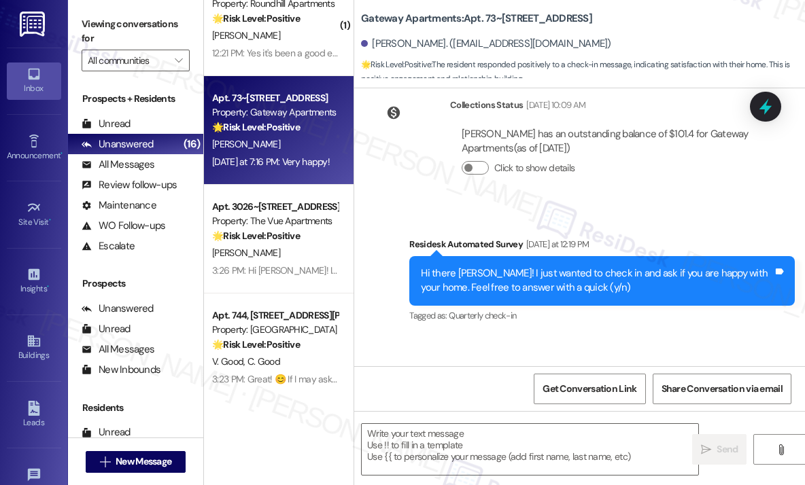
type textarea "Fetching suggested responses. Please feel free to read through the conversation…"
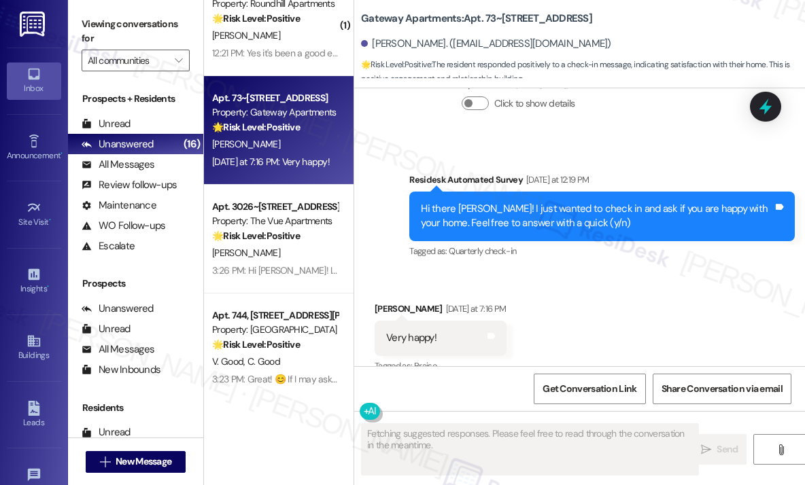
scroll to position [369, 0]
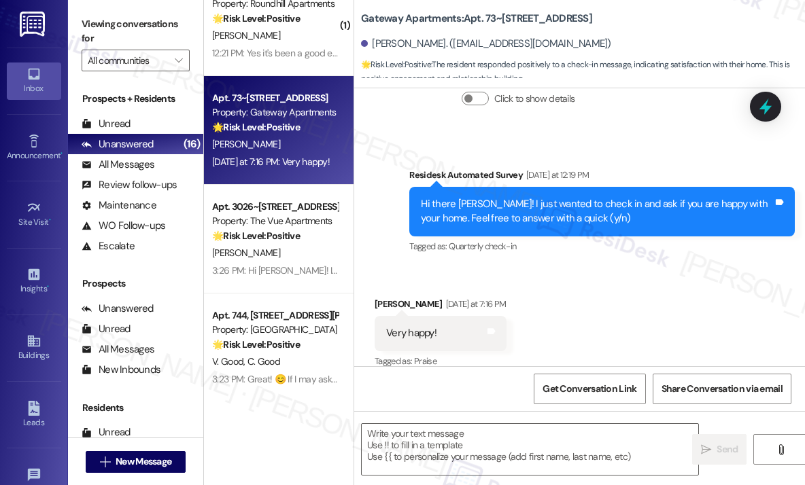
click at [603, 268] on div "Received via SMS William Grant Yesterday at 7:16 PM Very happy! Tags and notes …" at bounding box center [579, 323] width 451 height 115
click at [421, 451] on textarea at bounding box center [530, 449] width 336 height 51
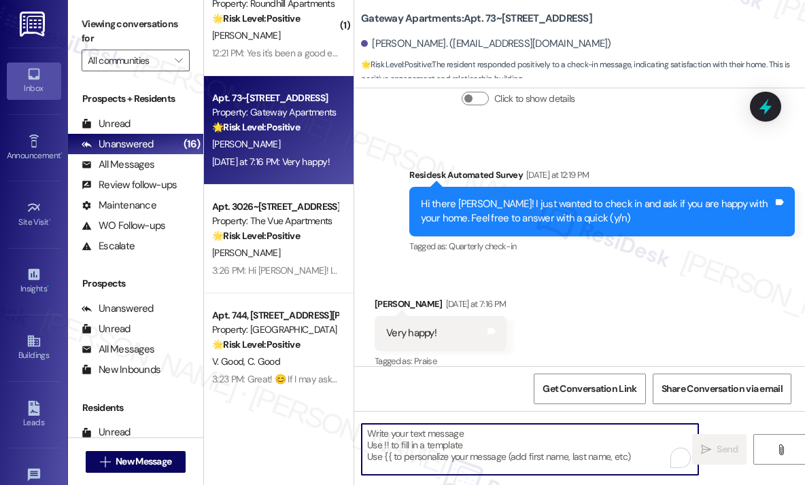
paste textarea "Great! 😊 If I may ask...has {{property}} lived up to your expectations?"
type textarea "Great! 😊 If I may ask...has {{property}} lived up to your expectations?"
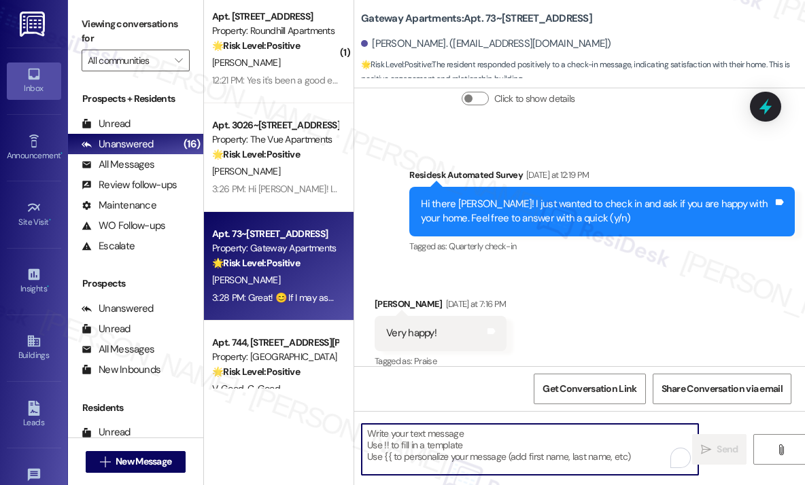
scroll to position [943, 0]
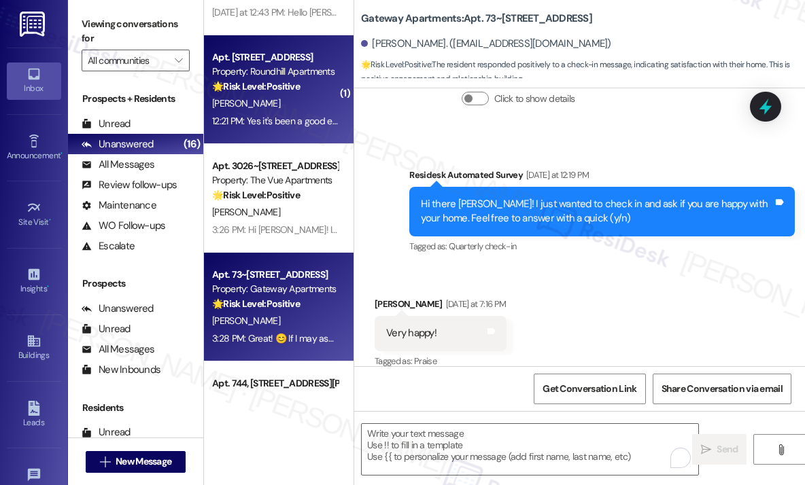
click at [296, 81] on strong "🌟 Risk Level: Positive" at bounding box center [256, 86] width 88 height 12
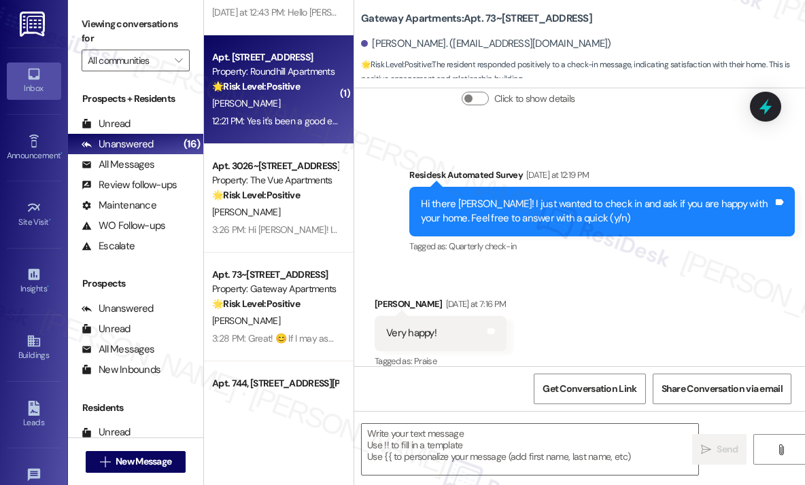
type textarea "Fetching suggested responses. Please feel free to read through the conversation…"
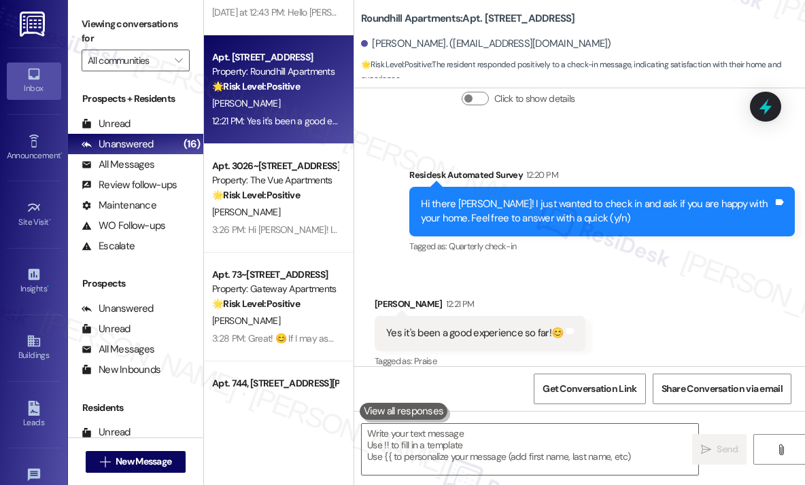
click at [552, 246] on div "Survey, sent via SMS Residesk Automated Survey 12:20 PM Hi there Renee! I just …" at bounding box center [602, 212] width 406 height 109
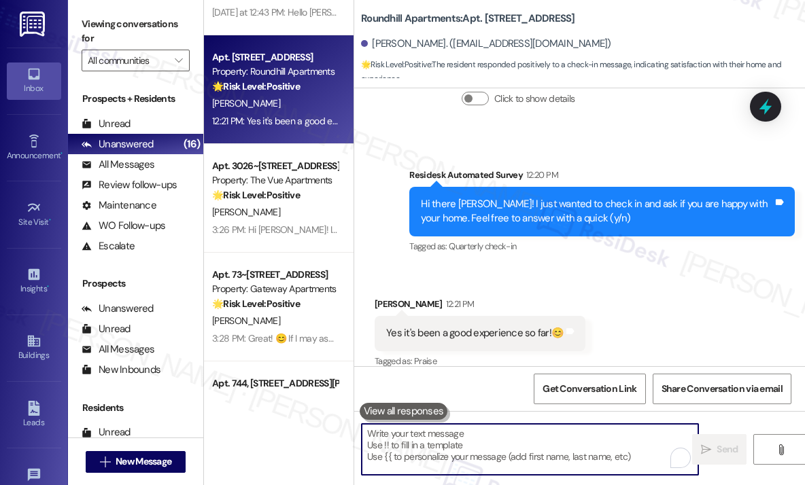
click at [518, 437] on textarea "To enrich screen reader interactions, please activate Accessibility in Grammarl…" at bounding box center [530, 449] width 336 height 51
paste textarea "Great! 😊 If I may ask...has {{property}} lived up to your expectations?"
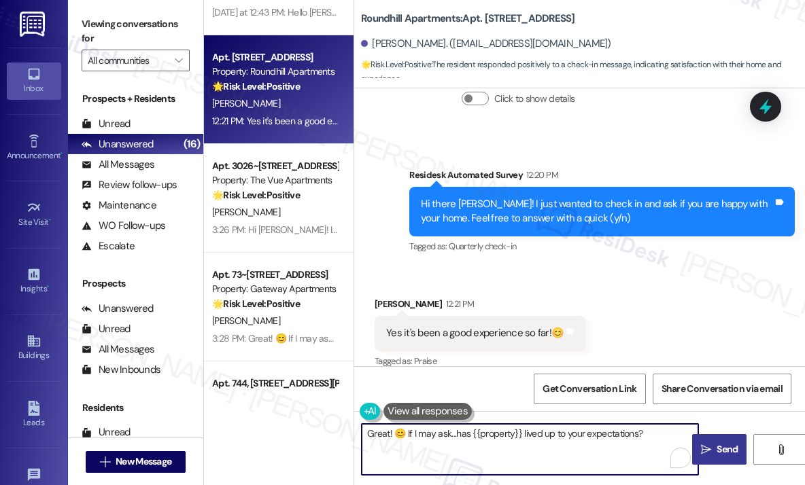
click at [728, 448] on span "Send" at bounding box center [726, 449] width 21 height 14
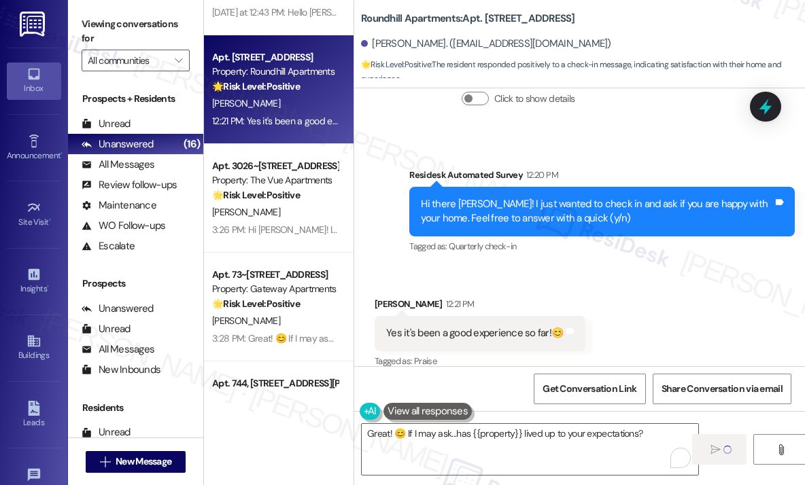
type textarea "Fetching suggested responses. Please feel free to read through the conversation…"
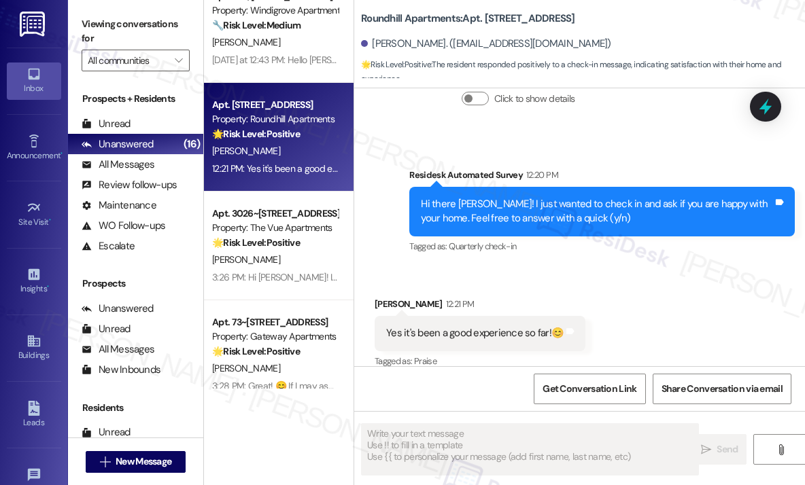
scroll to position [875, 0]
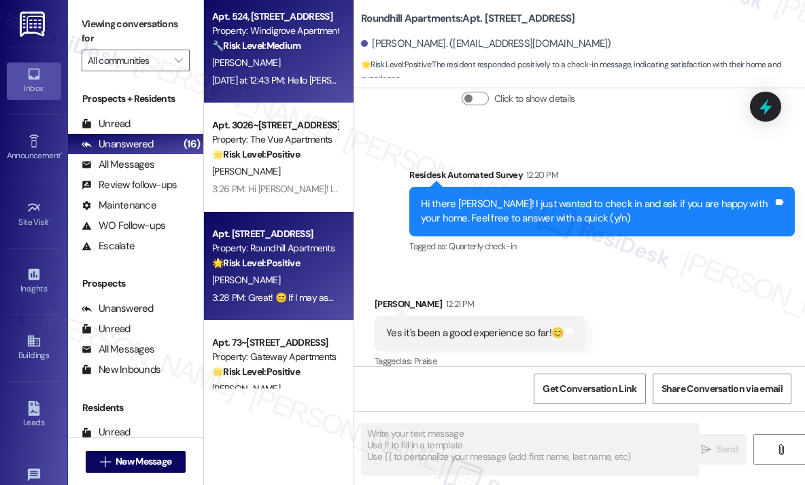
click at [285, 82] on div "Yesterday at 12:43 PM: Hello Sarah This is Victor Nelson in apartment #524. I a…" at bounding box center [672, 80] width 920 height 12
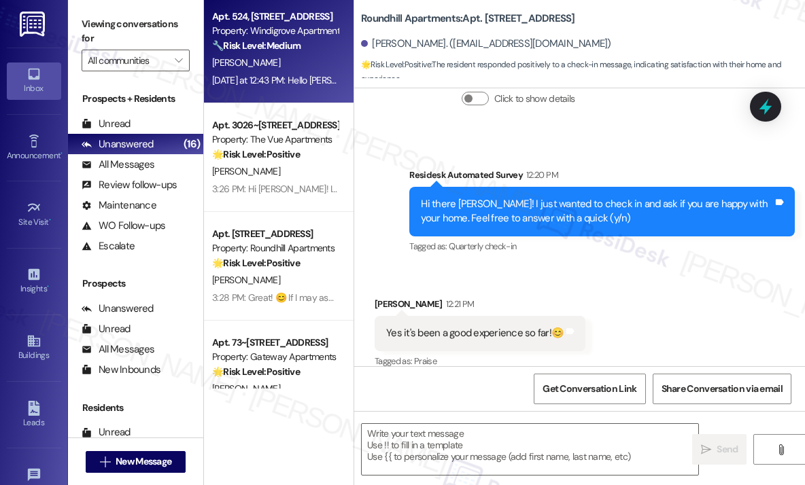
type textarea "Fetching suggested responses. Please feel free to read through the conversation…"
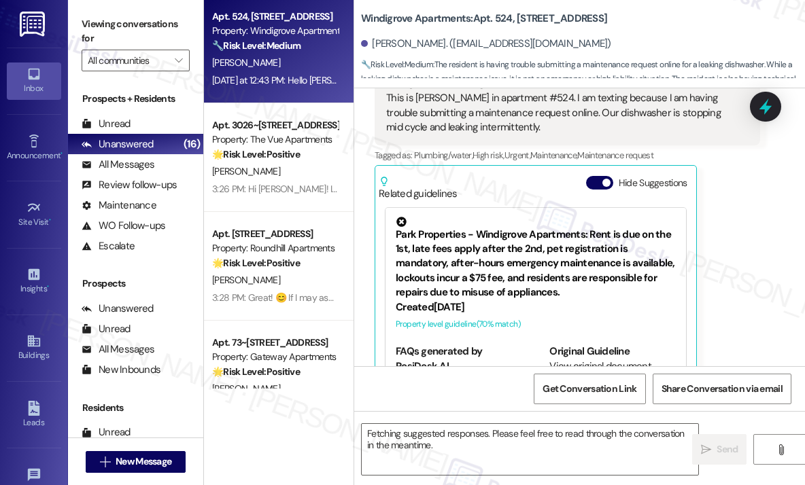
scroll to position [220, 0]
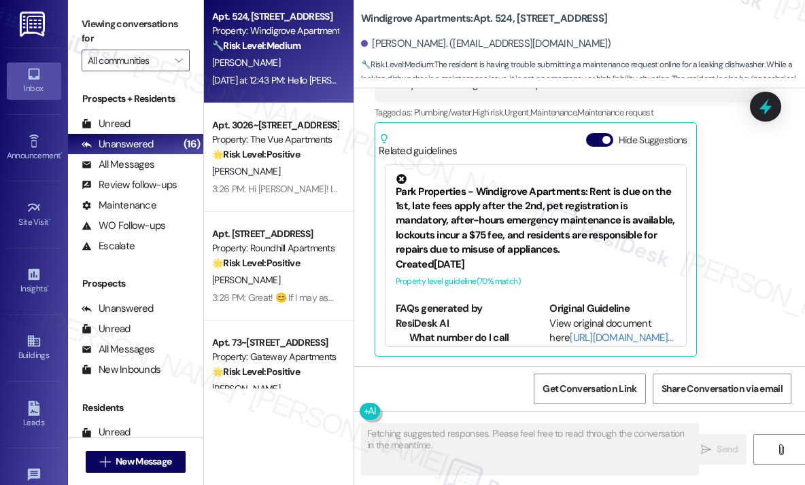
click at [738, 276] on div "Victor Nelson Neutral Yesterday at 12:43 PM Hello Sarah This is Victor Nelson i…" at bounding box center [567, 173] width 385 height 366
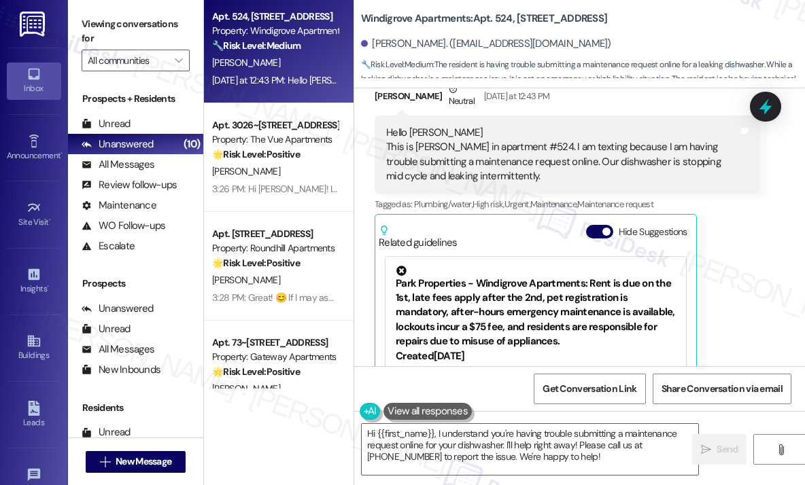
scroll to position [16, 0]
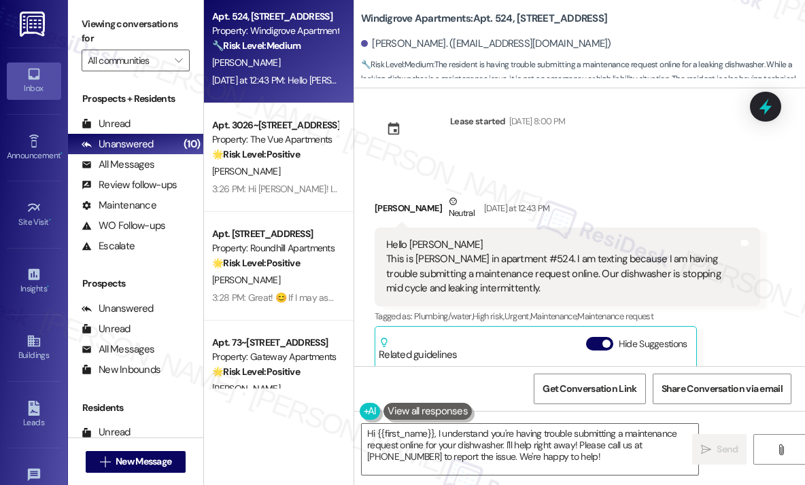
click at [731, 167] on div "Received via SMS Victor Nelson Neutral Yesterday at 12:43 PM Hello Sarah This i…" at bounding box center [579, 367] width 451 height 407
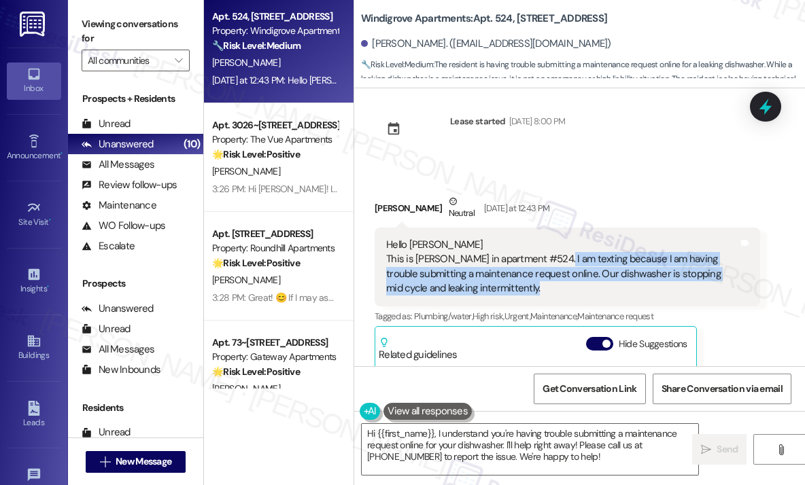
drag, startPoint x: 558, startPoint y: 284, endPoint x: 571, endPoint y: 279, distance: 13.8
click at [557, 264] on div "Hello Sarah This is Victor Nelson in apartment #524. I am texting because I am …" at bounding box center [562, 267] width 352 height 58
copy div "I am texting because I am having trouble submitting a maintenance request onlin…"
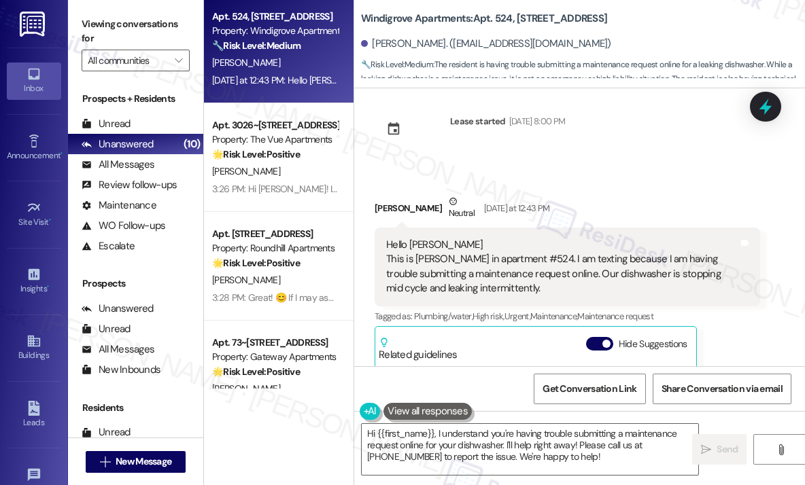
click at [657, 150] on div "Lease started Aug 31, 2024 at 8:00 PM Received via SMS Victor Nelson Neutral Ye…" at bounding box center [579, 227] width 451 height 278
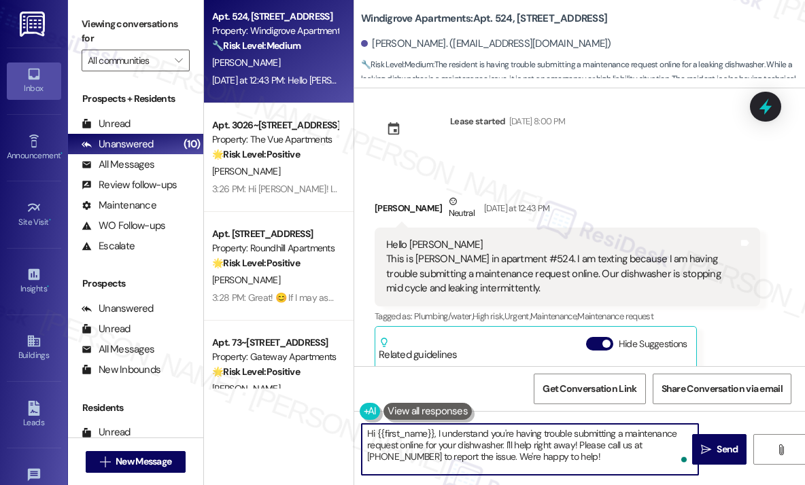
drag, startPoint x: 565, startPoint y: 457, endPoint x: 433, endPoint y: 434, distance: 133.9
click at [433, 434] on textarea "Hi {{first_name}}, I understand you're having trouble submitting a maintenance …" at bounding box center [530, 449] width 336 height 51
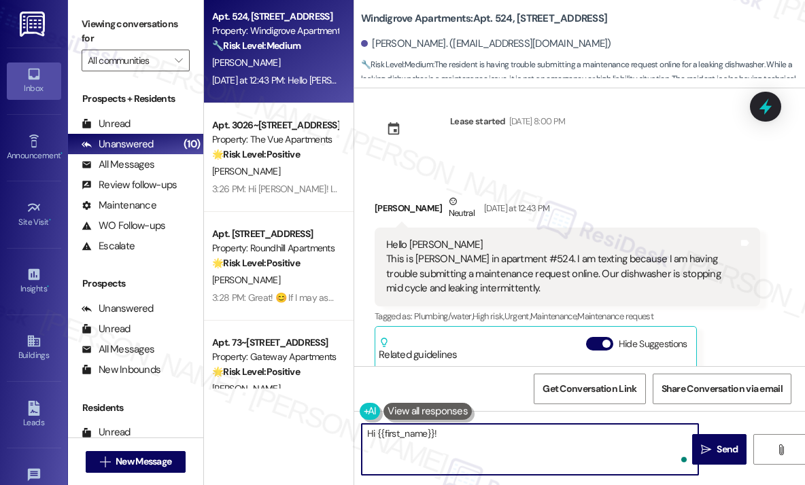
paste textarea "Thanks for letting me know — can you share when you first noticed the dishwashe…"
type textarea "Hi {{first_name}}! Thanks for letting me know — can you share when you first no…"
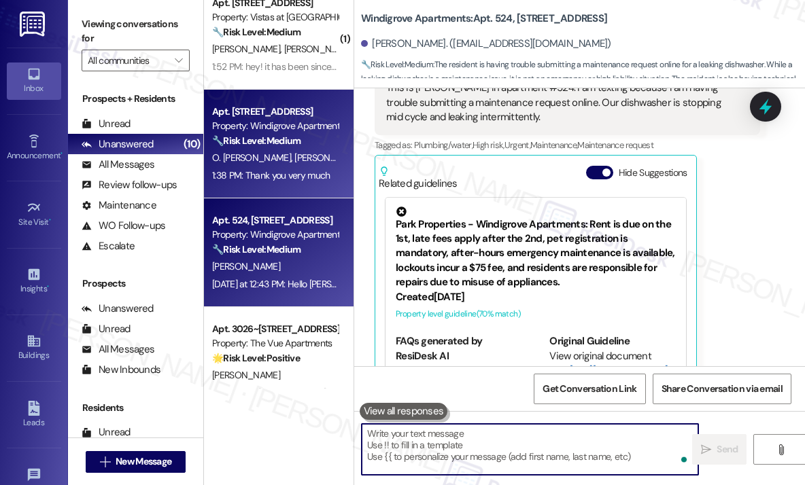
scroll to position [220, 0]
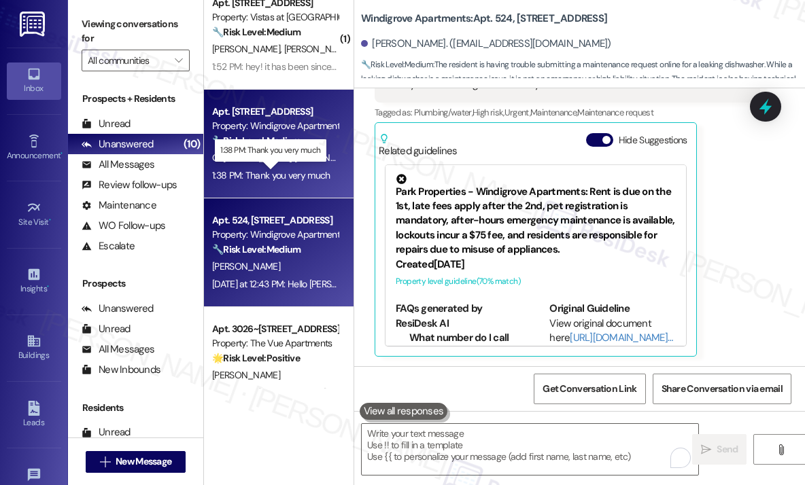
click at [294, 174] on div "1:38 PM: Thank you very much 1:38 PM: Thank you very much" at bounding box center [271, 175] width 118 height 12
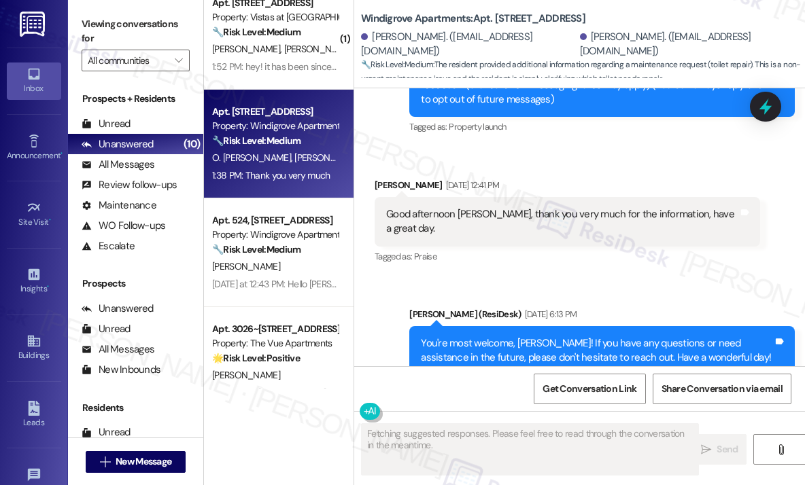
scroll to position [9546, 0]
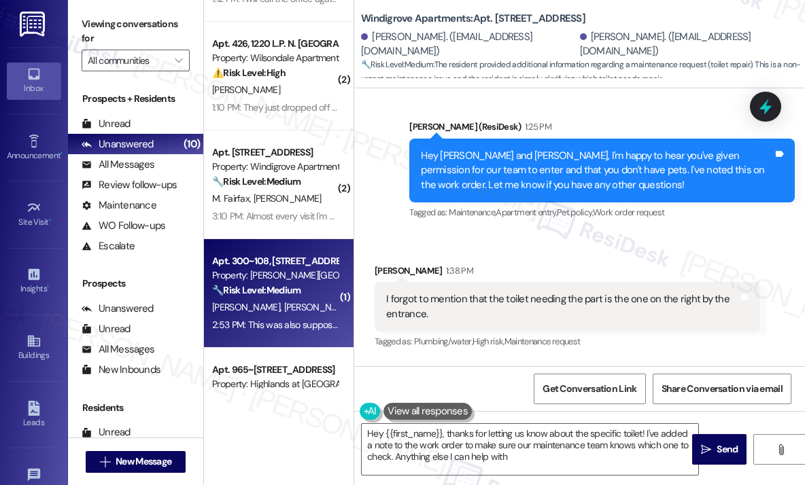
type textarea "Hey {{first_name}}, thanks for letting us know about the specific toilet! I've …"
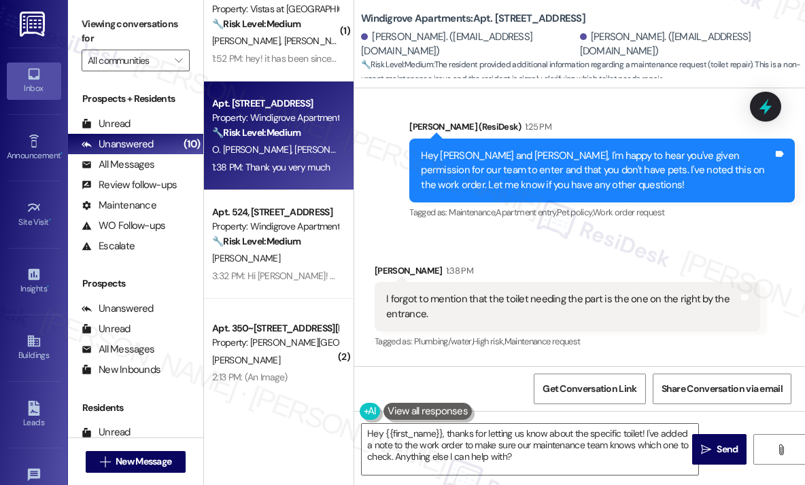
scroll to position [699, 0]
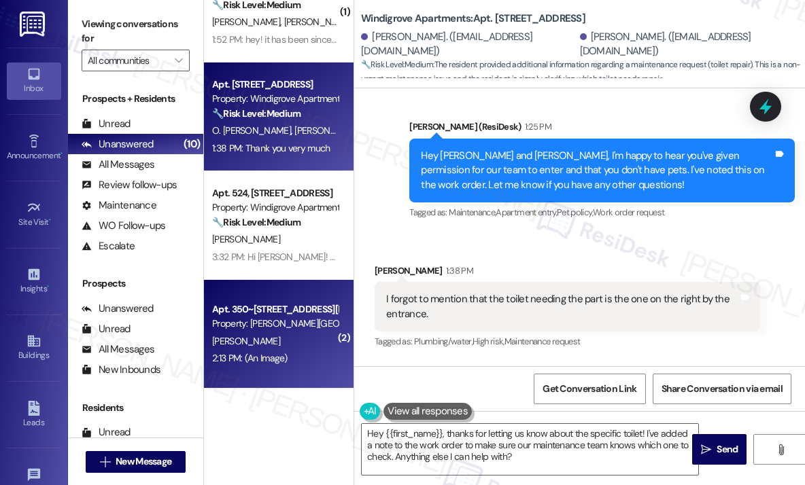
click at [285, 317] on div "Property: Preston Lake Apartments" at bounding box center [275, 324] width 126 height 14
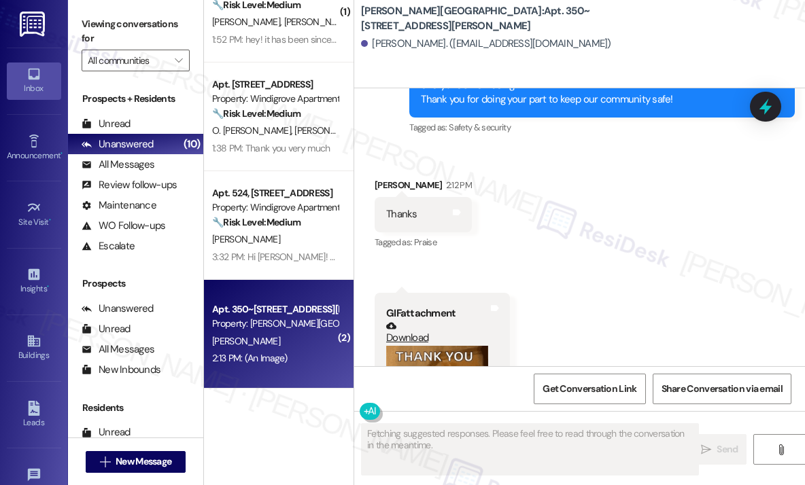
scroll to position [3479, 0]
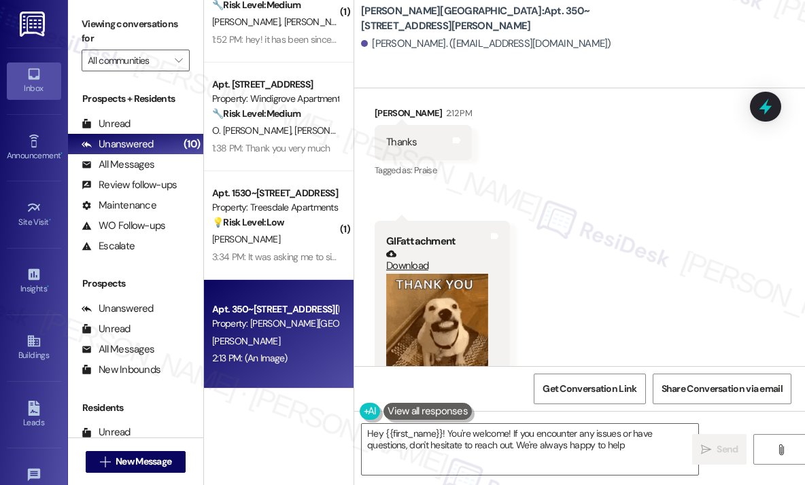
type textarea "Hey {{first_name}}! You're welcome! If you encounter any issues or have questio…"
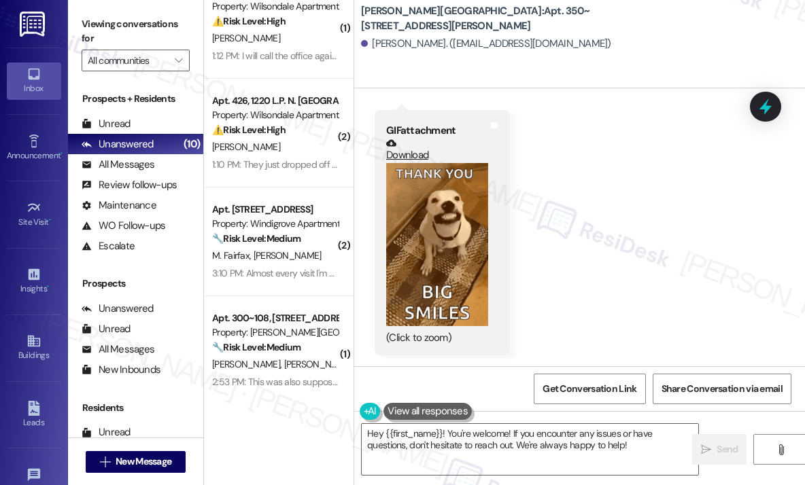
scroll to position [0, 0]
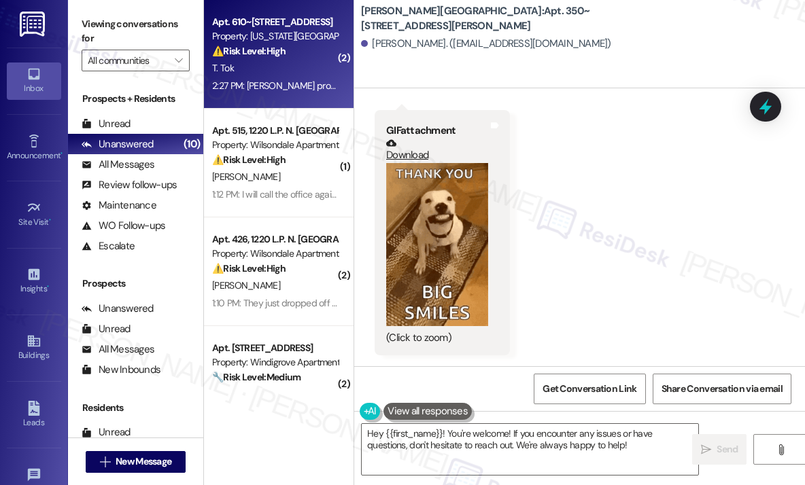
click at [252, 65] on div "T. Tok" at bounding box center [275, 68] width 128 height 17
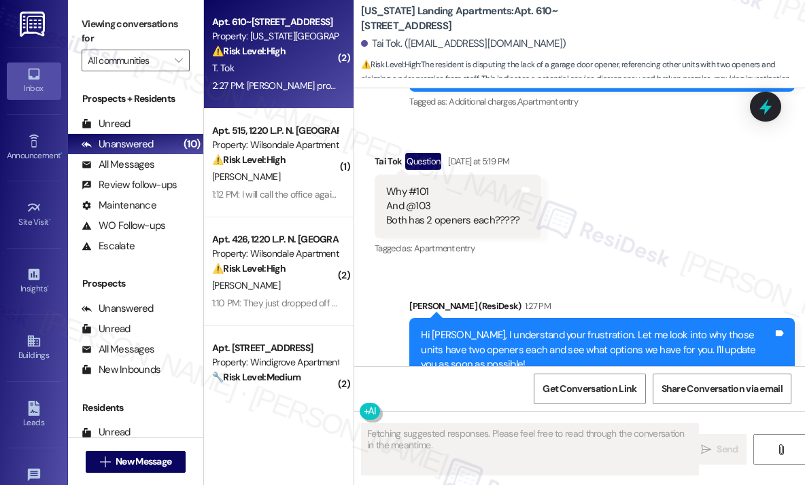
scroll to position [16176, 0]
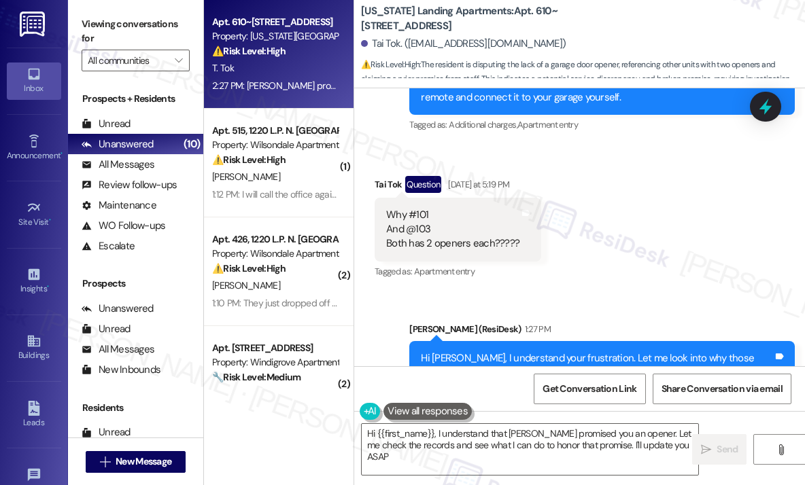
type textarea "Hi {{first_name}}, I understand that Ms. Hollie promised you an opener. Let me …"
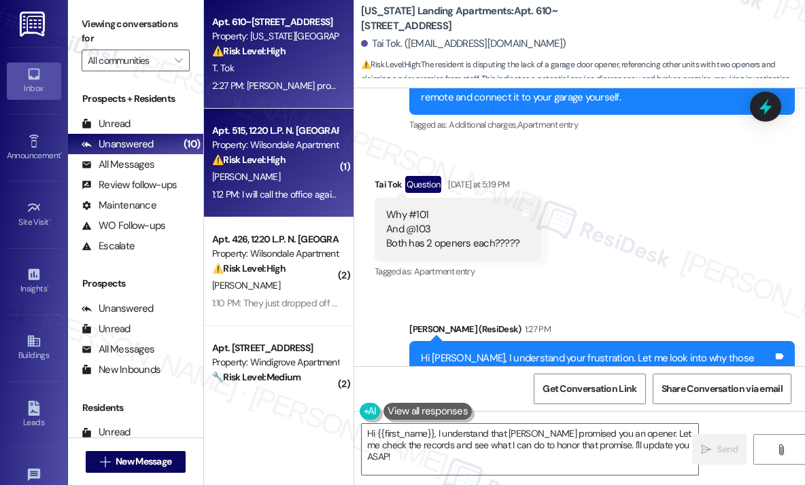
click at [309, 183] on div "[PERSON_NAME]" at bounding box center [275, 177] width 128 height 17
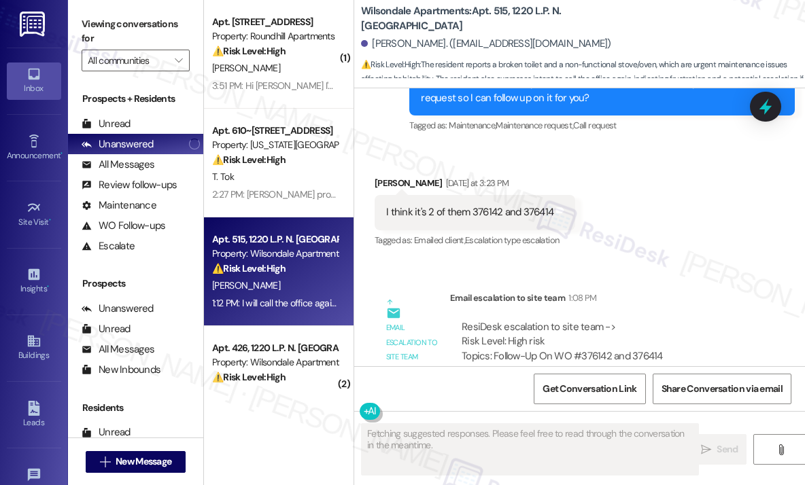
scroll to position [24298, 0]
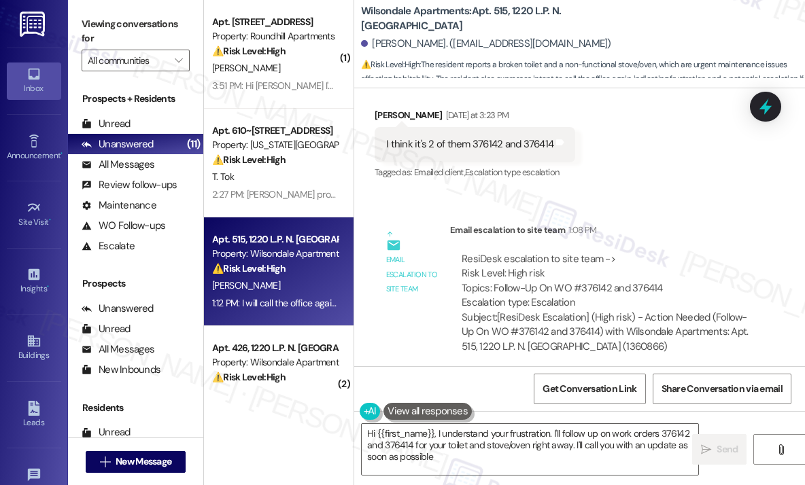
type textarea "Hi {{first_name}}, I understand your frustration. I'll follow up on work orders…"
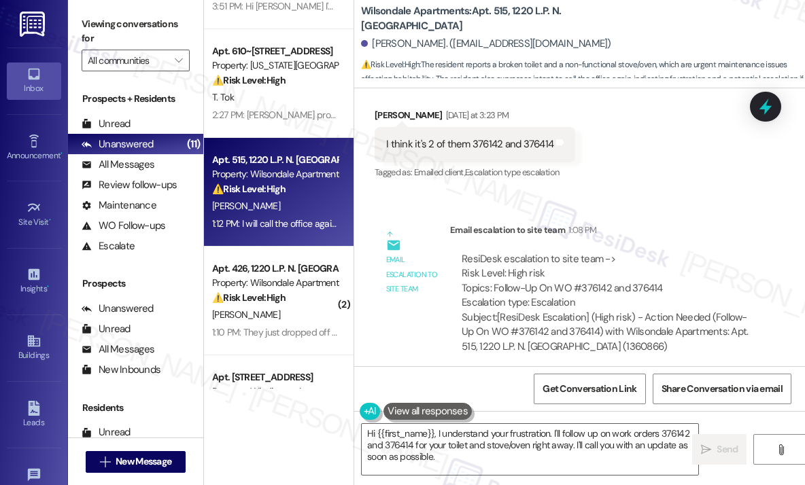
scroll to position [204, 0]
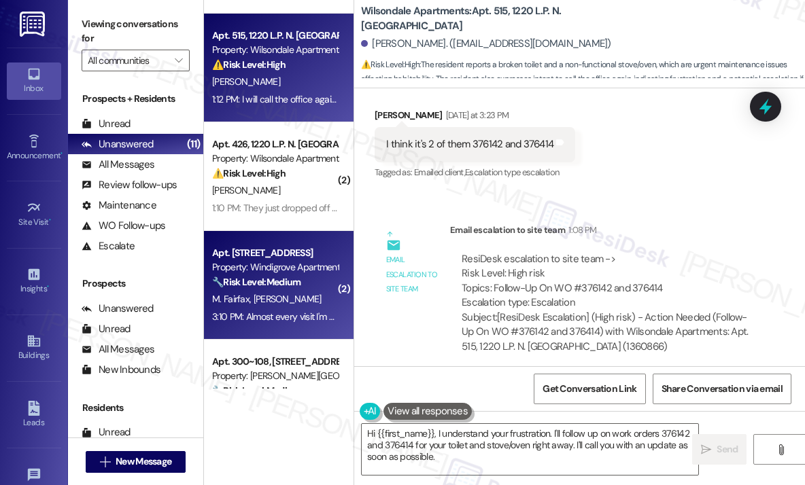
click at [321, 275] on div "🔧 Risk Level: Medium The resident is requesting that lawn maintenance clear deb…" at bounding box center [275, 282] width 126 height 14
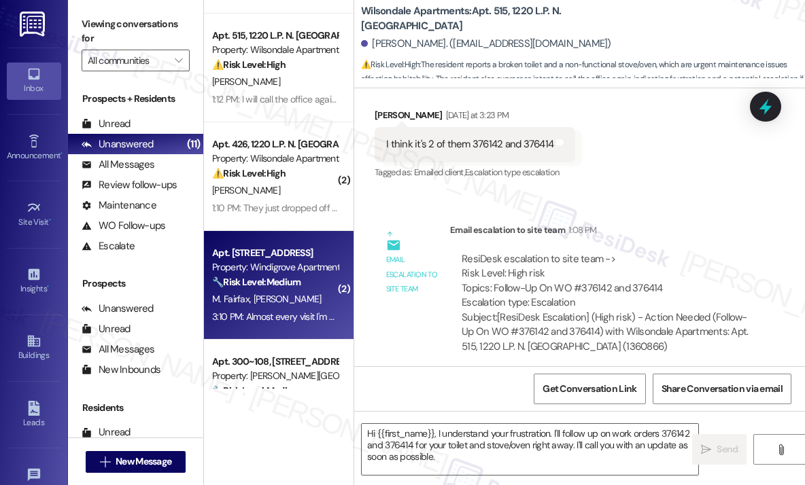
type textarea "Fetching suggested responses. Please feel free to read through the conversation…"
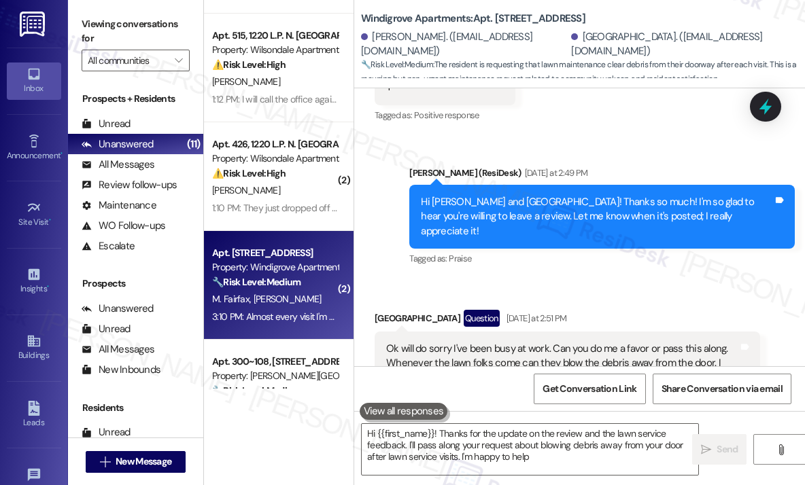
type textarea "Hi {{first_name}}! Thanks for the update on the review and the lawn service fee…"
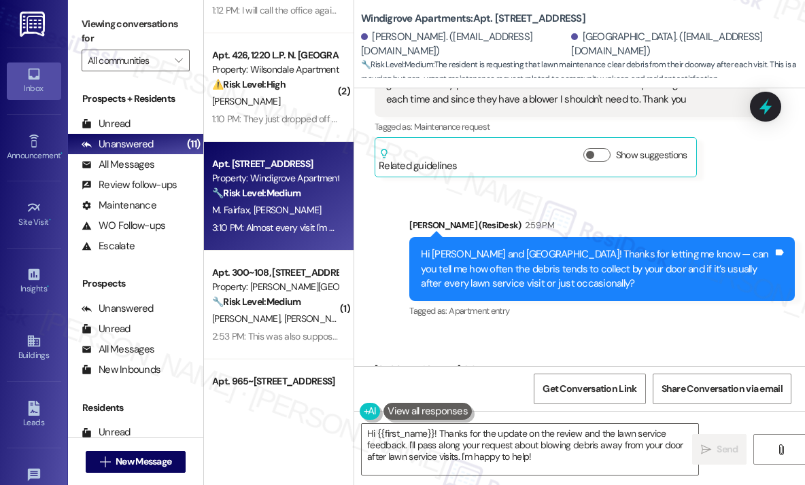
scroll to position [408, 0]
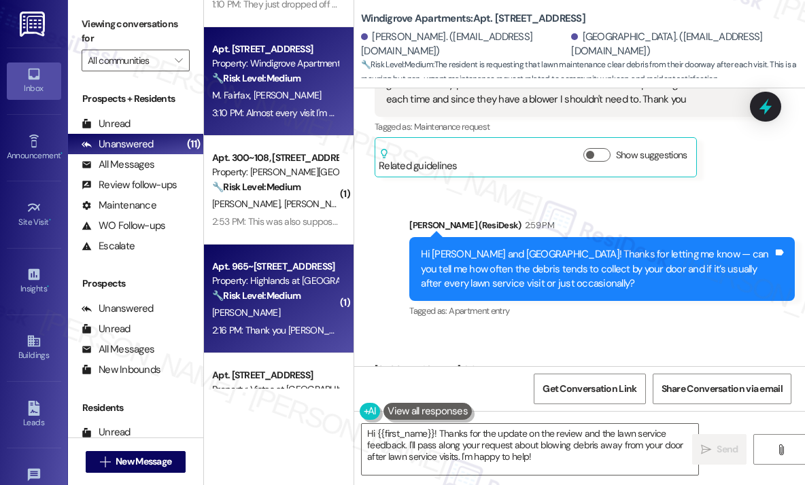
click at [267, 270] on div "Apt. 965~101, 535 I Blackrock Drive" at bounding box center [275, 267] width 126 height 14
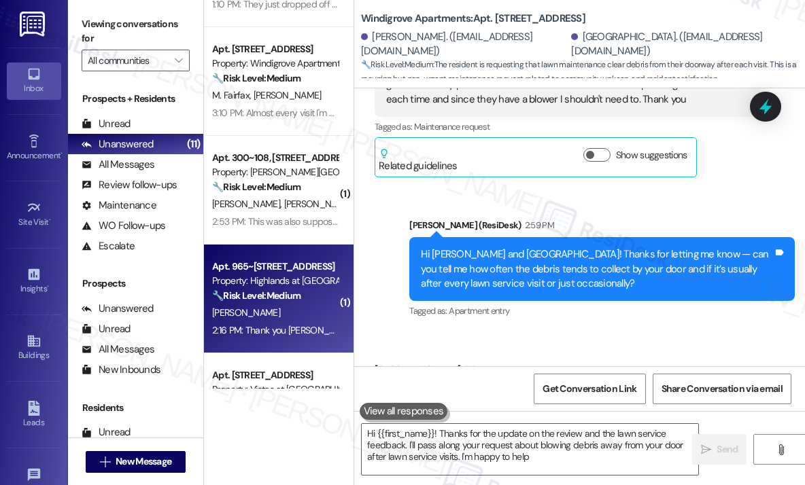
type textarea "Hi {{first_name}}! Thanks for the update on the review and the lawn service fee…"
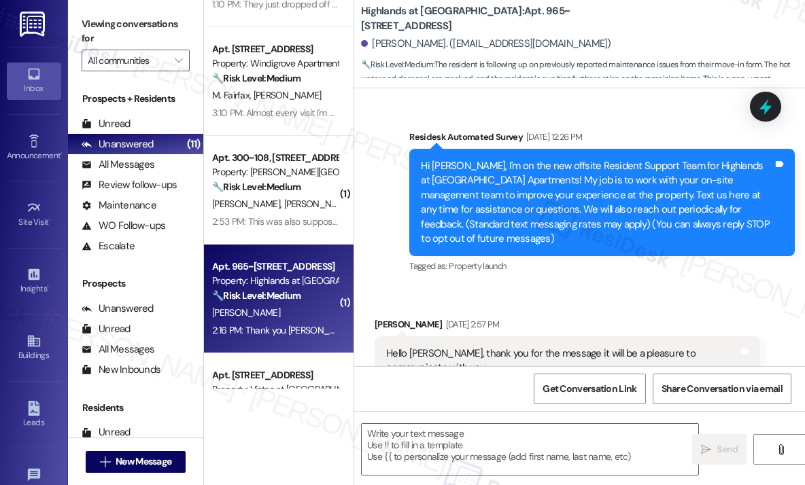
scroll to position [17485, 0]
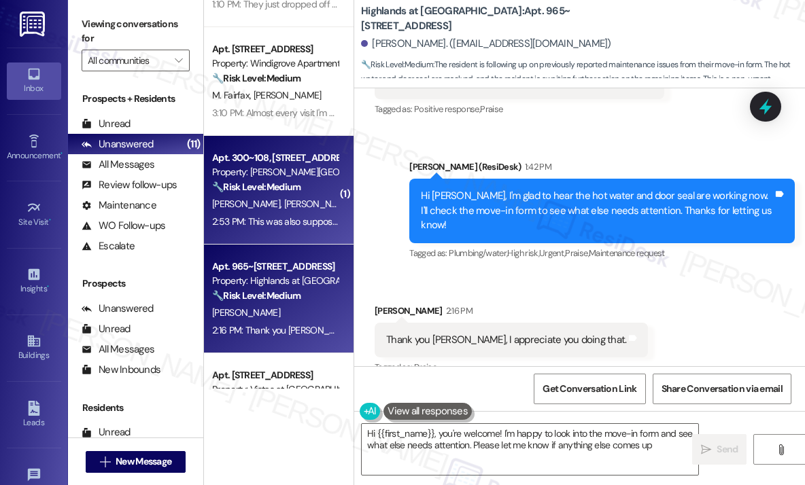
type textarea "Hi {{first_name}}, you're welcome! I'm happy to look into the move-in form and …"
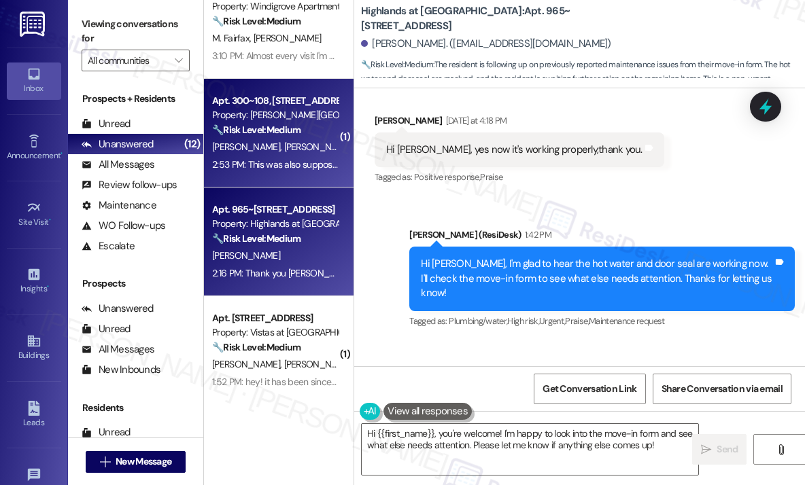
scroll to position [544, 0]
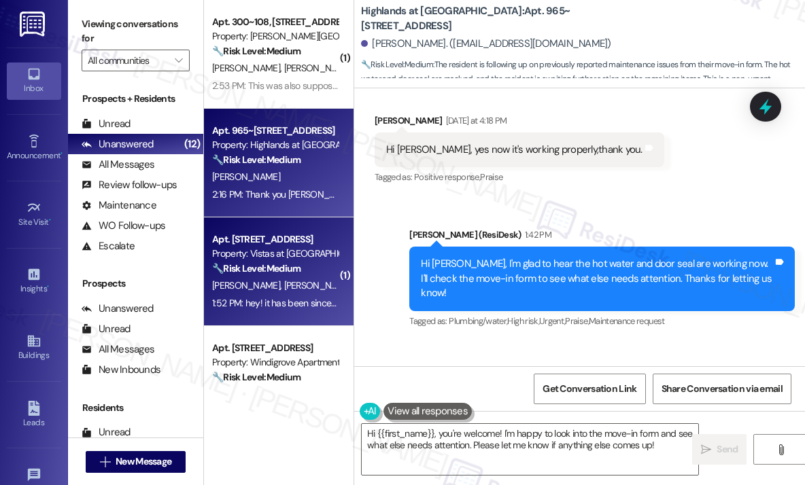
click at [245, 263] on strong "🔧 Risk Level: Medium" at bounding box center [256, 268] width 88 height 12
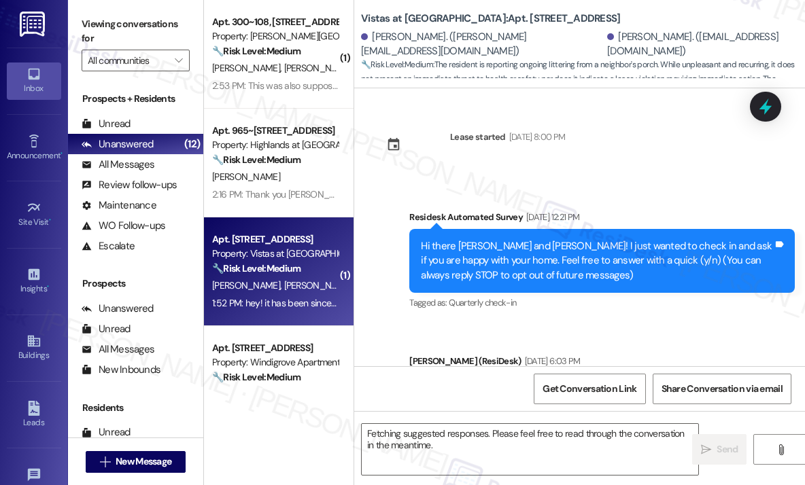
scroll to position [3686, 0]
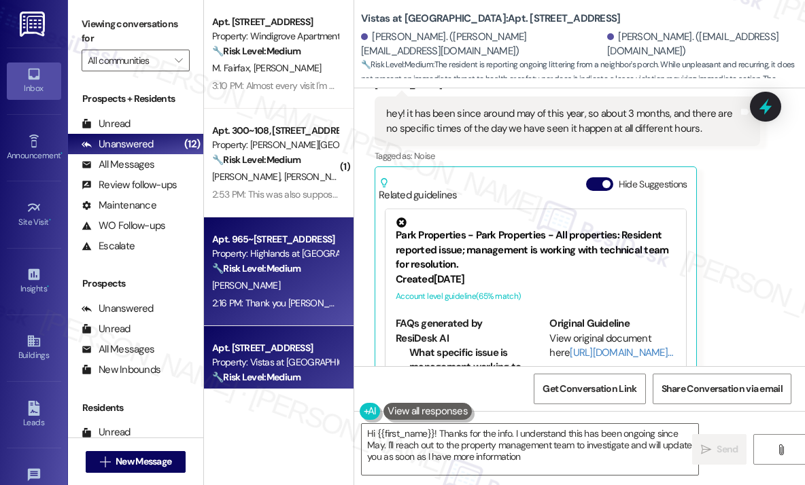
type textarea "Hi {{first_name}}! Thanks for the info. I understand this has been ongoing sinc…"
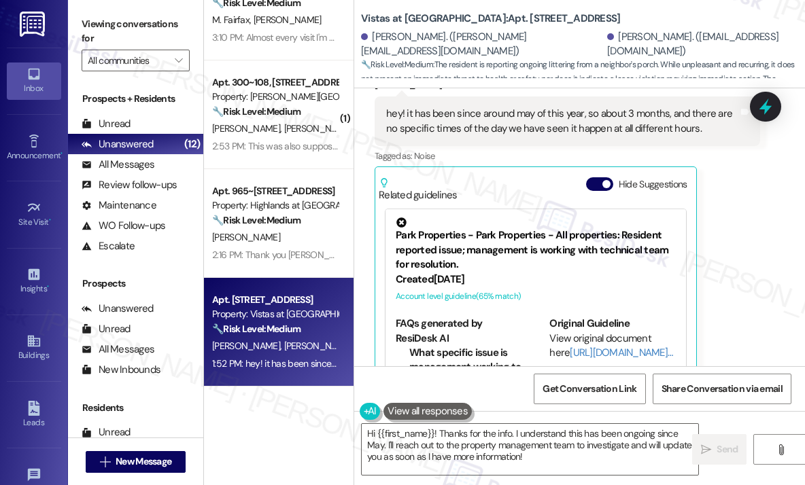
scroll to position [748, 0]
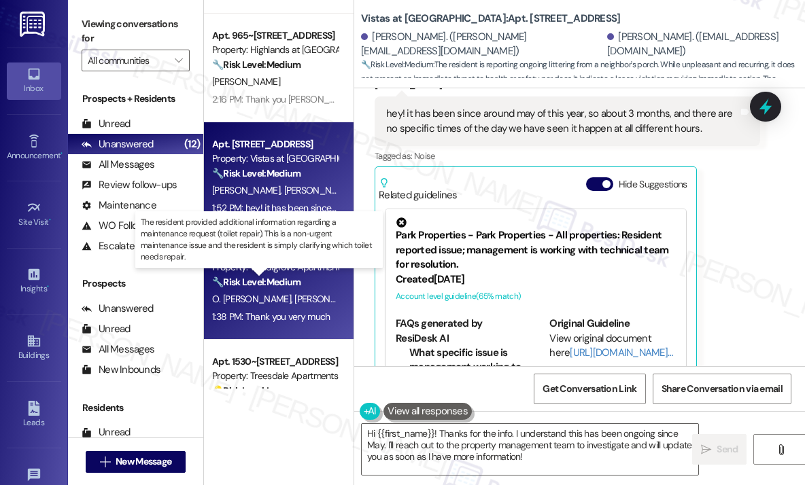
click at [250, 282] on strong "🔧 Risk Level: Medium" at bounding box center [256, 282] width 88 height 12
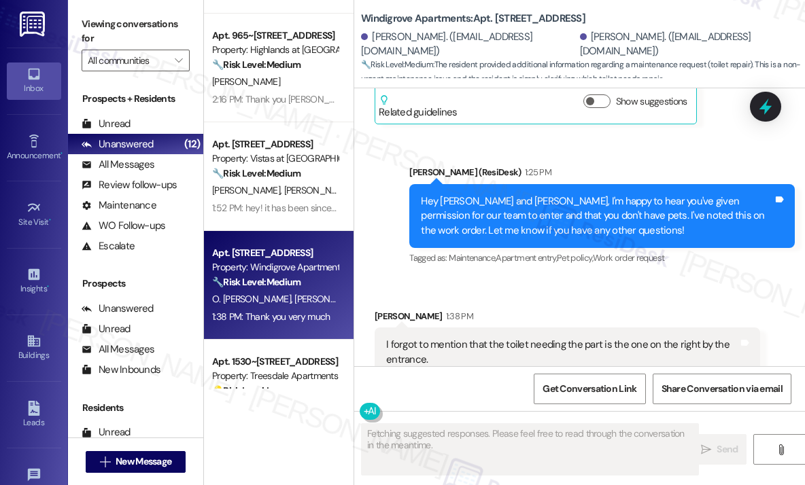
scroll to position [9477, 0]
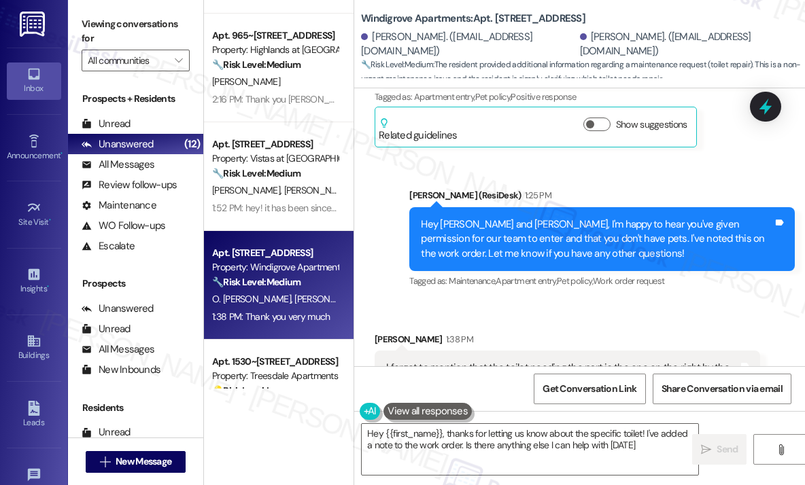
type textarea "Hey {{first_name}}, thanks for letting us know about the specific toilet! I've …"
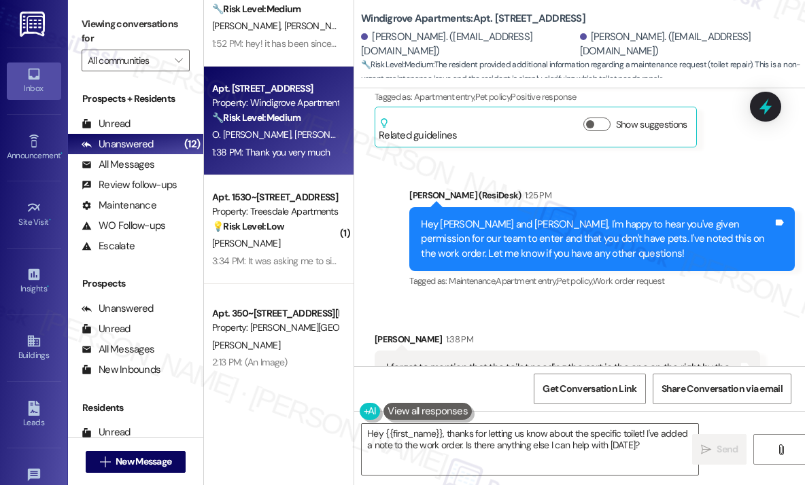
scroll to position [916, 0]
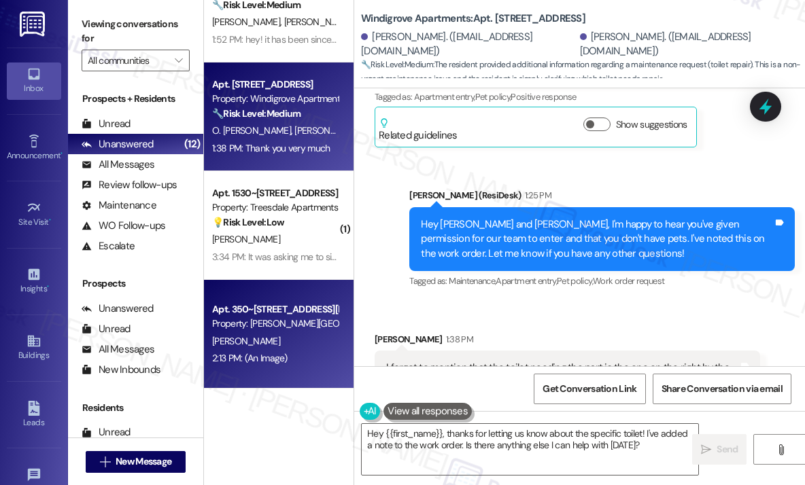
click at [286, 313] on div "Apt. 350~104, 385 Greenfield Ln" at bounding box center [275, 309] width 126 height 14
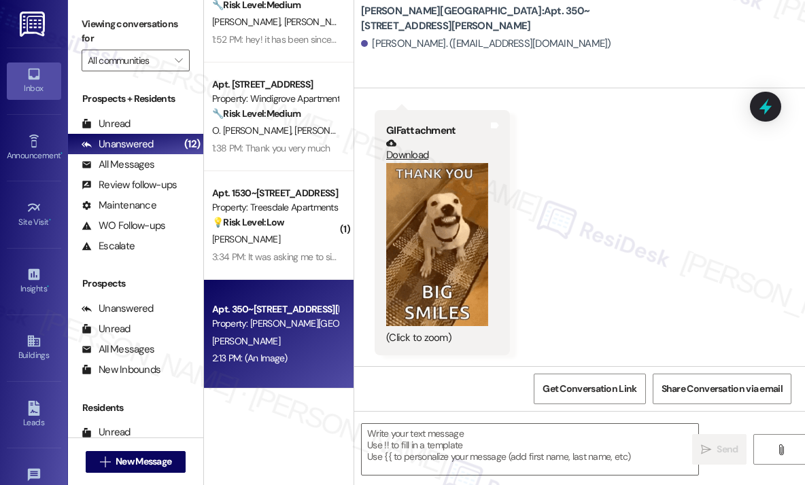
type textarea "Fetching suggested responses. Please feel free to read through the conversation…"
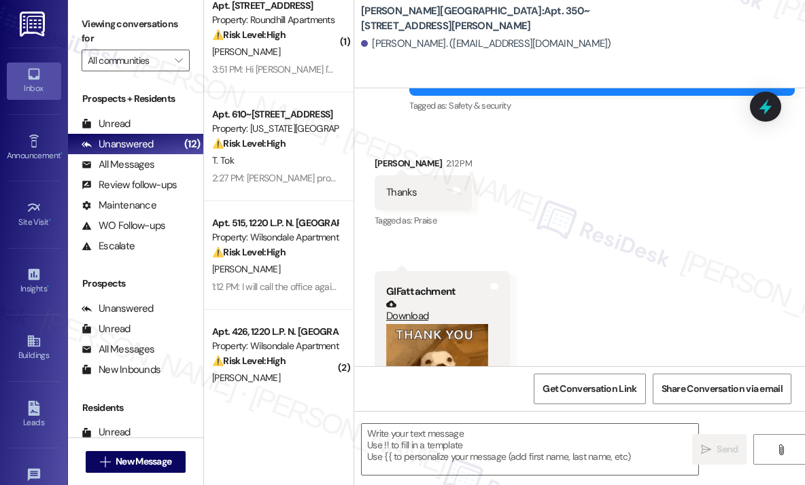
scroll to position [0, 0]
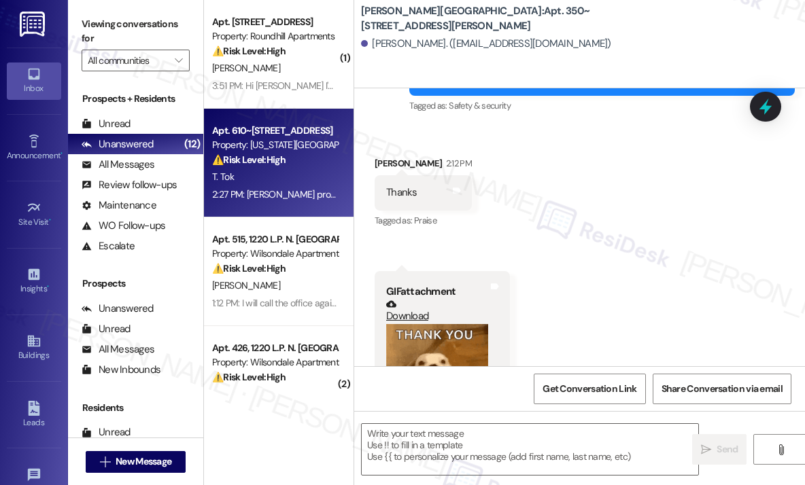
click at [334, 131] on div "Apt. 610~[STREET_ADDRESS]" at bounding box center [275, 131] width 126 height 14
type textarea "Fetching suggested responses. Please feel free to read through the conversation…"
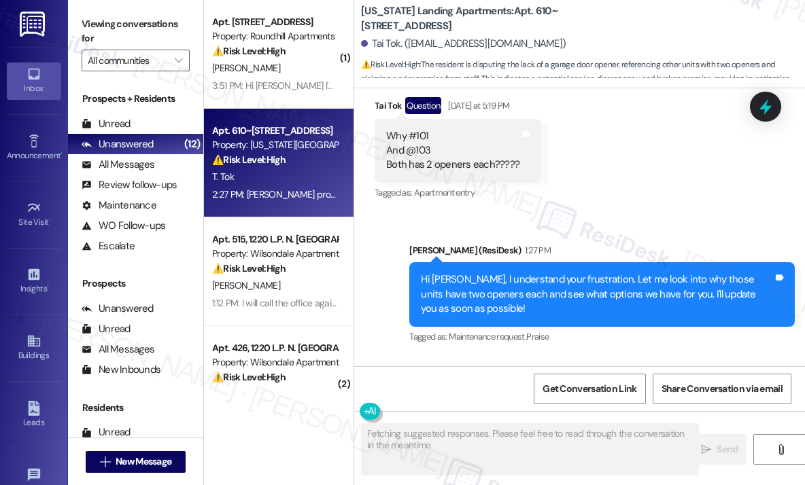
scroll to position [16176, 0]
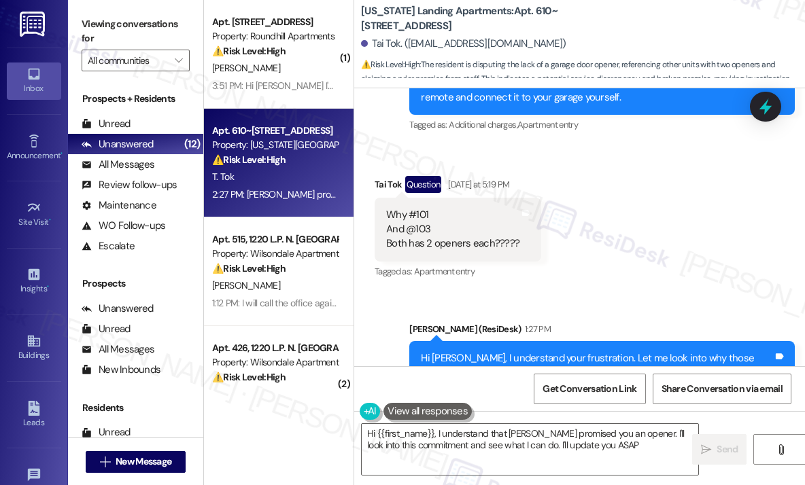
type textarea "Hi {{first_name}}, I understand that Ms. Hollie promised you an opener. I'll lo…"
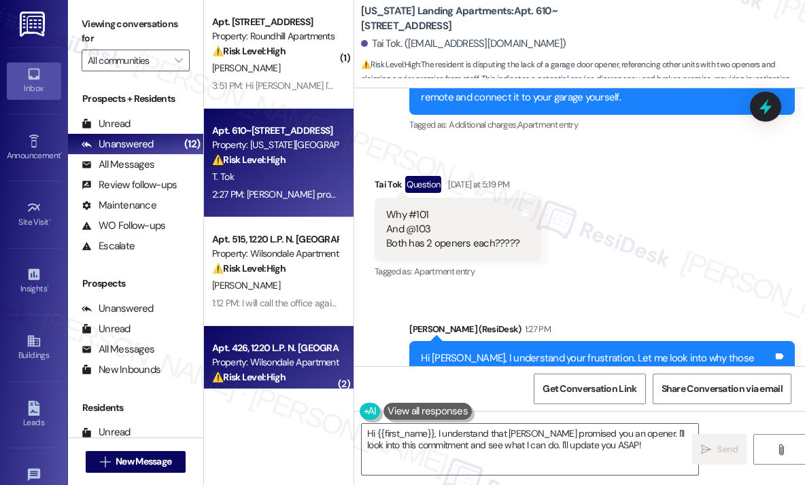
click at [239, 355] on div "Apt. 426, 1220 L.P. N. King Street Property: Wilsondale Apartments ⚠️ Risk Leve…" at bounding box center [275, 363] width 128 height 46
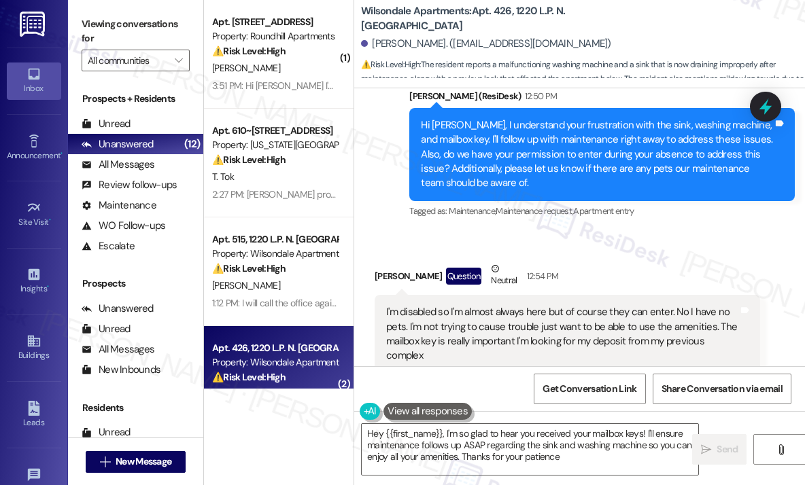
type textarea "Hey {{first_name}}, I'm so glad to hear you received your mailbox keys! I'll en…"
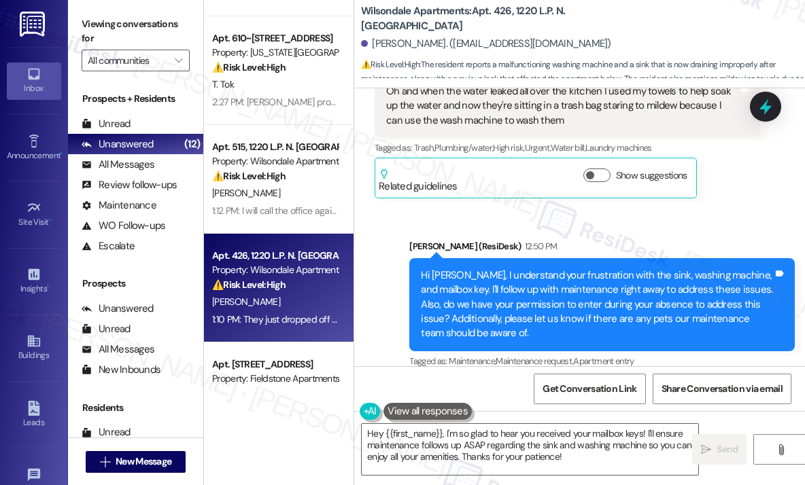
scroll to position [204, 0]
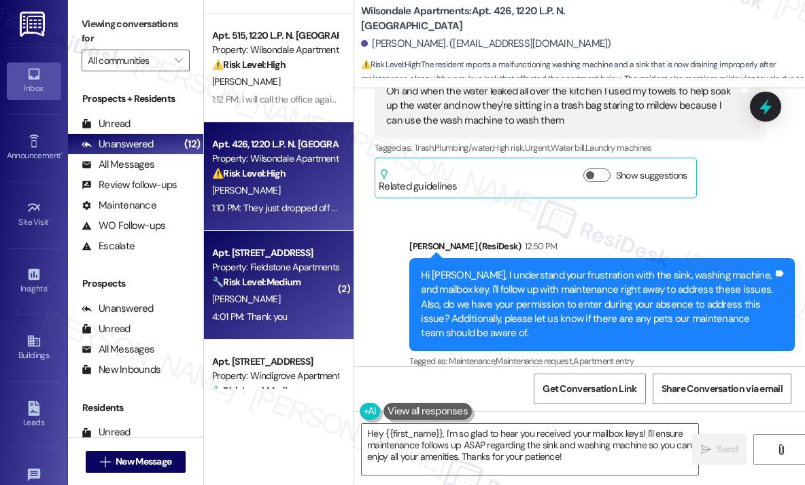
click at [270, 292] on div "S. Oatley" at bounding box center [275, 299] width 128 height 17
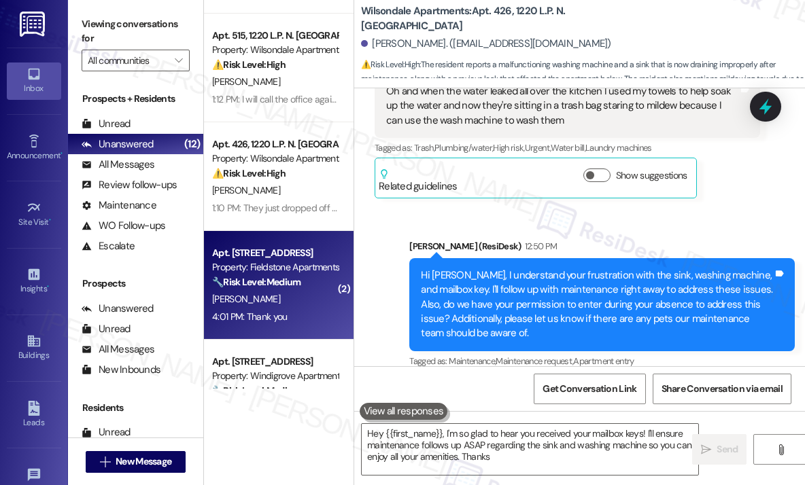
type textarea "Hey {{first_name}}, I'm so glad to hear you received your mailbox keys! I'll en…"
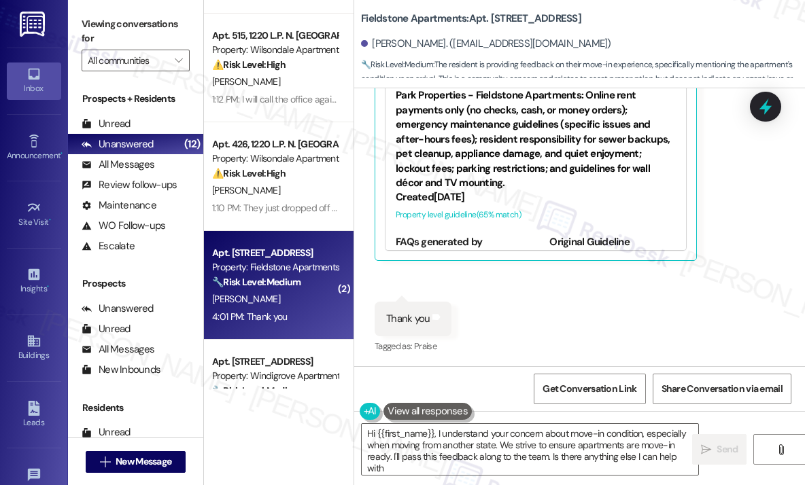
type textarea "Hi {{first_name}}, I understand your concern about move-in condition, especiall…"
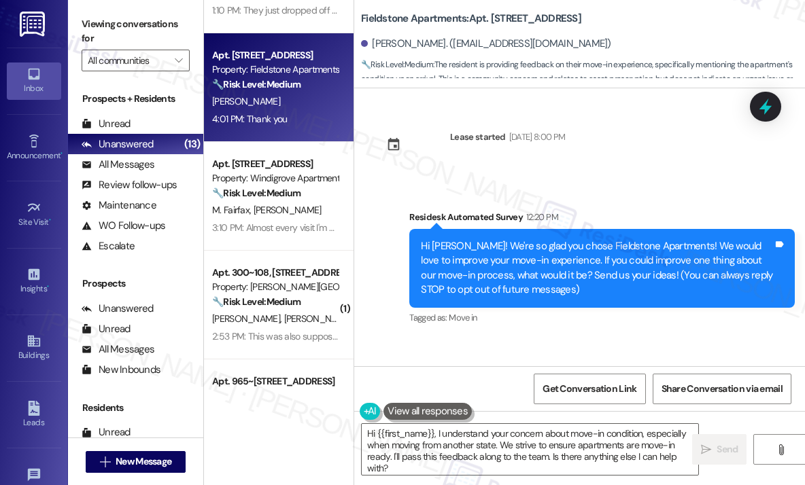
scroll to position [476, 0]
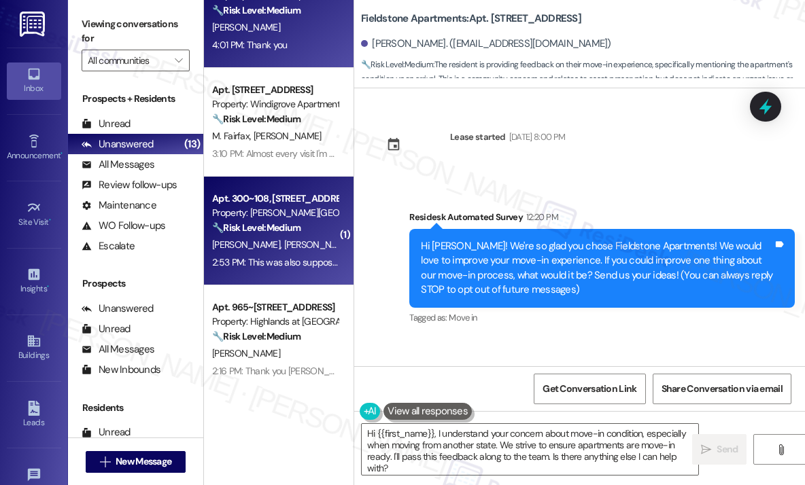
click at [261, 226] on strong "🔧 Risk Level: Medium" at bounding box center [256, 228] width 88 height 12
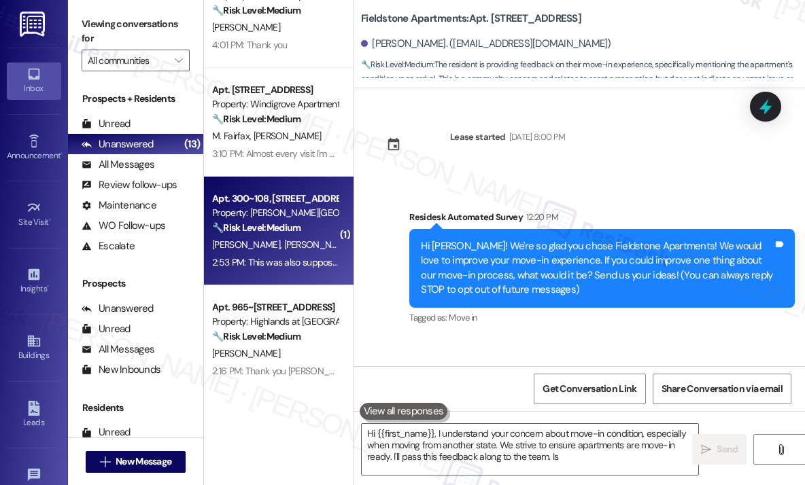
type textarea "Hi {{first_name}}, I understand your concern about move-in condition, especiall…"
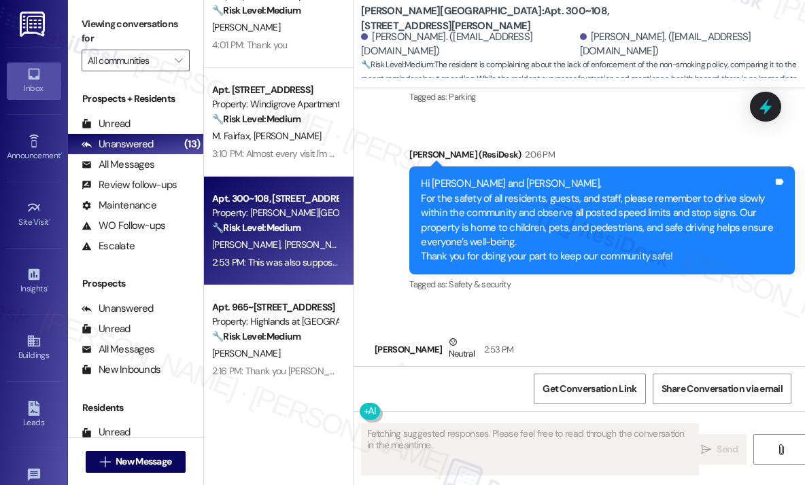
scroll to position [2788, 0]
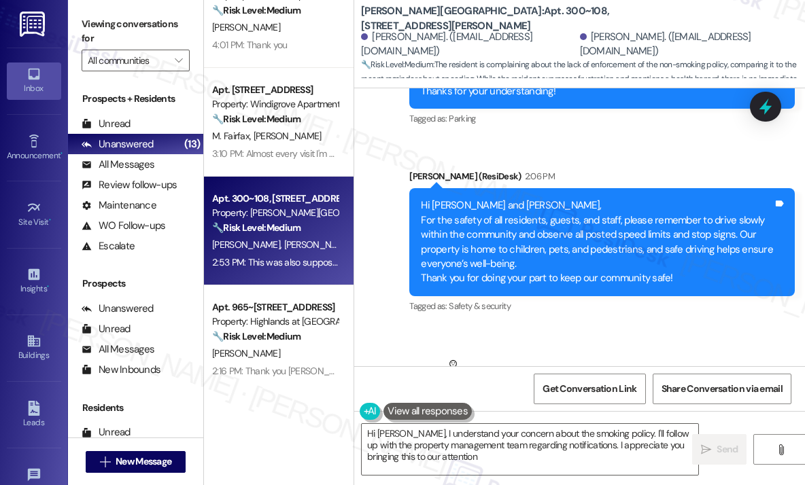
type textarea "Hi Christian, I understand your concern about the smoking policy. I'll follow u…"
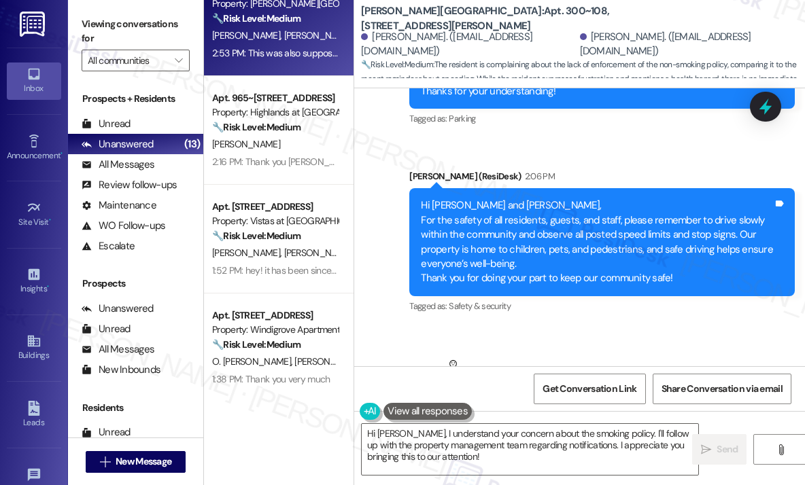
scroll to position [748, 0]
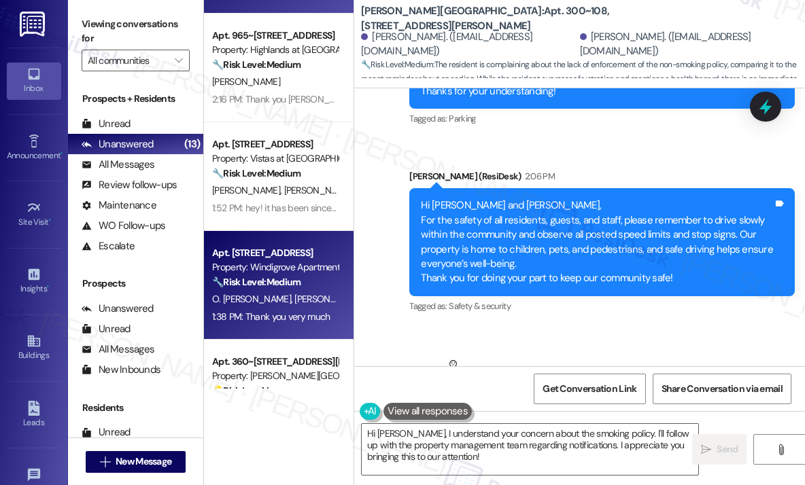
click at [294, 288] on strong "🔧 Risk Level: Medium" at bounding box center [256, 282] width 88 height 12
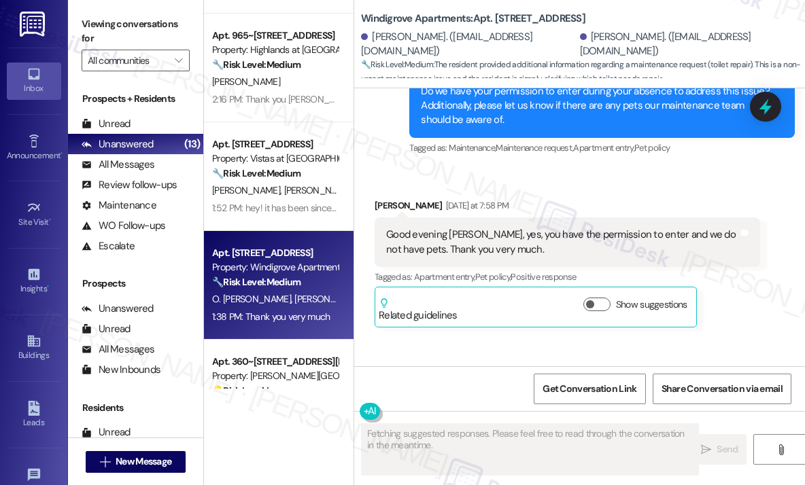
scroll to position [9273, 0]
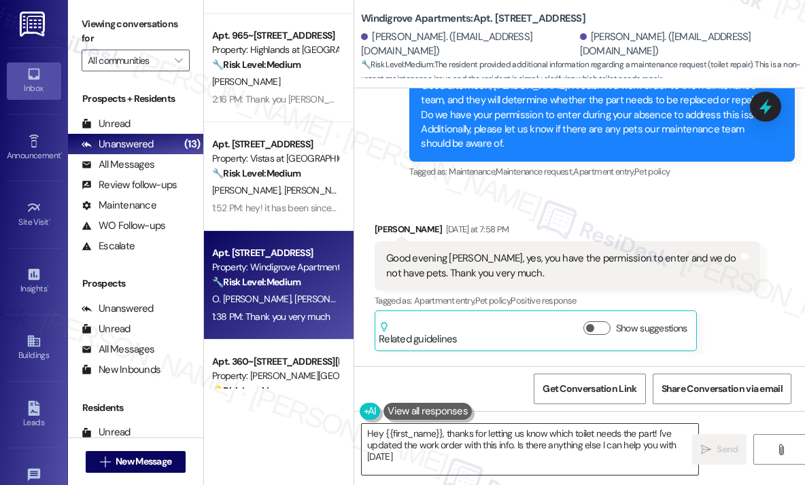
type textarea "Hey {{first_name}}, thanks for letting us know which toilet needs the part! I'v…"
click at [680, 362] on div "Sent via SMS Sarah (ResiDesk) 1:25 PM Hey Omar and Yanier, I'm happy to hear yo…" at bounding box center [579, 434] width 451 height 144
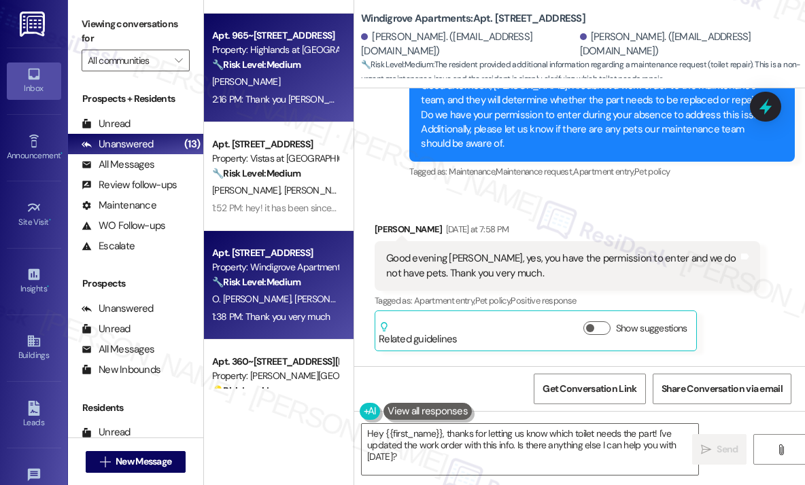
click at [286, 102] on div "2:16 PM: Thank you Sarah, I appreciate you doing that. 2:16 PM: Thank you Sarah…" at bounding box center [340, 99] width 256 height 12
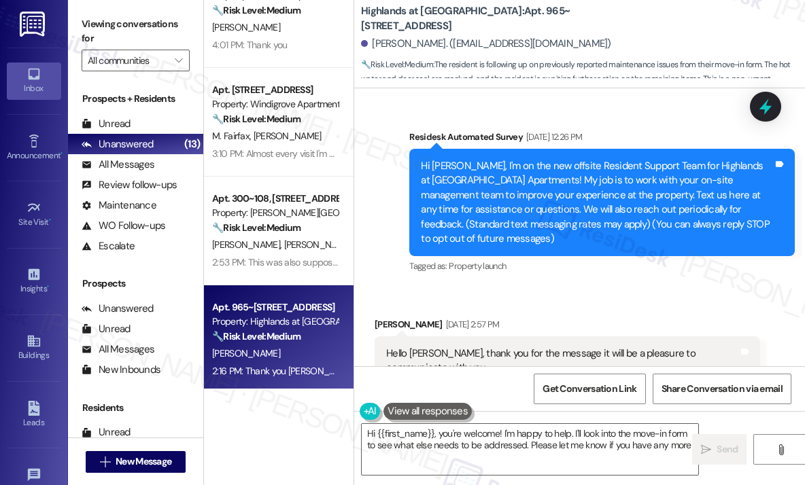
scroll to position [17485, 0]
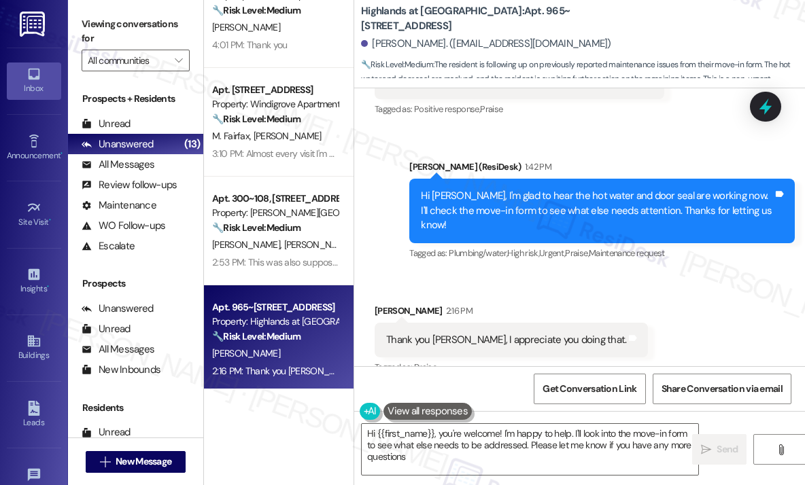
type textarea "Hi {{first_name}}, you're welcome! I'm happy to help. I'll look into the move-i…"
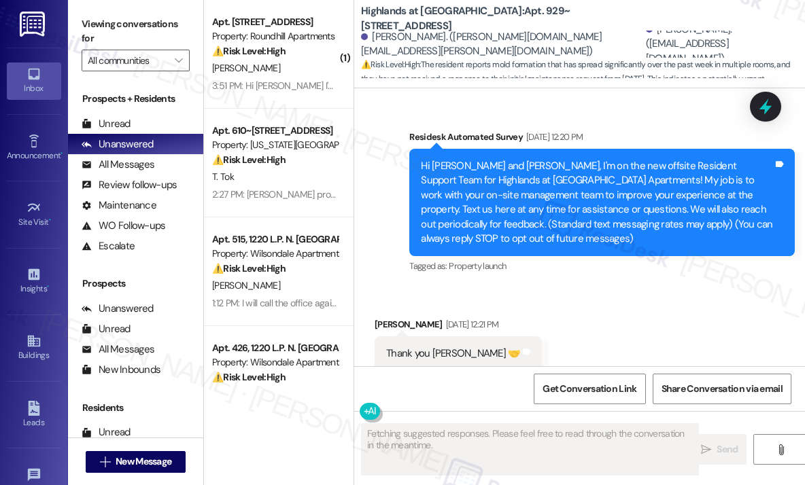
scroll to position [21189, 0]
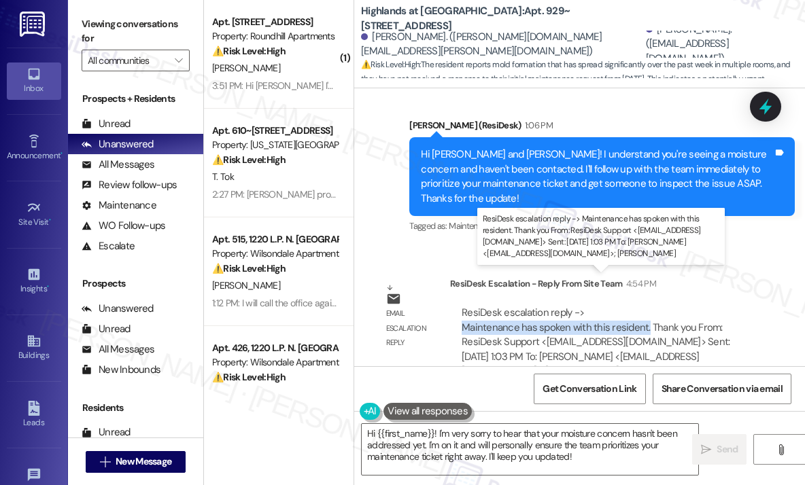
drag, startPoint x: 644, startPoint y: 296, endPoint x: 461, endPoint y: 294, distance: 183.5
click at [462, 306] on div "ResiDesk escalation reply -> Maintenance has spoken with this resident. Thank y…" at bounding box center [596, 342] width 268 height 72
copy div "Maintenance has spoken with this resident."
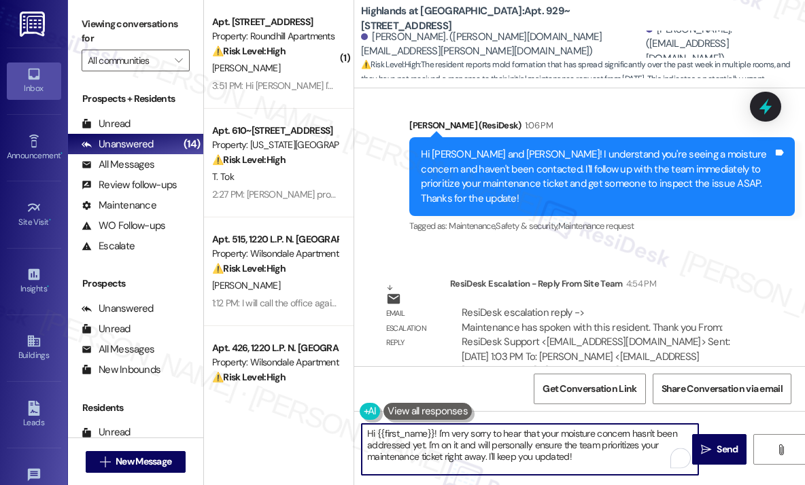
drag, startPoint x: 588, startPoint y: 462, endPoint x: 443, endPoint y: 434, distance: 147.3
click at [441, 433] on textarea "Hi {{first_name}}! I'm very sorry to hear that your moisture concern hasn't bee…" at bounding box center [530, 449] width 336 height 51
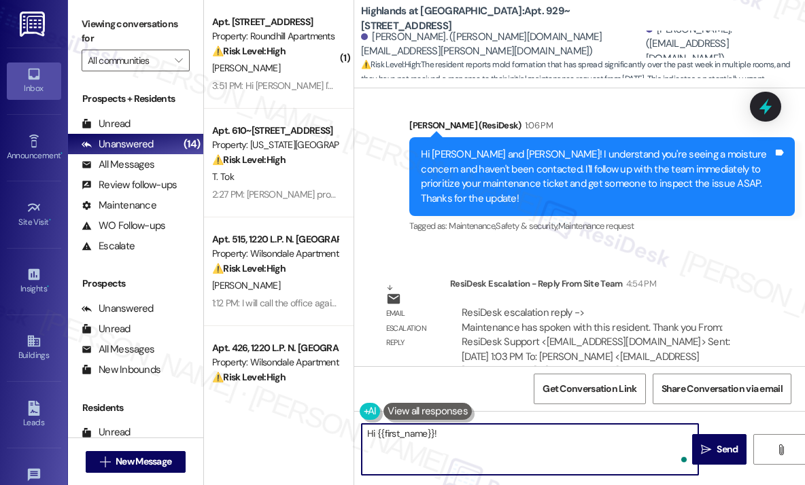
paste textarea "Can you confirm if maintenance has already spoken with you regarding your issue?"
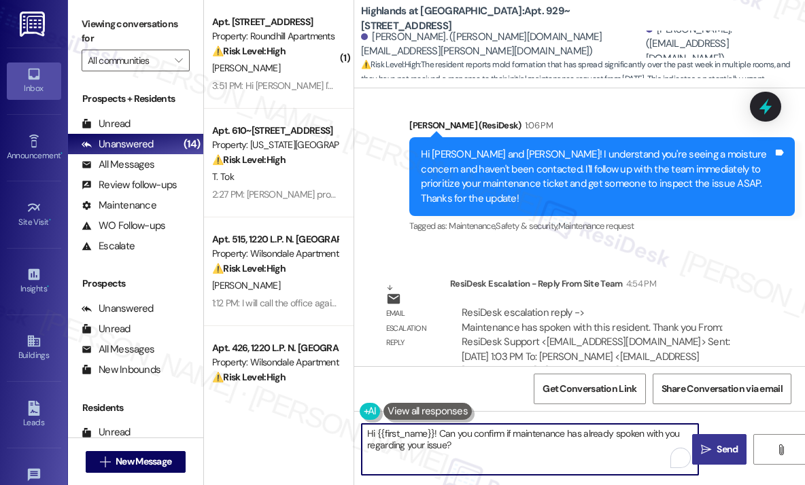
type textarea "Hi {{first_name}}! Can you confirm if maintenance has already spoken with you r…"
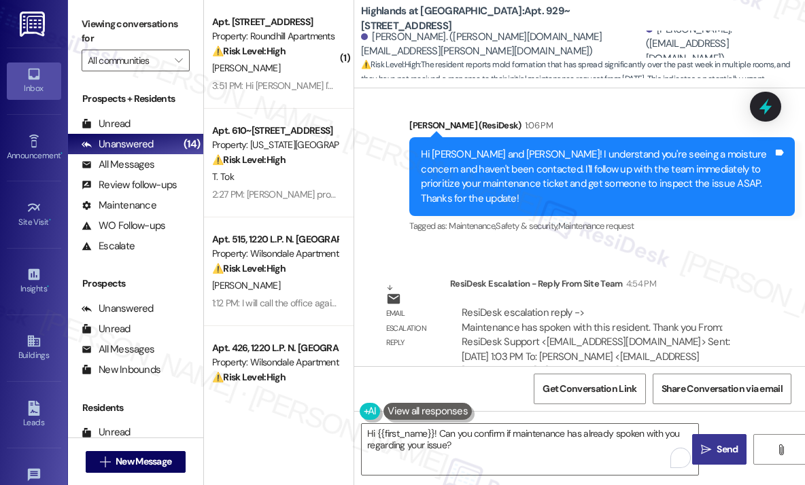
click at [719, 445] on span "Send" at bounding box center [726, 449] width 21 height 14
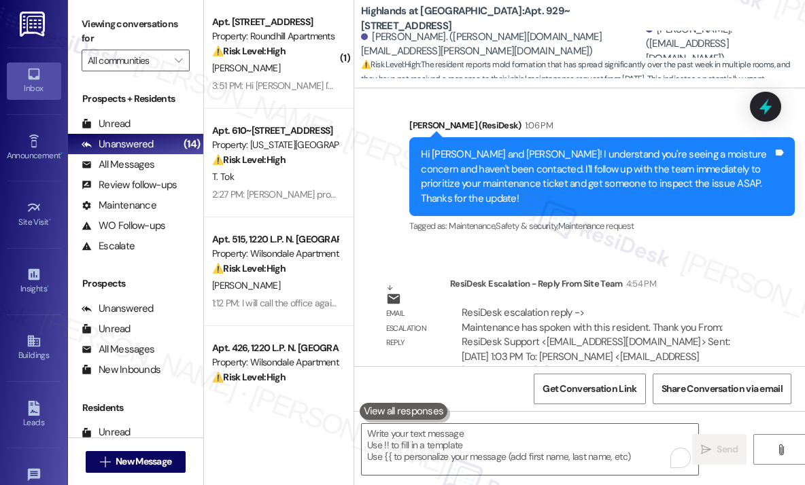
scroll to position [20680, 0]
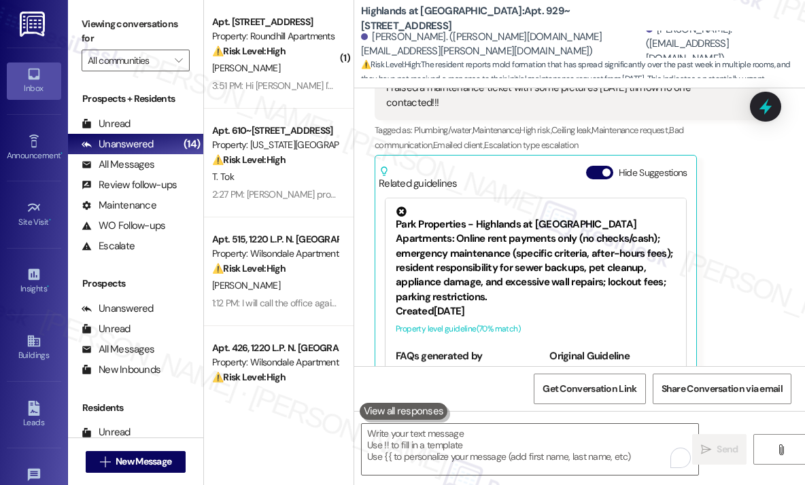
click at [738, 206] on div "[PERSON_NAME] [DATE] at 3:24 PM It was not there before.... We were out for 4 d…" at bounding box center [567, 177] width 385 height 425
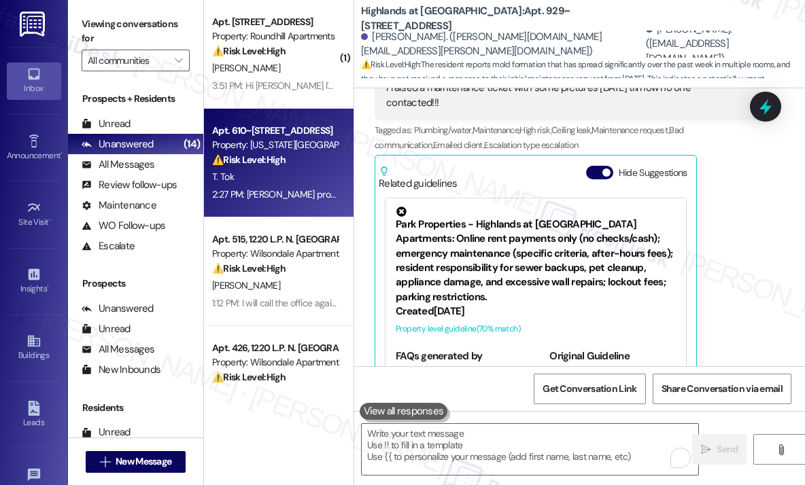
click at [268, 162] on strong "⚠️ Risk Level: High" at bounding box center [248, 160] width 73 height 12
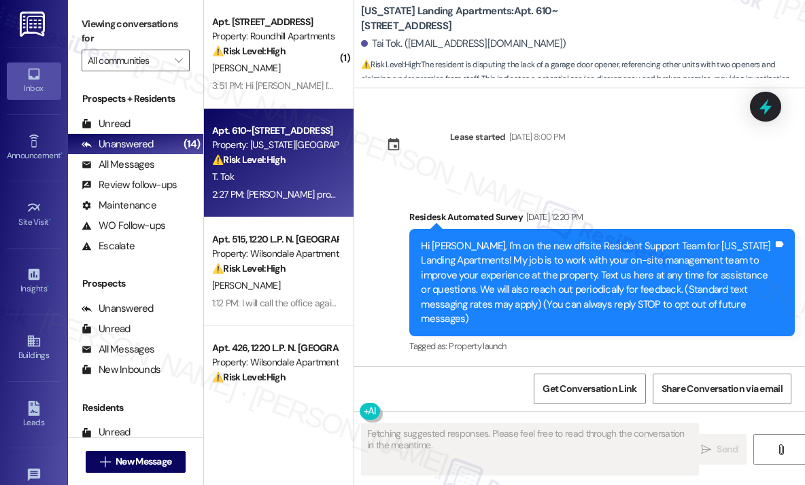
scroll to position [16380, 0]
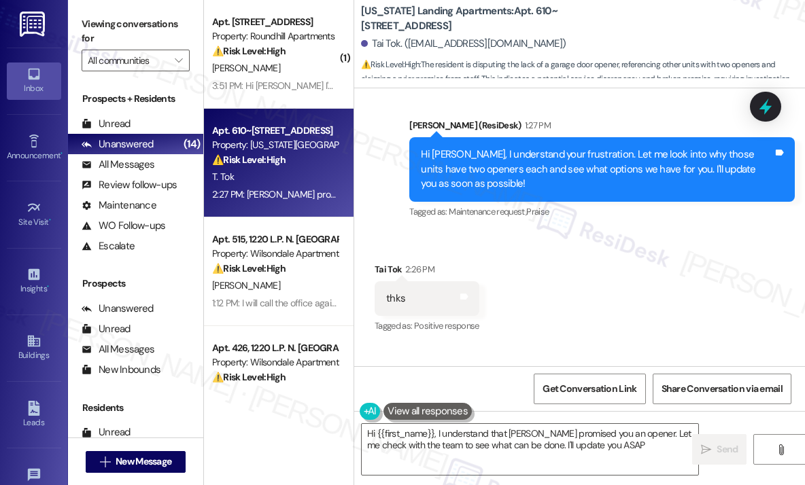
type textarea "Hi {{first_name}}, I understand that [PERSON_NAME] promised you an opener. Let …"
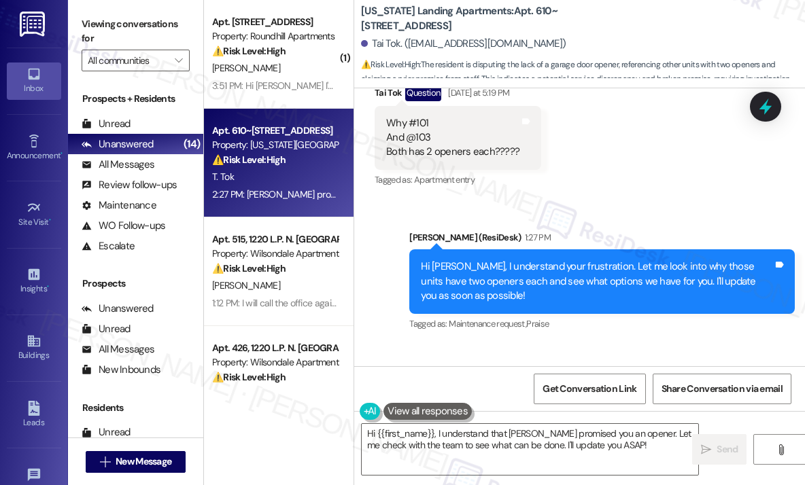
scroll to position [16176, 0]
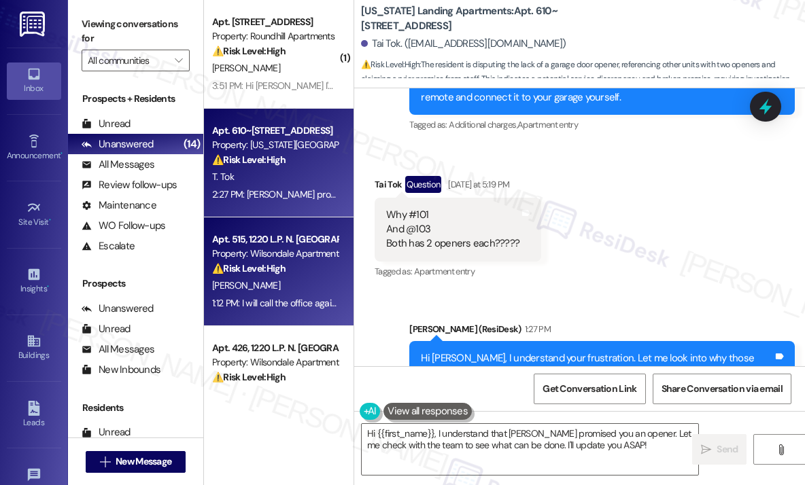
click at [285, 276] on div "⚠️ Risk Level: High The resident reports a broken toilet and a non-functional s…" at bounding box center [275, 269] width 126 height 14
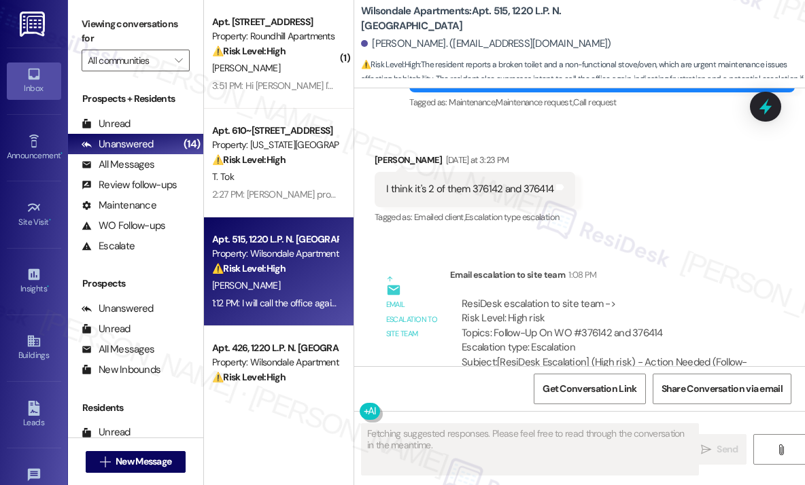
scroll to position [24231, 0]
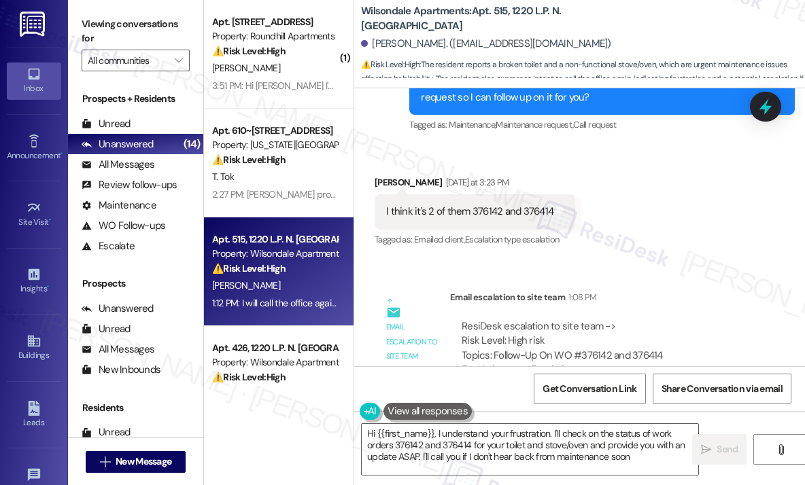
type textarea "Hi {{first_name}}, I understand your frustration. I'll check on the status of w…"
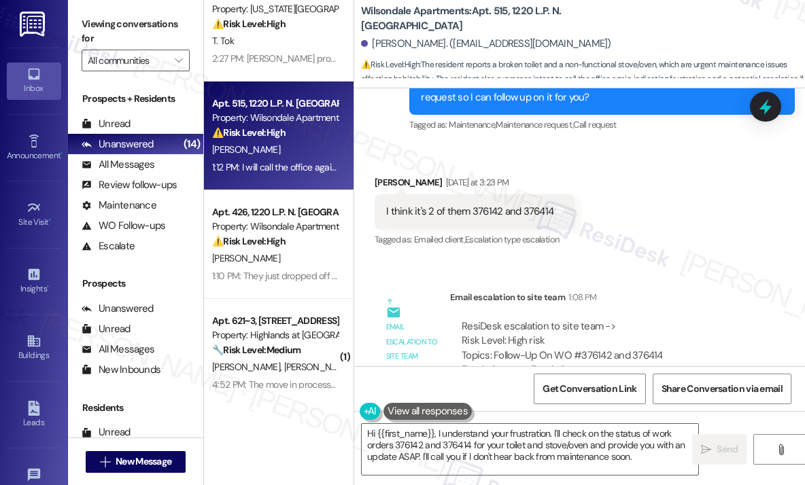
scroll to position [204, 0]
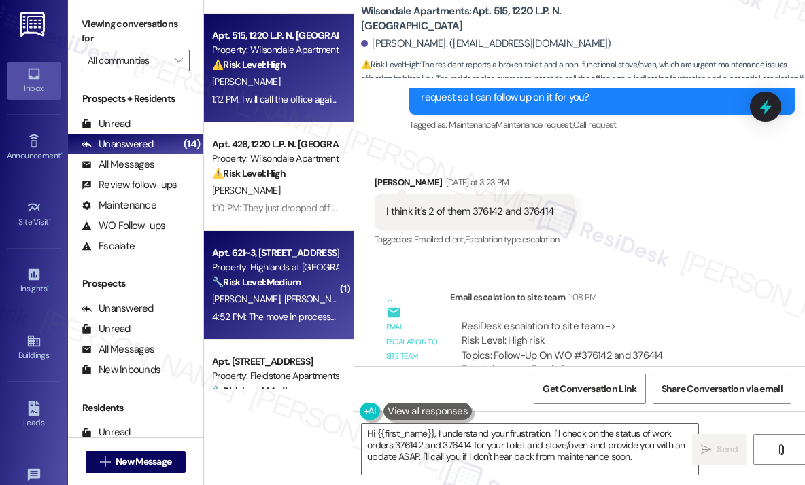
click at [245, 257] on div "Apt. 621~3, [STREET_ADDRESS]" at bounding box center [275, 253] width 126 height 14
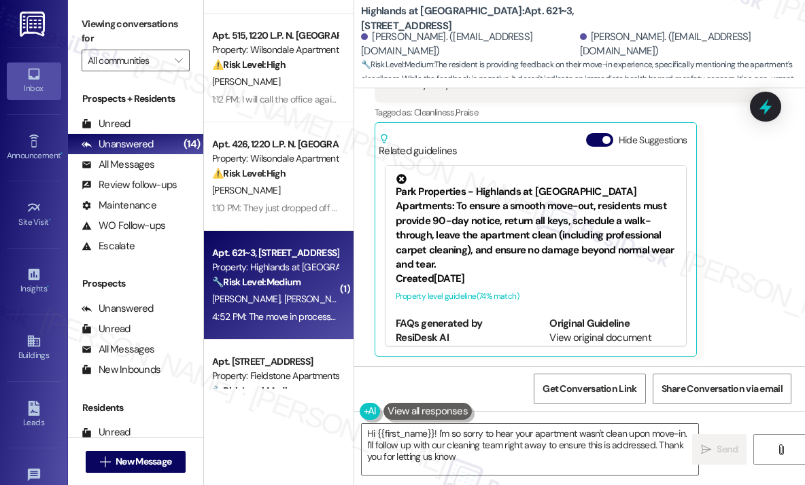
type textarea "Hi {{first_name}}! I'm so sorry to hear your apartment wasn't clean upon move-i…"
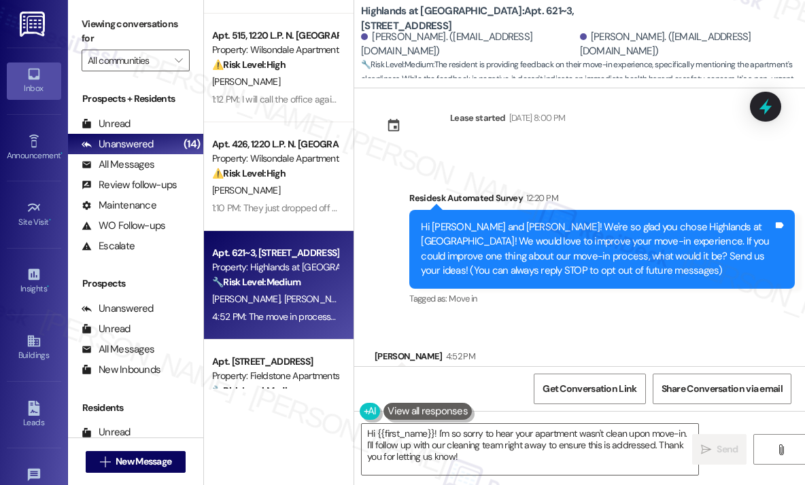
scroll to position [0, 0]
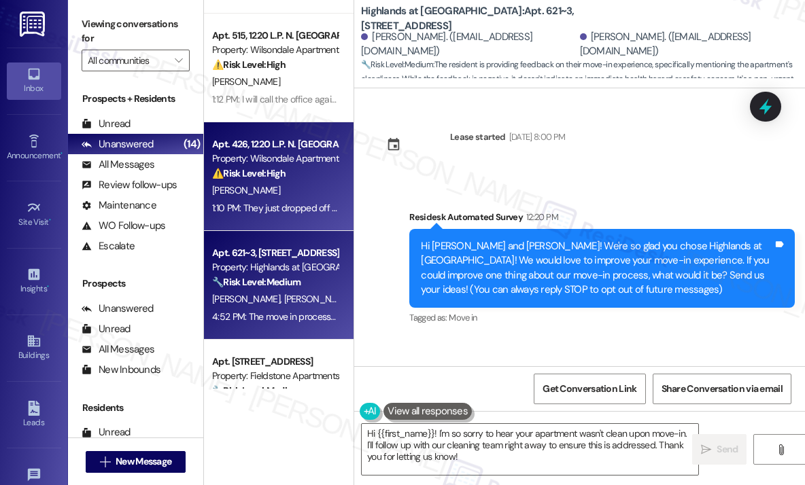
click at [292, 176] on div "⚠️ Risk Level: High The resident reports a malfunctioning washing machine and a…" at bounding box center [275, 174] width 126 height 14
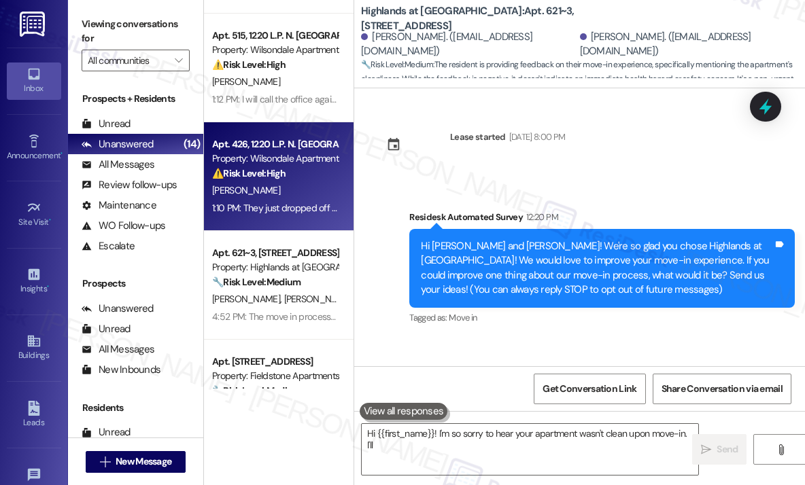
type textarea "Hi {{first_name}}! I'm so sorry to hear your apartment wasn't clean upon move-i…"
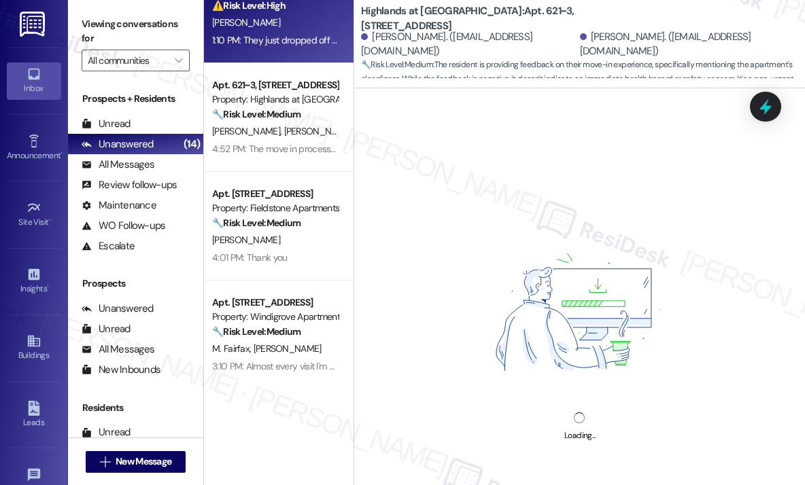
scroll to position [408, 0]
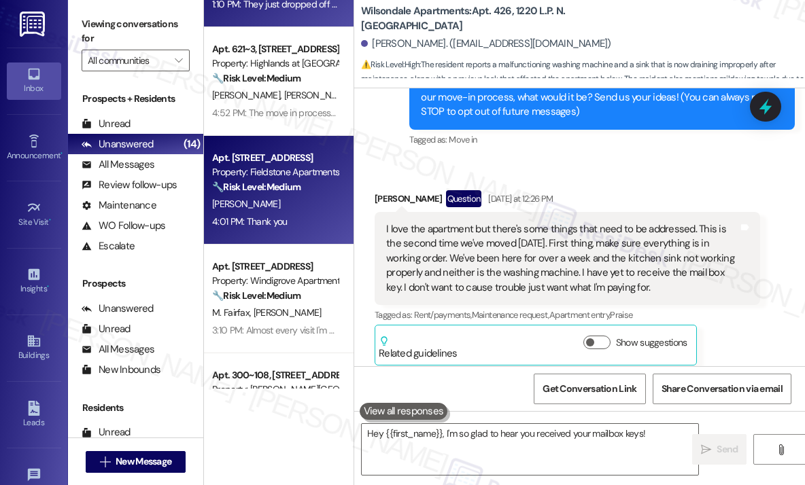
type textarea "Hey {{first_name}}, I'm so glad to hear you received your mailbox keys! I'll"
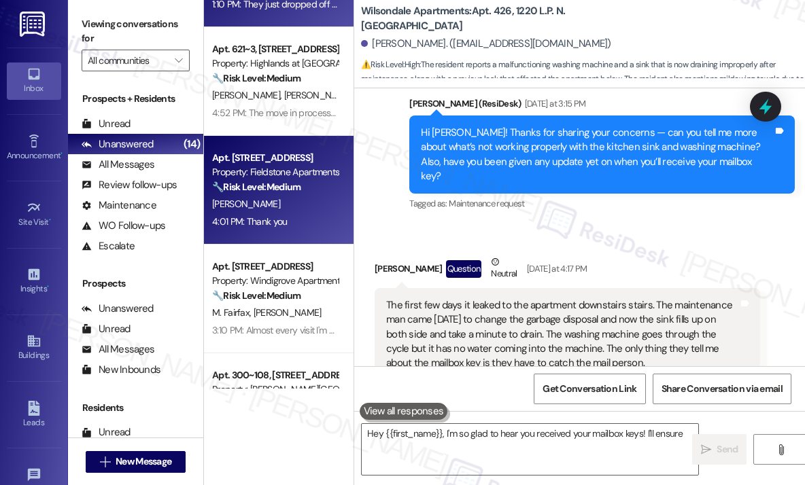
click at [302, 210] on div "[PERSON_NAME]" at bounding box center [275, 204] width 128 height 17
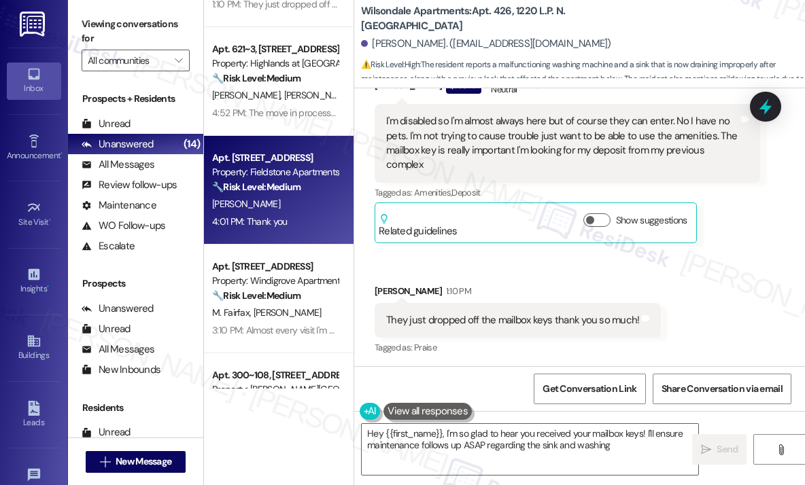
scroll to position [413, 0]
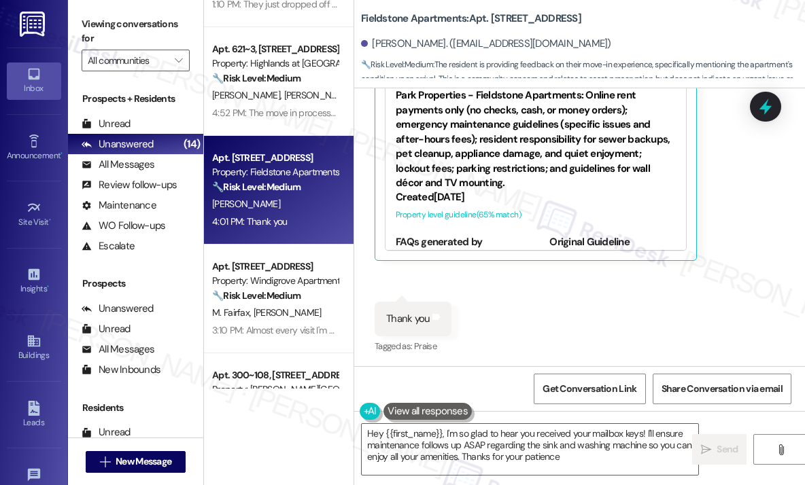
type textarea "Hey {{first_name}}, I'm so glad to hear you received your mailbox keys! I'll en…"
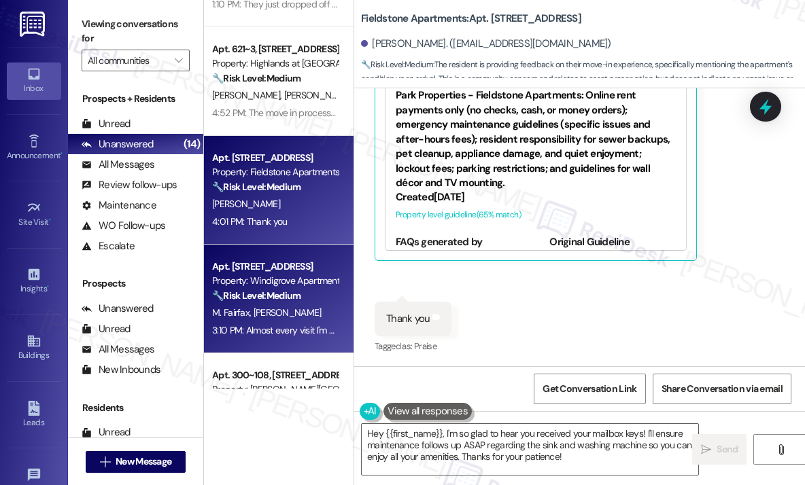
scroll to position [476, 0]
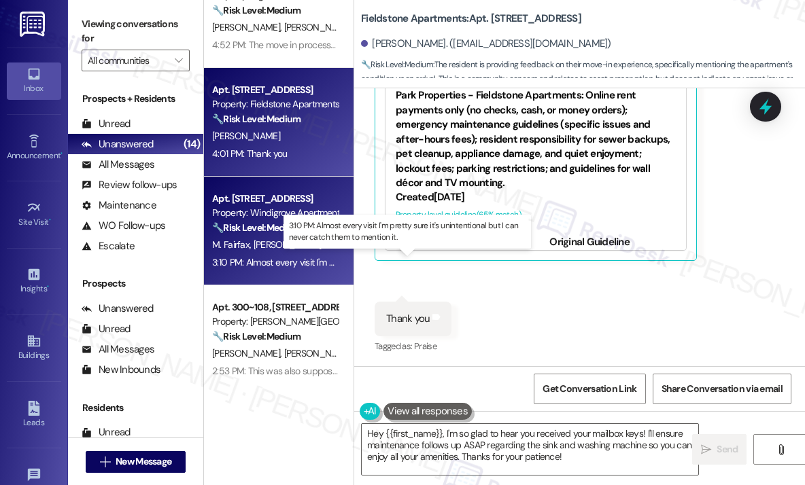
click at [292, 258] on div "3:10 PM: Almost every visit I'm pretty sure it's unintentional but I can never …" at bounding box center [405, 262] width 386 height 12
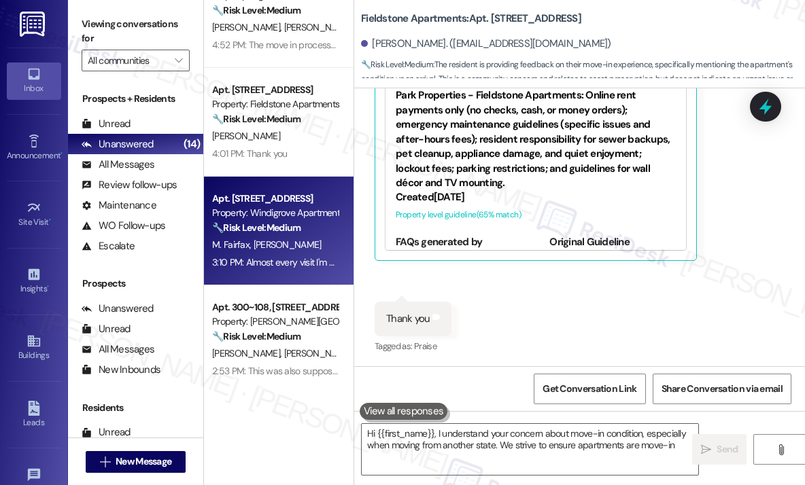
type textarea "Hi {{first_name}}, I understand your concern about move-in condition, especiall…"
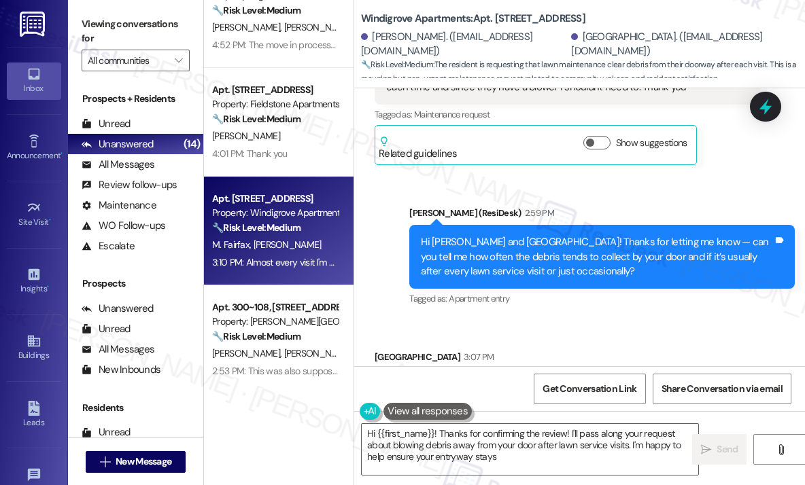
scroll to position [1644, 0]
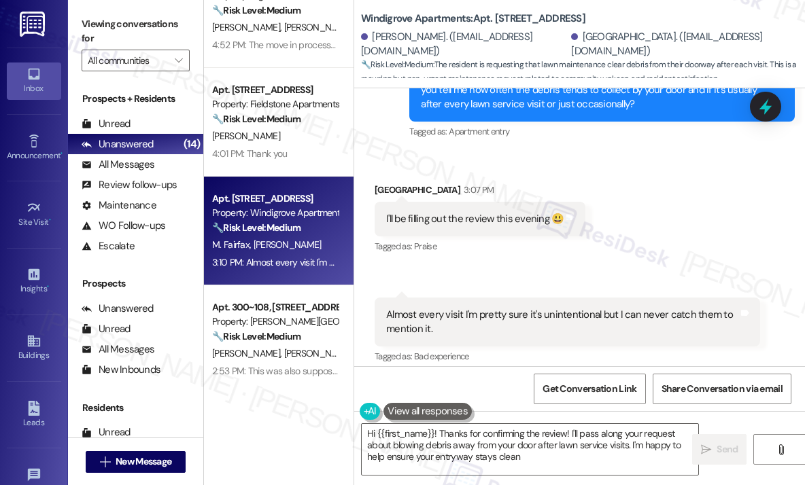
type textarea "Hi {{first_name}}! Thanks for confirming the review! I'll pass along your reque…"
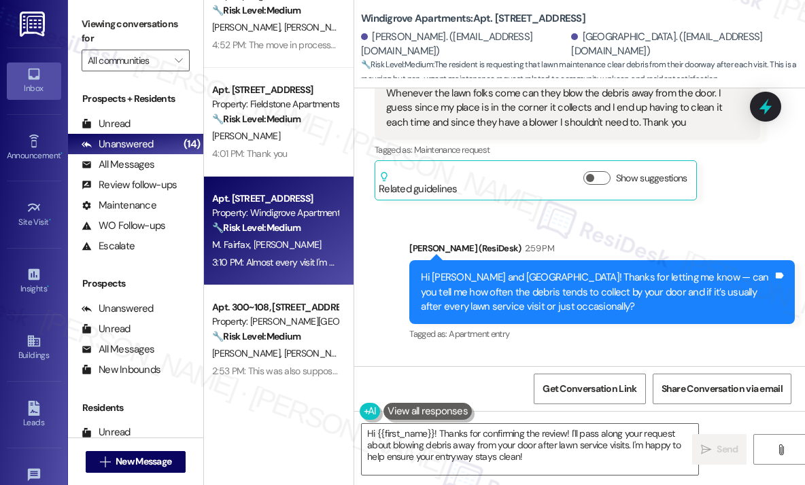
scroll to position [1440, 0]
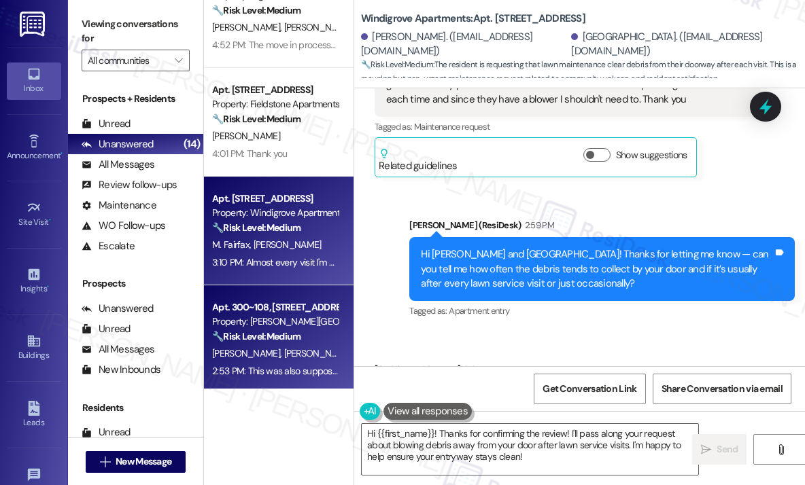
click at [294, 323] on div "Property: [PERSON_NAME][GEOGRAPHIC_DATA]" at bounding box center [275, 322] width 126 height 14
type textarea "Hi {{first_name}}! Thanks for confirming the review! I'll pass along your reque…"
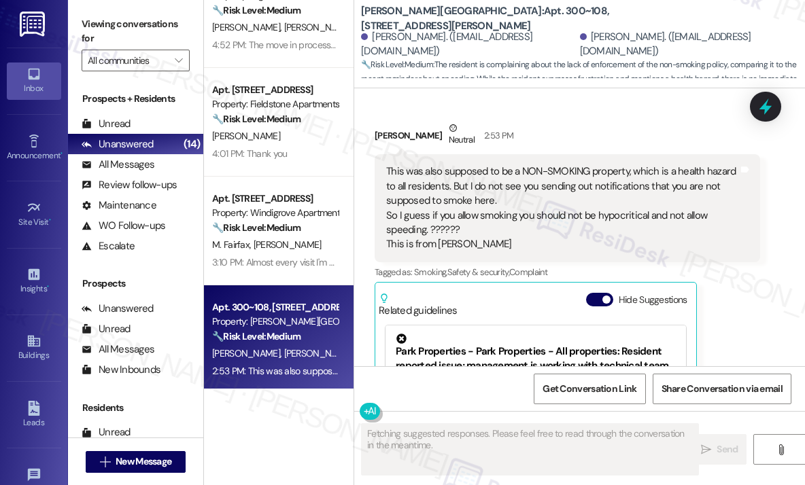
scroll to position [2820, 0]
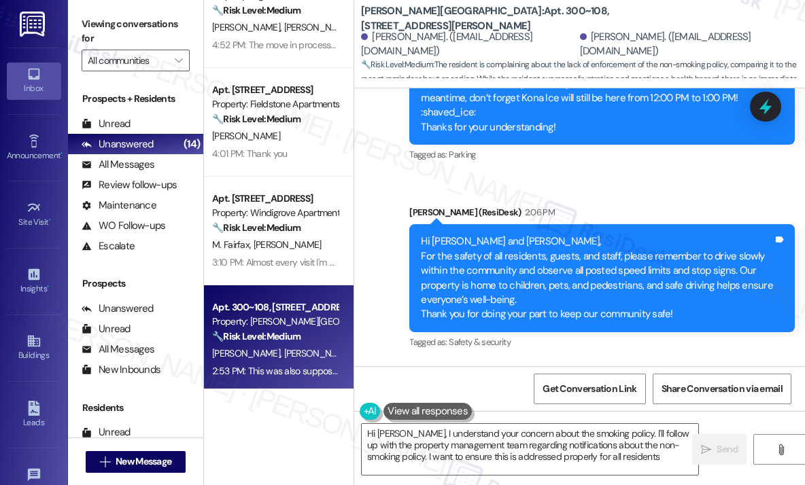
type textarea "Hi [PERSON_NAME], I understand your concern about the smoking policy. I'll foll…"
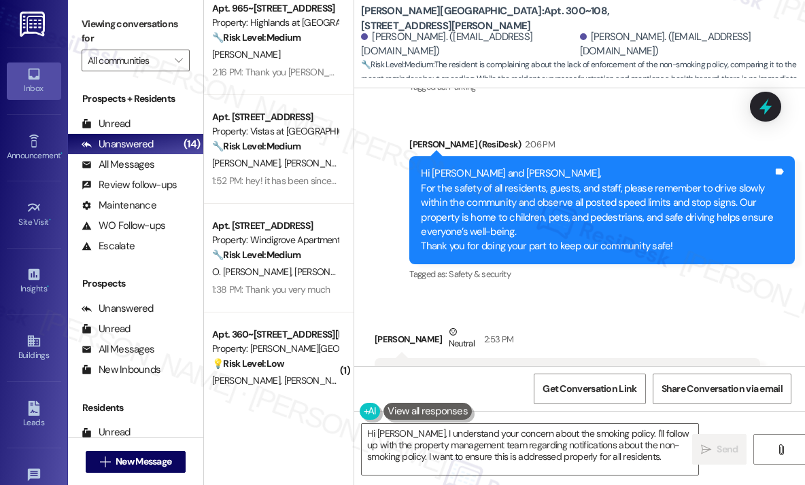
scroll to position [1020, 0]
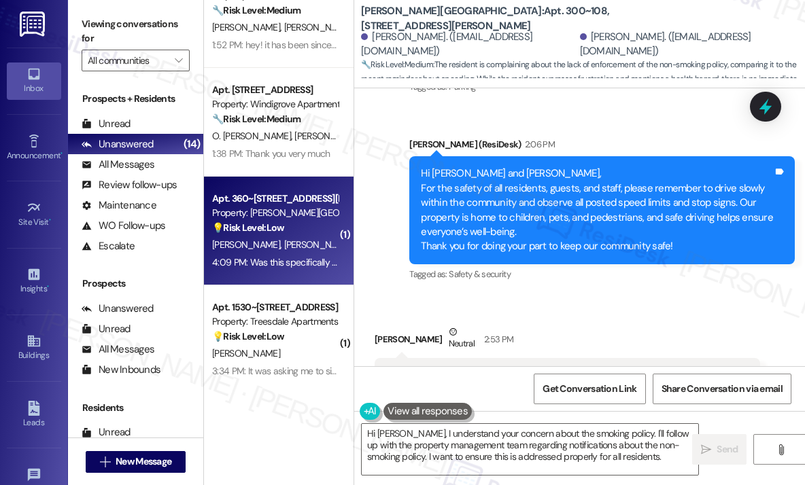
click at [307, 190] on div "Apt. 360~105, [STREET_ADDRESS][PERSON_NAME] Property: [PERSON_NAME] Apartments …" at bounding box center [275, 213] width 128 height 46
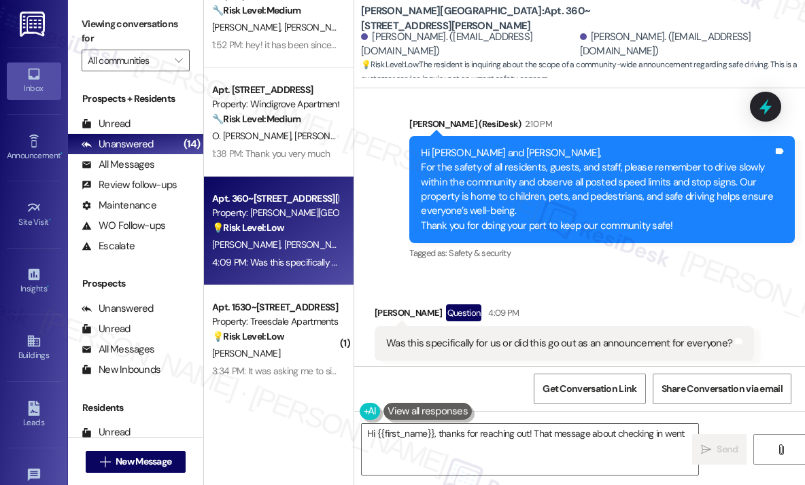
scroll to position [2576, 0]
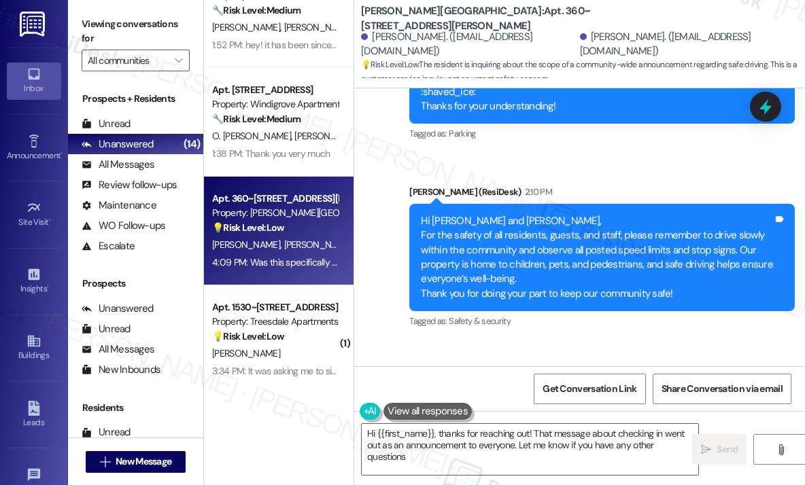
type textarea "Hi {{first_name}}, thanks for reaching out! That message about checking in went…"
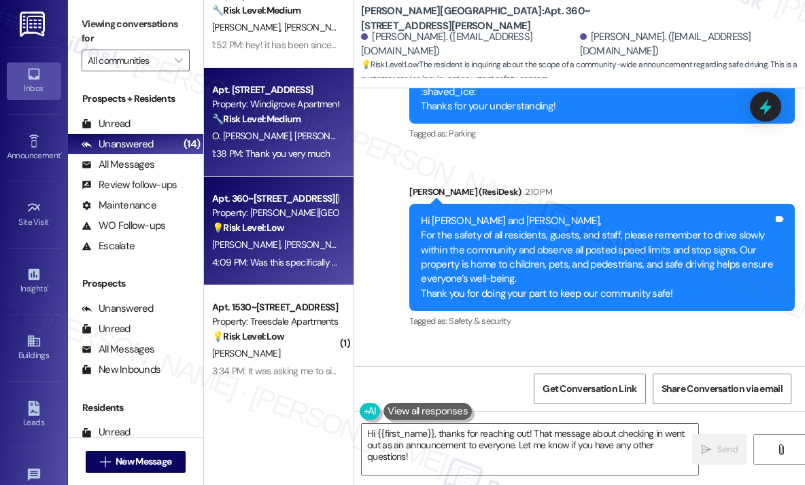
click at [285, 101] on div "Property: Windigrove Apartments" at bounding box center [275, 104] width 126 height 14
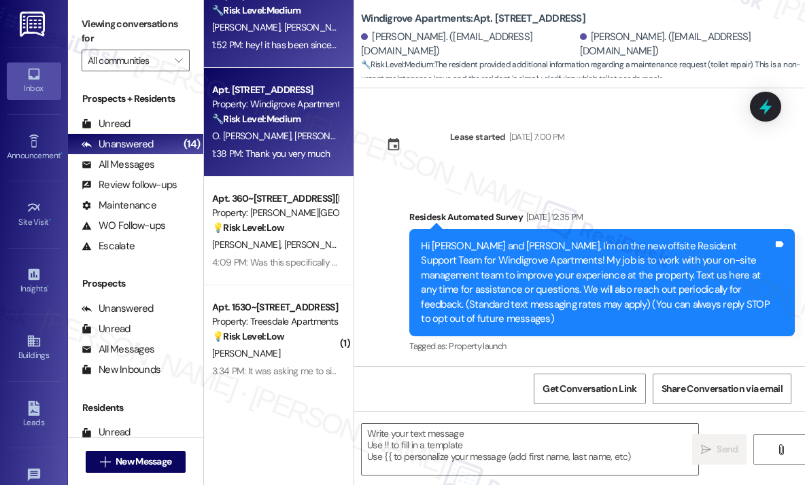
scroll to position [9546, 0]
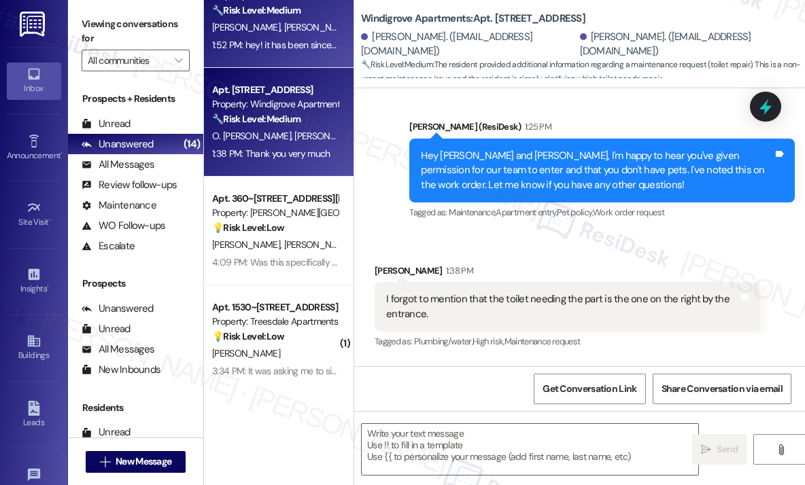
type textarea "Fetching suggested responses. Please feel free to read through the conversation…"
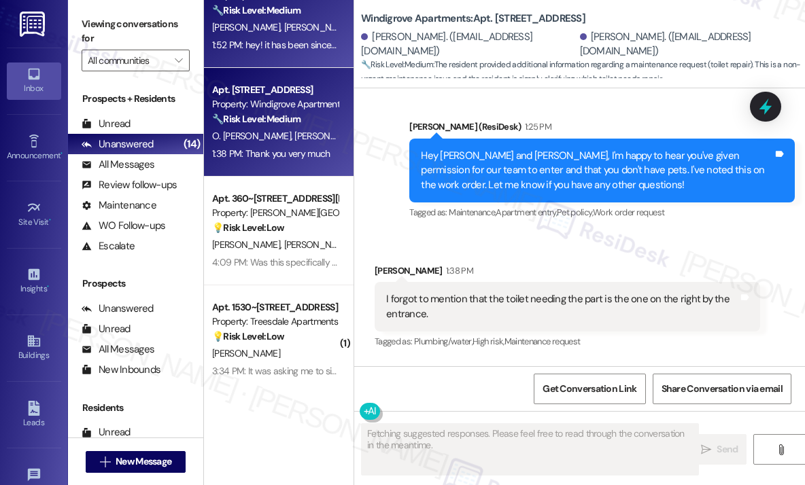
click at [296, 37] on div "1:52 PM: hey! it has been since around may of this year, so about 3 months, and…" at bounding box center [275, 45] width 128 height 17
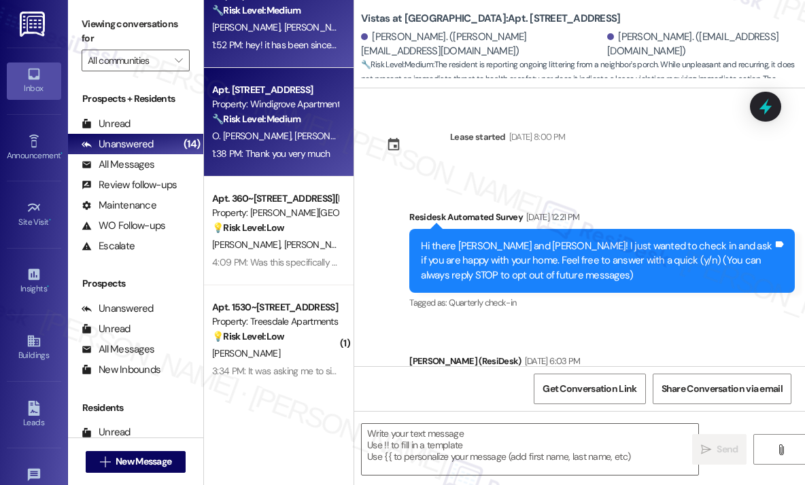
scroll to position [3686, 0]
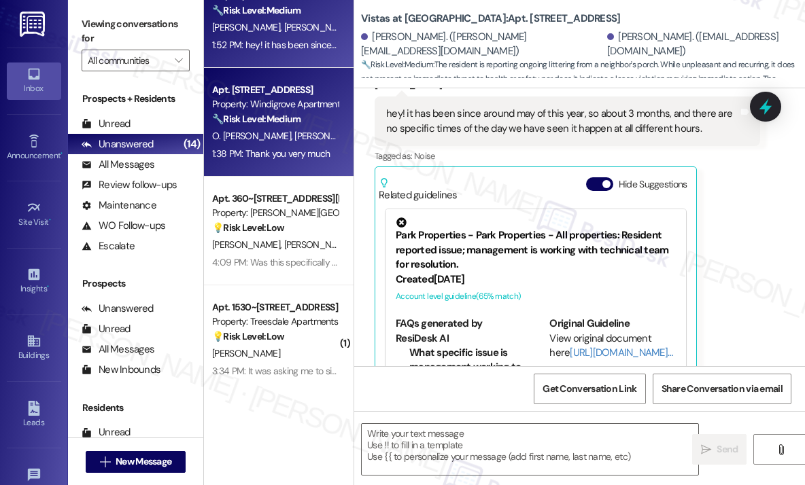
type textarea "Fetching suggested responses. Please feel free to read through the conversation…"
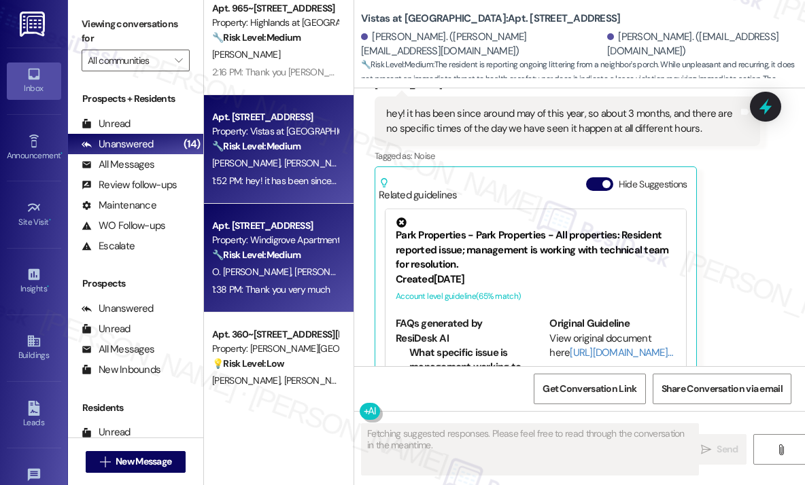
scroll to position [816, 0]
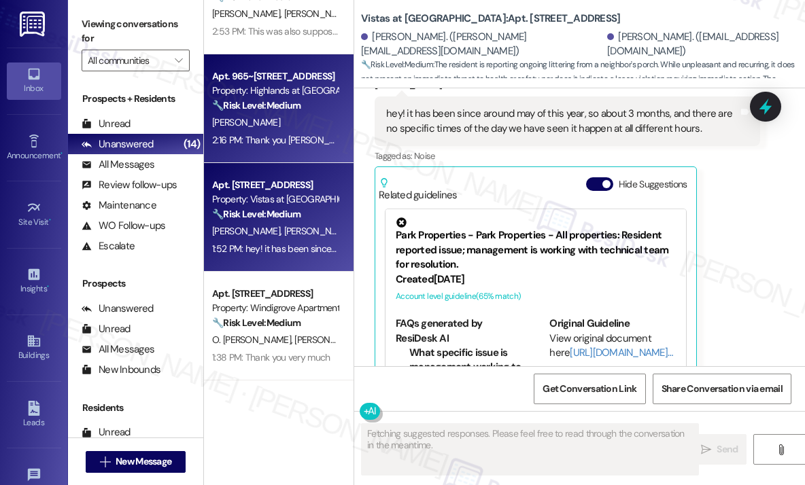
click at [264, 100] on strong "🔧 Risk Level: Medium" at bounding box center [256, 105] width 88 height 12
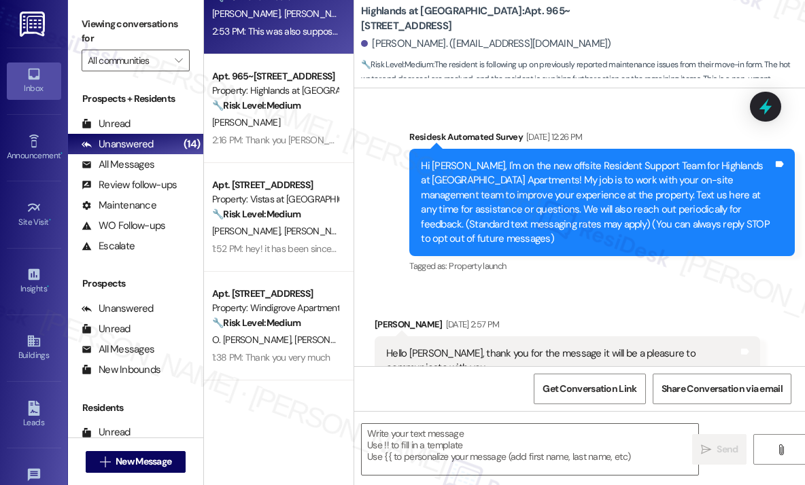
scroll to position [17485, 0]
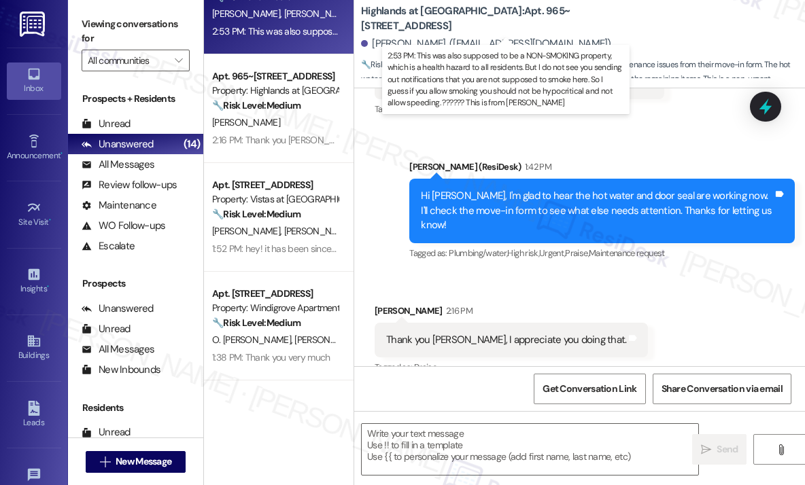
type textarea "Fetching suggested responses. Please feel free to read through the conversation…"
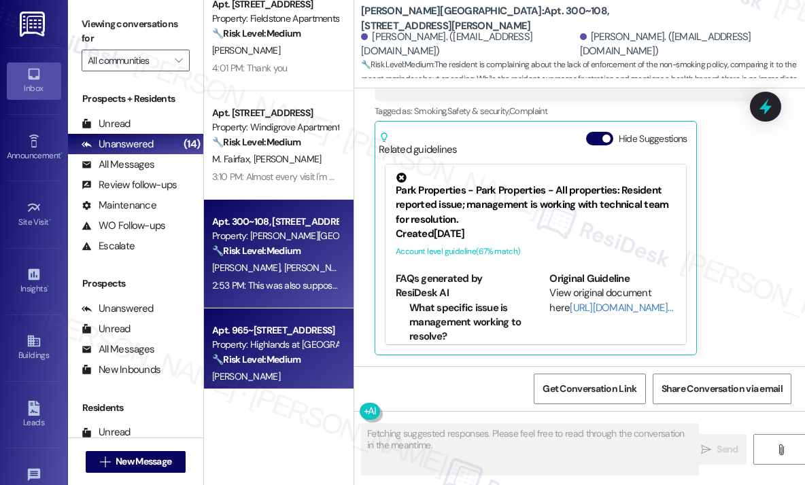
scroll to position [544, 0]
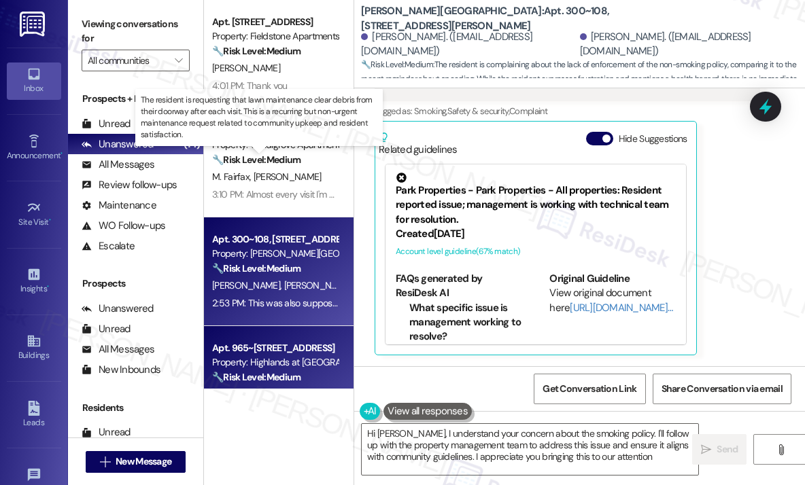
type textarea "Hi [PERSON_NAME], I understand your concern about the smoking policy. I'll foll…"
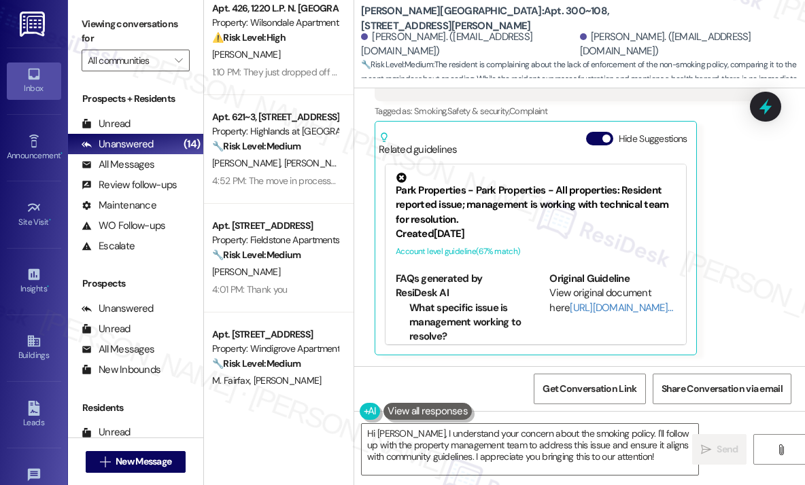
scroll to position [340, 0]
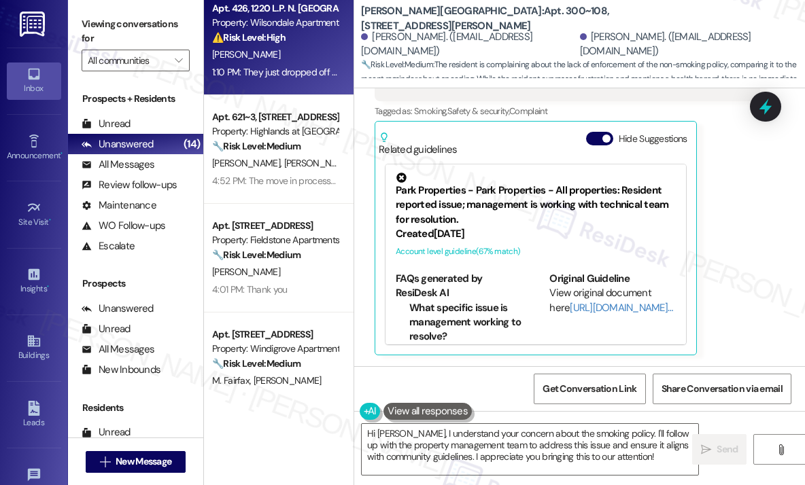
click at [283, 33] on strong "⚠️ Risk Level: High" at bounding box center [248, 37] width 73 height 12
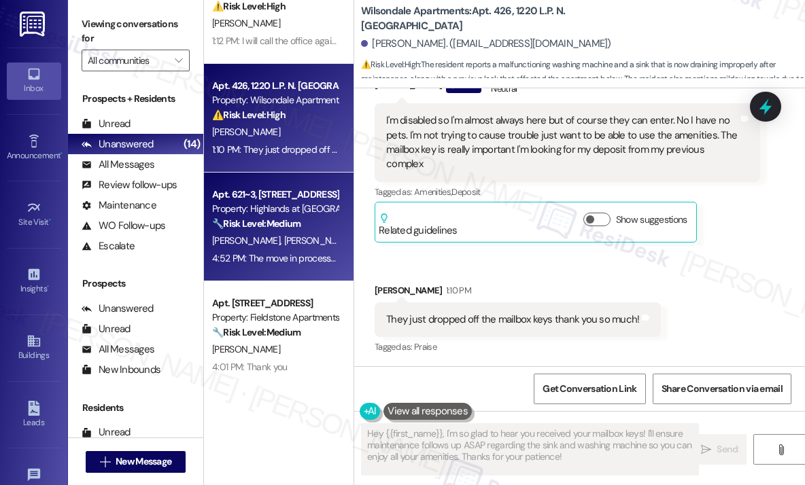
scroll to position [204, 0]
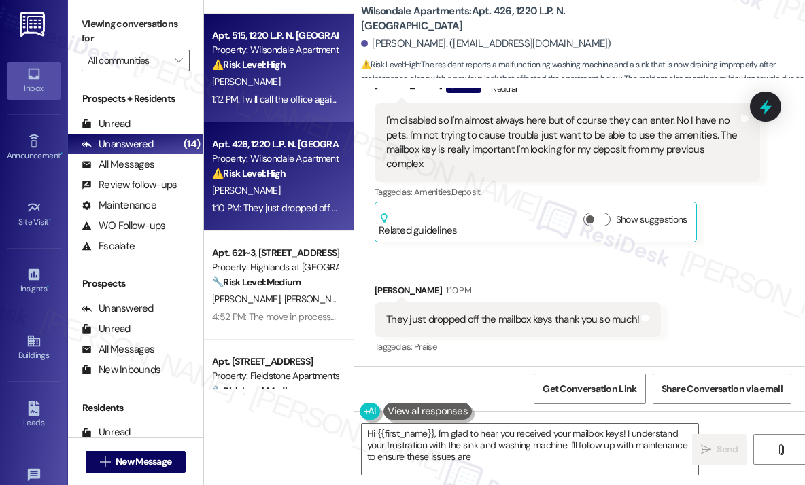
type textarea "Hi {{first_name}}, I'm glad to hear you received your mailbox keys! I understan…"
click at [252, 82] on div "[PERSON_NAME]" at bounding box center [275, 81] width 128 height 17
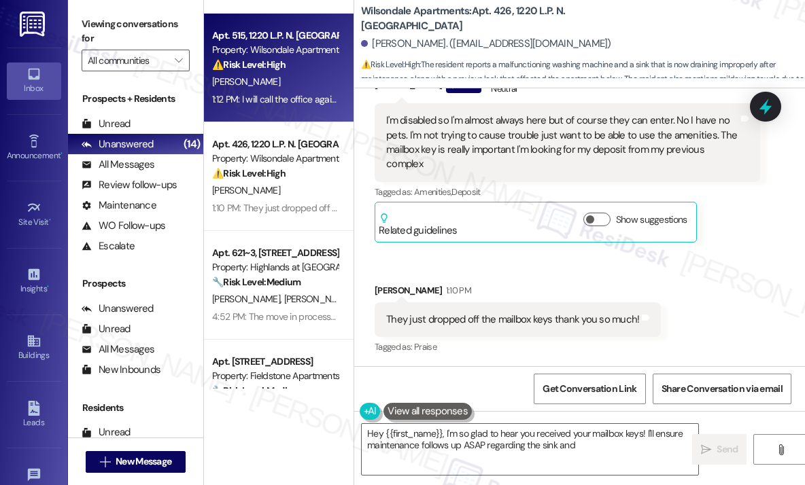
type textarea "Hey {{first_name}}, I'm so glad to hear you received your mailbox keys! I'll en…"
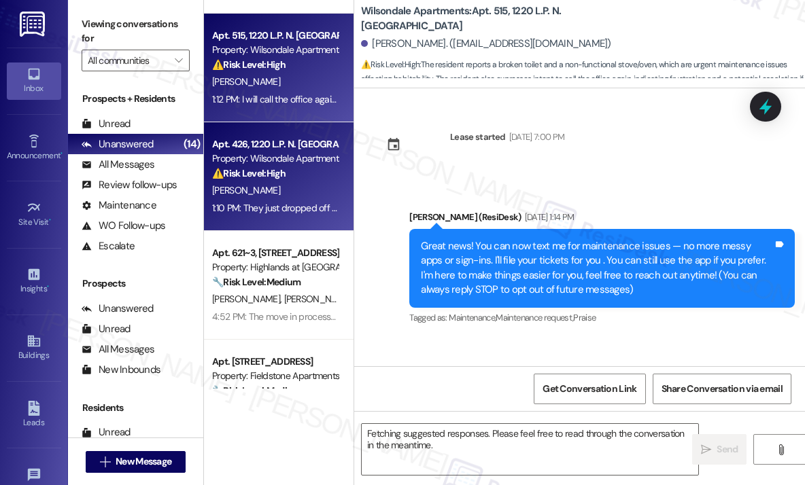
scroll to position [24366, 0]
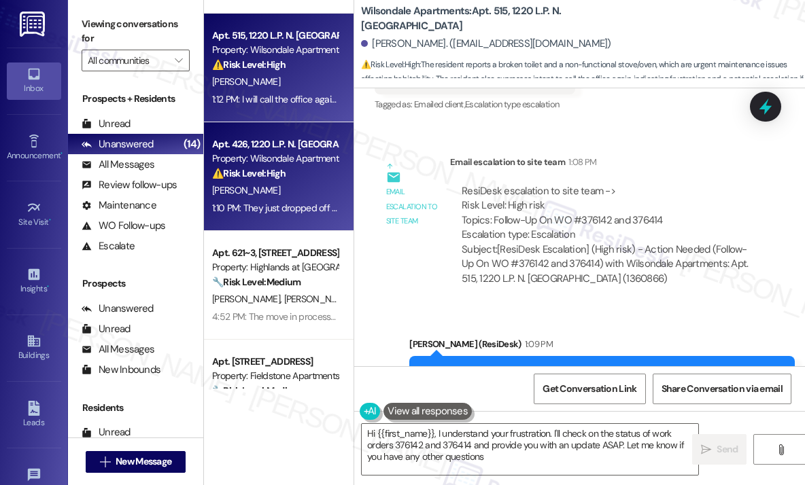
type textarea "Hi {{first_name}}, I understand your frustration. I'll check on the status of w…"
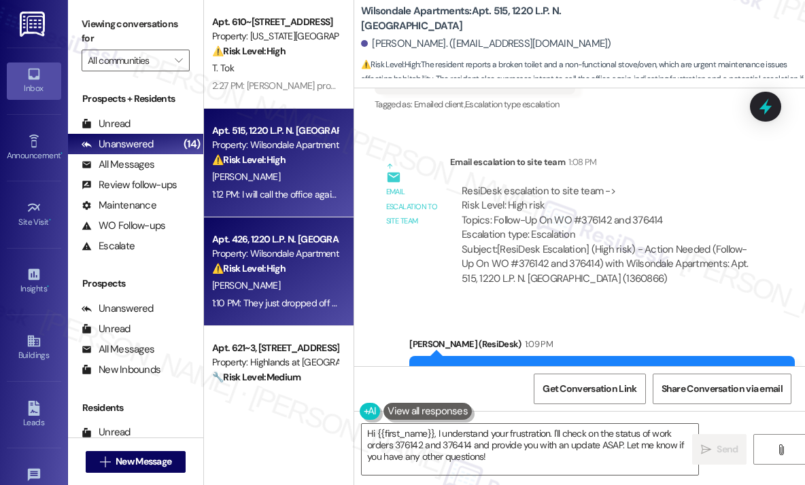
scroll to position [68, 0]
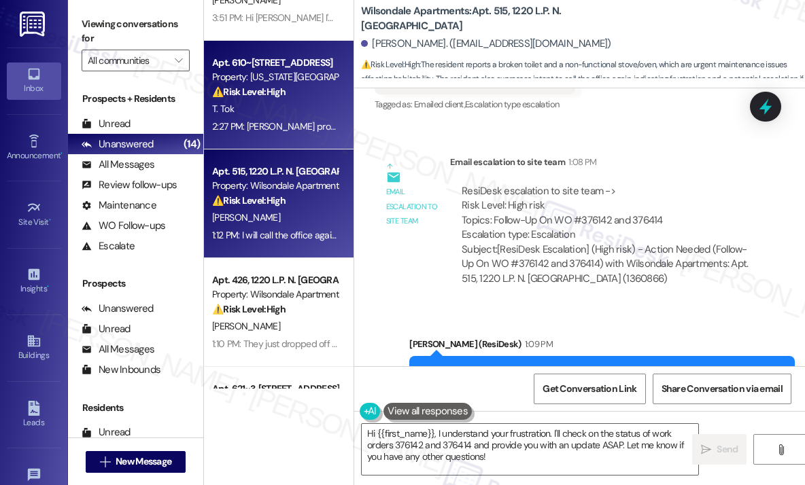
click at [294, 94] on div "⚠️ Risk Level: High The resident is disputing the lack of a garage door opener,…" at bounding box center [275, 92] width 126 height 14
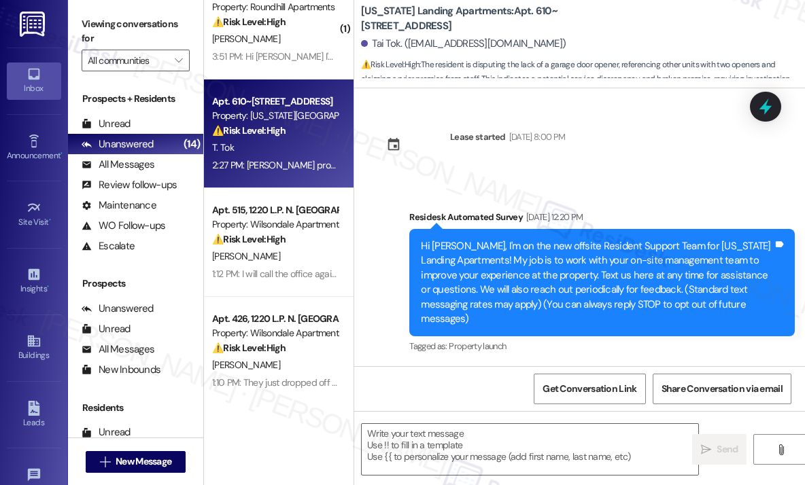
scroll to position [0, 0]
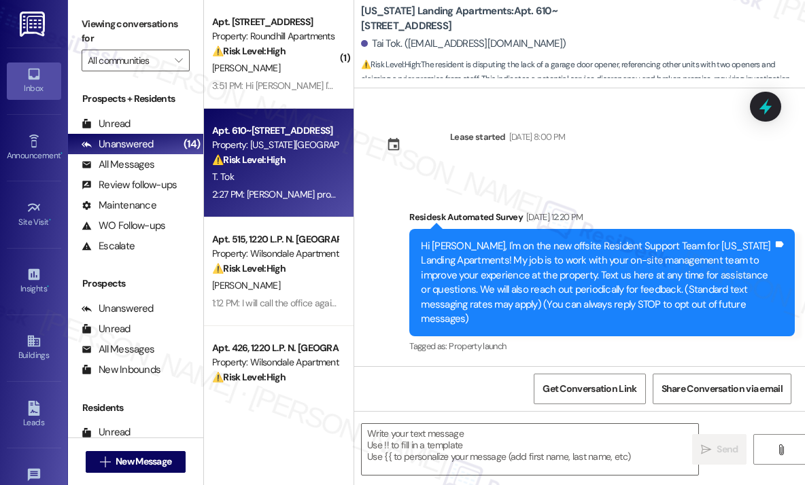
type textarea "Fetching suggested responses. Please feel free to read through the conversation…"
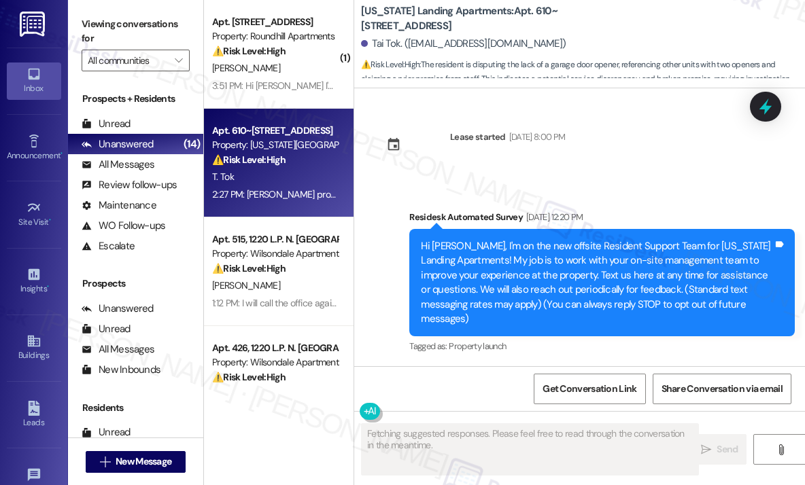
scroll to position [16380, 0]
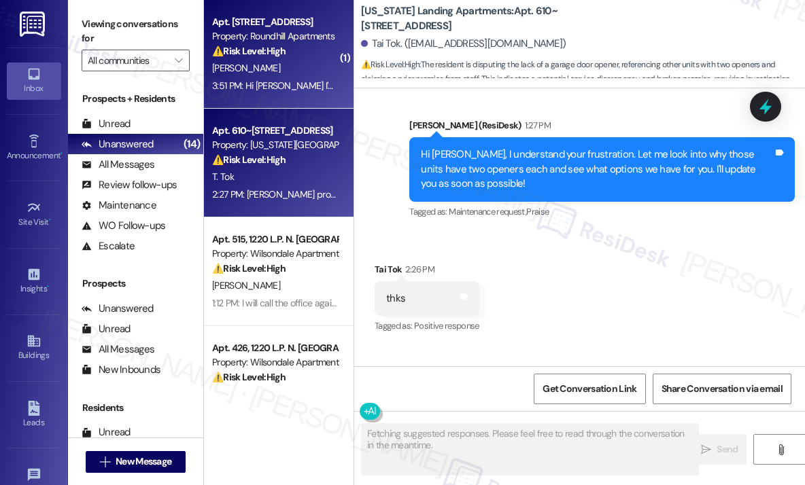
click at [290, 68] on div "[PERSON_NAME]" at bounding box center [275, 68] width 128 height 17
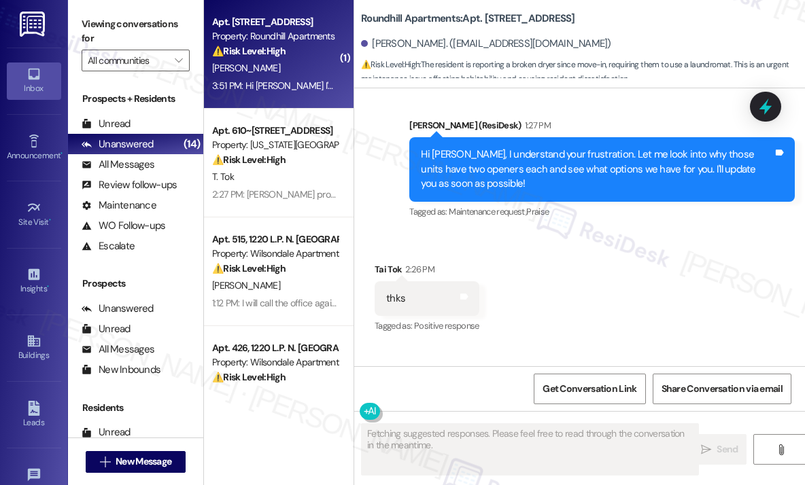
scroll to position [3842, 0]
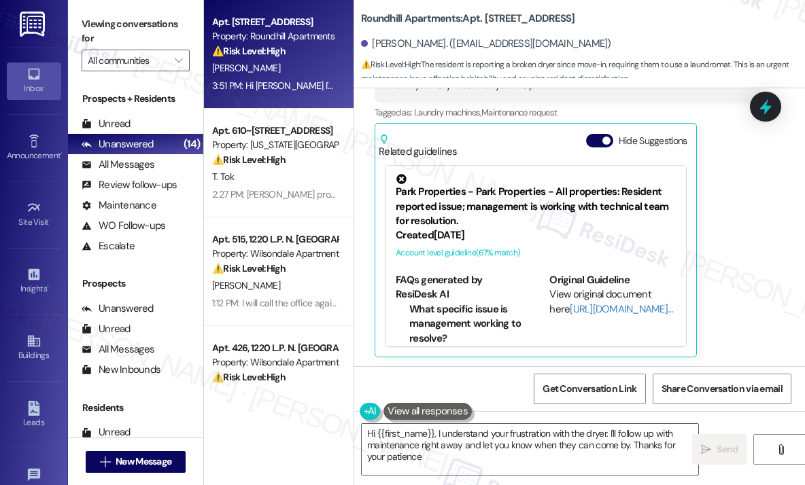
type textarea "Hi {{first_name}}, I understand your frustration with the dryer. I'll follow up…"
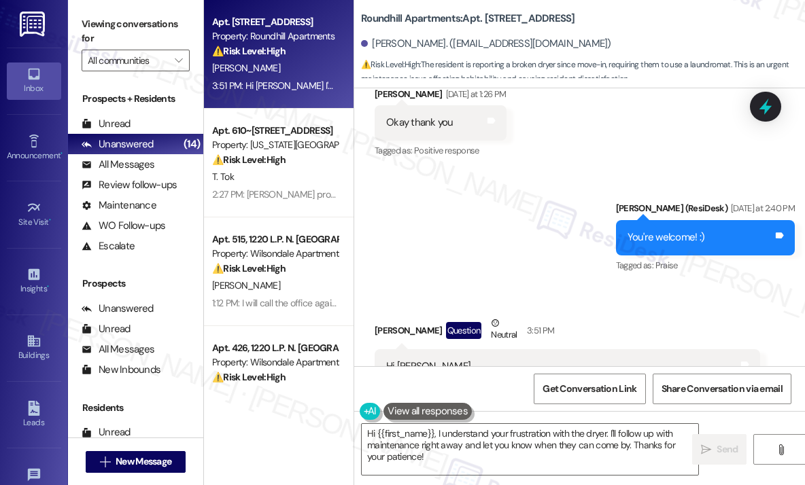
scroll to position [3434, 0]
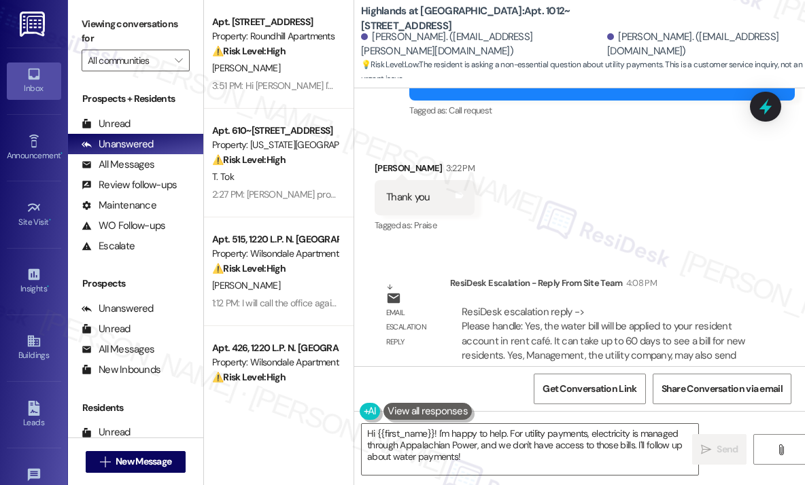
scroll to position [5282, 0]
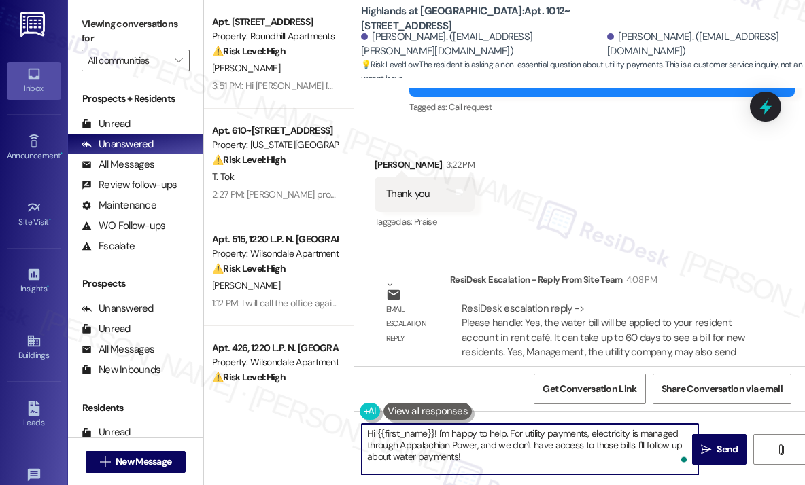
drag, startPoint x: 508, startPoint y: 454, endPoint x: 438, endPoint y: 430, distance: 73.9
click at [438, 430] on textarea "Hi {{first_name}}! I'm happy to help. For utility payments, electricity is mana…" at bounding box center [530, 449] width 336 height 51
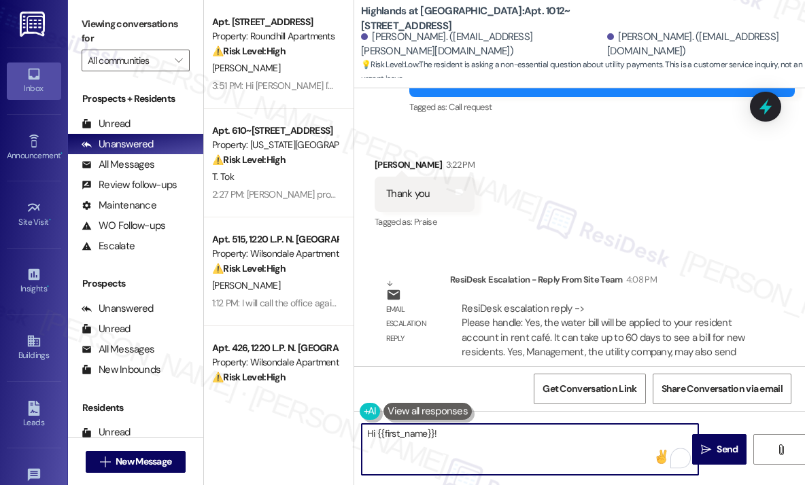
paste textarea "The site team wanted to let you know that the water bill will be applied to you…"
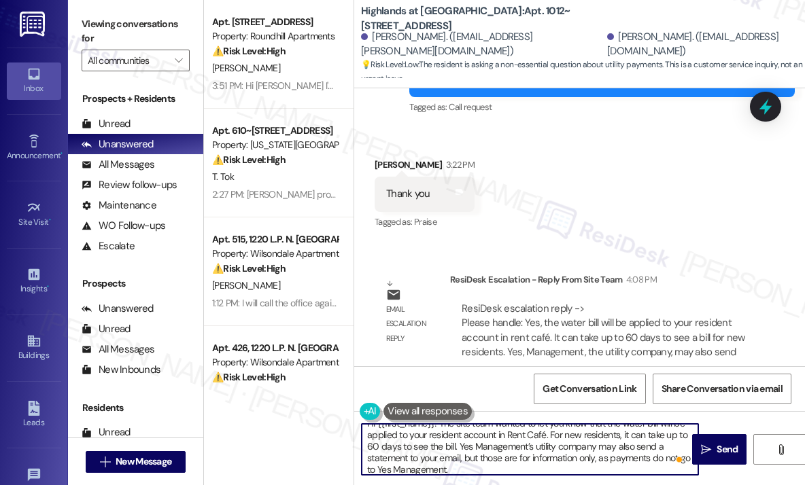
scroll to position [14, 0]
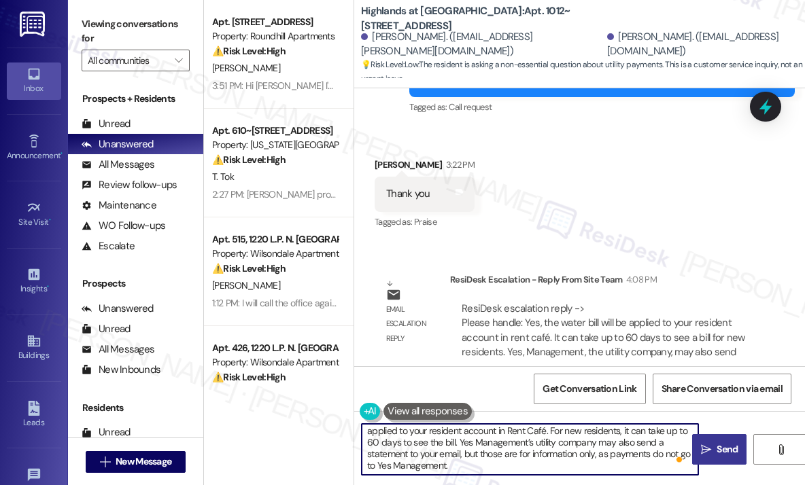
type textarea "Hi {{first_name}}! The site team wanted to let you know that the water bill wil…"
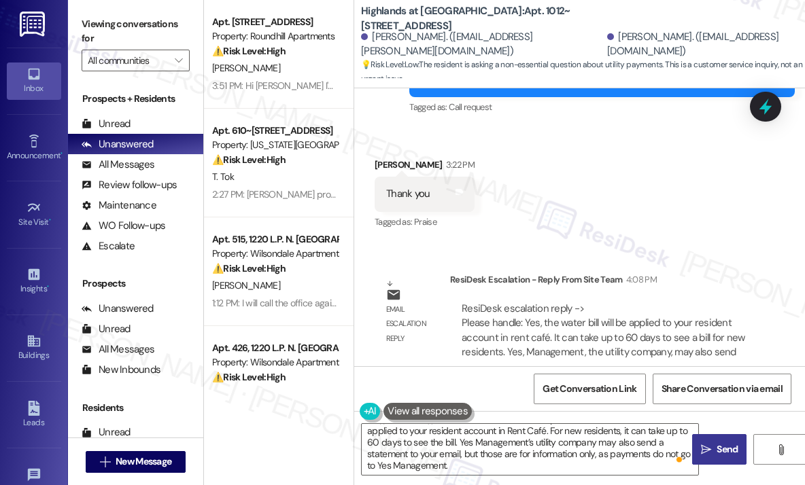
click at [727, 448] on span "Send" at bounding box center [726, 449] width 21 height 14
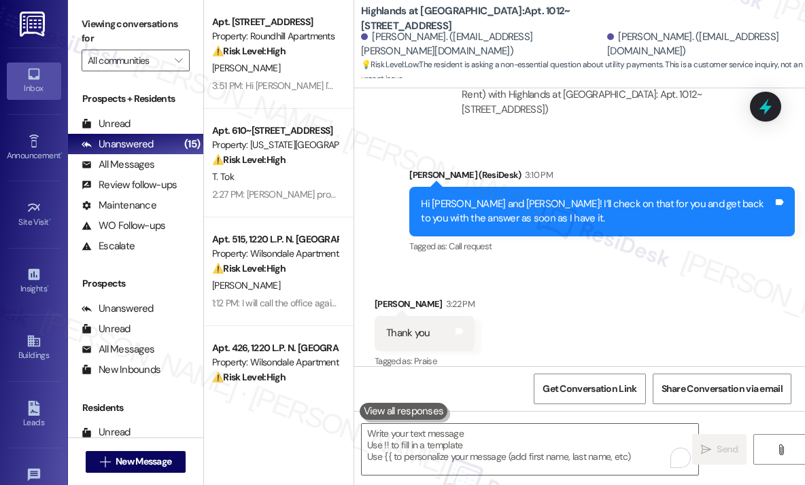
scroll to position [5347, 0]
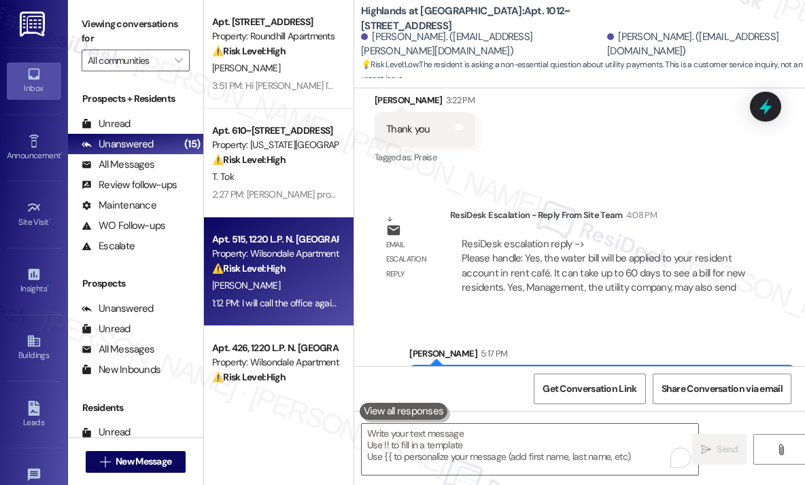
click at [256, 269] on strong "⚠️ Risk Level: High" at bounding box center [248, 268] width 73 height 12
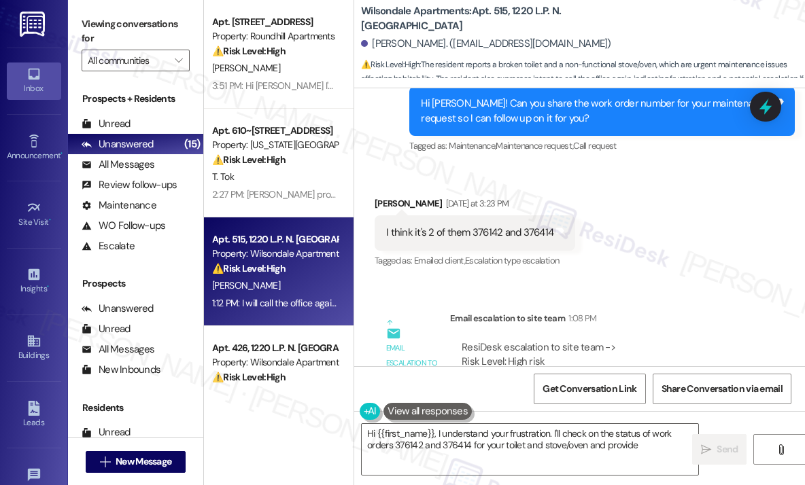
scroll to position [24230, 0]
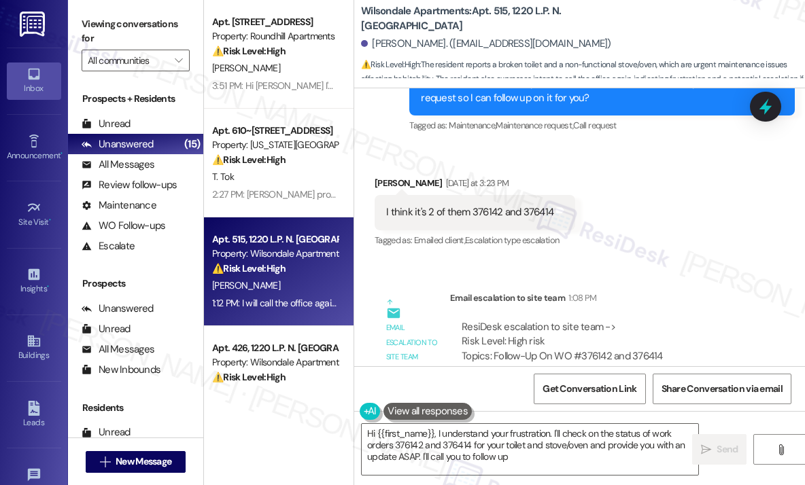
type textarea "Hi {{first_name}}, I understand your frustration. I'll check on the status of w…"
click at [637, 281] on div "Email escalation to site team Email escalation to site team 1:08 PM ResiDesk es…" at bounding box center [567, 362] width 406 height 162
click at [587, 31] on div "[PERSON_NAME]. ([EMAIL_ADDRESS][DOMAIN_NAME])" at bounding box center [583, 44] width 444 height 27
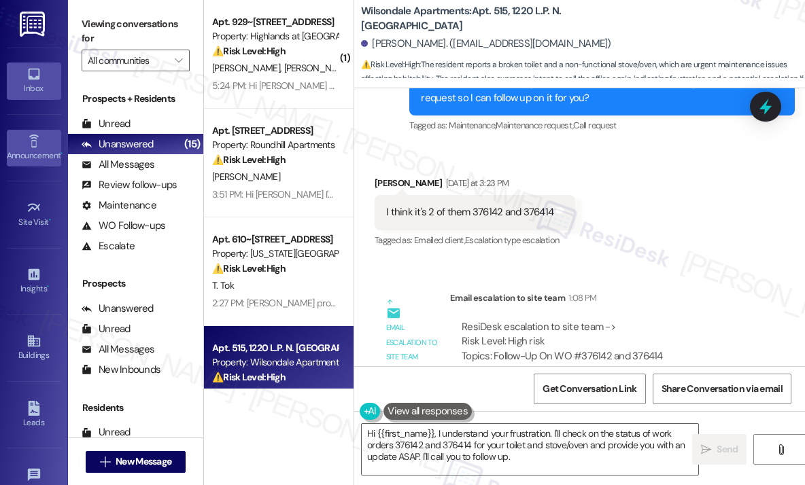
click at [40, 146] on link "Announcement •" at bounding box center [34, 148] width 54 height 37
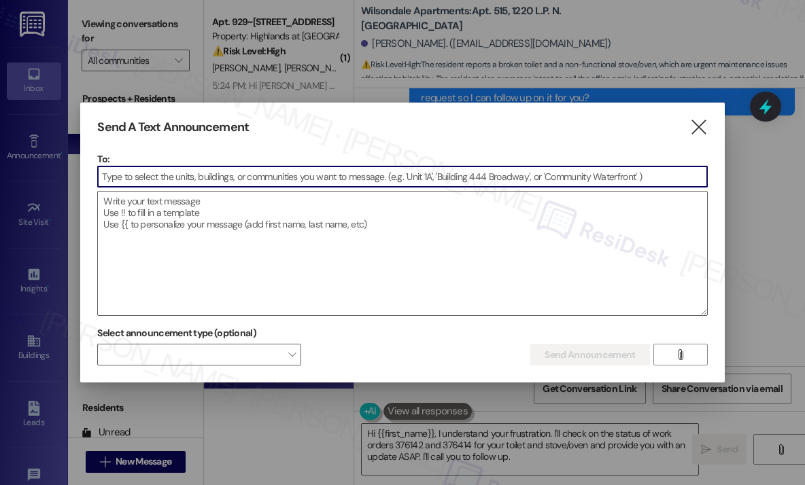
click at [163, 176] on input at bounding box center [402, 177] width 608 height 20
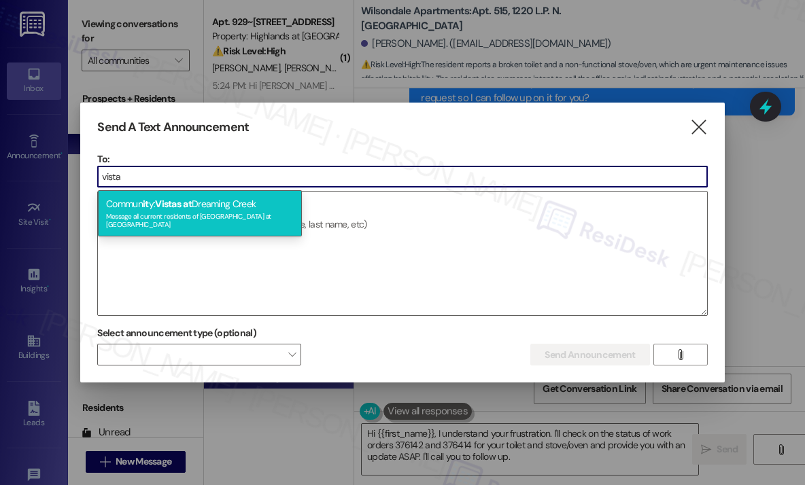
type input "vista"
click at [185, 206] on div "Commun it y: Vistas at [GEOGRAPHIC_DATA] Message all current residents of [GEOG…" at bounding box center [200, 213] width 204 height 46
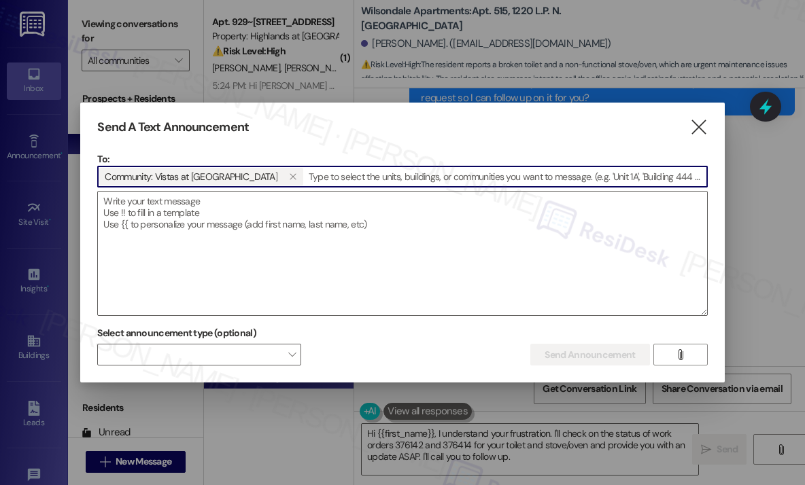
click at [185, 206] on textarea at bounding box center [402, 254] width 608 height 124
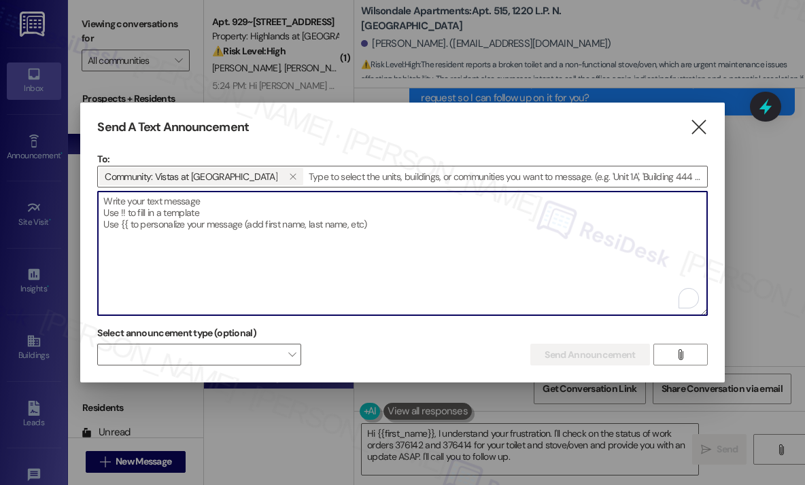
paste textarea "Hi {{first_name}}! [DATE][DATE], a sky blue, leather travel bag with two handle…"
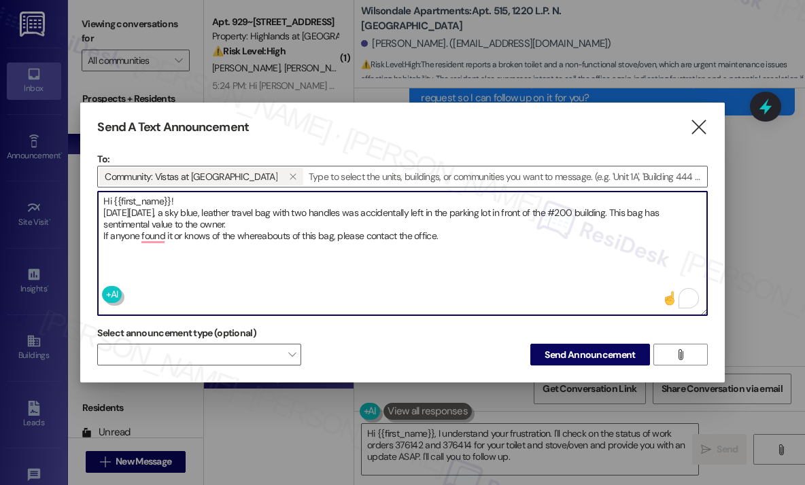
type textarea "Hi {{first_name}}! [DATE][DATE], a sky blue, leather travel bag with two handle…"
click at [462, 239] on textarea "Hi {{first_name}}! [DATE][DATE], a sky blue, leather travel bag with two handle…" at bounding box center [402, 254] width 608 height 124
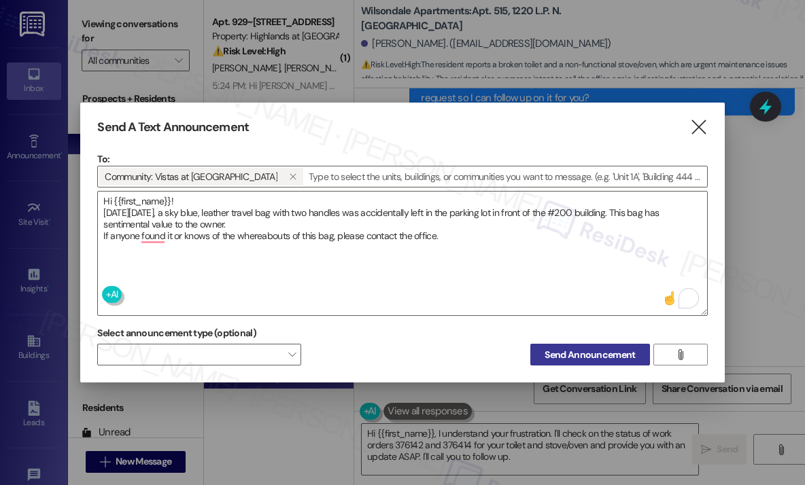
click at [610, 355] on span "Send Announcement" at bounding box center [589, 355] width 90 height 14
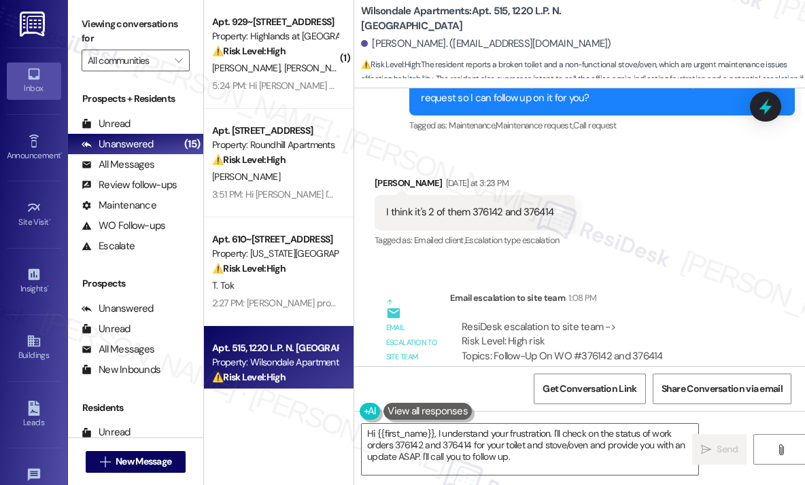
click at [647, 281] on div "Email escalation to site team Email escalation to site team 1:08 PM ResiDesk es…" at bounding box center [567, 362] width 406 height 162
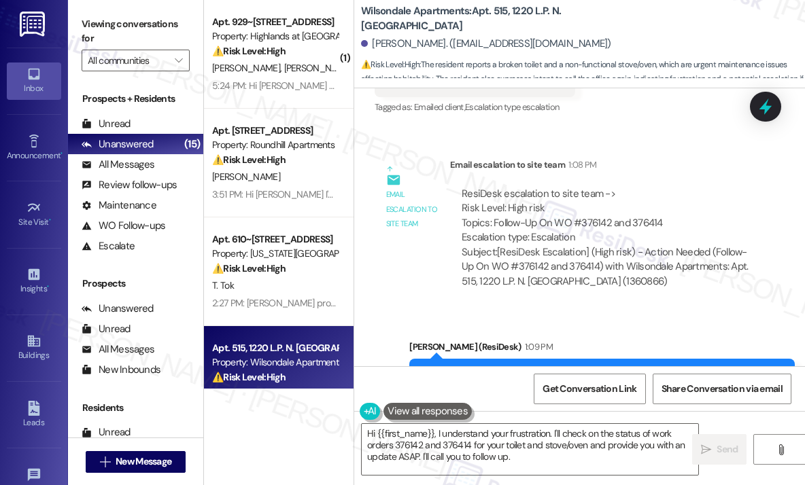
scroll to position [24366, 0]
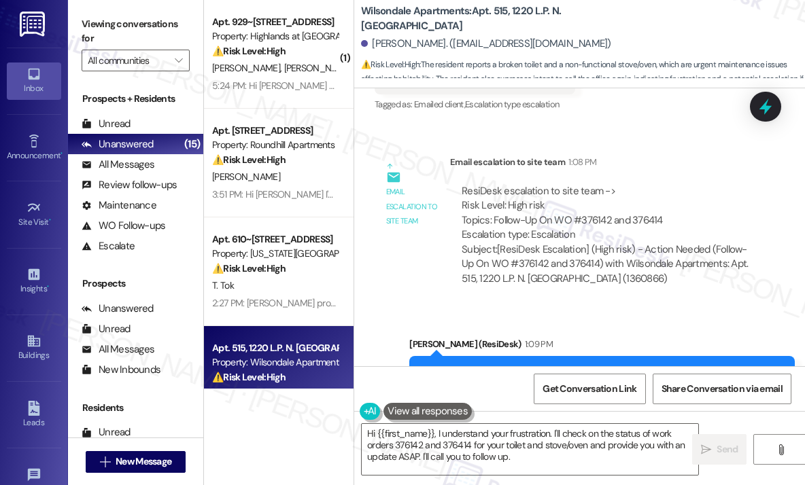
click at [550, 145] on div "Email escalation to site team Email escalation to site team 1:08 PM ResiDesk es…" at bounding box center [567, 226] width 406 height 162
